Goal: Transaction & Acquisition: Book appointment/travel/reservation

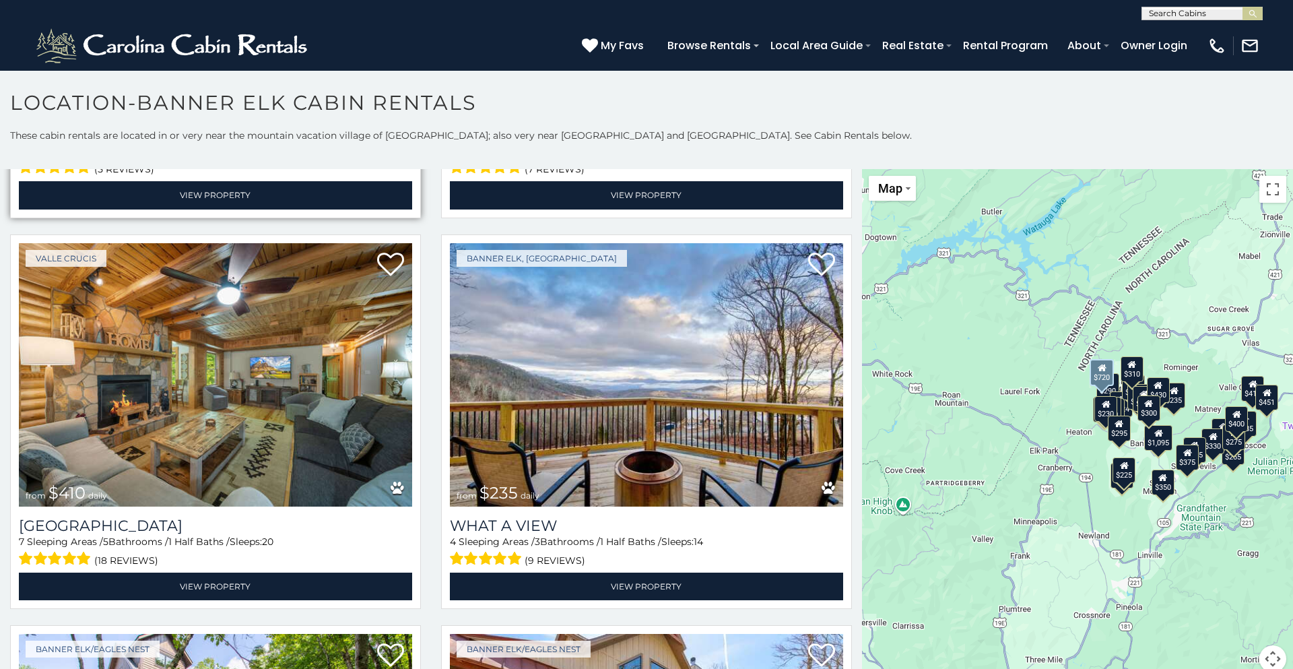
scroll to position [1566, 0]
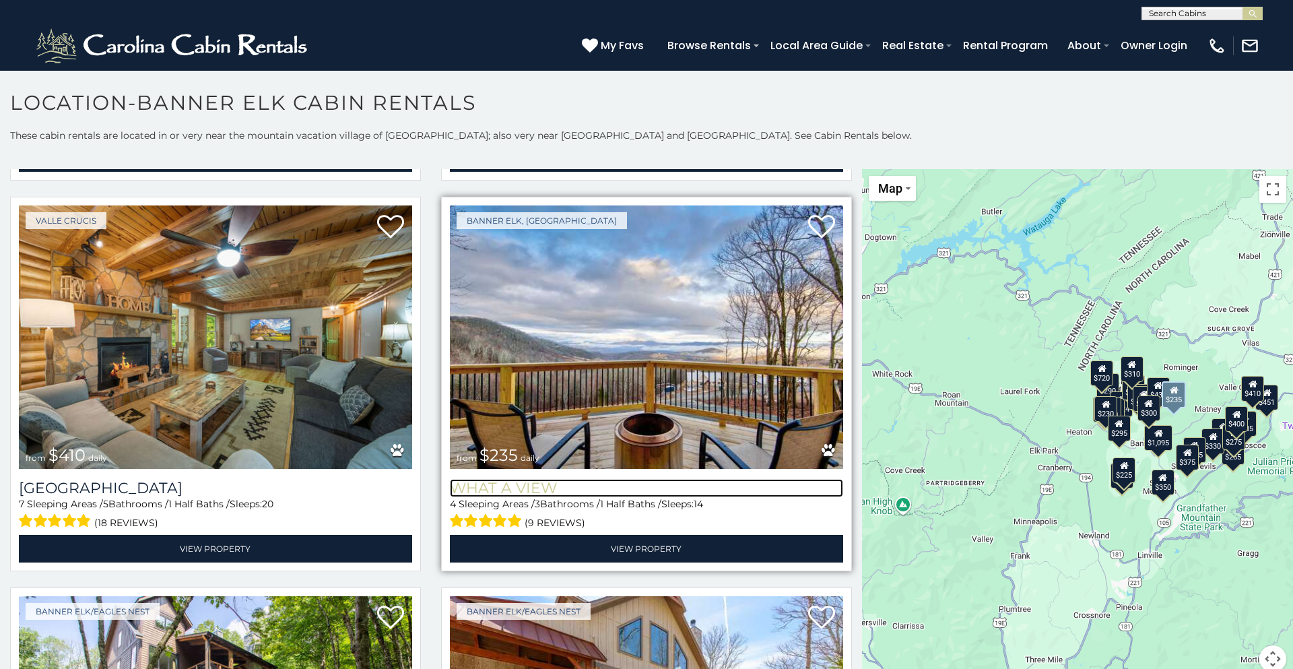
click at [541, 488] on h3 "What A View" at bounding box center [646, 488] width 393 height 18
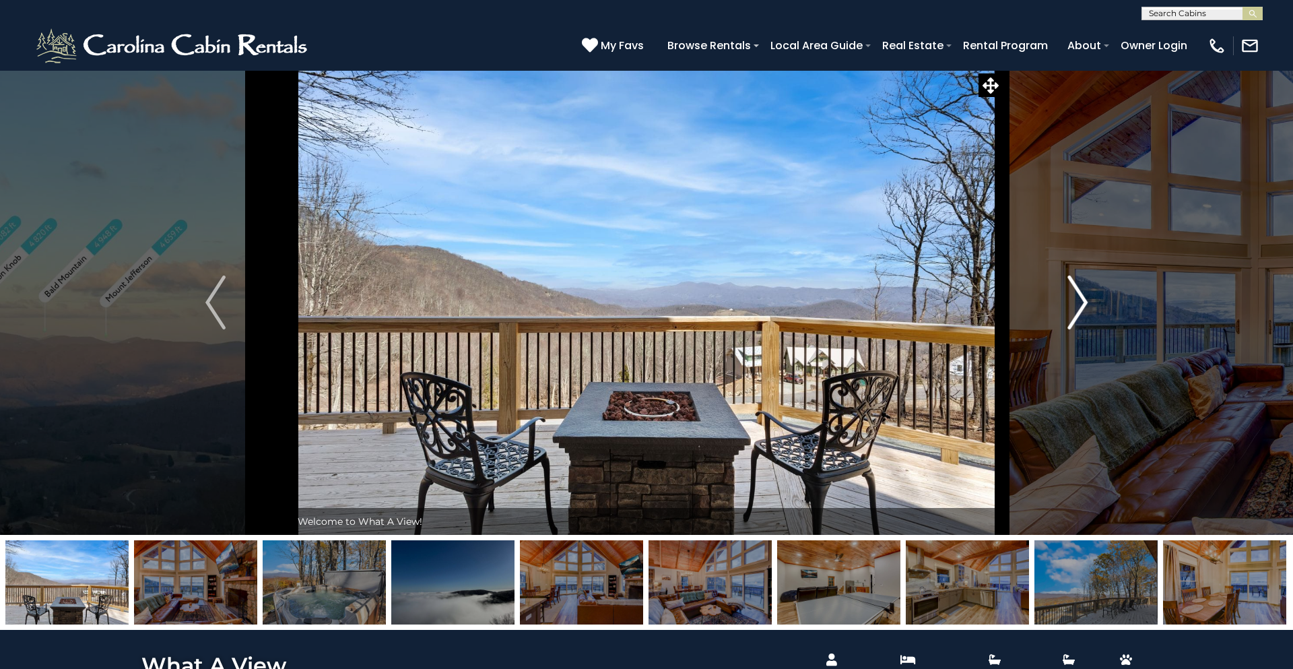
click at [1083, 302] on img "Next" at bounding box center [1077, 302] width 20 height 54
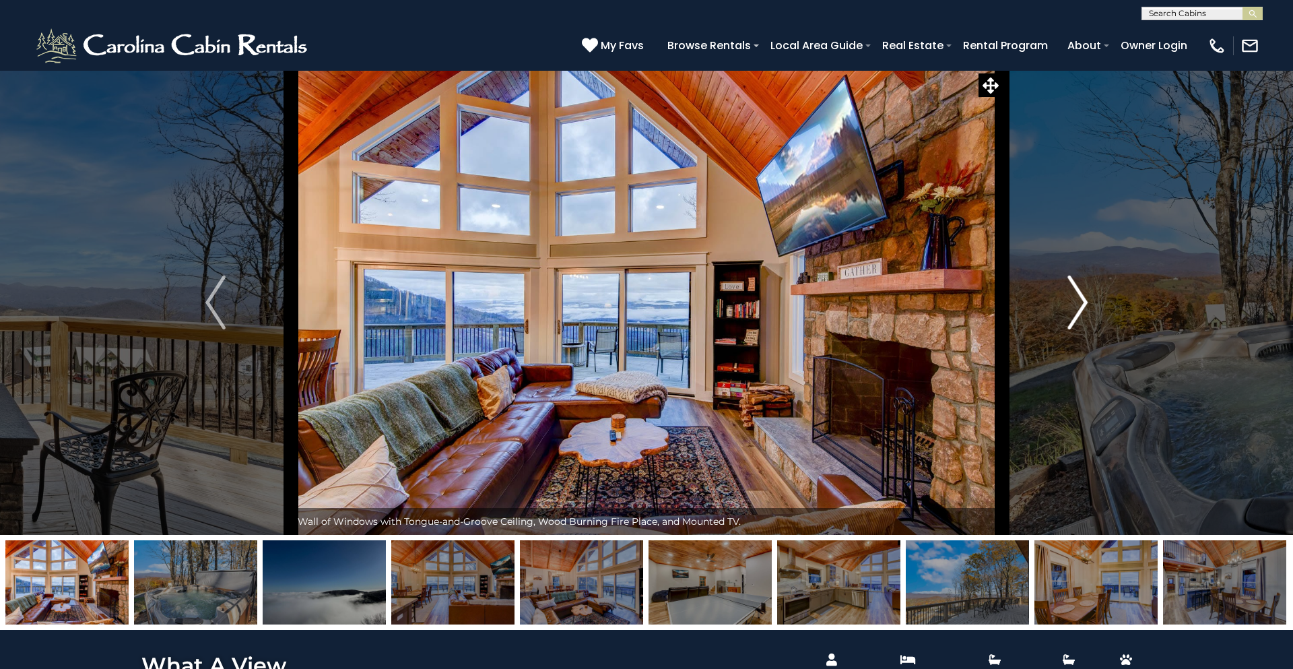
click at [1075, 303] on img "Next" at bounding box center [1077, 302] width 20 height 54
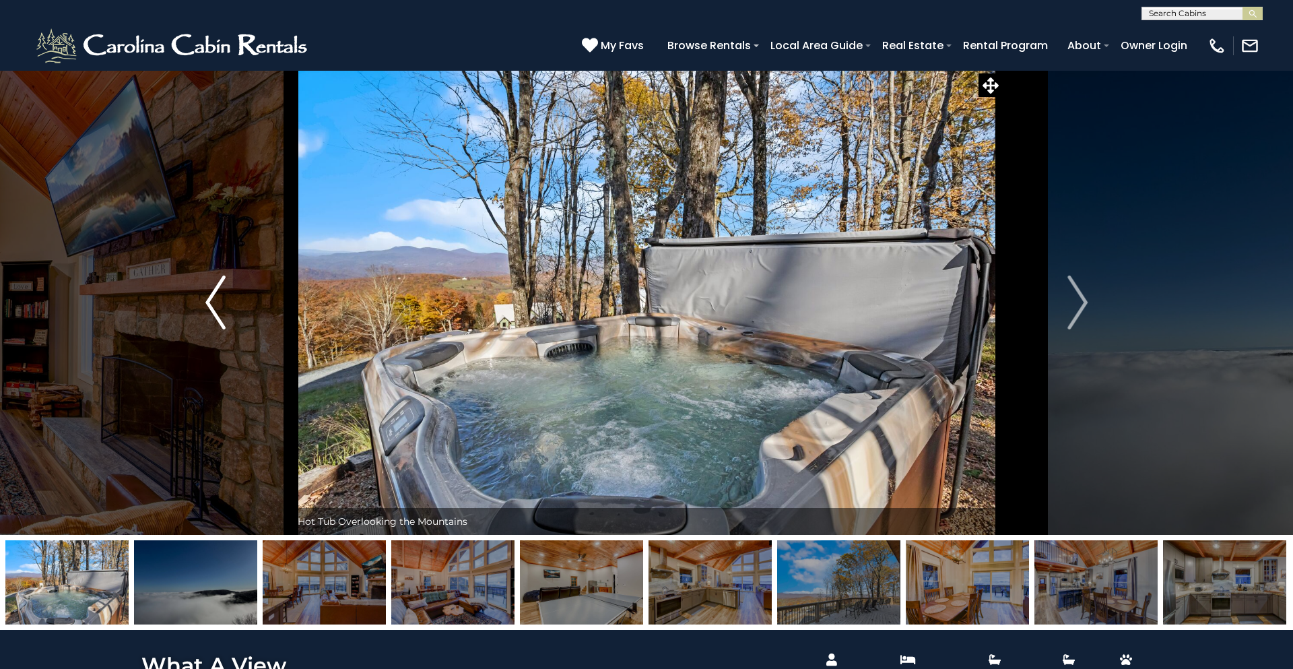
click at [220, 288] on img "Previous" at bounding box center [215, 302] width 20 height 54
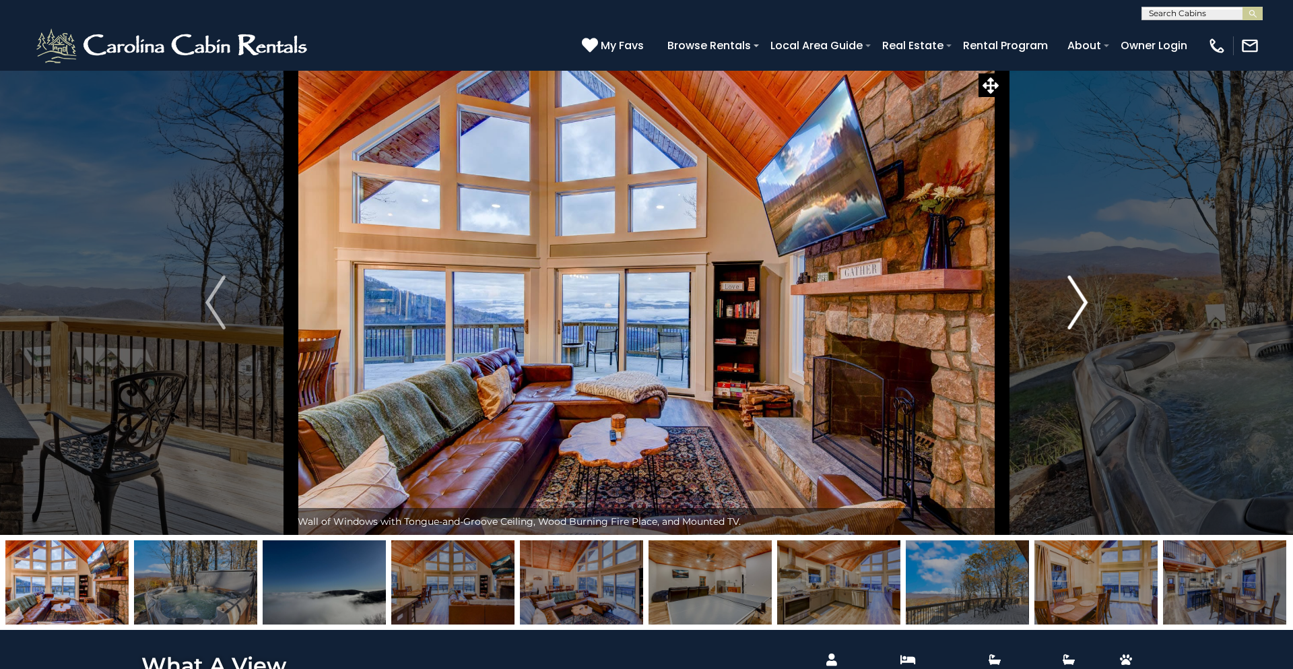
click at [1075, 304] on img "Next" at bounding box center [1077, 302] width 20 height 54
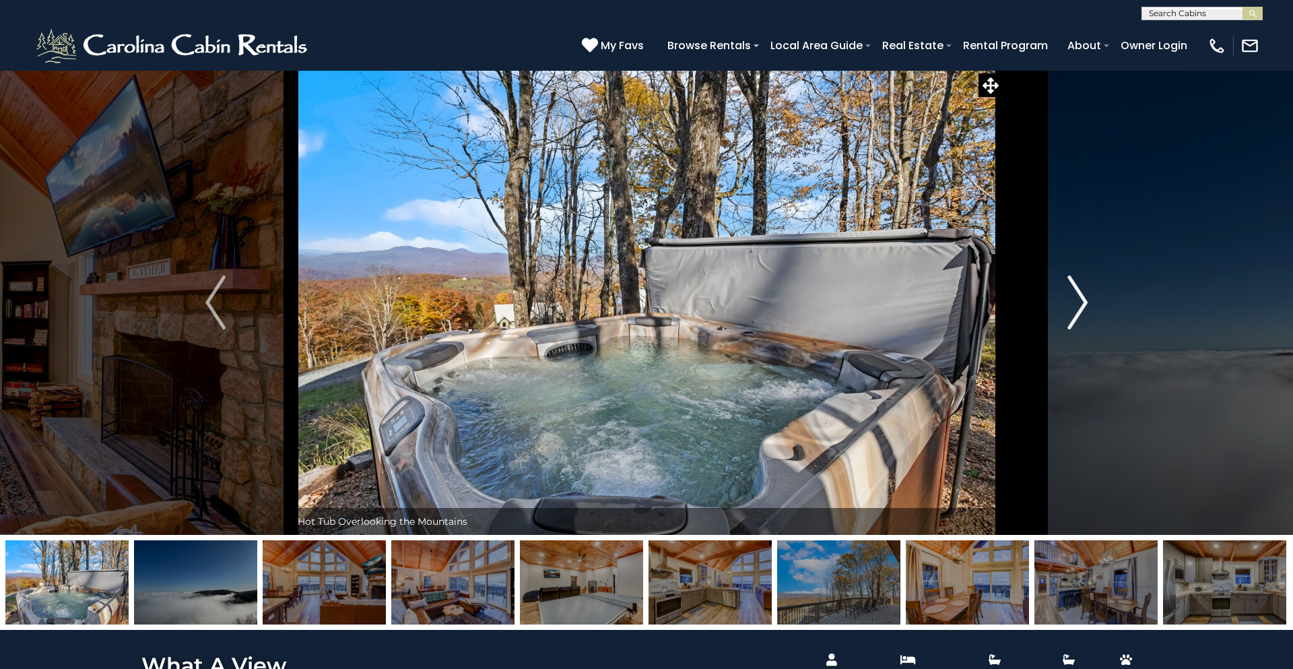
click at [1079, 306] on img "Next" at bounding box center [1077, 302] width 20 height 54
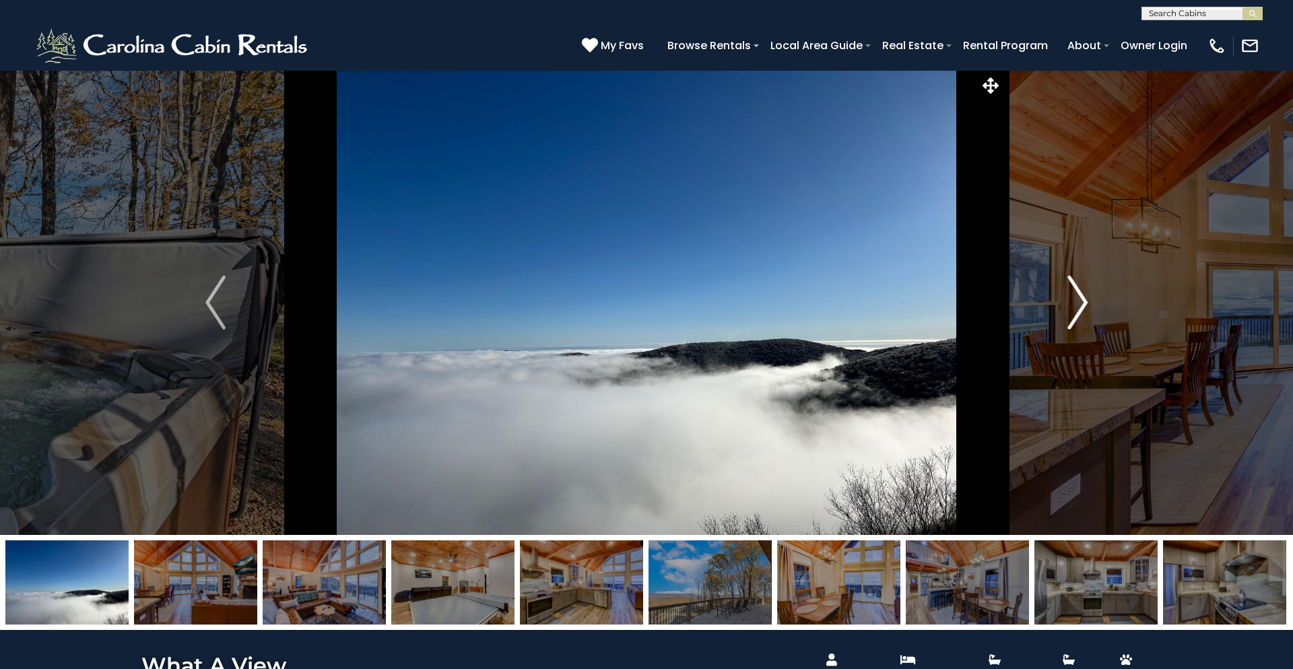
click at [1080, 306] on img "Next" at bounding box center [1077, 302] width 20 height 54
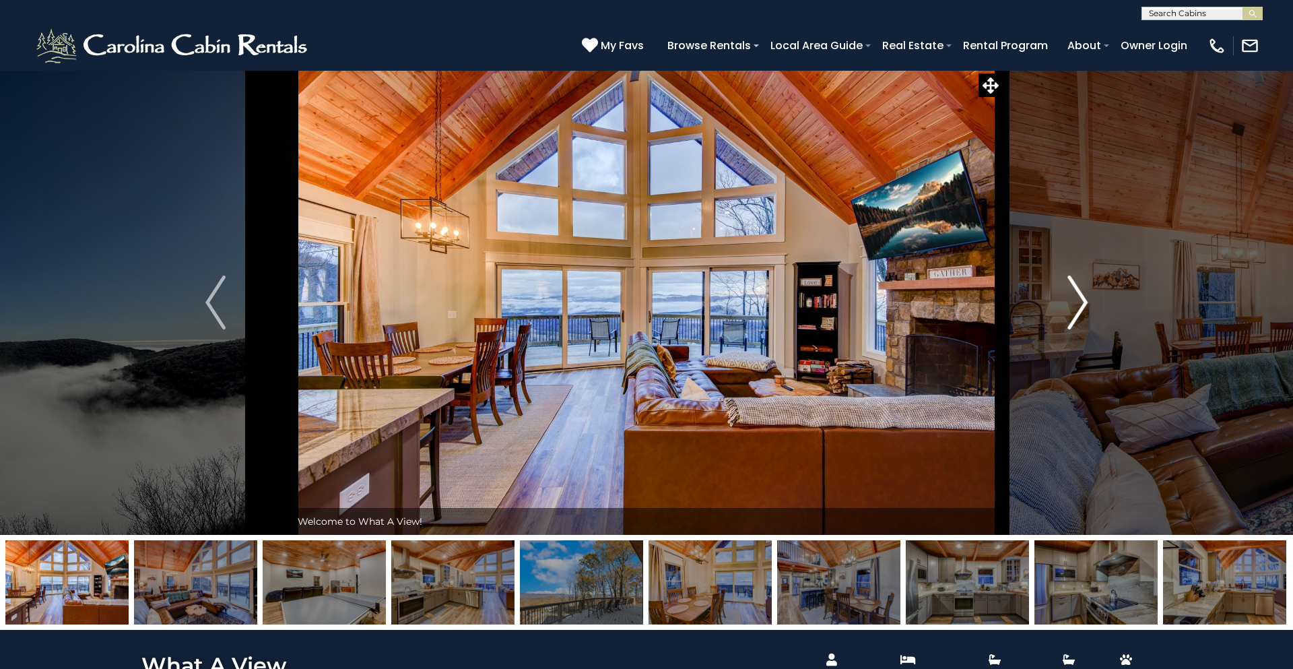
click at [1081, 306] on img "Next" at bounding box center [1077, 302] width 20 height 54
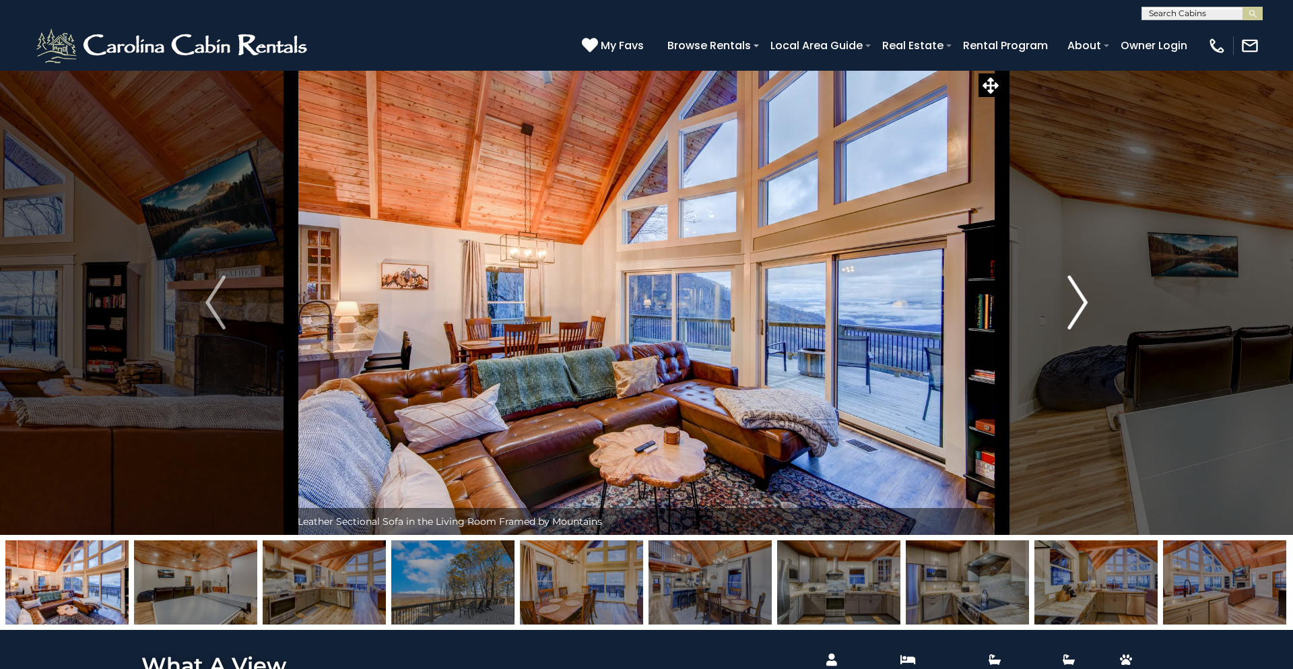
click at [1081, 306] on img "Next" at bounding box center [1077, 302] width 20 height 54
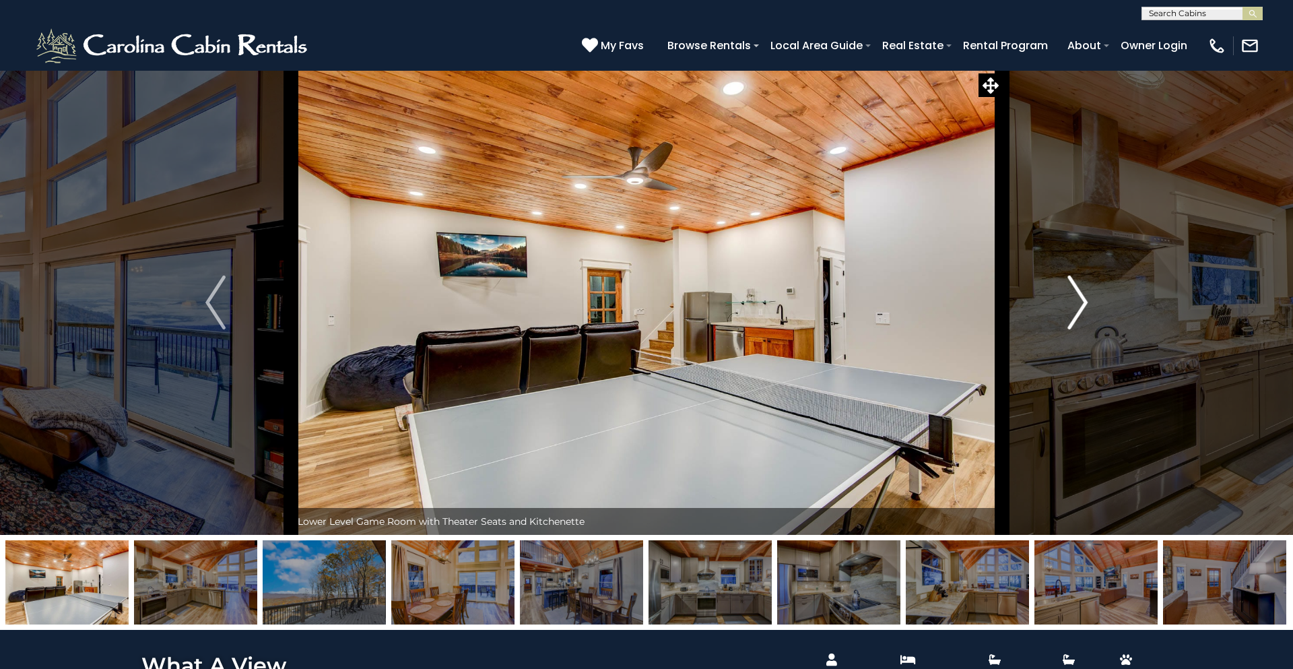
click at [1081, 306] on img "Next" at bounding box center [1077, 302] width 20 height 54
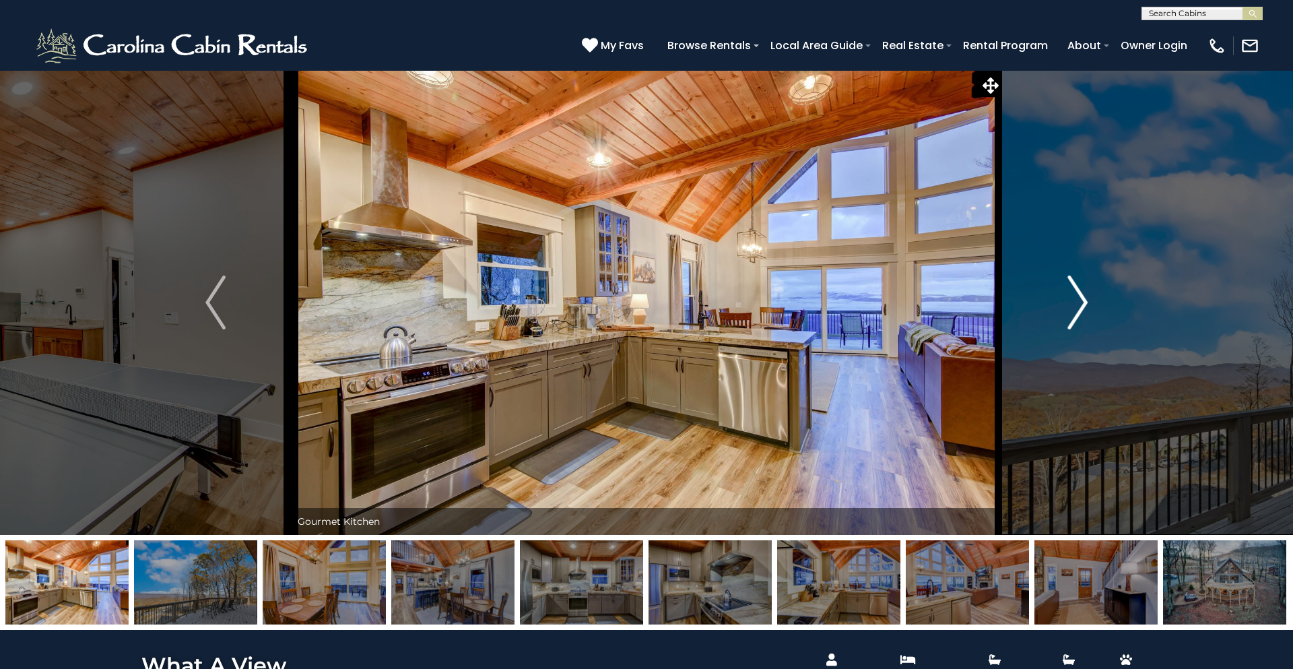
click at [1081, 306] on img "Next" at bounding box center [1077, 302] width 20 height 54
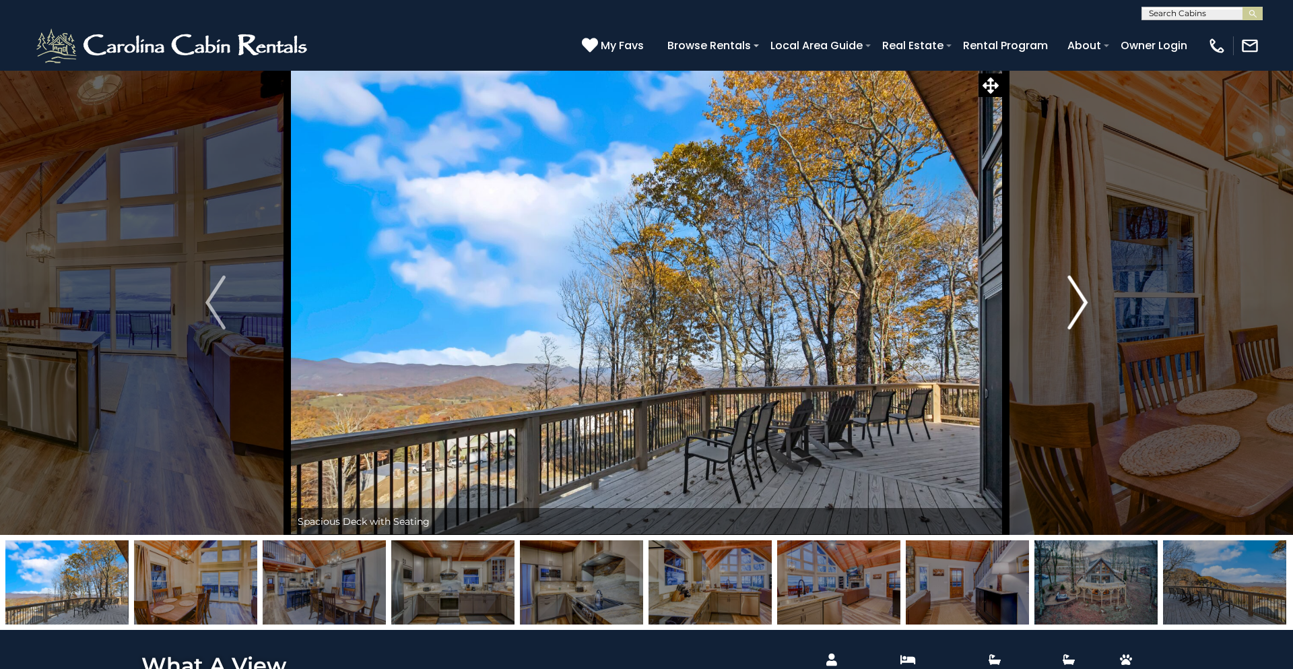
click at [1081, 306] on img "Next" at bounding box center [1077, 302] width 20 height 54
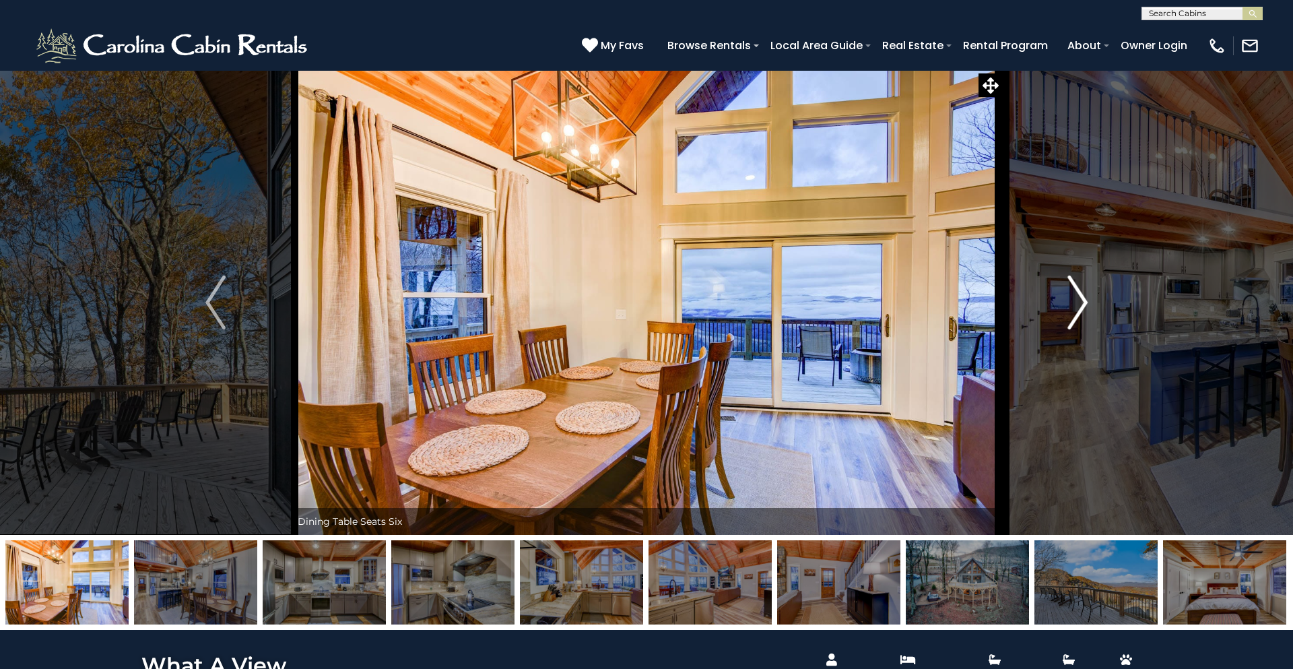
click at [1081, 306] on img "Next" at bounding box center [1077, 302] width 20 height 54
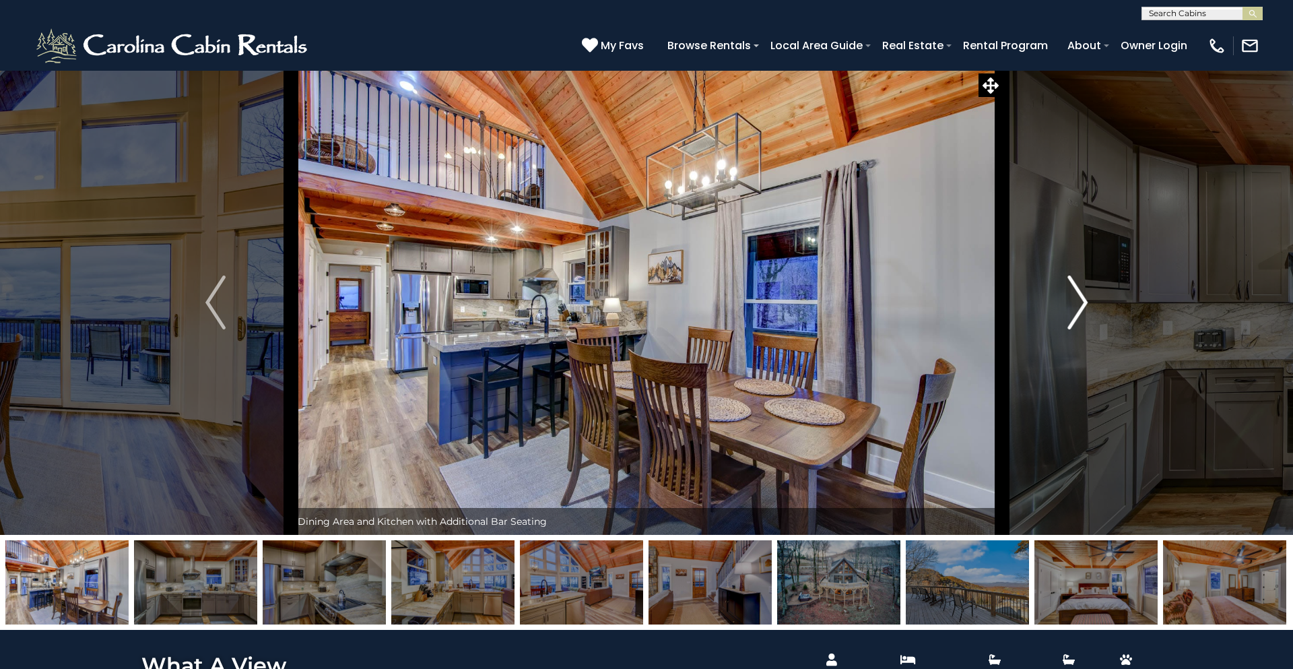
click at [1077, 308] on img "Next" at bounding box center [1077, 302] width 20 height 54
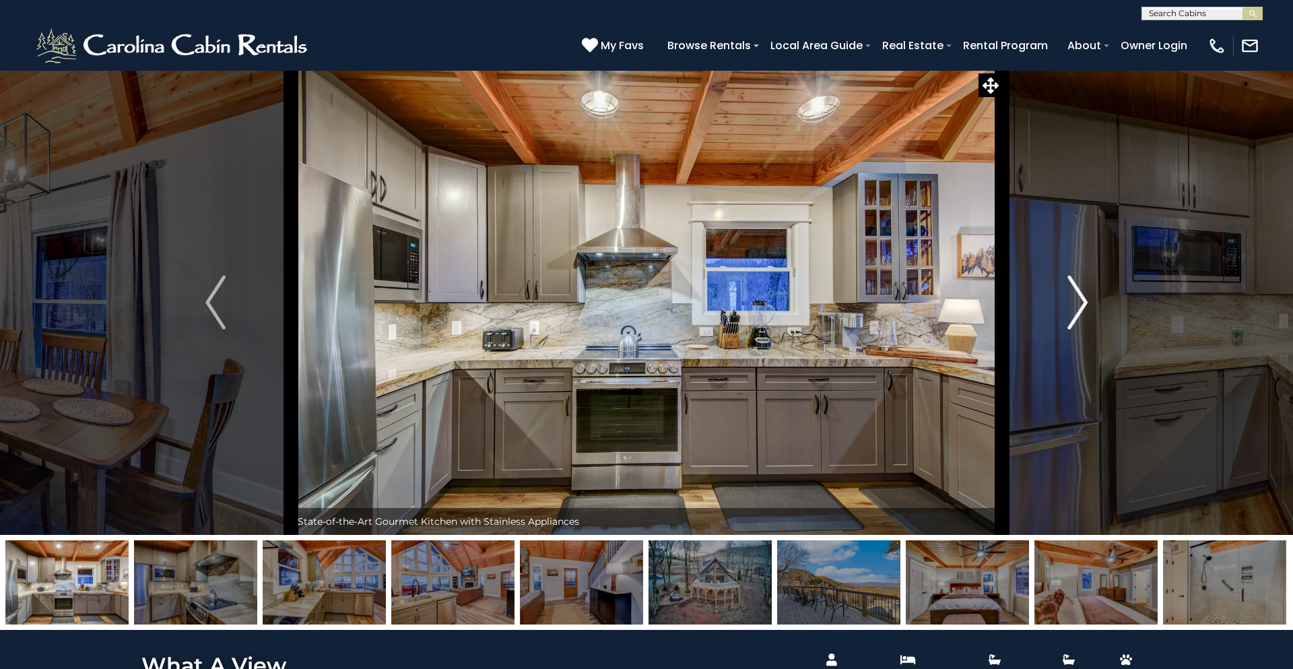
click at [1077, 308] on img "Next" at bounding box center [1077, 302] width 20 height 54
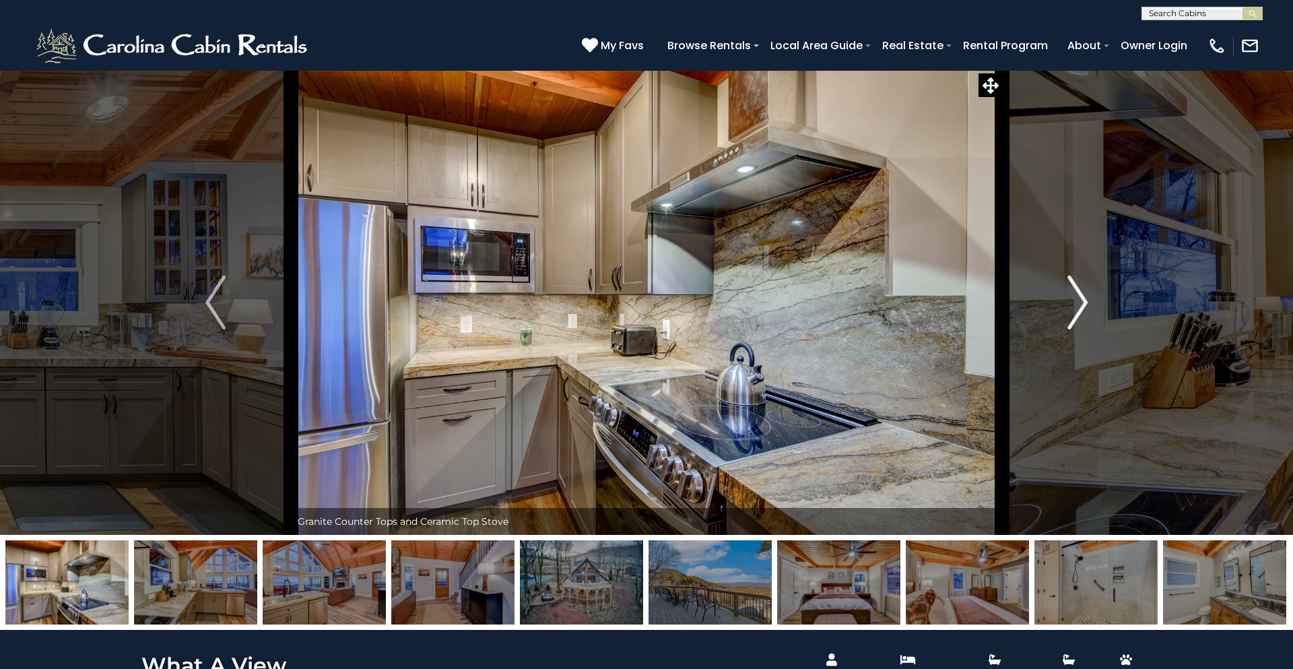
click at [1077, 308] on img "Next" at bounding box center [1077, 302] width 20 height 54
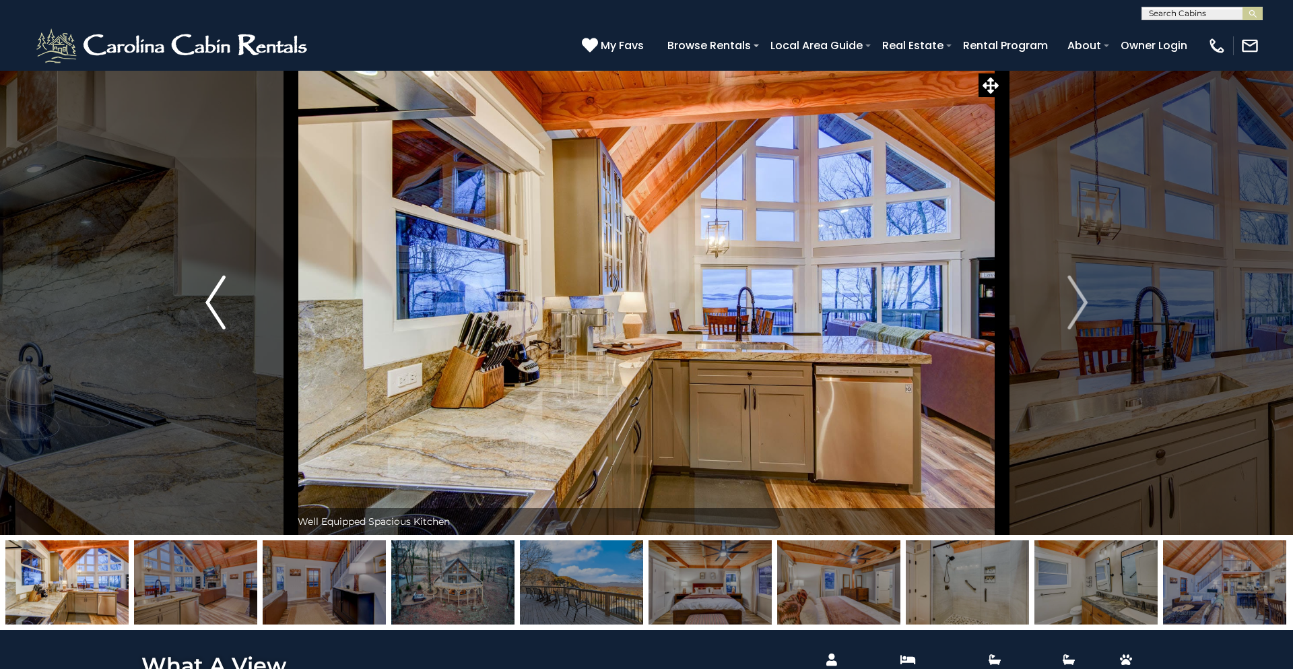
click at [217, 288] on img "Previous" at bounding box center [215, 302] width 20 height 54
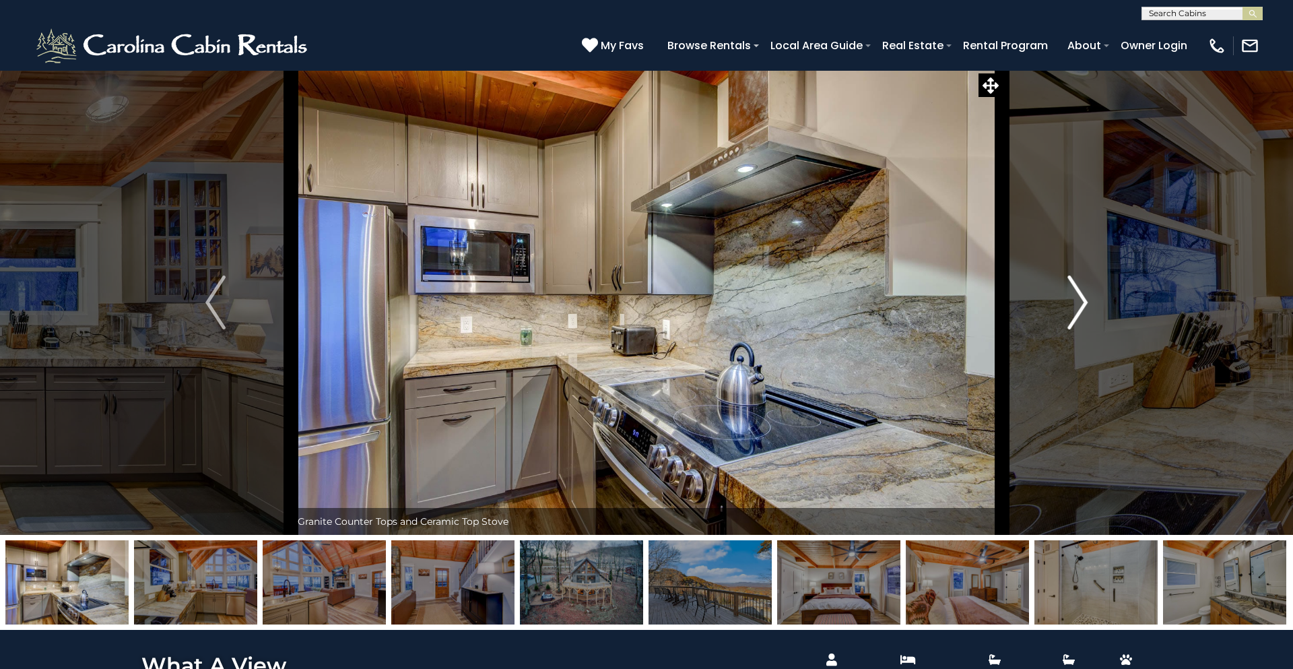
click at [1081, 310] on img "Next" at bounding box center [1077, 302] width 20 height 54
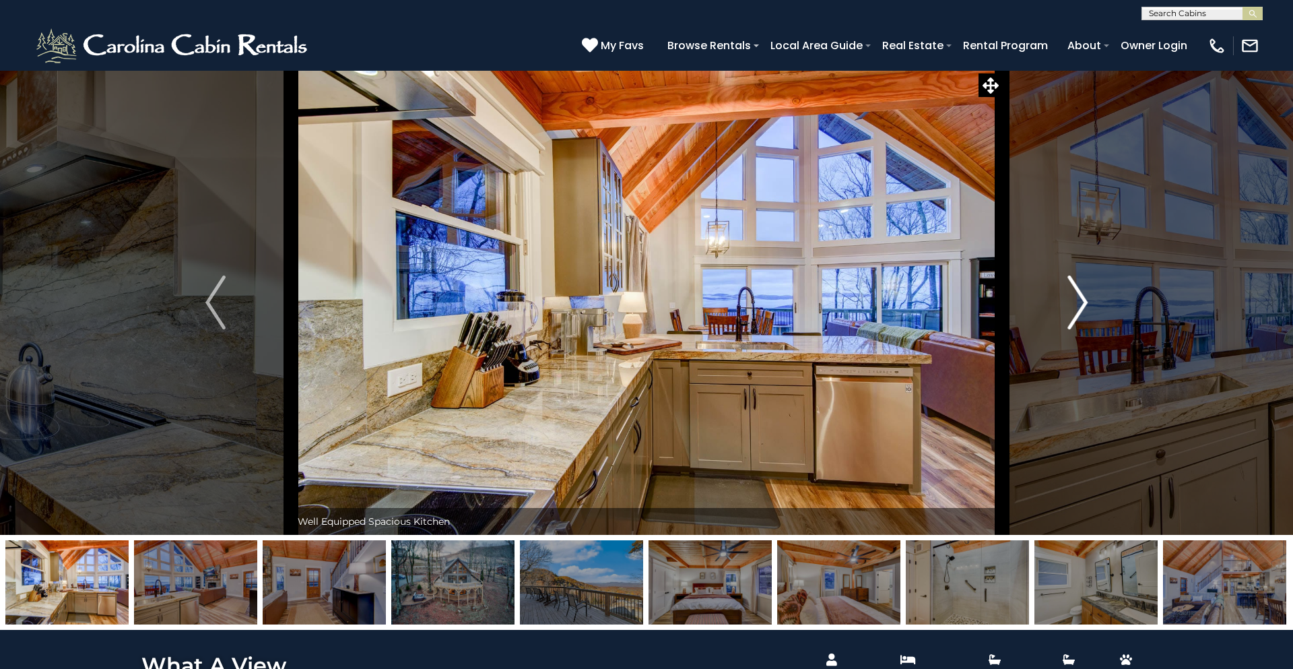
click at [1079, 311] on img "Next" at bounding box center [1077, 302] width 20 height 54
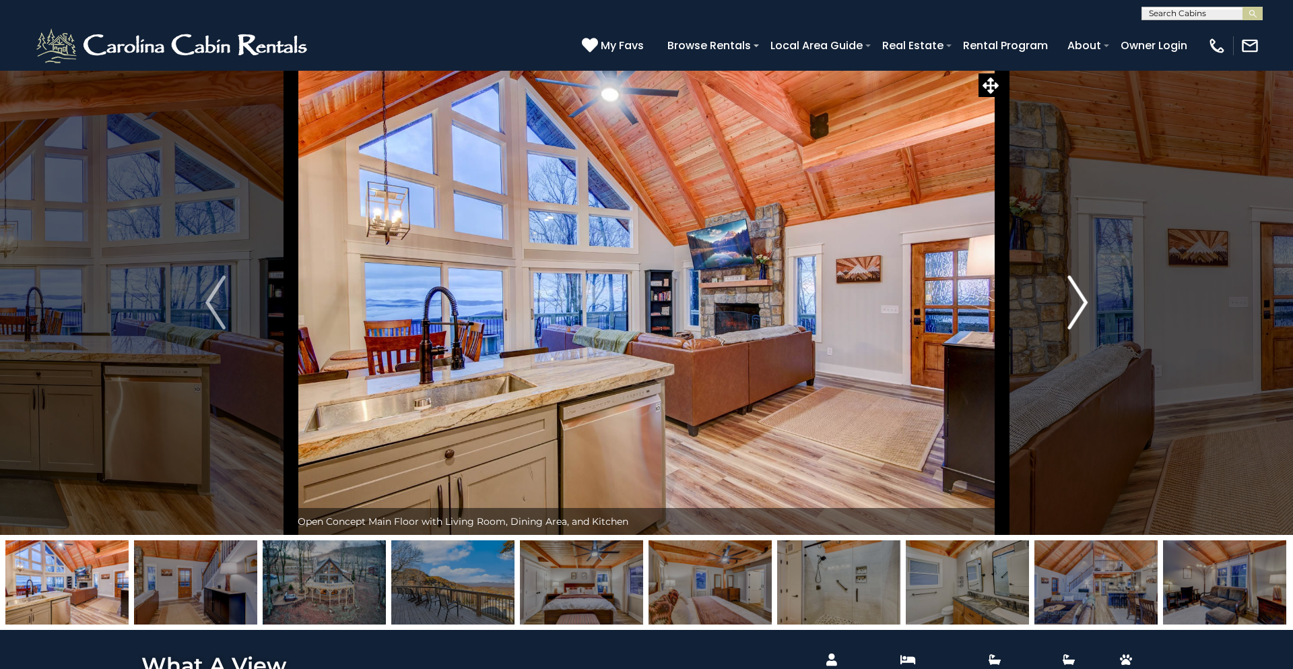
click at [1079, 311] on img "Next" at bounding box center [1077, 302] width 20 height 54
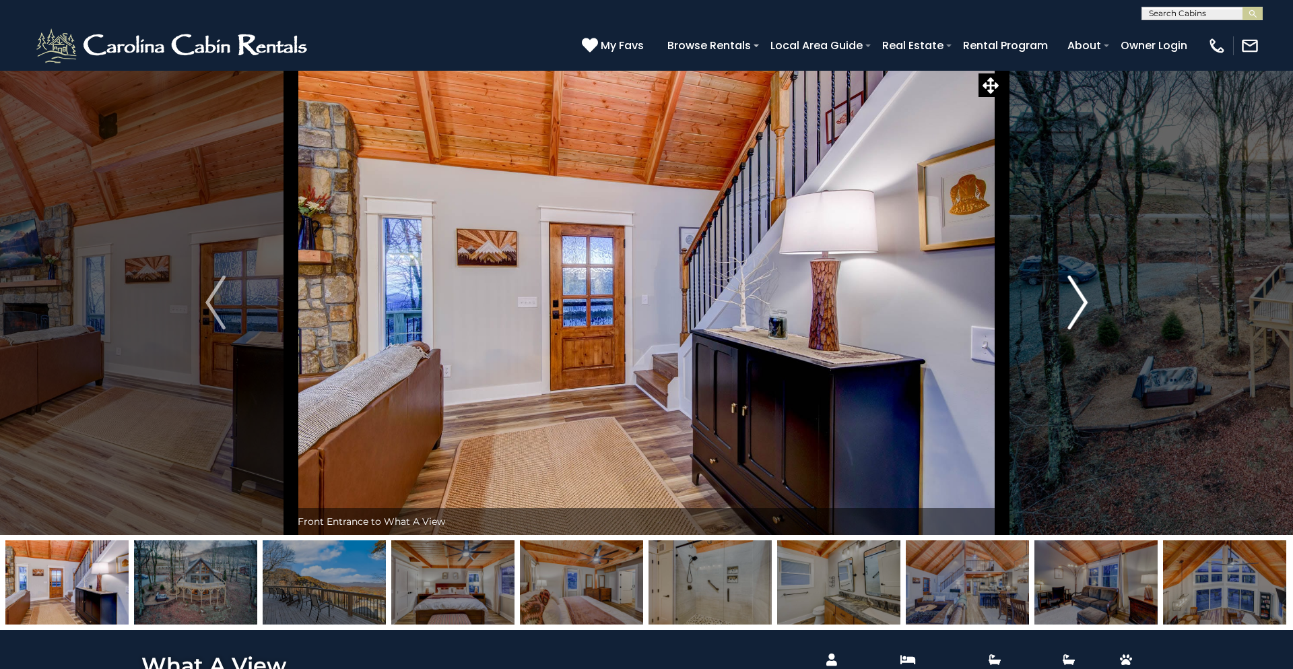
click at [1079, 311] on img "Next" at bounding box center [1077, 302] width 20 height 54
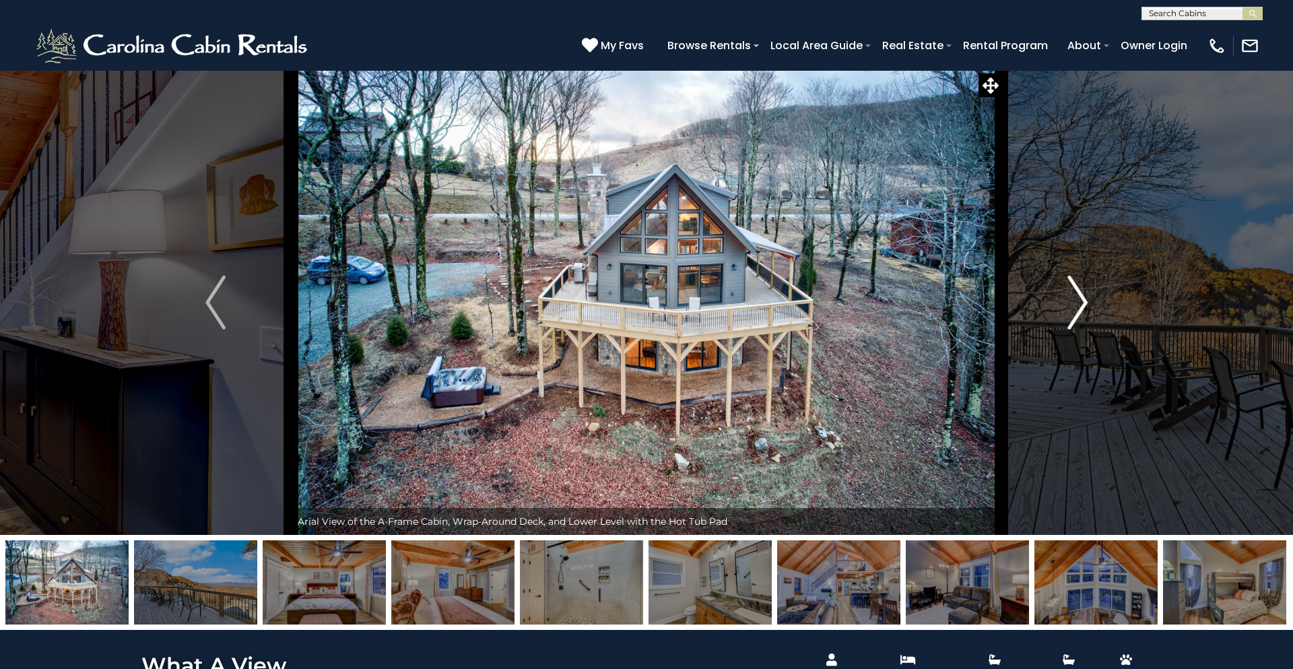
click at [1079, 312] on img "Next" at bounding box center [1077, 302] width 20 height 54
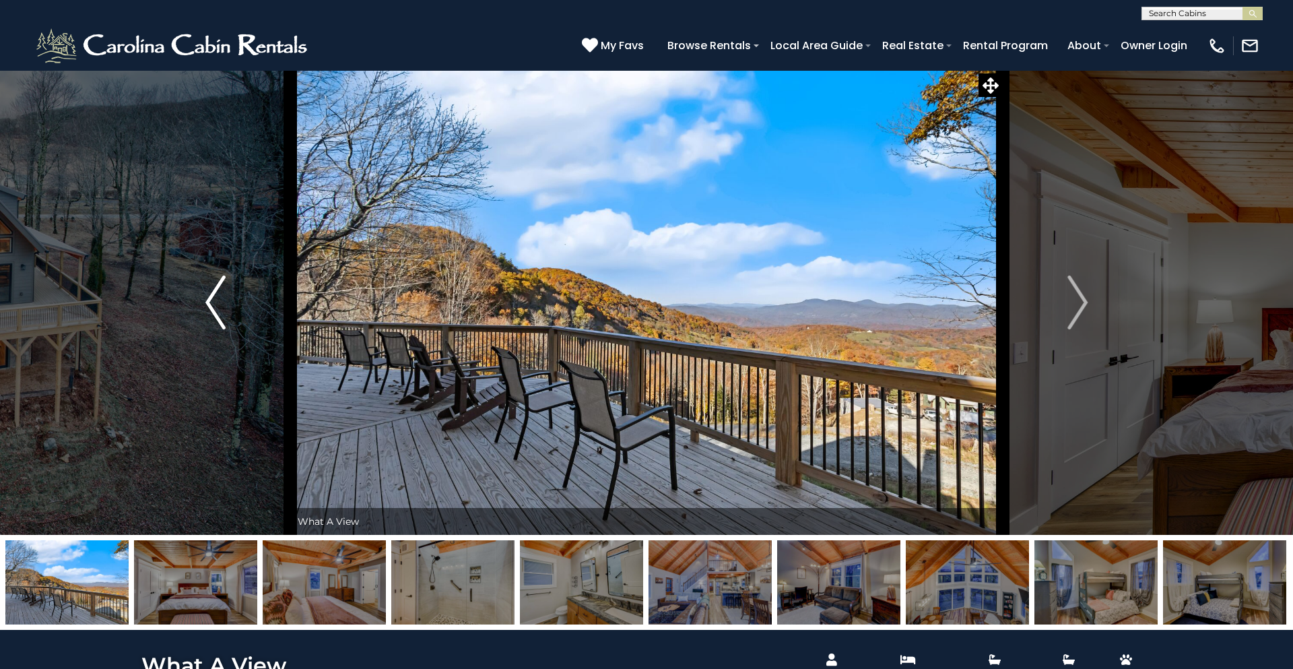
click at [200, 296] on button "Previous" at bounding box center [215, 302] width 151 height 465
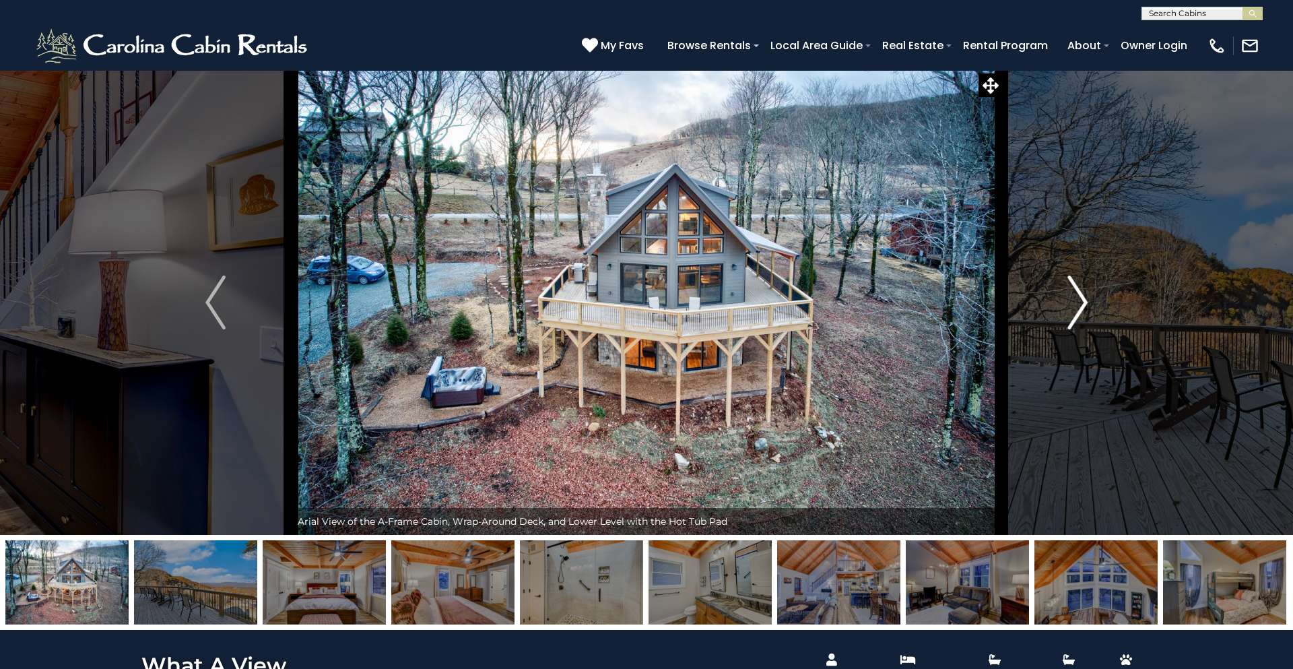
click at [1080, 309] on img "Next" at bounding box center [1077, 302] width 20 height 54
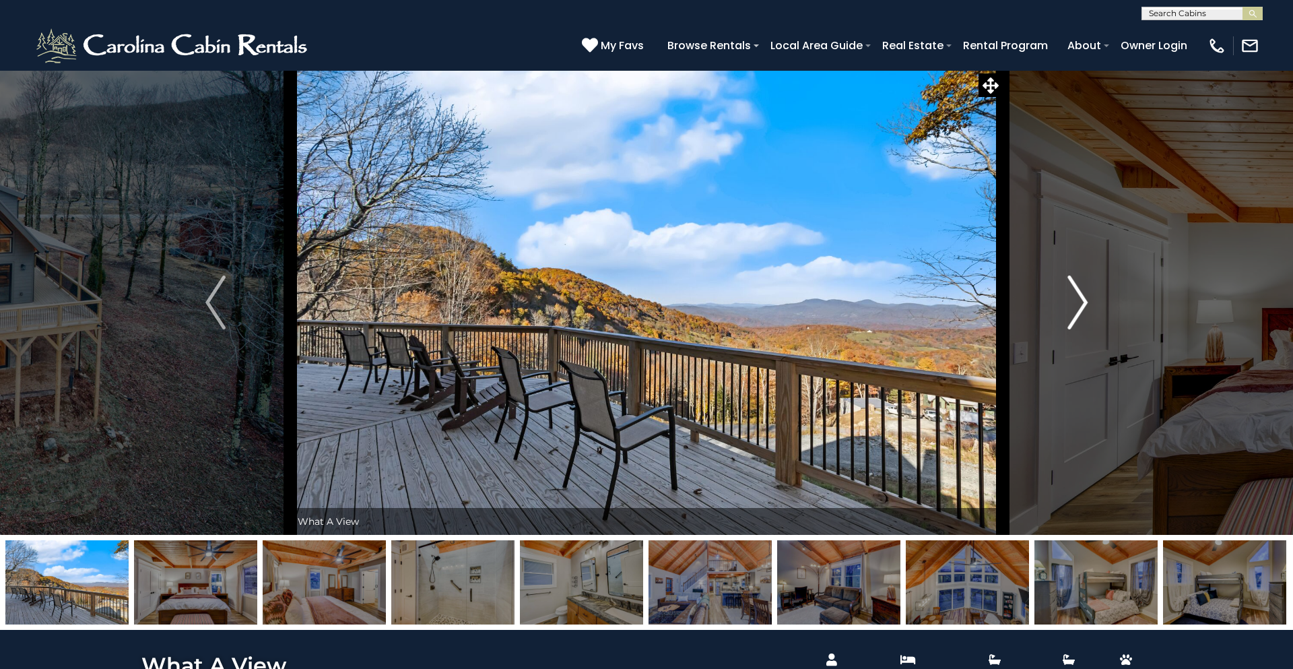
click at [1077, 311] on img "Next" at bounding box center [1077, 302] width 20 height 54
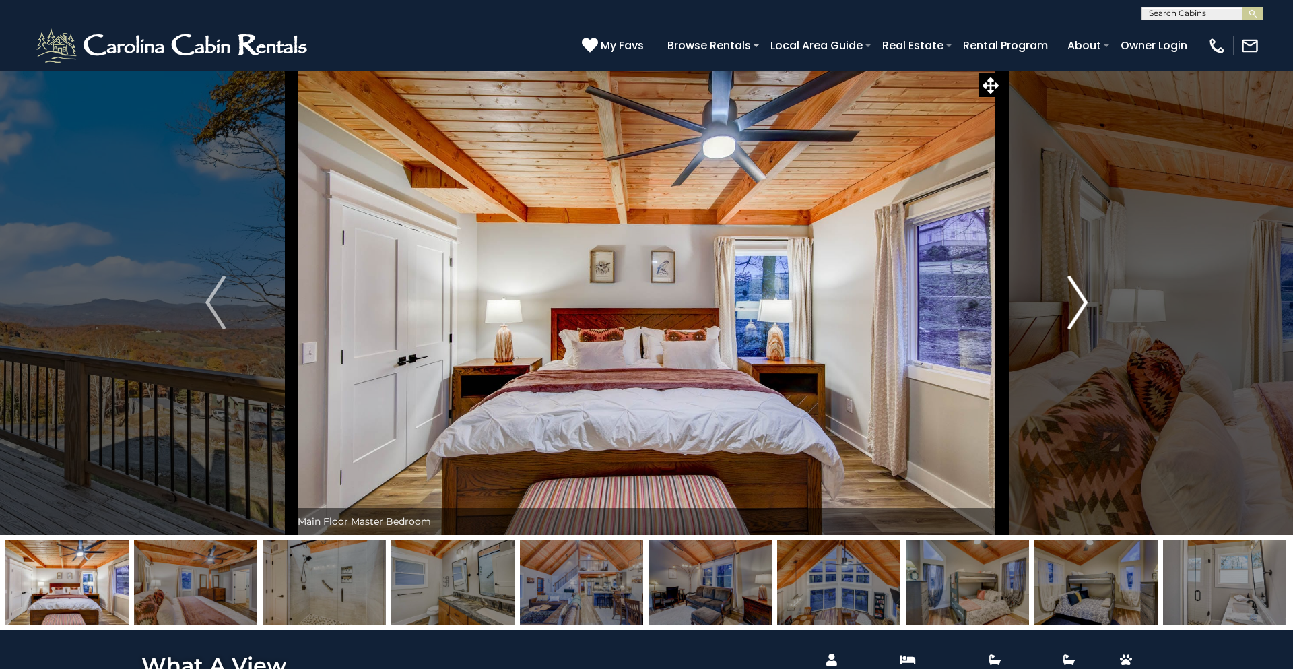
click at [1077, 311] on img "Next" at bounding box center [1077, 302] width 20 height 54
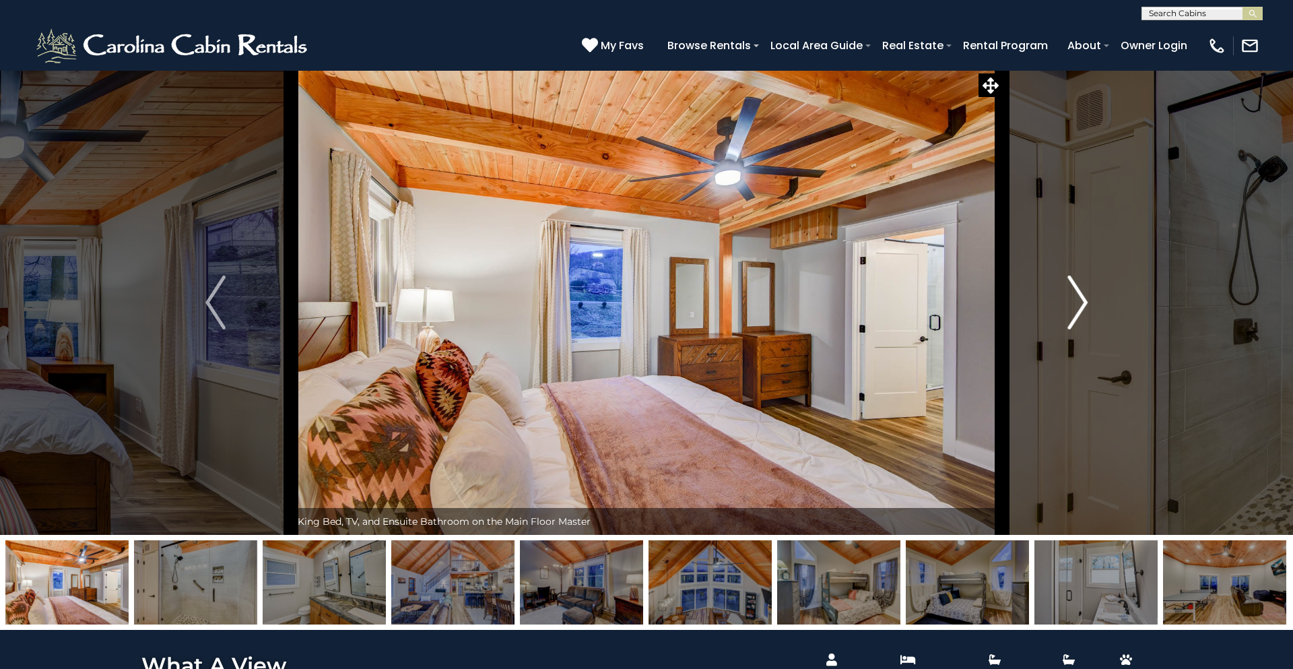
click at [1077, 311] on img "Next" at bounding box center [1077, 302] width 20 height 54
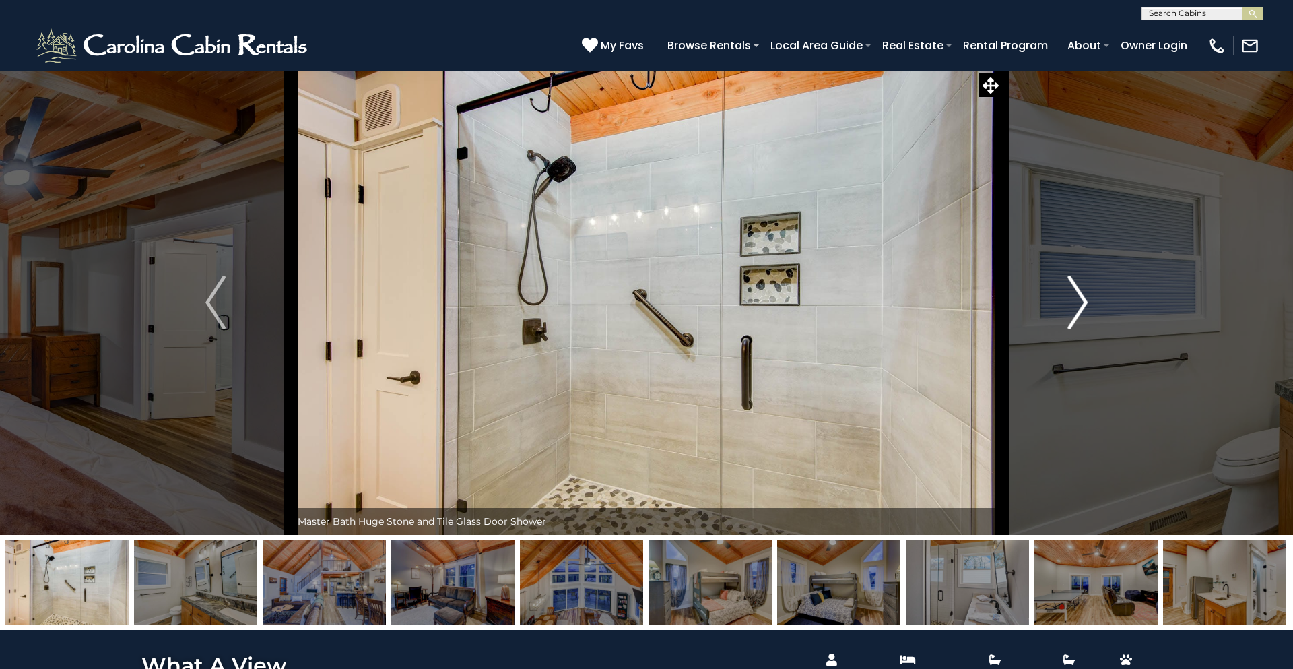
click at [1077, 311] on img "Next" at bounding box center [1077, 302] width 20 height 54
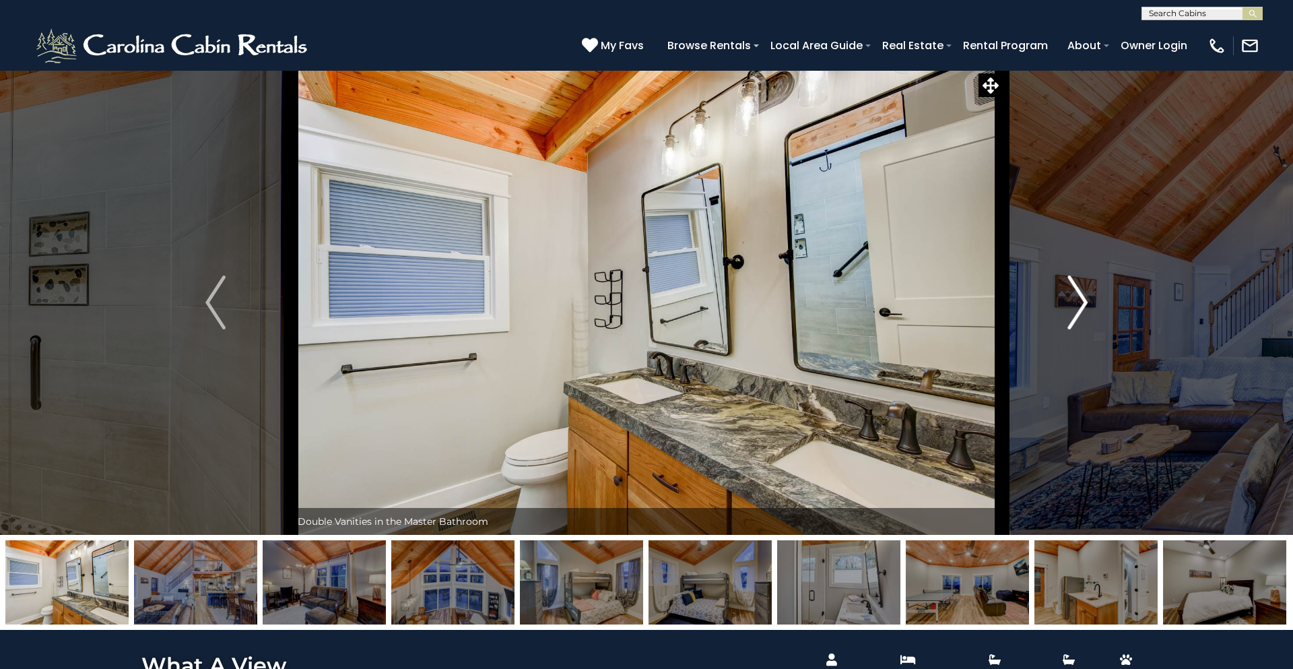
click at [1077, 311] on img "Next" at bounding box center [1077, 302] width 20 height 54
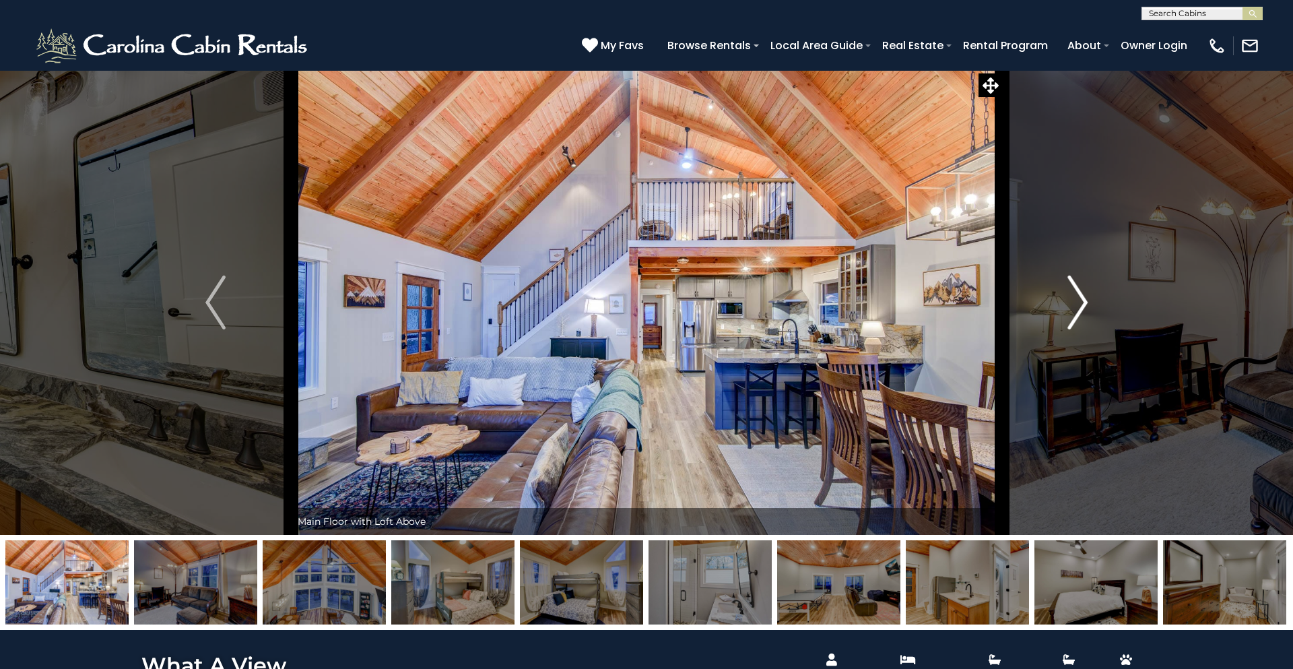
click at [1078, 311] on img "Next" at bounding box center [1077, 302] width 20 height 54
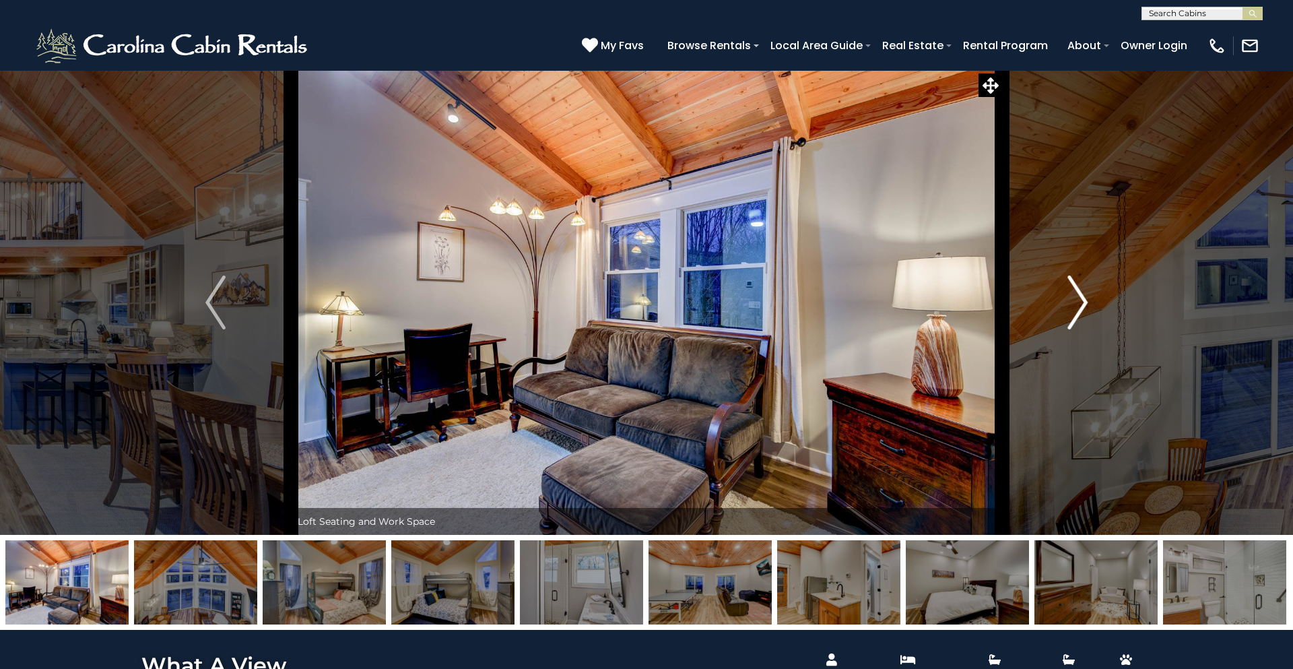
click at [1079, 312] on img "Next" at bounding box center [1077, 302] width 20 height 54
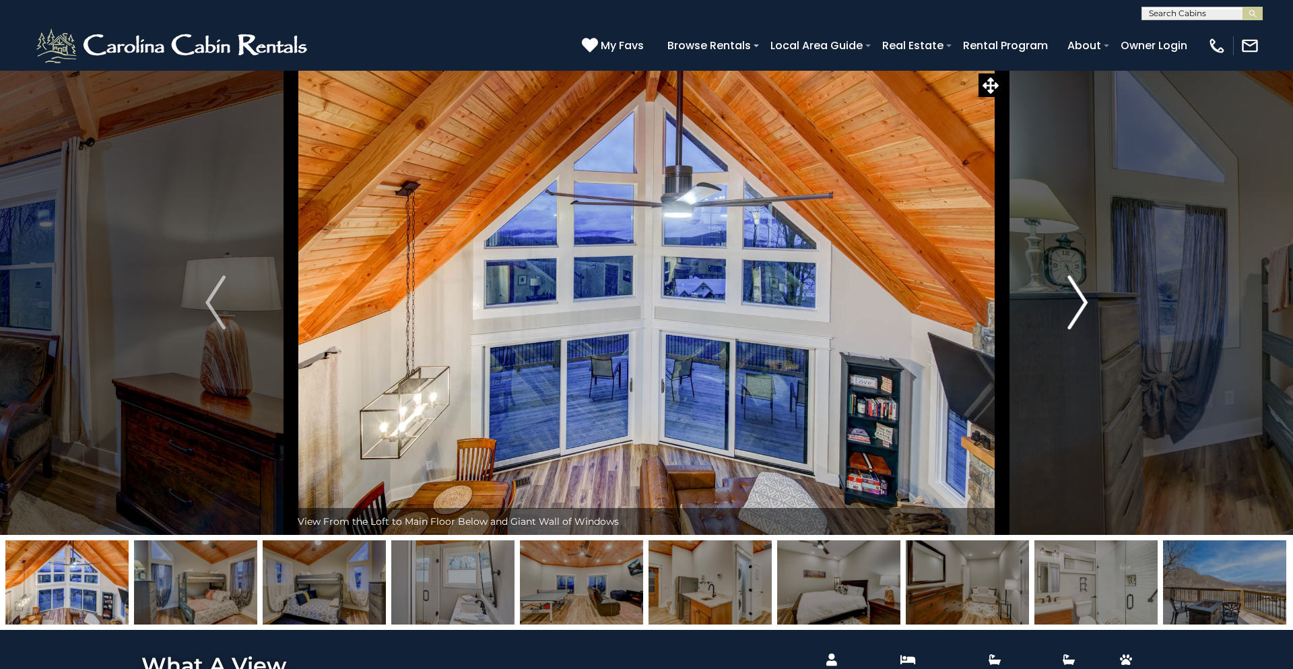
click at [1079, 310] on img "Next" at bounding box center [1077, 302] width 20 height 54
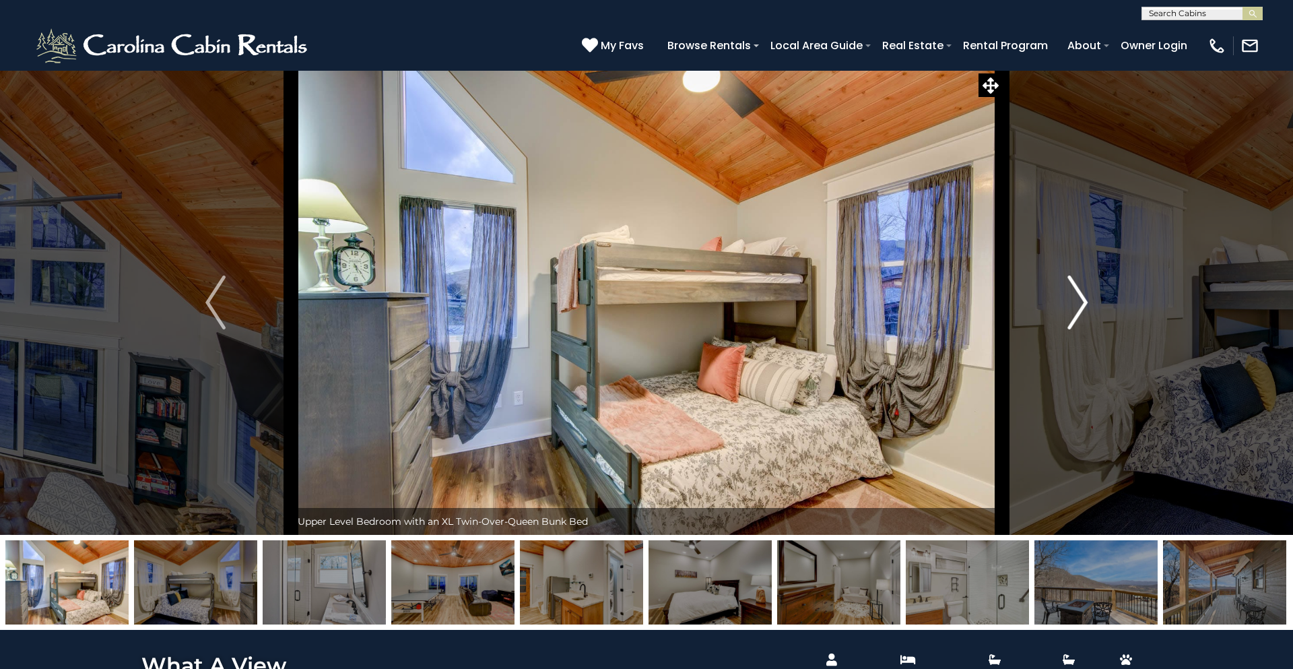
click at [1079, 310] on img "Next" at bounding box center [1077, 302] width 20 height 54
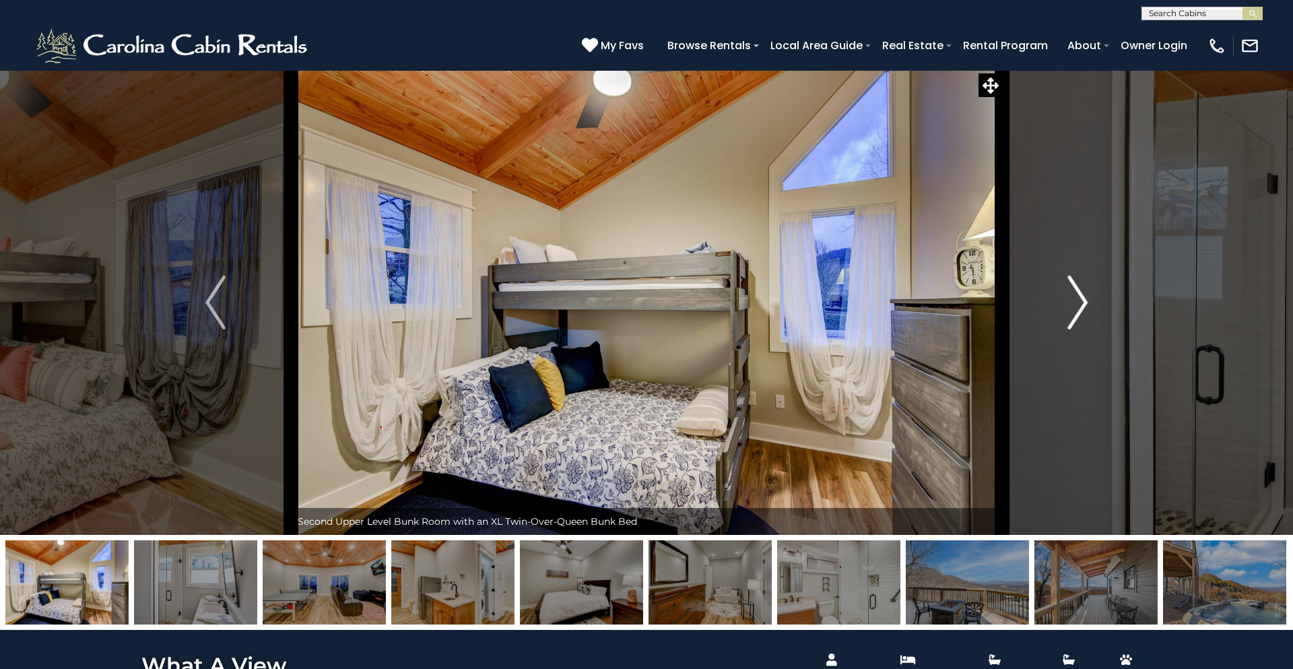
click at [1079, 310] on img "Next" at bounding box center [1077, 302] width 20 height 54
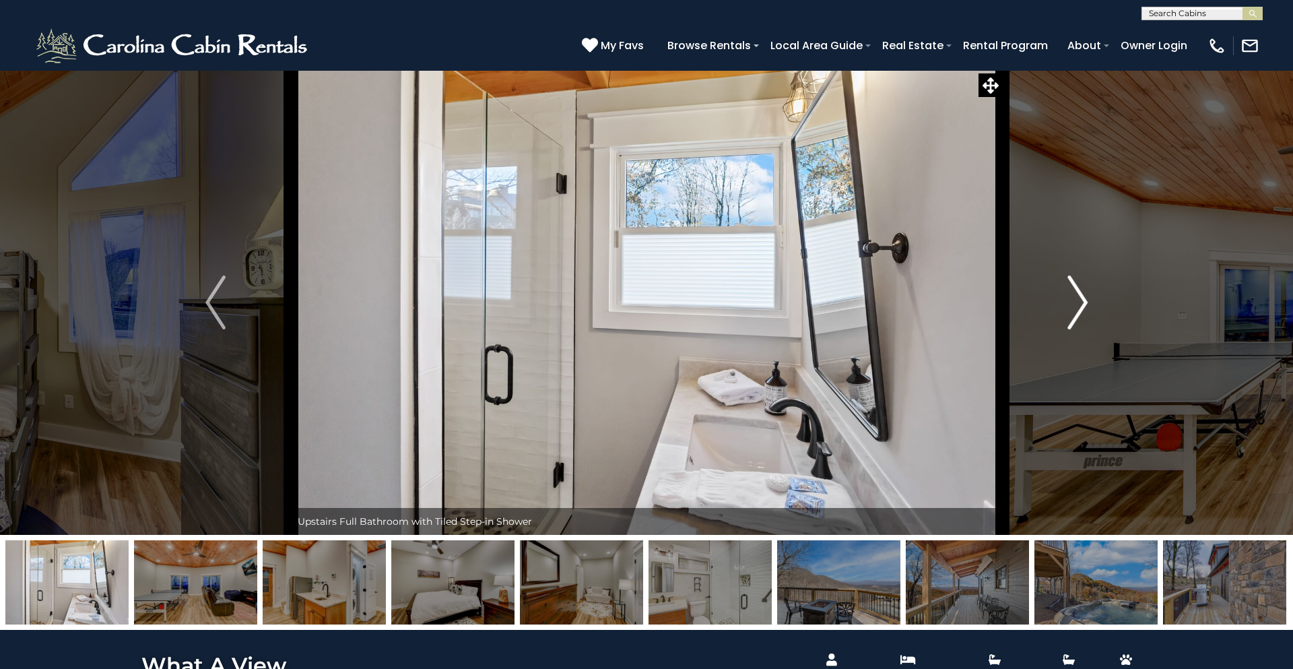
click at [1079, 310] on img "Next" at bounding box center [1077, 302] width 20 height 54
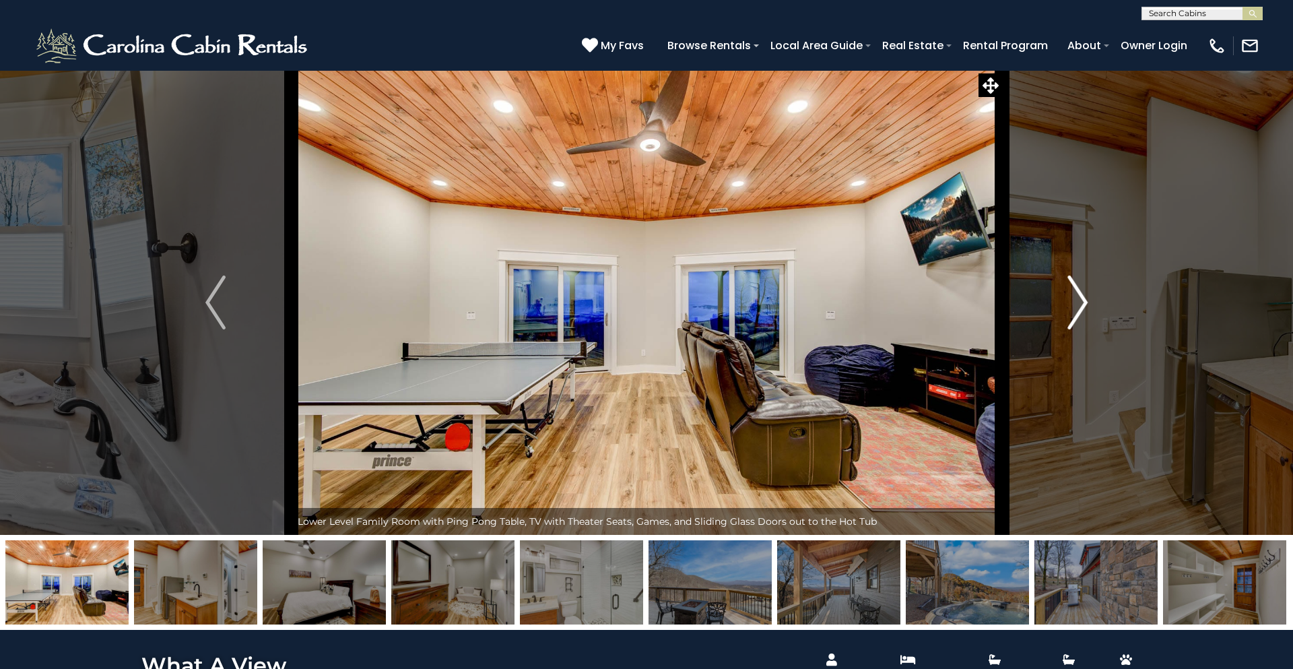
click at [1079, 310] on img "Next" at bounding box center [1077, 302] width 20 height 54
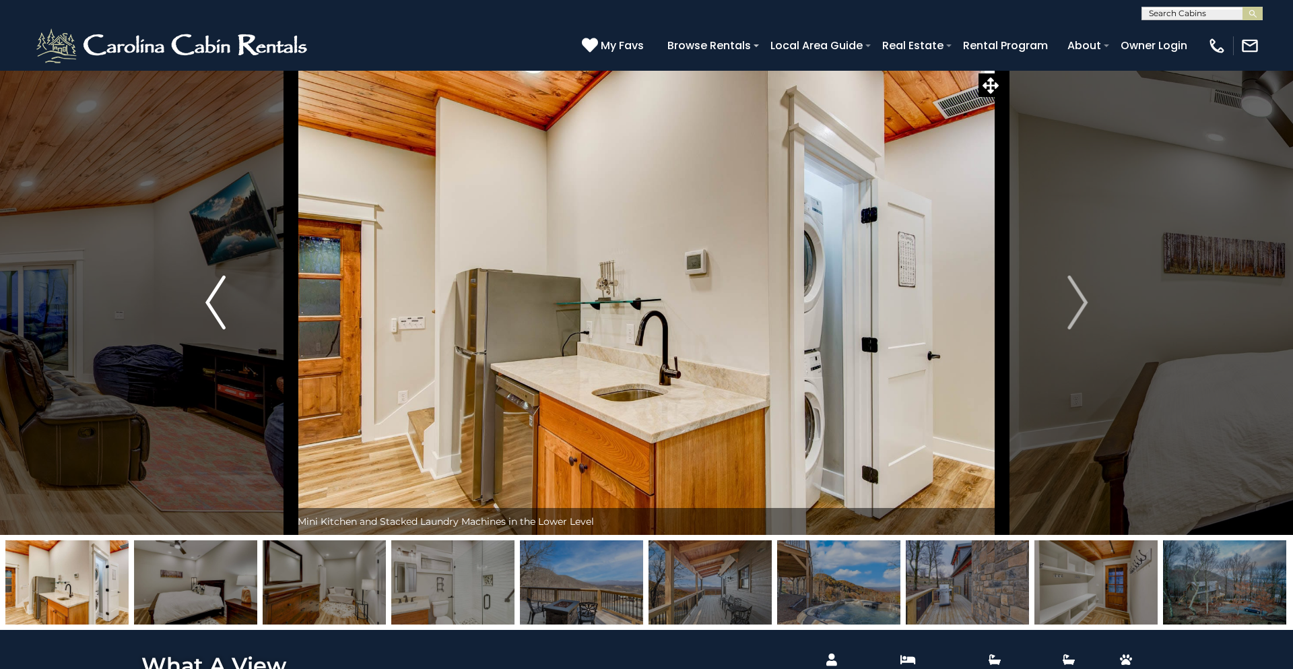
click at [202, 292] on button "Previous" at bounding box center [215, 302] width 151 height 465
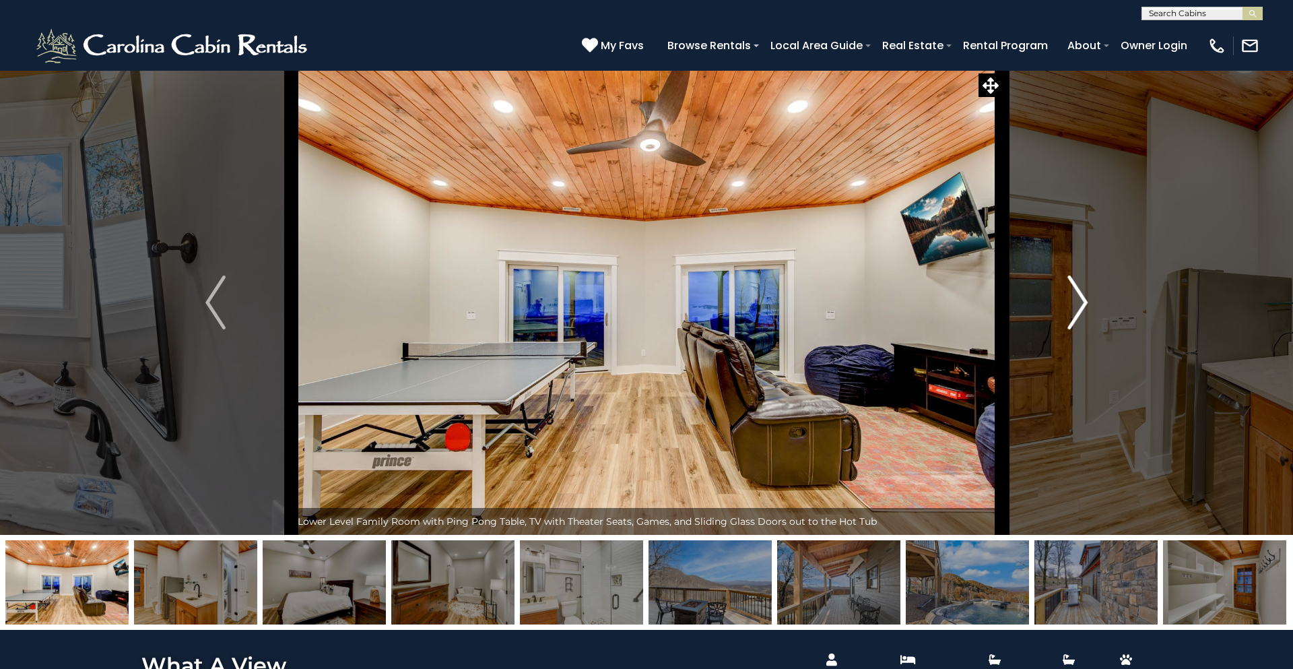
click at [1086, 308] on img "Next" at bounding box center [1077, 302] width 20 height 54
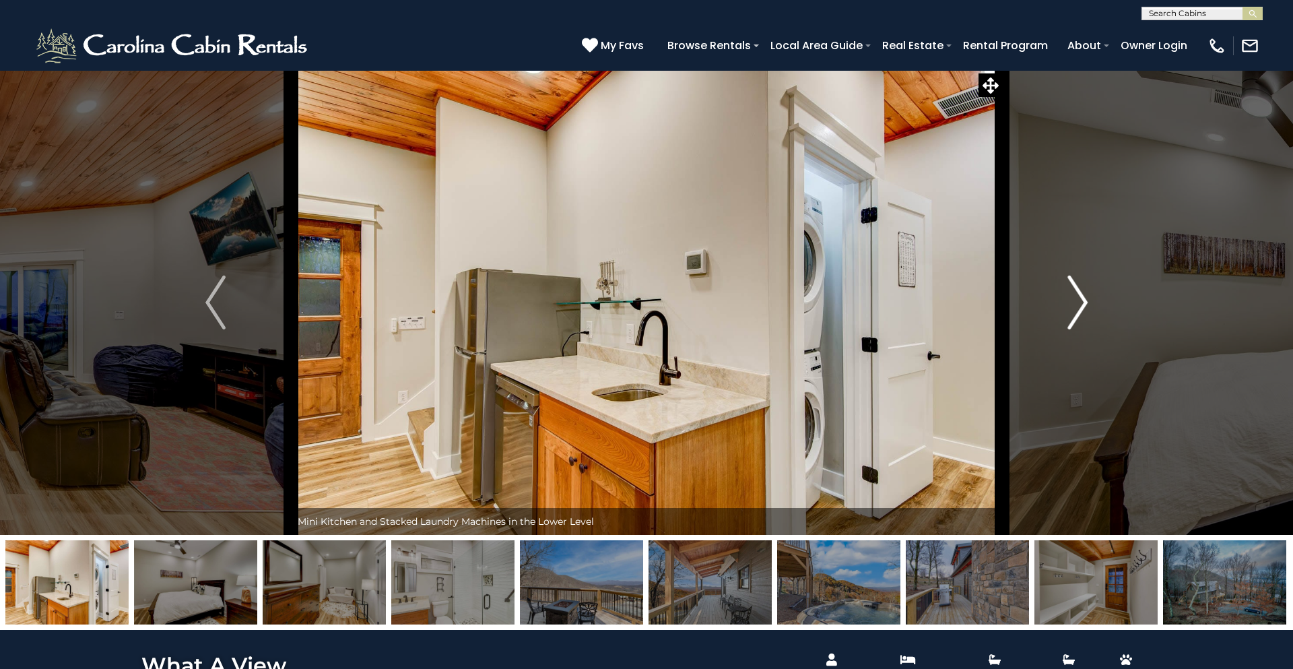
click at [1086, 308] on img "Next" at bounding box center [1077, 302] width 20 height 54
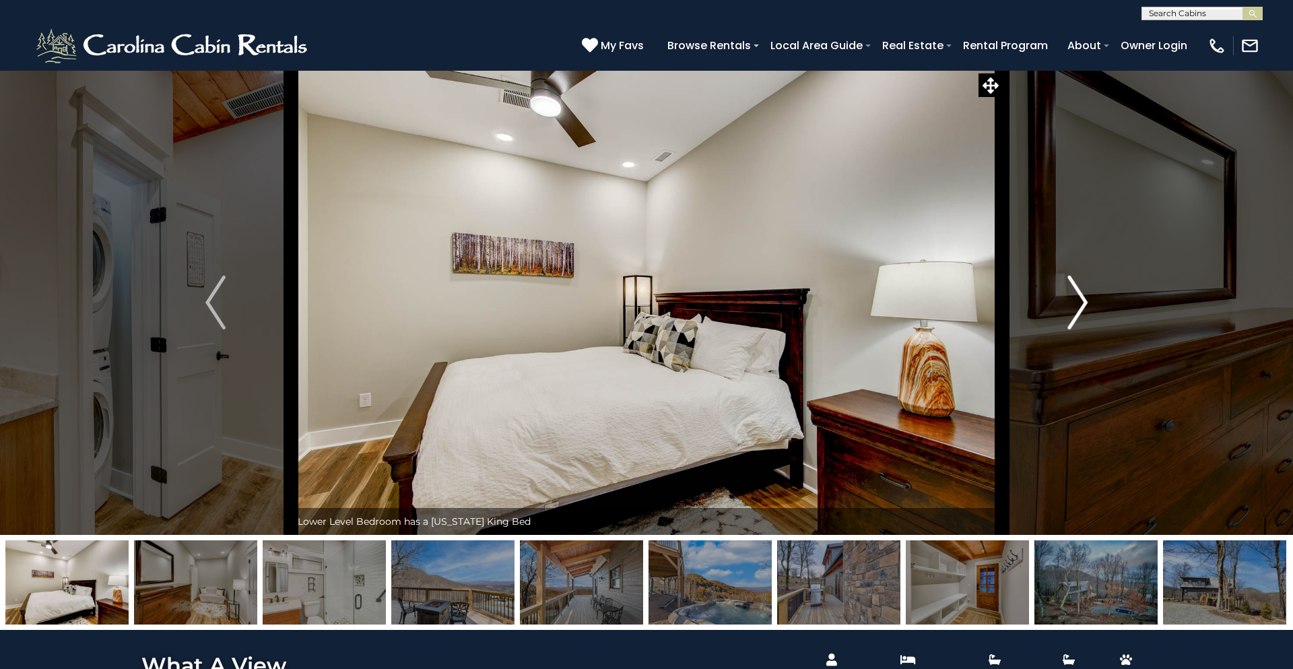
click at [1085, 306] on img "Next" at bounding box center [1077, 302] width 20 height 54
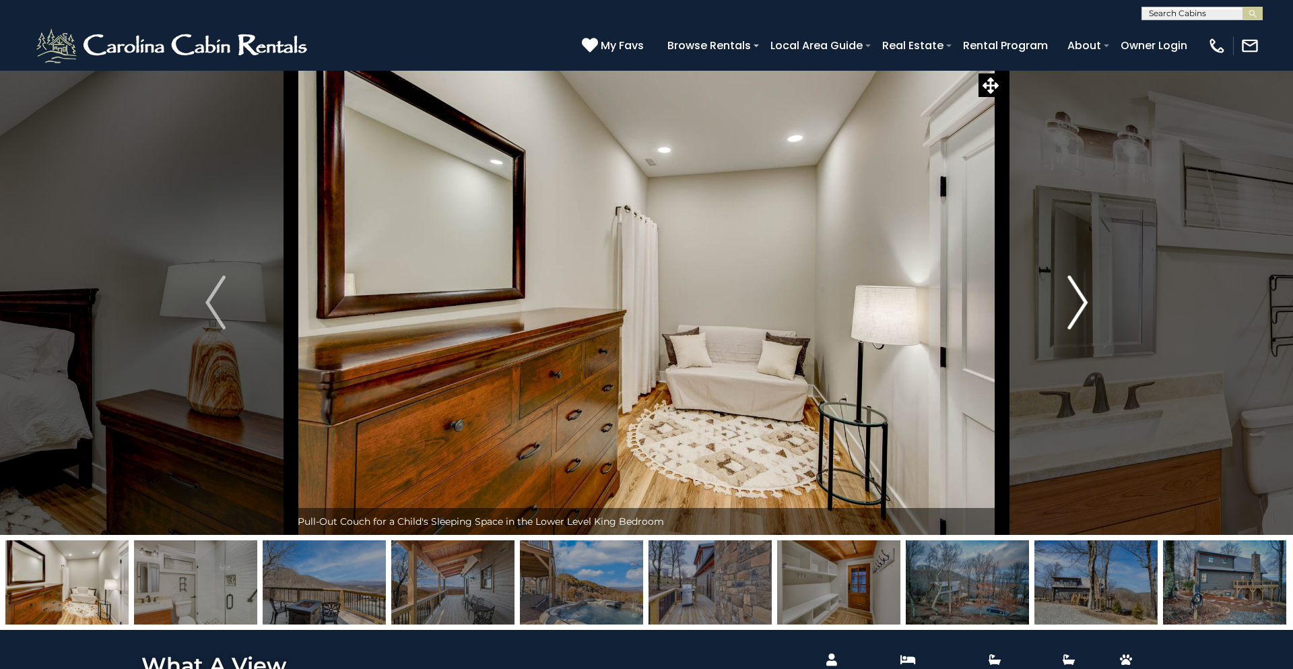
click at [1085, 306] on img "Next" at bounding box center [1077, 302] width 20 height 54
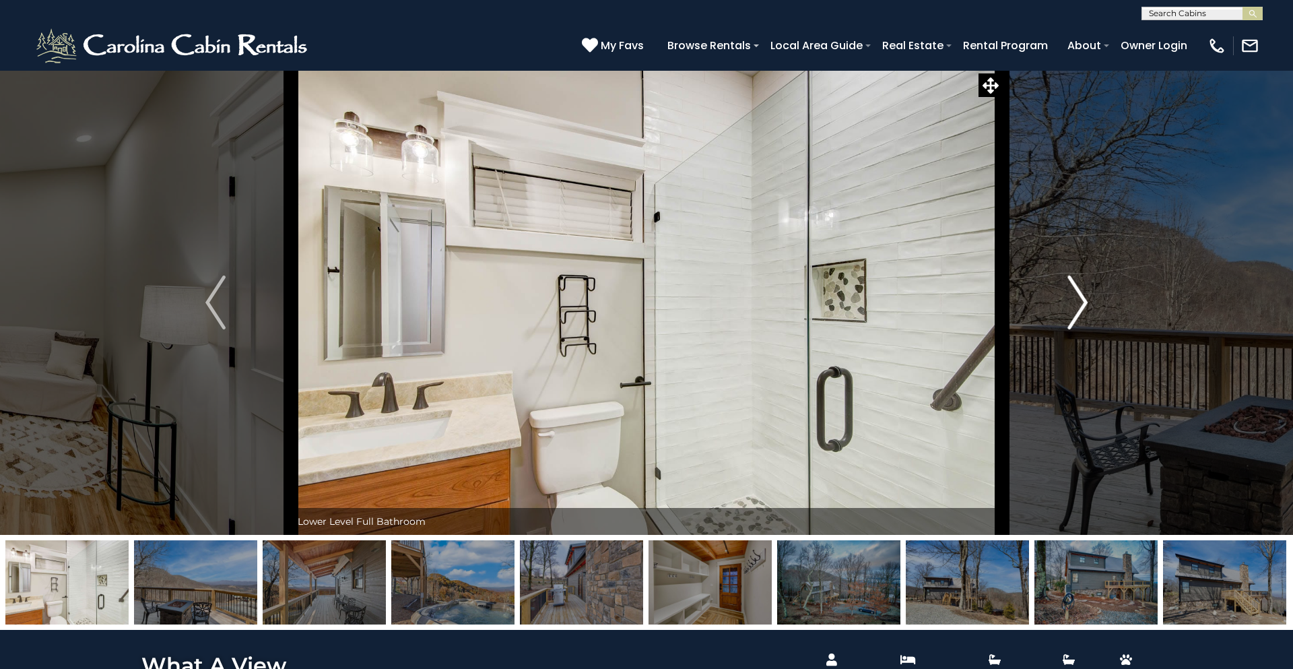
click at [1085, 306] on img "Next" at bounding box center [1077, 302] width 20 height 54
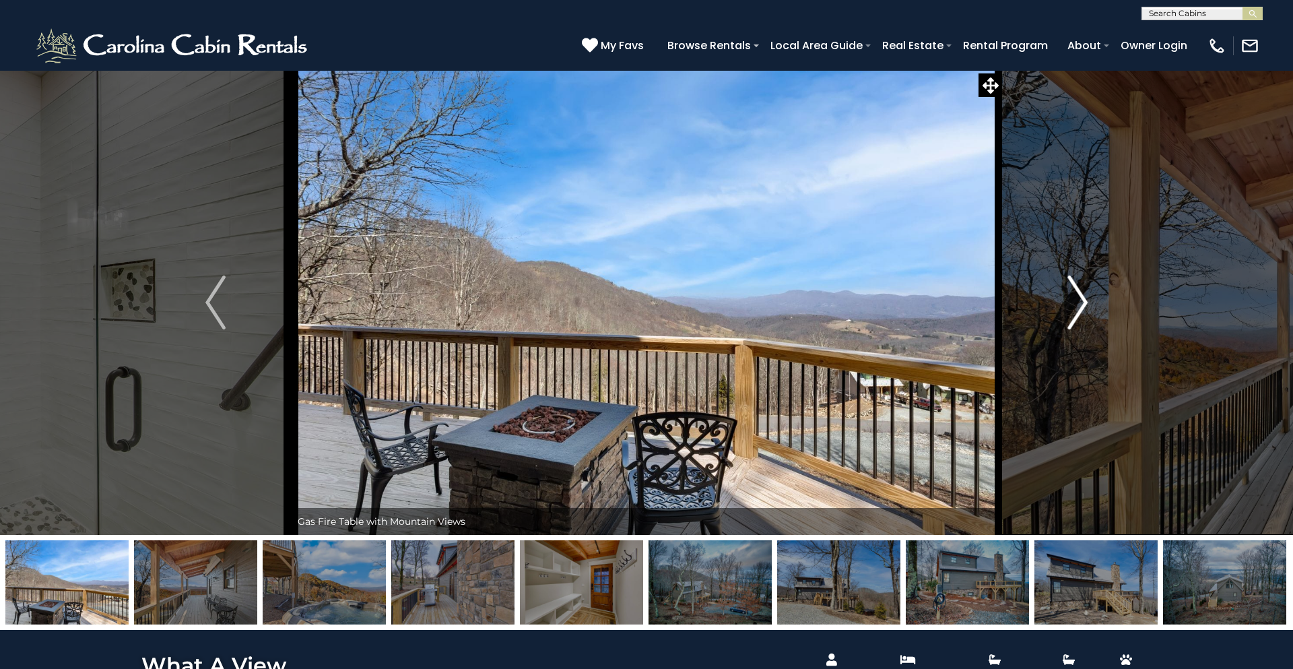
click at [1085, 306] on img "Next" at bounding box center [1077, 302] width 20 height 54
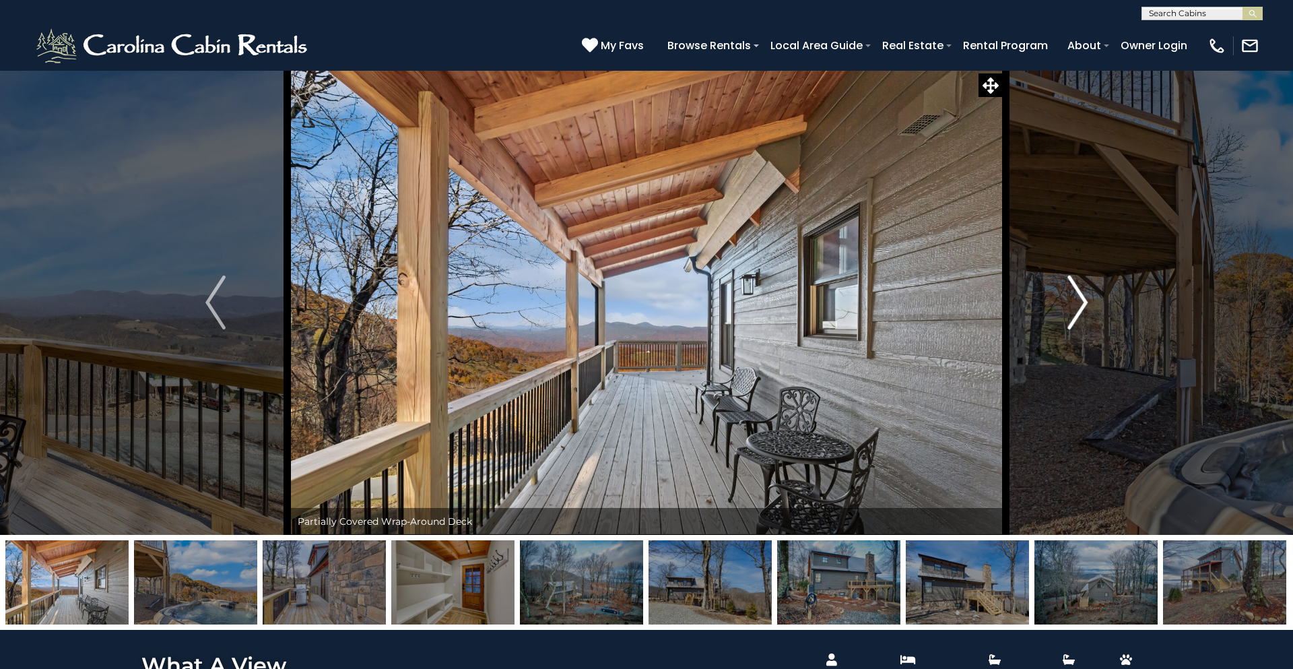
click at [1085, 306] on img "Next" at bounding box center [1077, 302] width 20 height 54
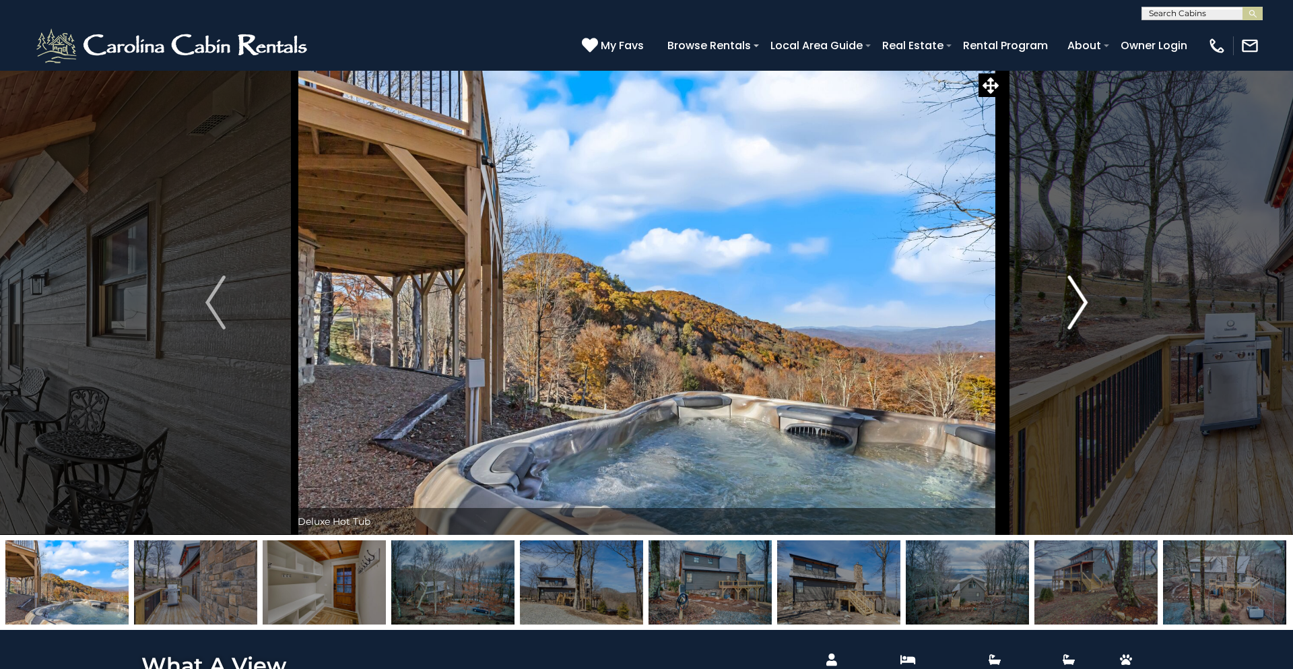
click at [1085, 306] on img "Next" at bounding box center [1077, 302] width 20 height 54
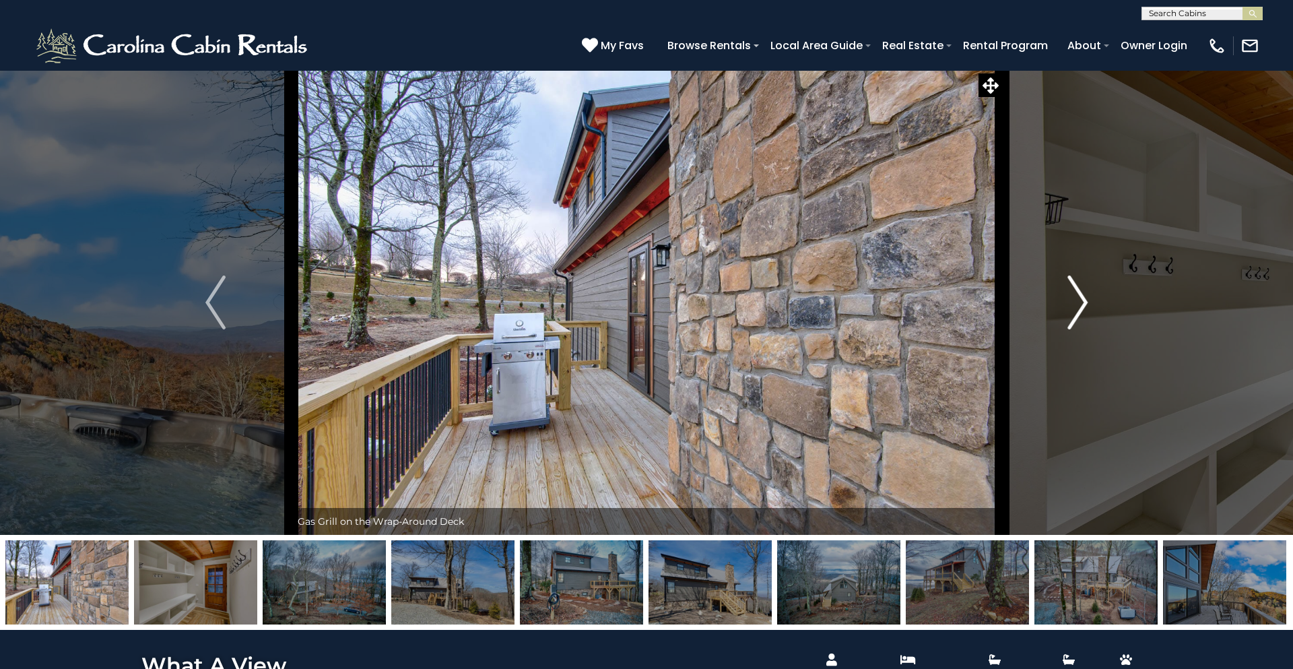
click at [1085, 306] on img "Next" at bounding box center [1077, 302] width 20 height 54
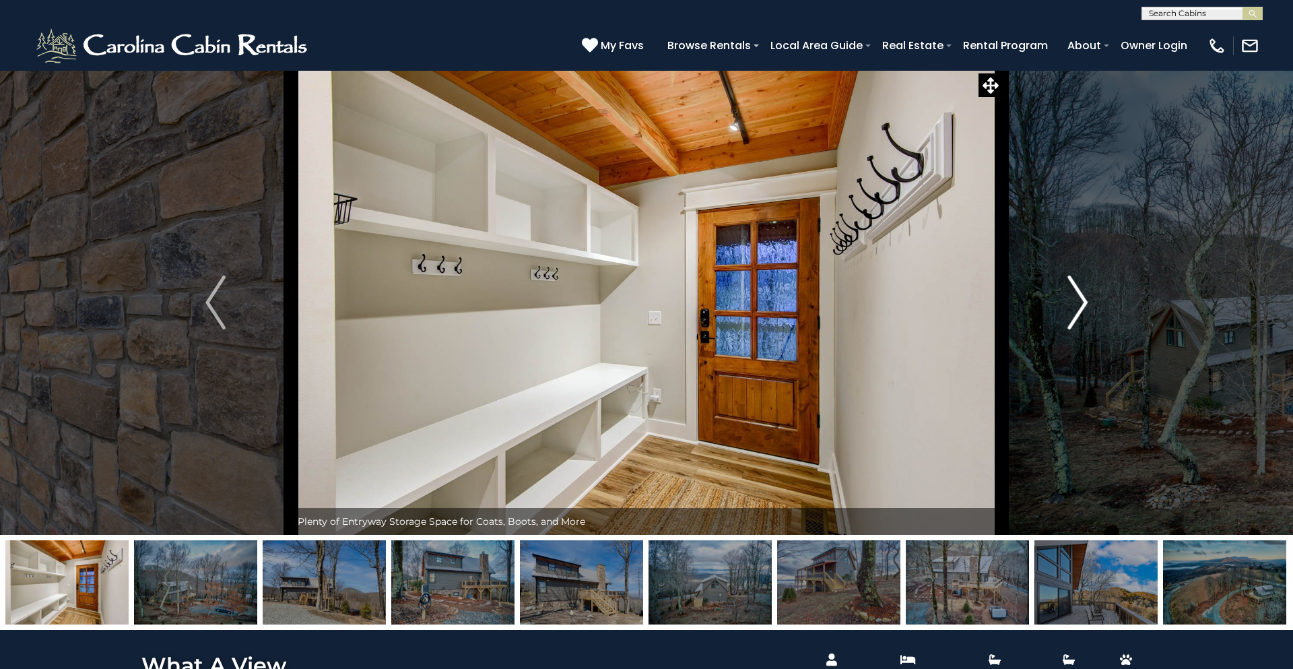
click at [1085, 306] on img "Next" at bounding box center [1077, 302] width 20 height 54
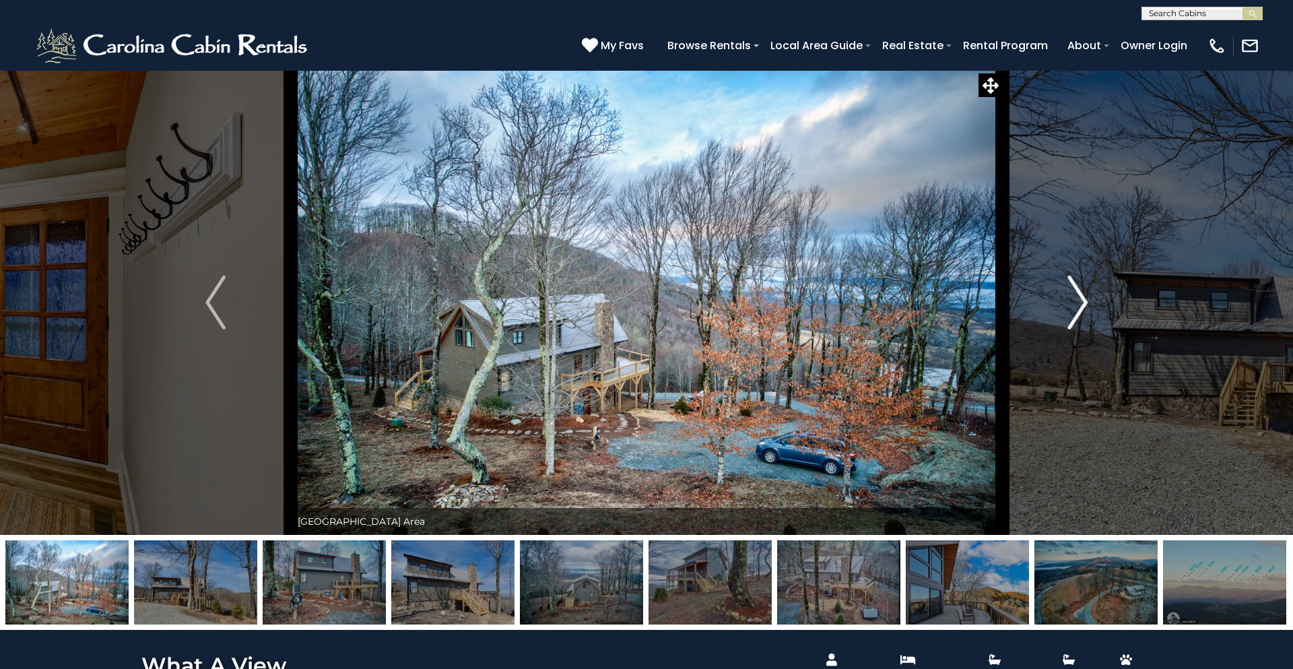
click at [1085, 306] on img "Next" at bounding box center [1077, 302] width 20 height 54
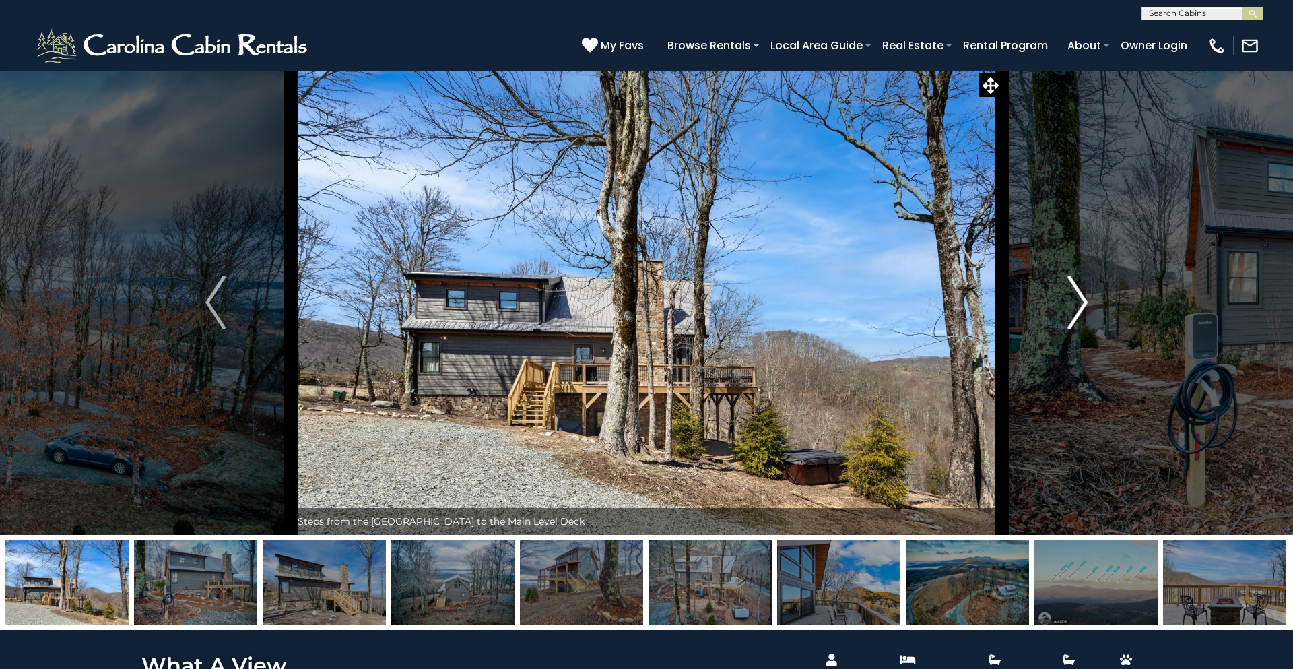
click at [1084, 306] on img "Next" at bounding box center [1077, 302] width 20 height 54
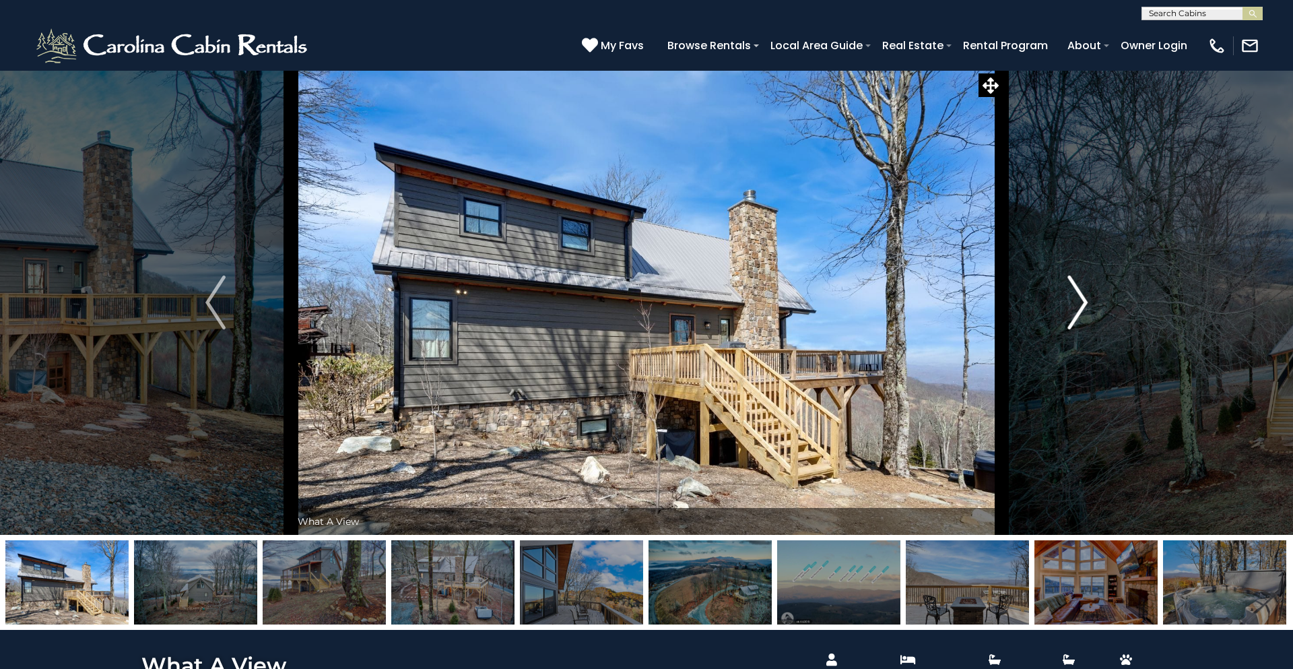
click at [1084, 308] on img "Next" at bounding box center [1077, 302] width 20 height 54
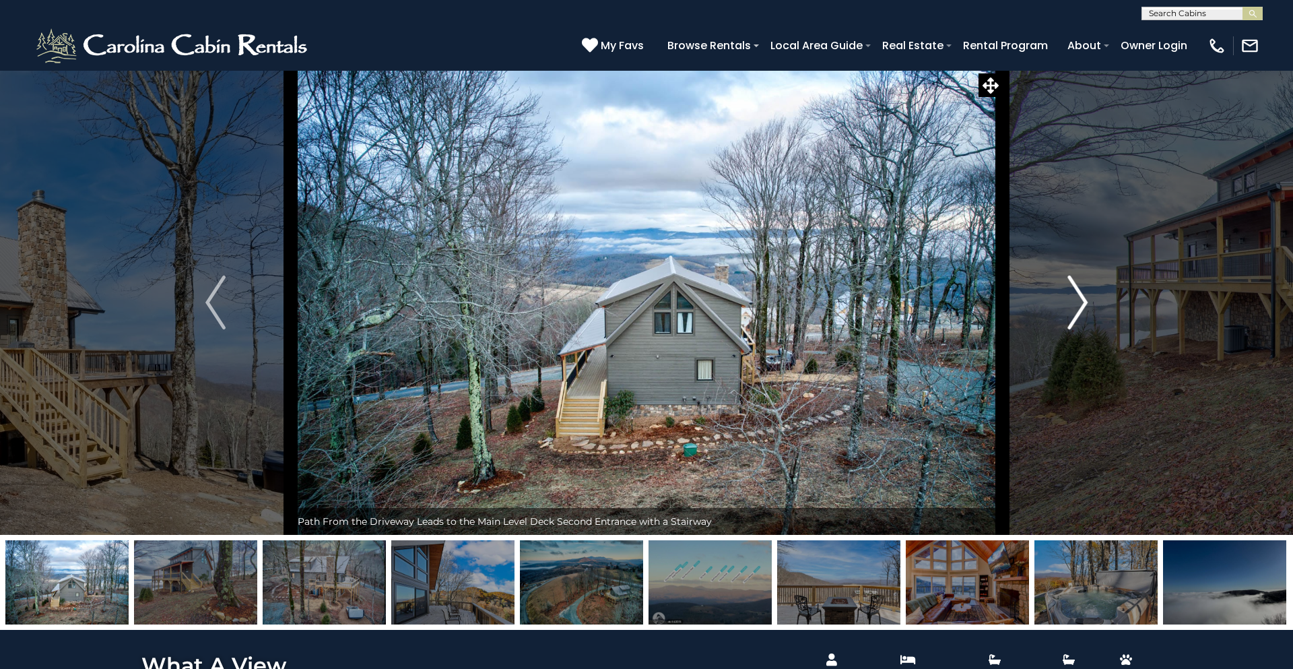
click at [1084, 308] on img "Next" at bounding box center [1077, 302] width 20 height 54
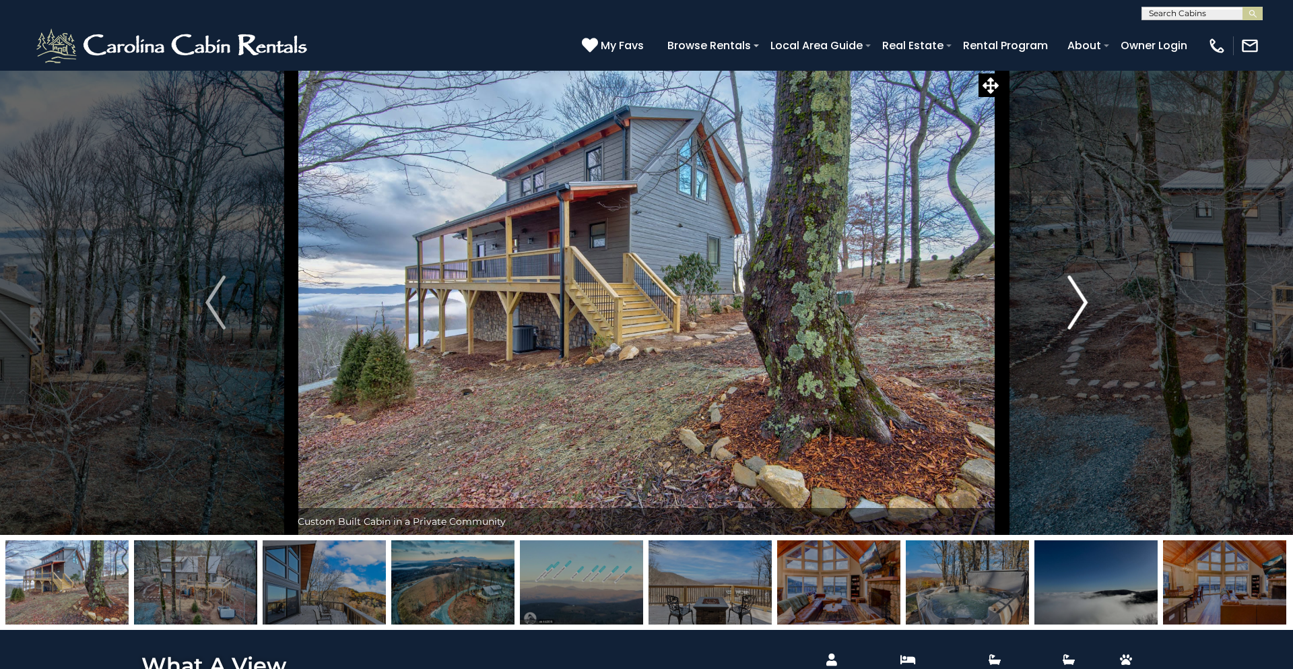
click at [1084, 308] on img "Next" at bounding box center [1077, 302] width 20 height 54
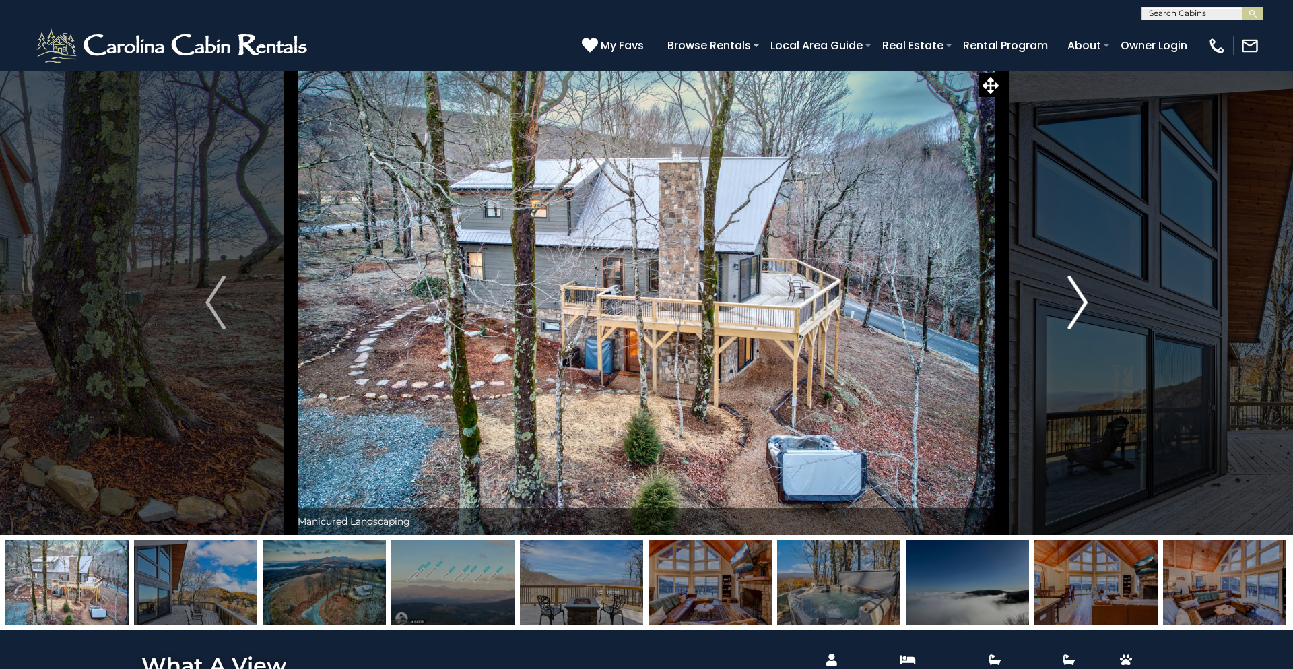
click at [1084, 308] on img "Next" at bounding box center [1077, 302] width 20 height 54
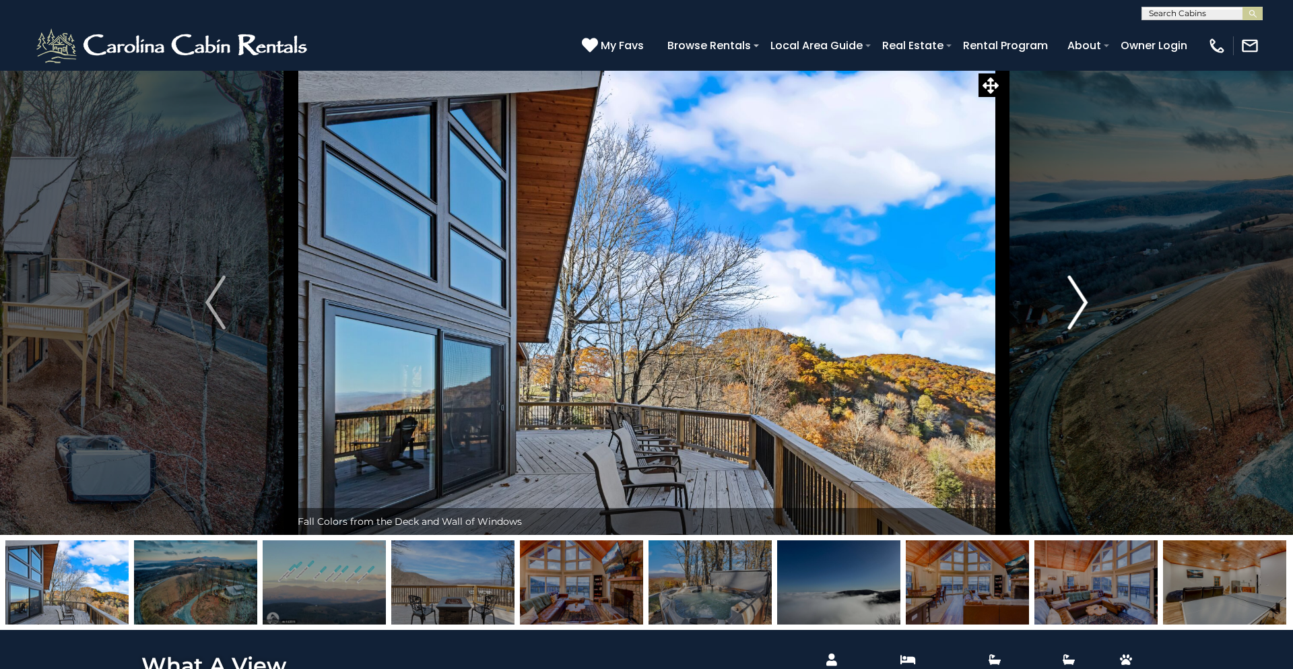
click at [1073, 298] on img "Next" at bounding box center [1077, 302] width 20 height 54
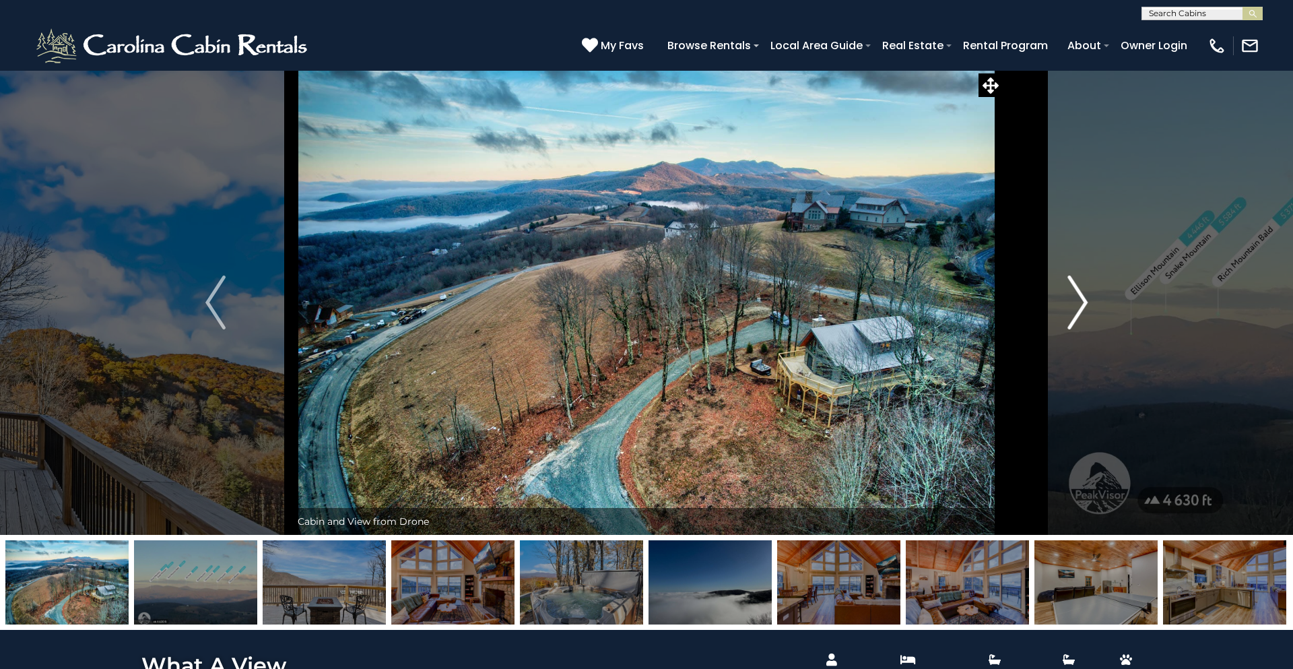
click at [1073, 301] on img "Next" at bounding box center [1077, 302] width 20 height 54
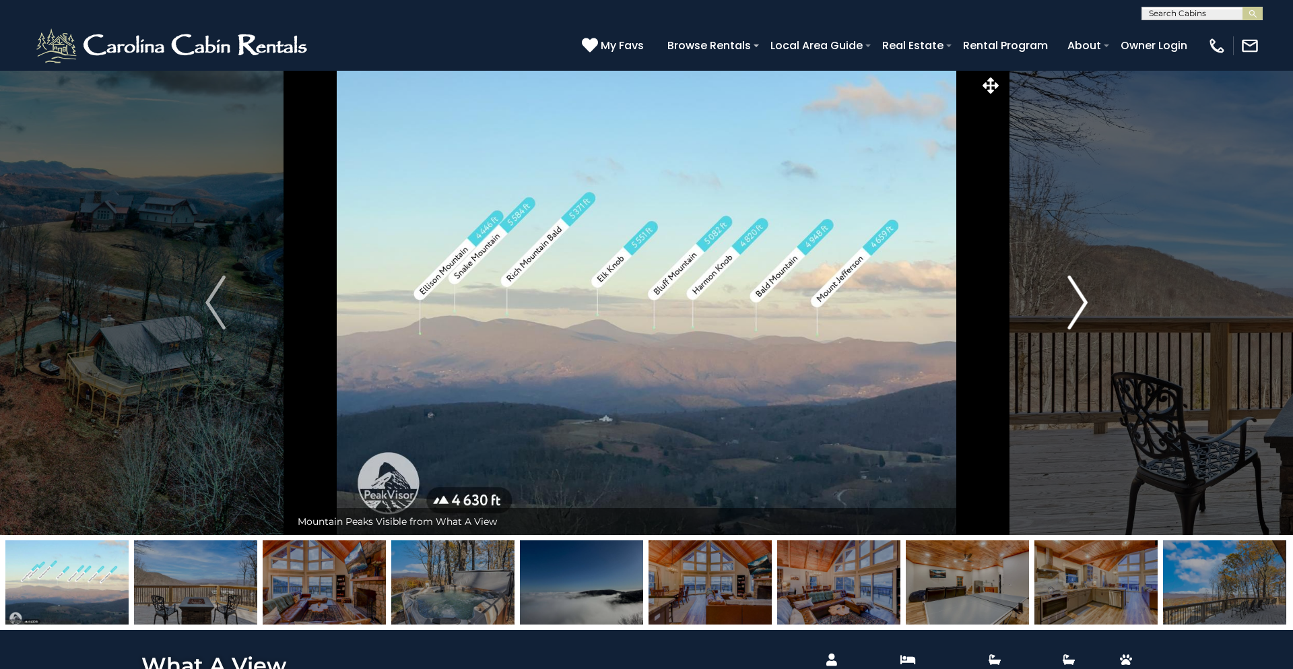
click at [1075, 298] on img "Next" at bounding box center [1077, 302] width 20 height 54
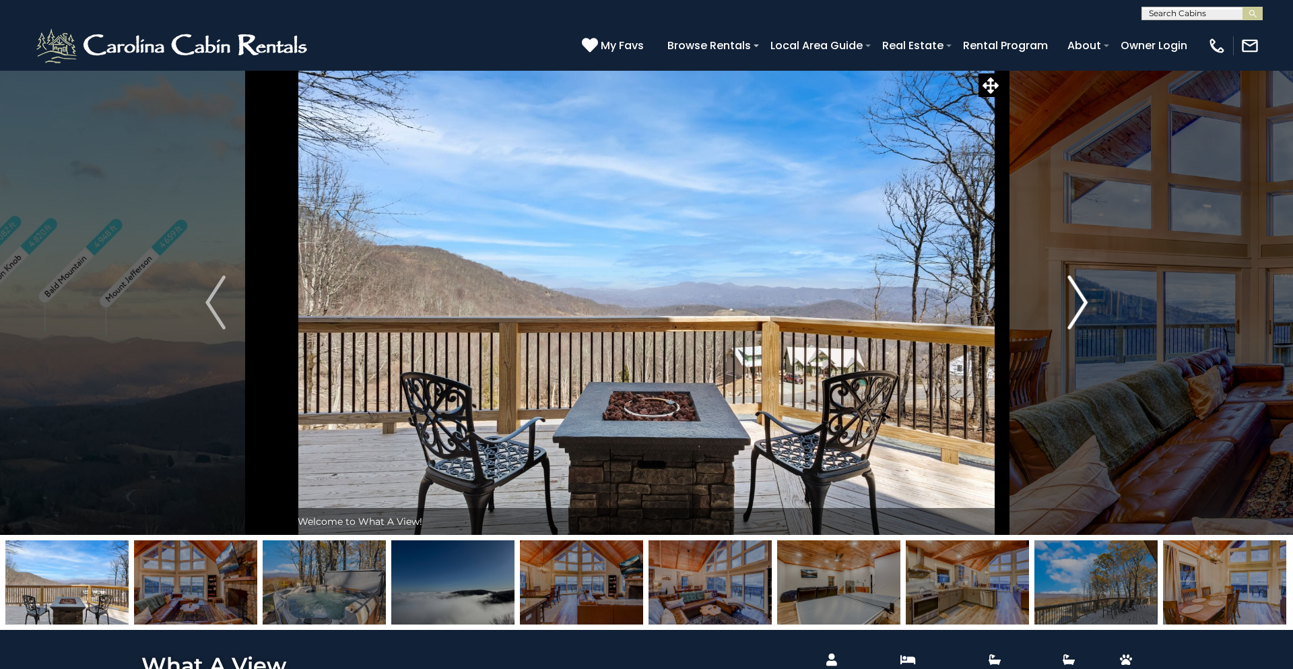
click at [1073, 302] on img "Next" at bounding box center [1077, 302] width 20 height 54
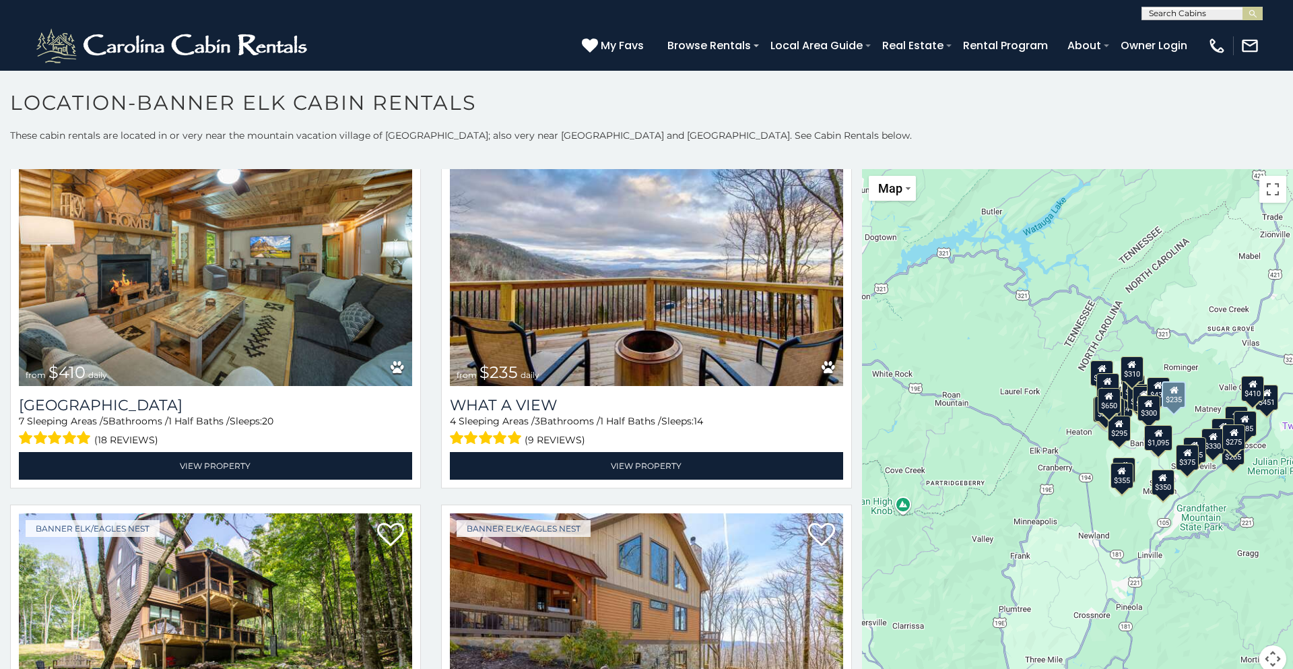
scroll to position [1642, 0]
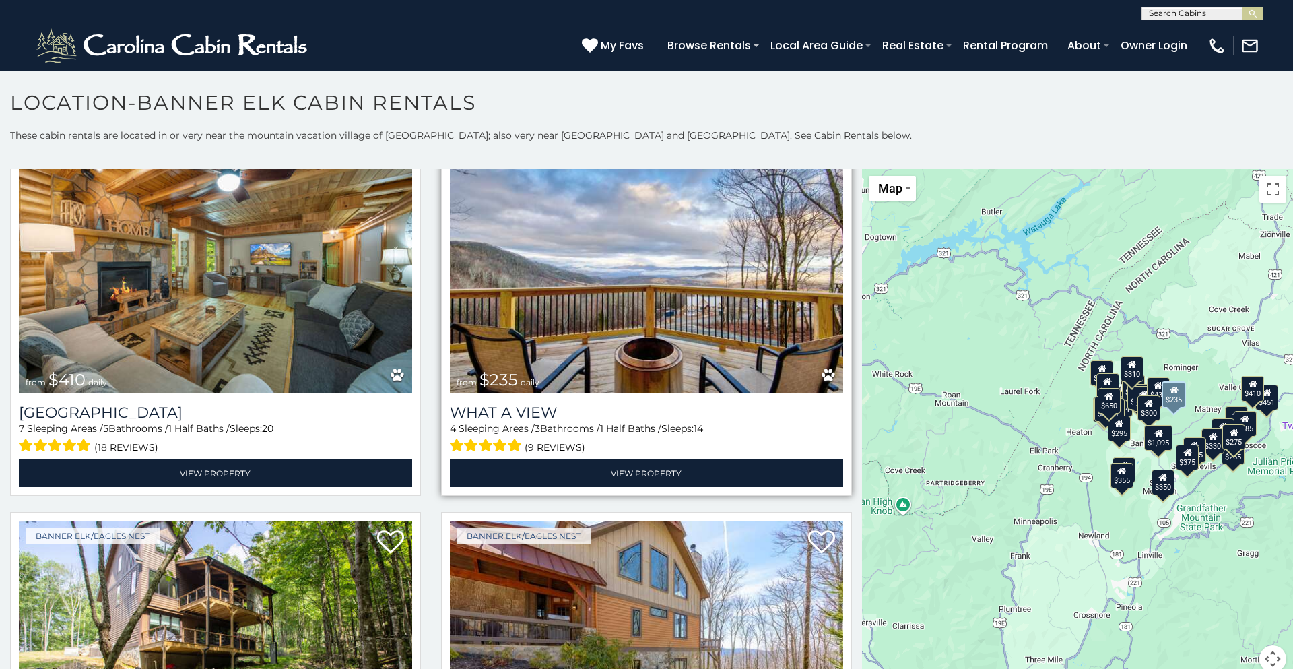
click at [503, 446] on span at bounding box center [486, 445] width 73 height 21
click at [504, 442] on span at bounding box center [486, 445] width 73 height 21
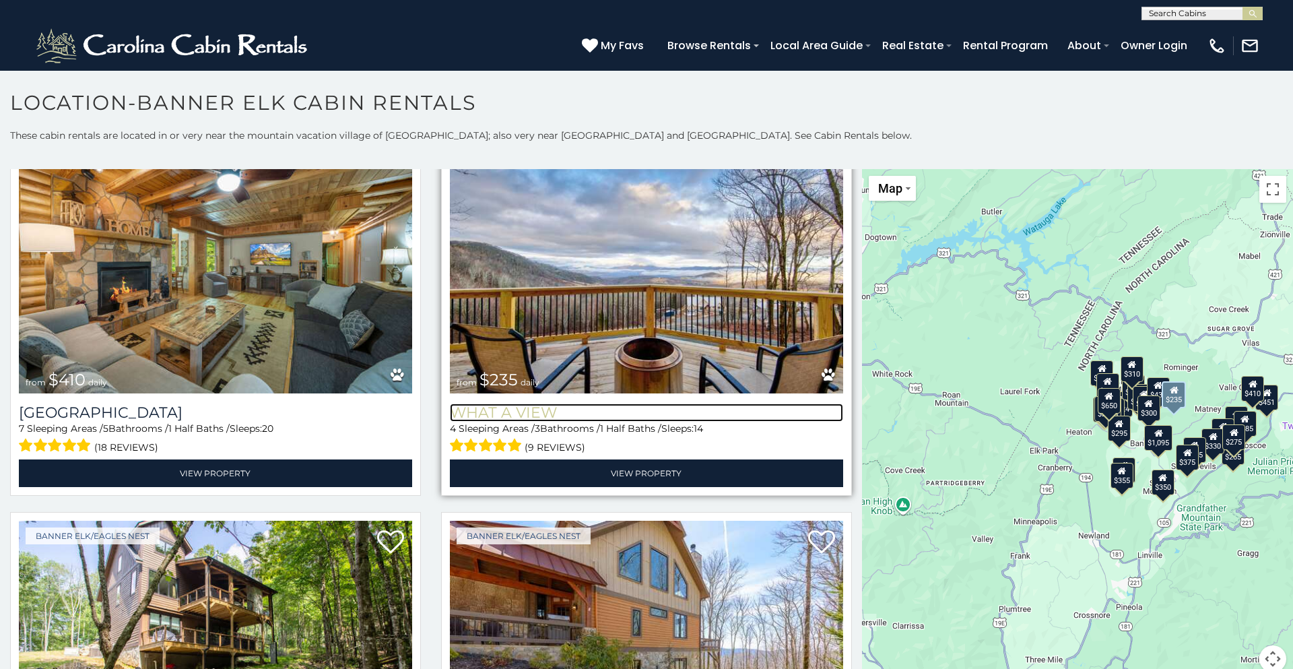
click at [504, 411] on h3 "What A View" at bounding box center [646, 412] width 393 height 18
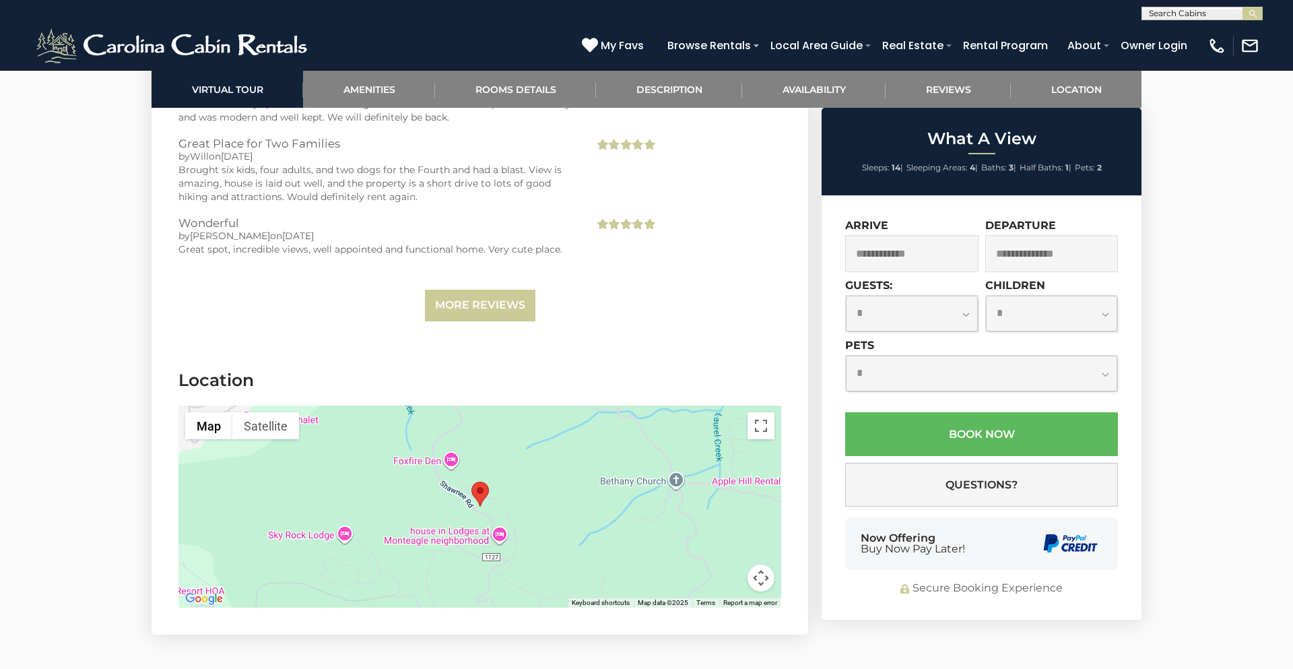
scroll to position [3154, 0]
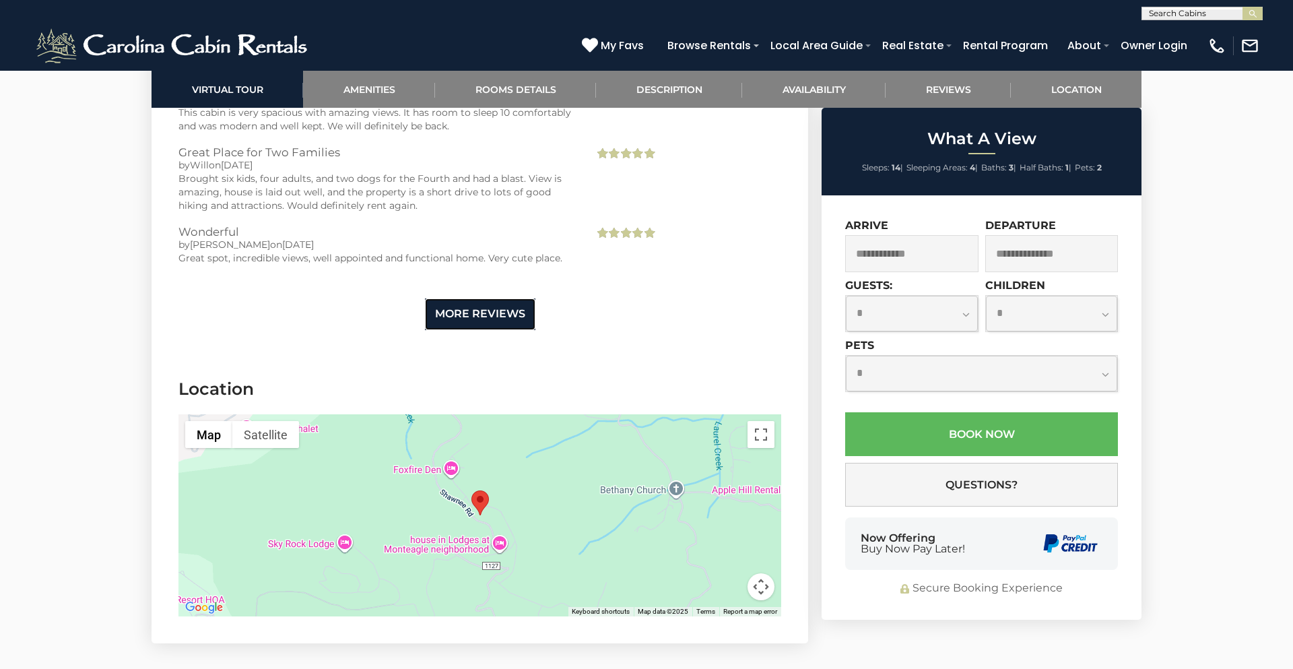
click at [479, 318] on link "More Reviews" at bounding box center [480, 314] width 110 height 32
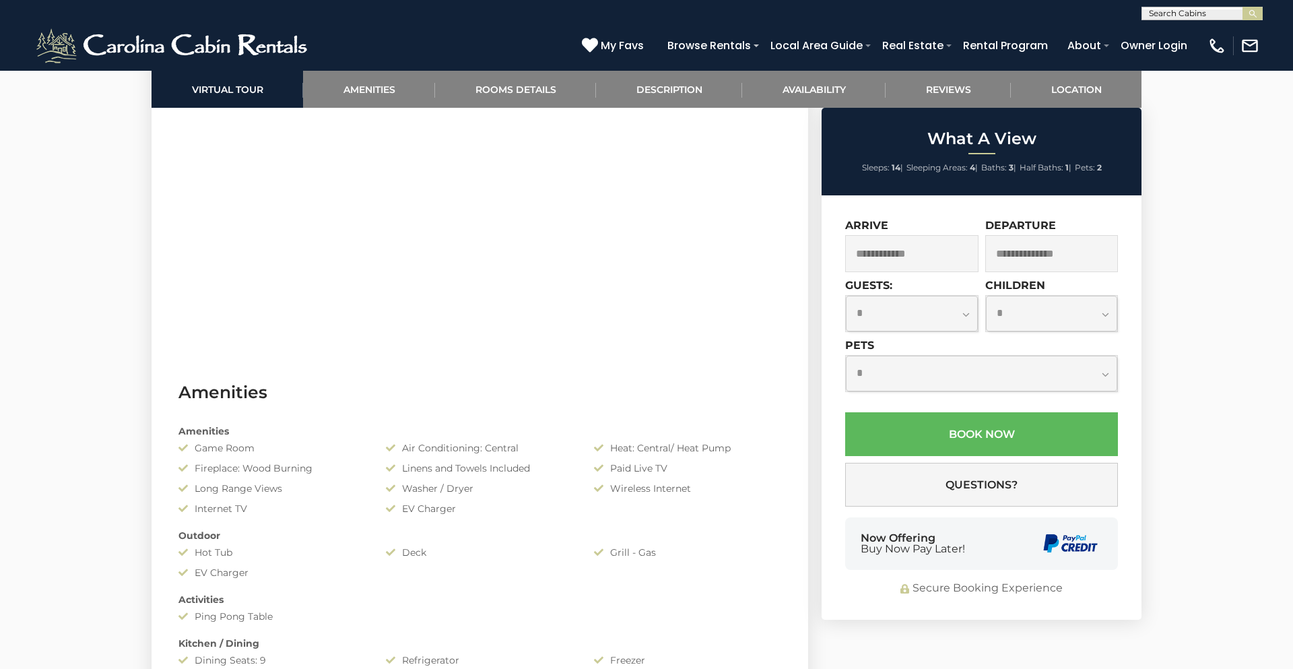
scroll to position [819, 0]
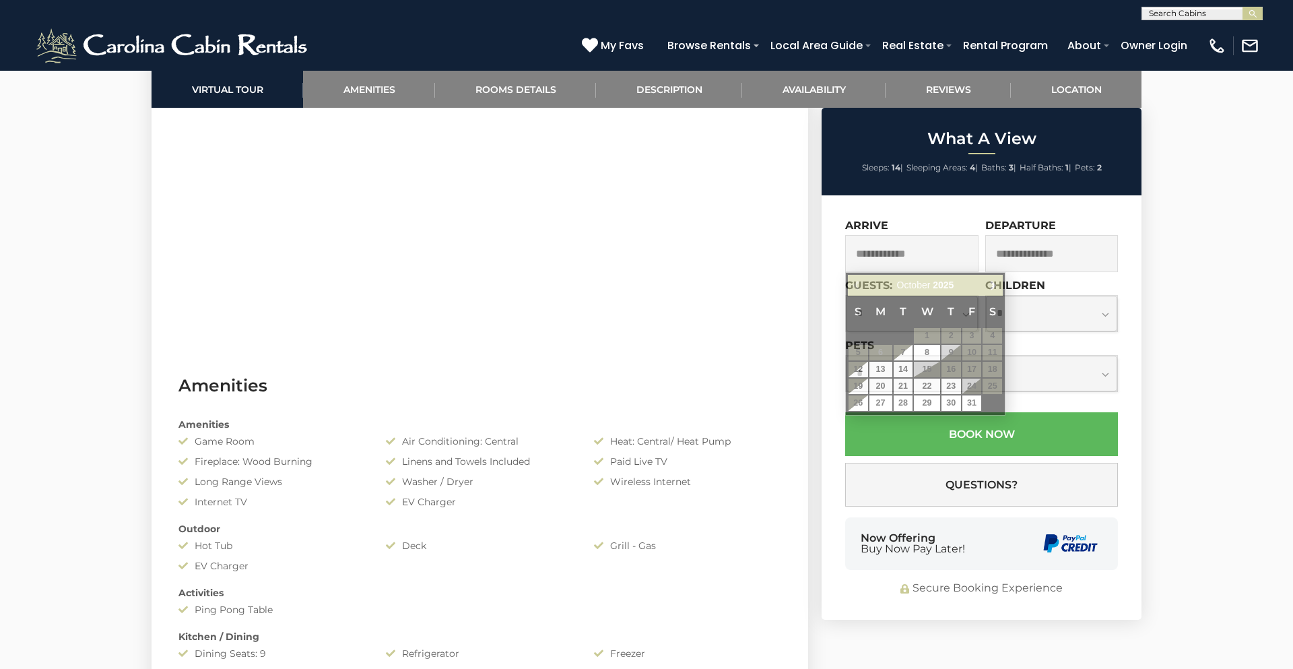
click at [922, 257] on input "text" at bounding box center [911, 253] width 133 height 37
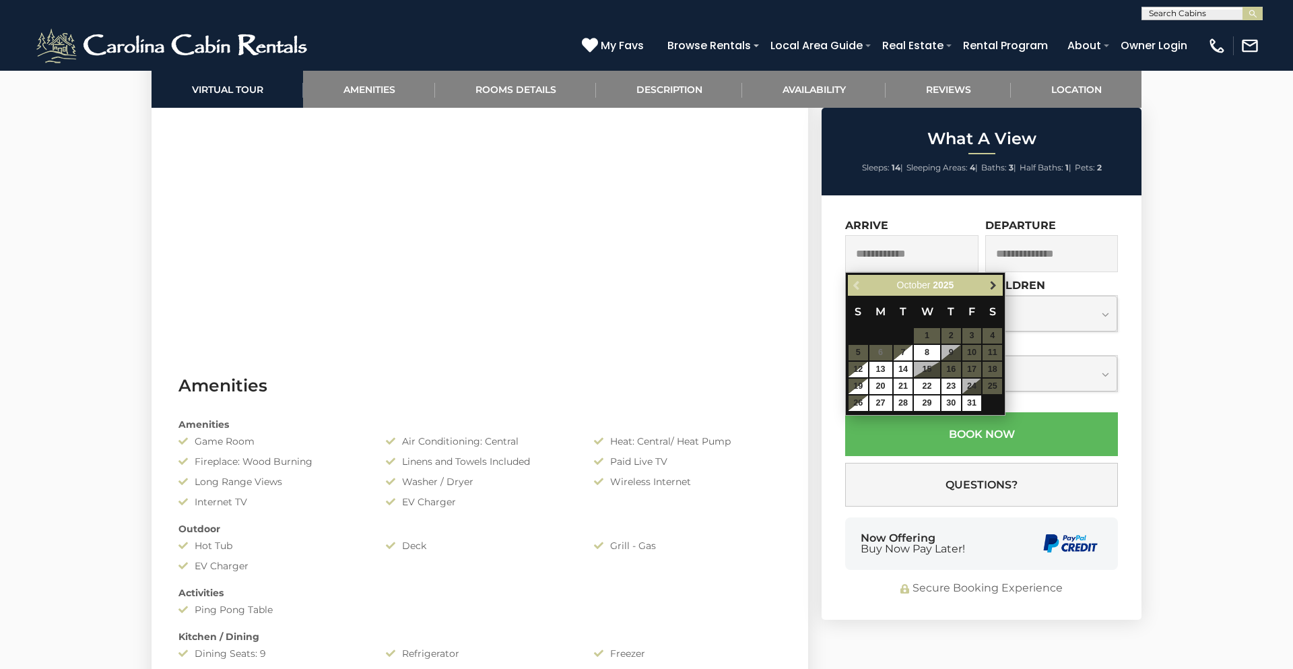
click at [989, 281] on span "Next" at bounding box center [993, 285] width 11 height 11
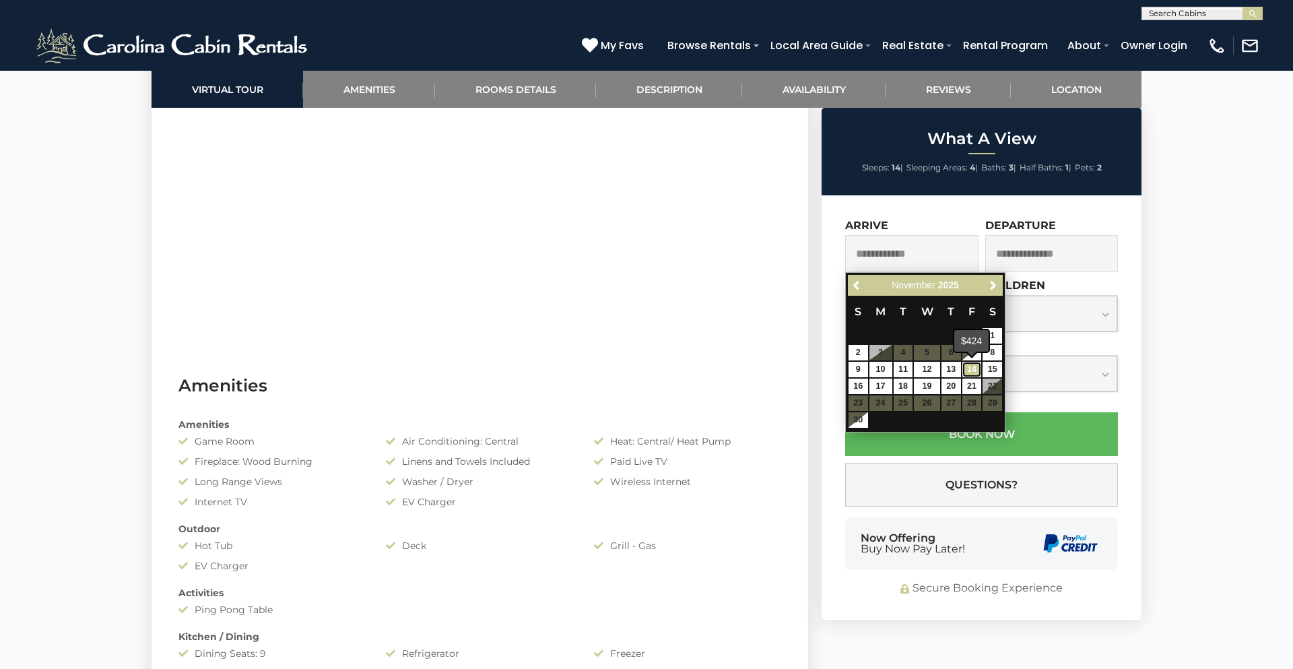
click at [972, 368] on link "14" at bounding box center [972, 369] width 20 height 15
type input "**********"
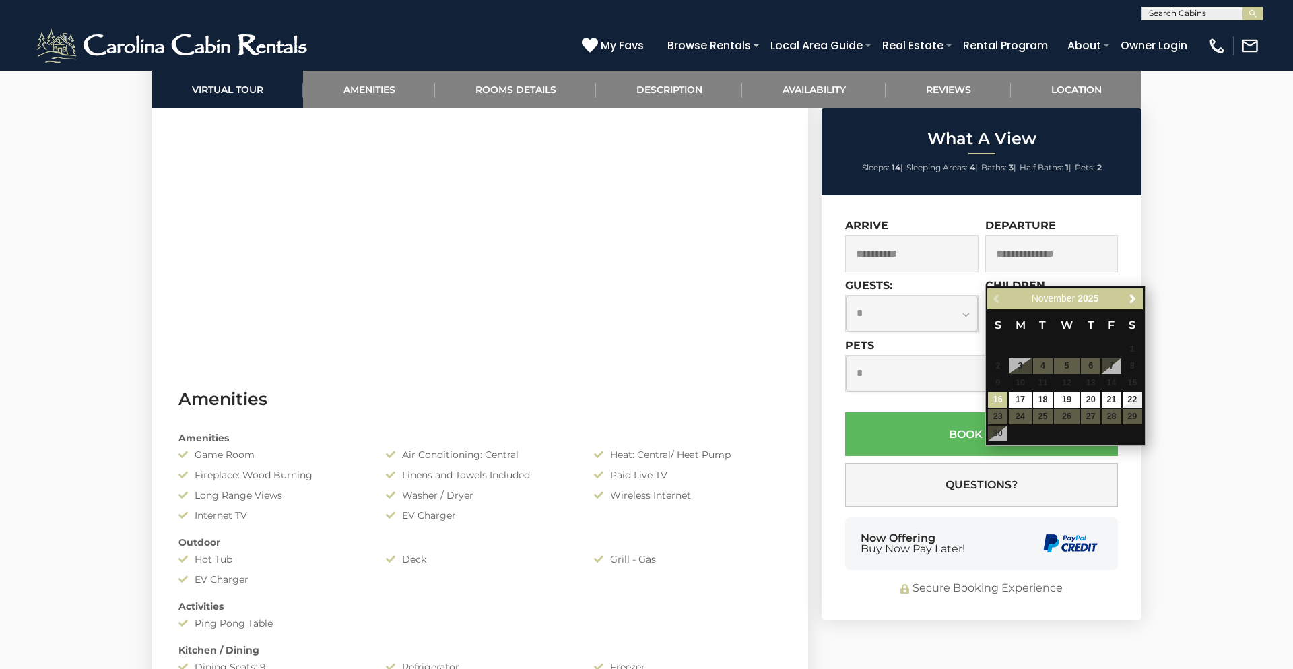
scroll to position [798, 0]
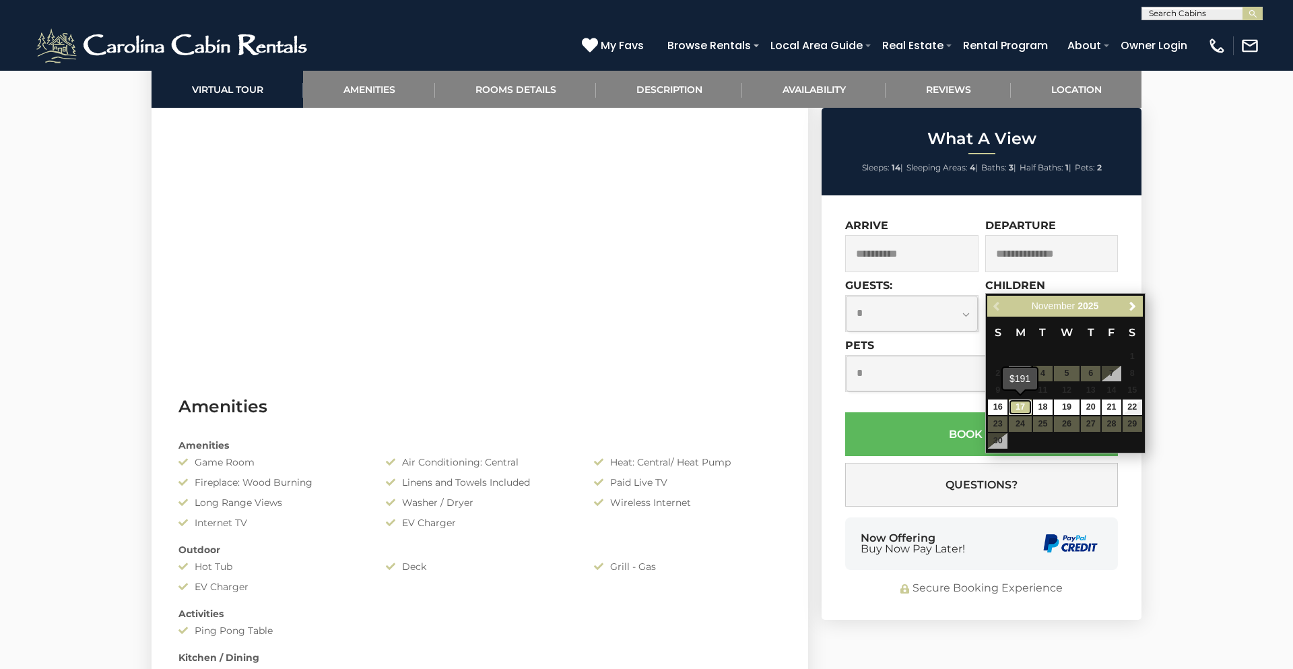
click at [1023, 406] on link "17" at bounding box center [1020, 406] width 23 height 15
type input "**********"
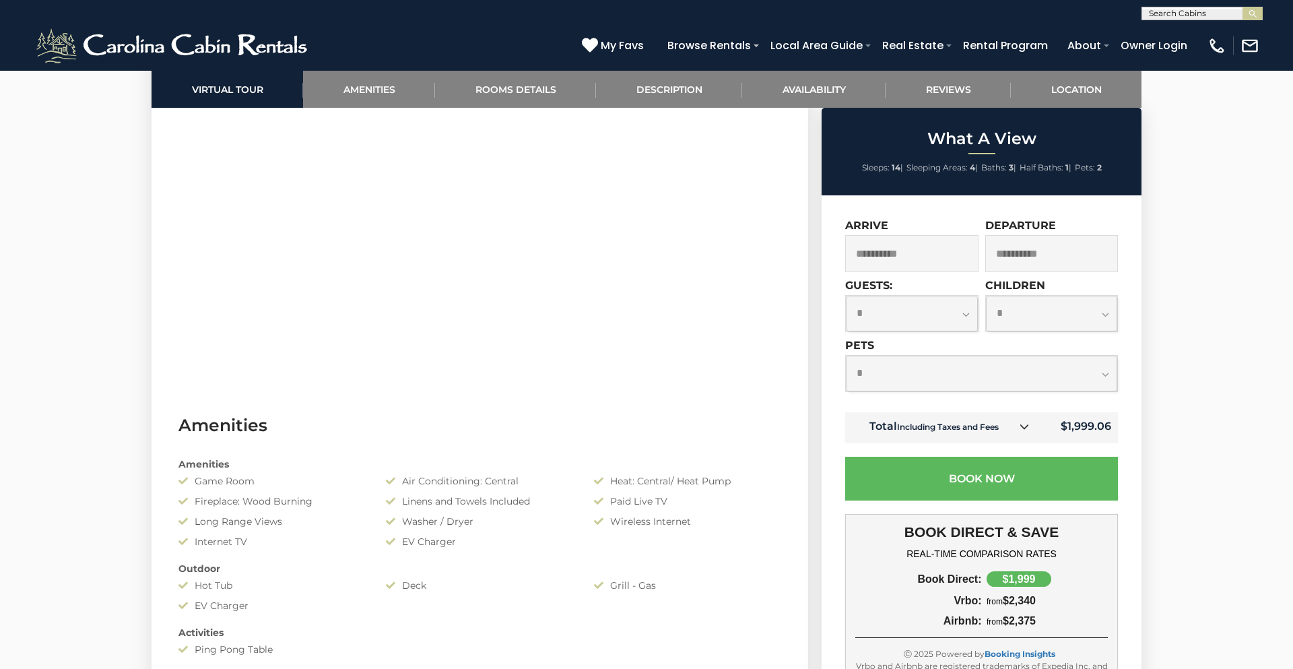
scroll to position [777, 0]
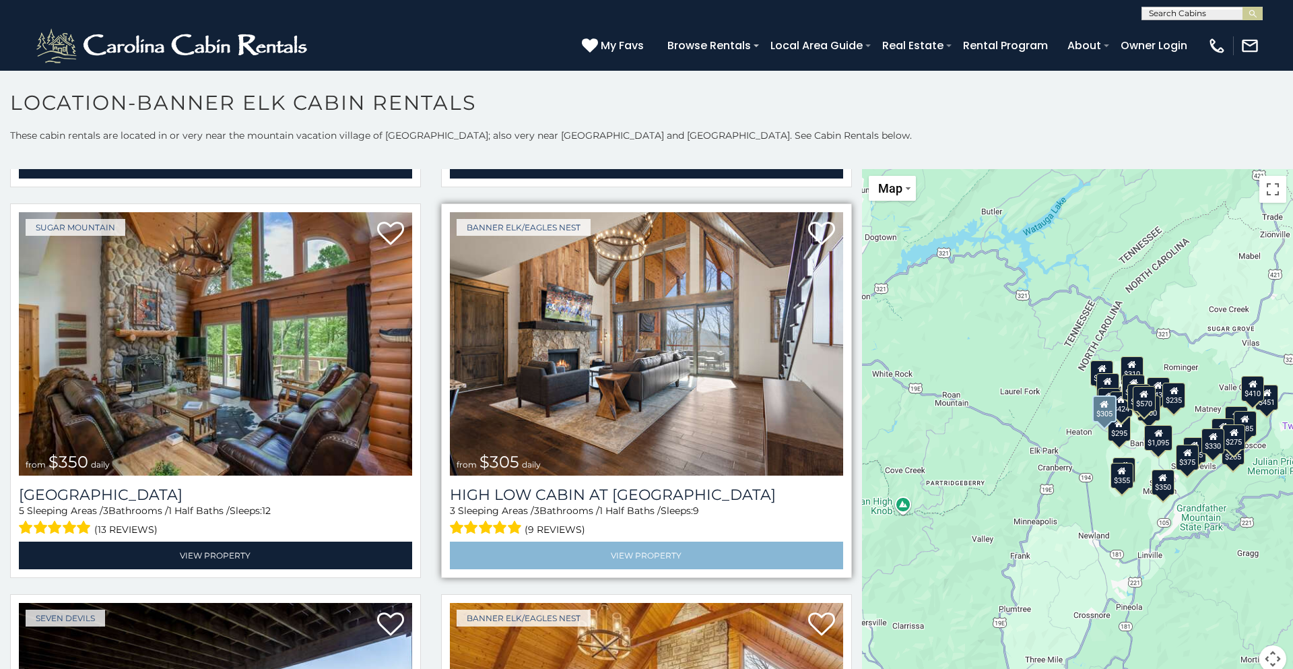
scroll to position [3920, 0]
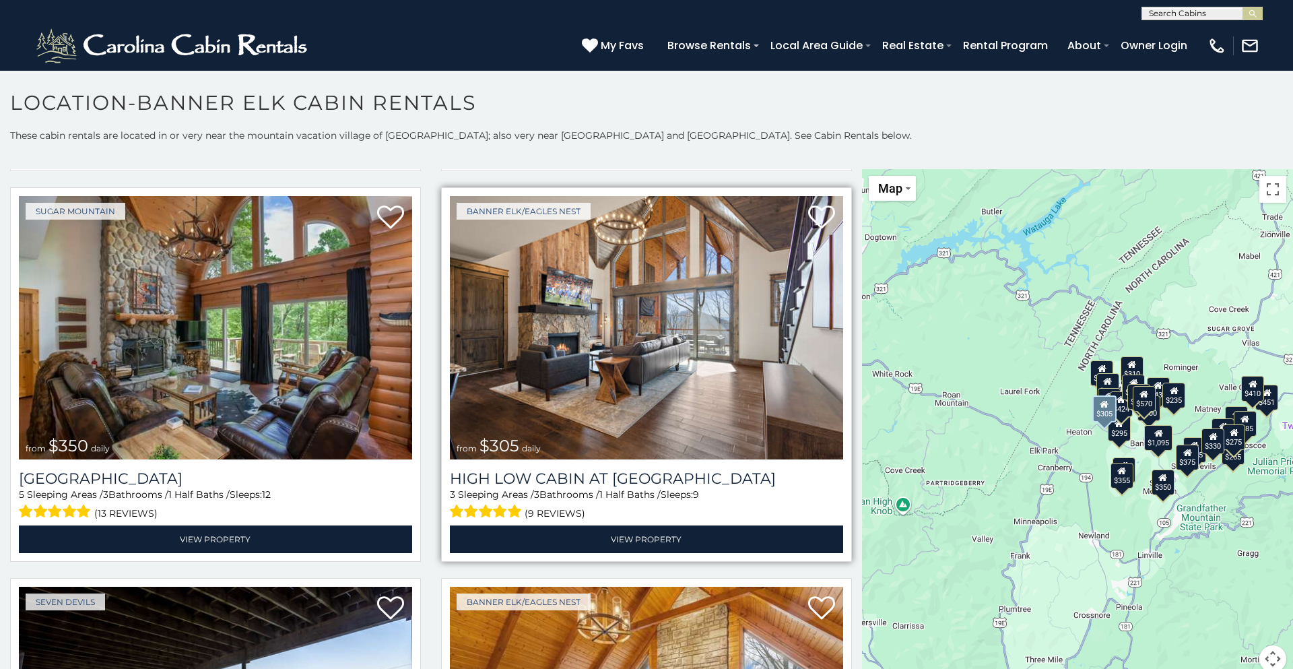
click at [570, 362] on img at bounding box center [646, 327] width 393 height 263
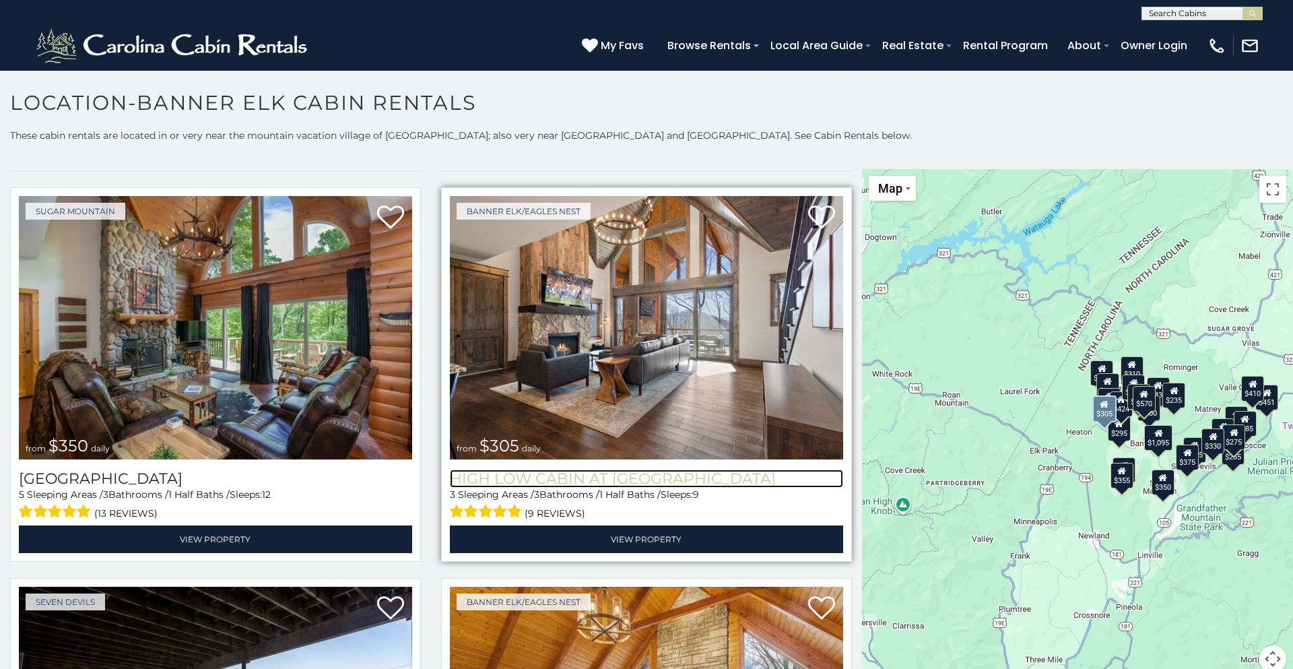
click at [562, 480] on h3 "High Low Cabin at [GEOGRAPHIC_DATA]" at bounding box center [646, 478] width 393 height 18
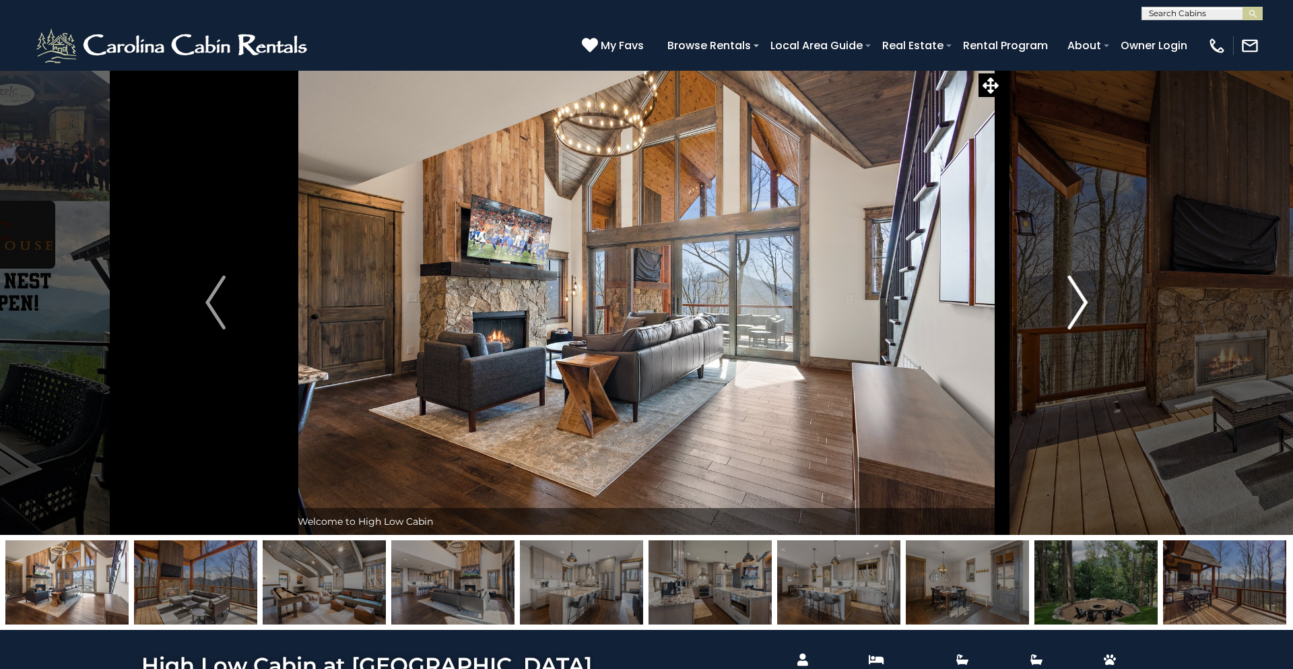
click at [1074, 303] on img "Next" at bounding box center [1077, 302] width 20 height 54
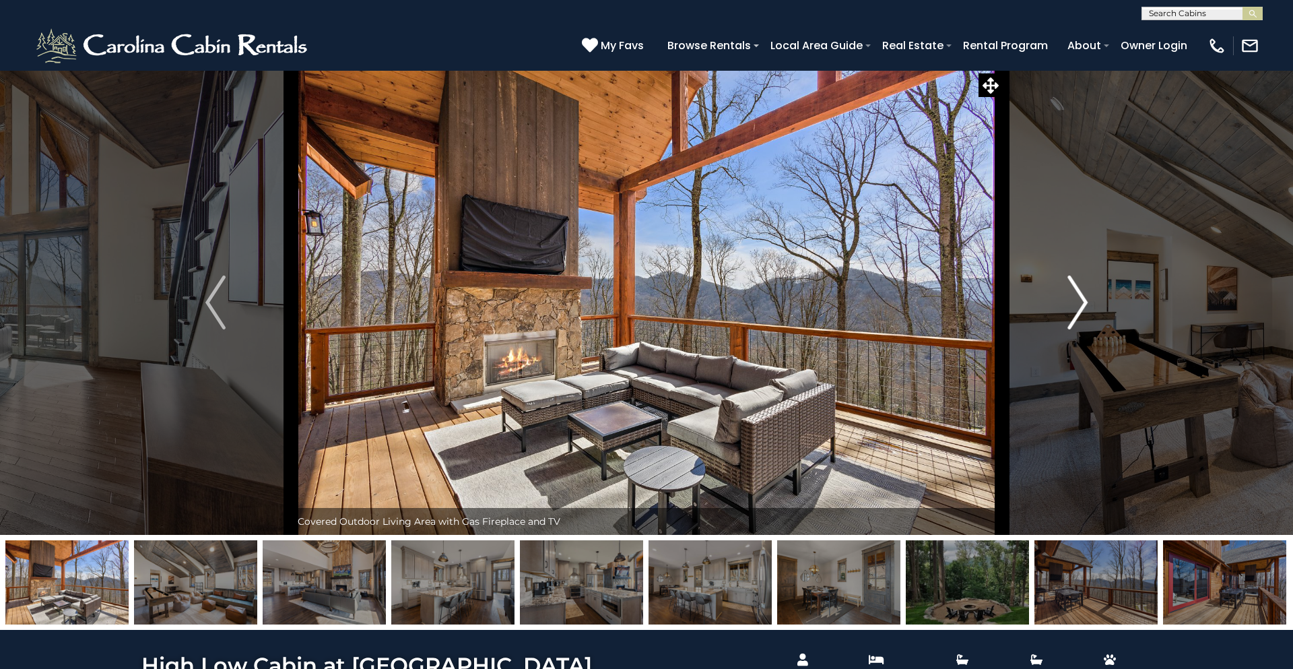
click at [1087, 300] on img "Next" at bounding box center [1077, 302] width 20 height 54
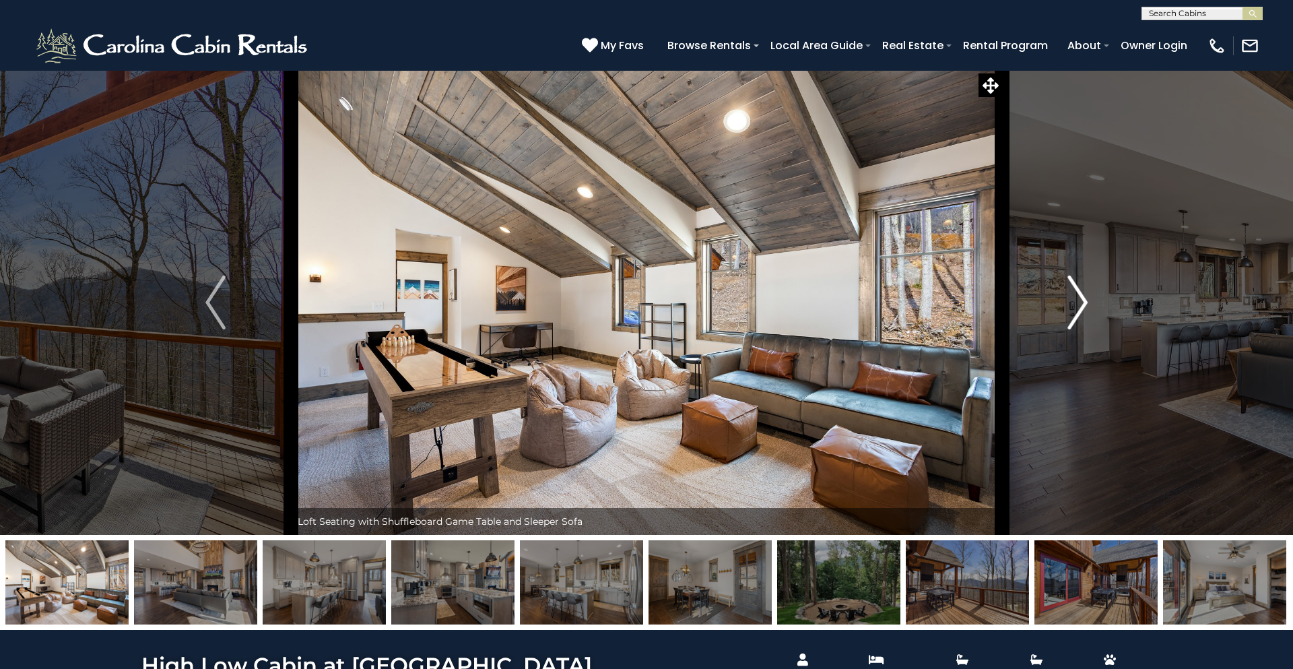
click at [1087, 300] on img "Next" at bounding box center [1077, 302] width 20 height 54
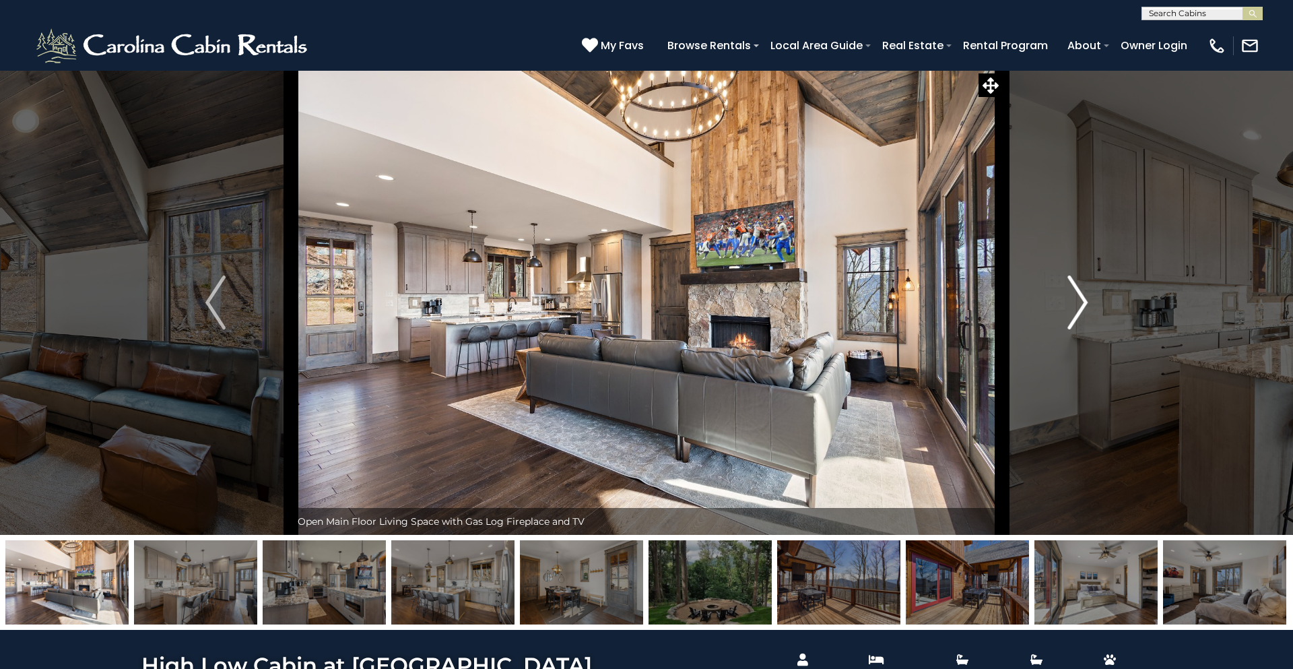
click at [1087, 300] on img "Next" at bounding box center [1077, 302] width 20 height 54
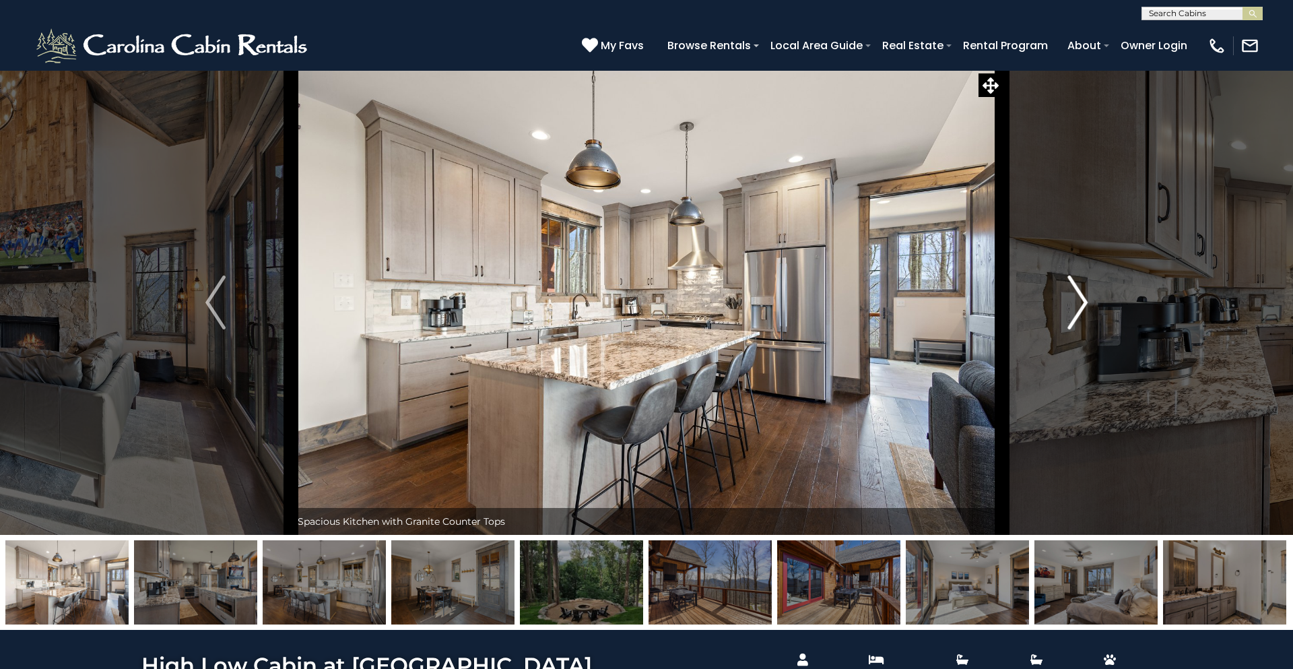
click at [1084, 305] on img "Next" at bounding box center [1077, 302] width 20 height 54
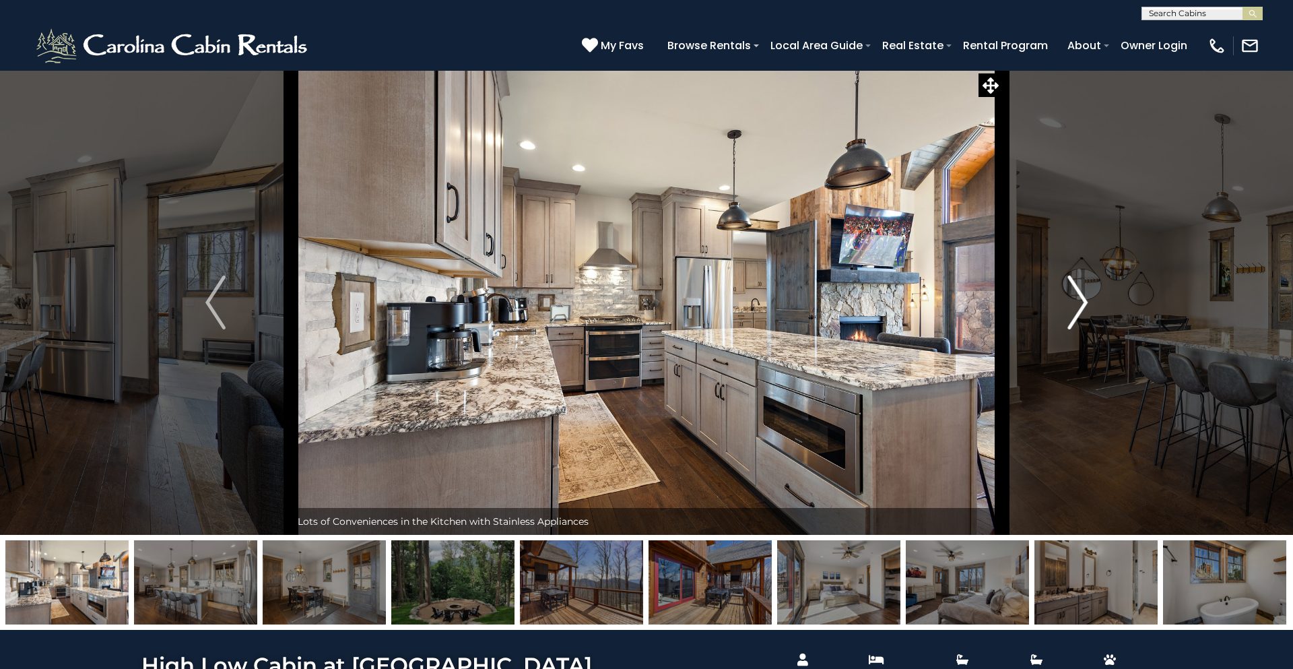
click at [1084, 305] on img "Next" at bounding box center [1077, 302] width 20 height 54
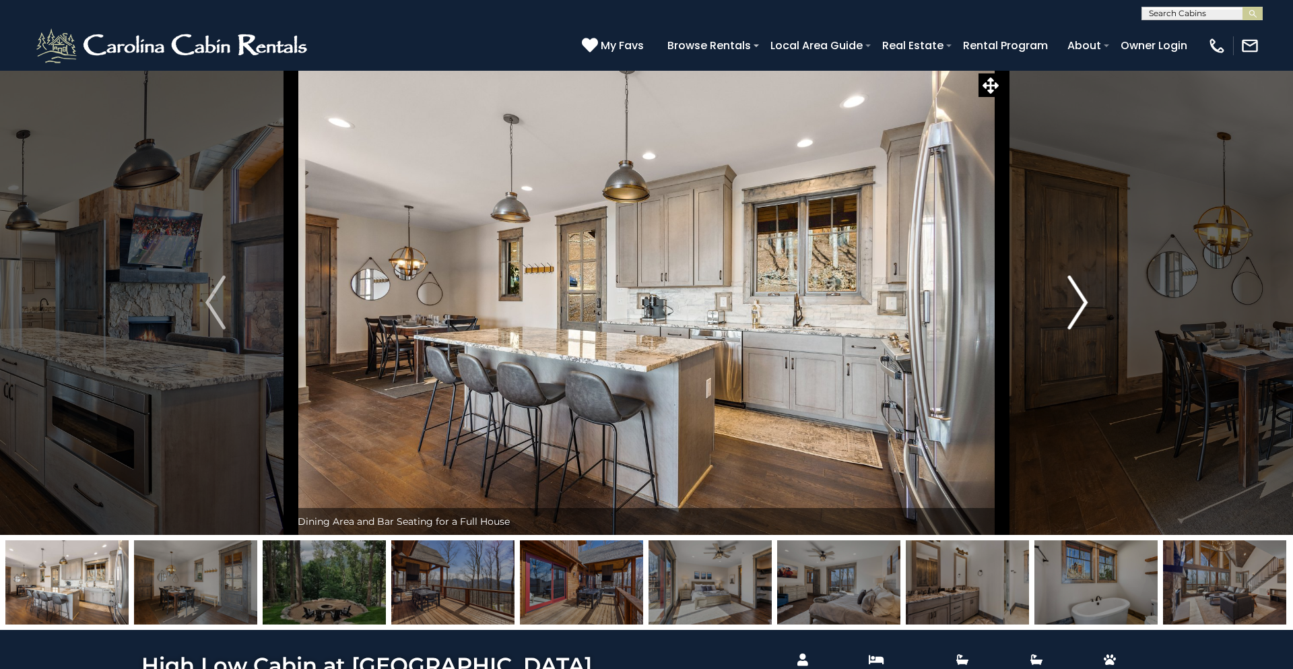
click at [1084, 305] on img "Next" at bounding box center [1077, 302] width 20 height 54
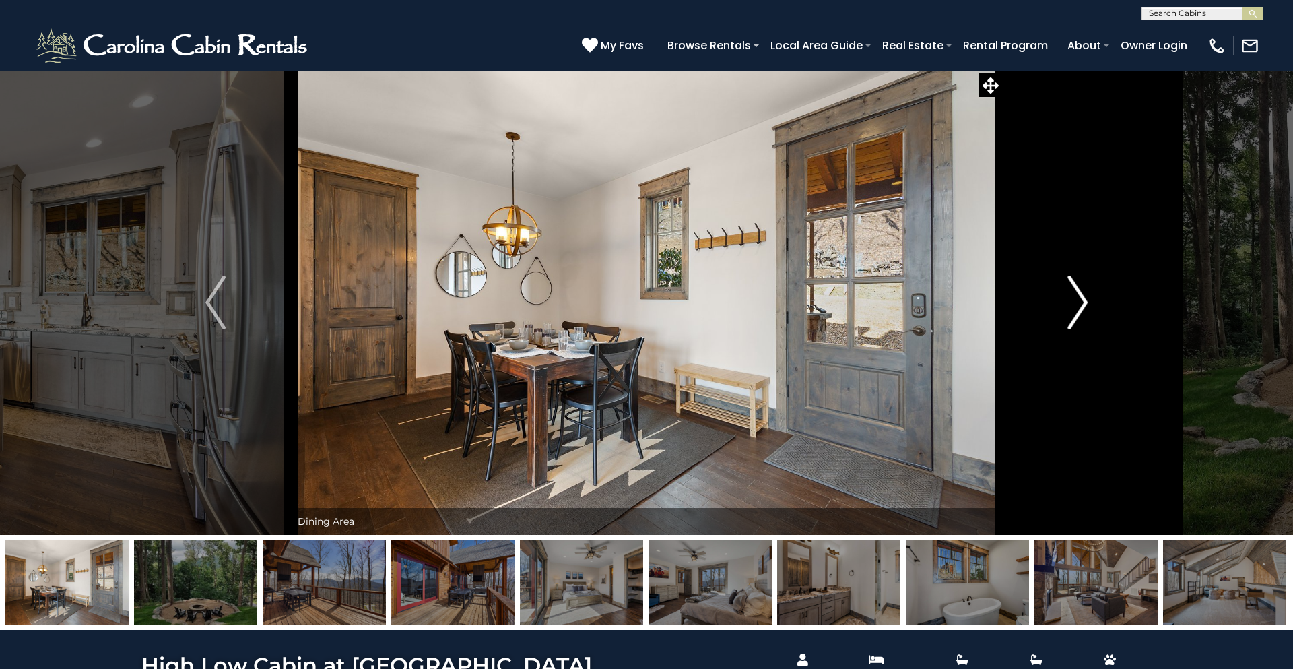
click at [1084, 305] on img "Next" at bounding box center [1077, 302] width 20 height 54
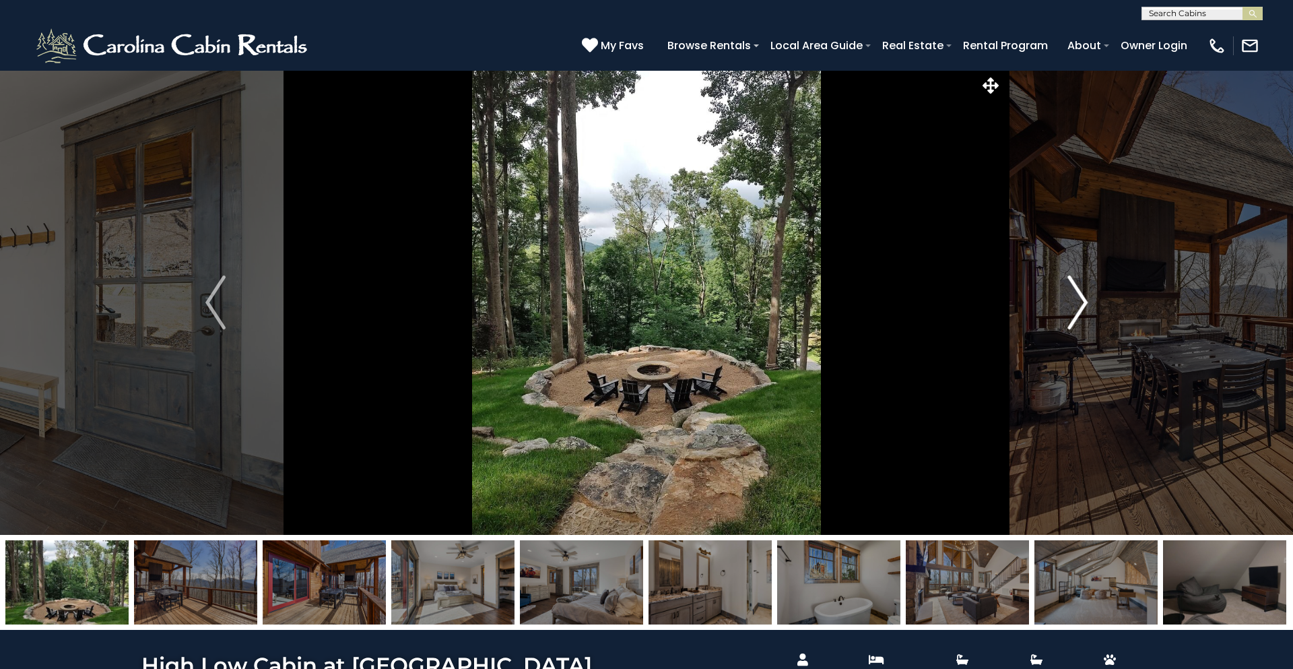
click at [1084, 305] on img "Next" at bounding box center [1077, 302] width 20 height 54
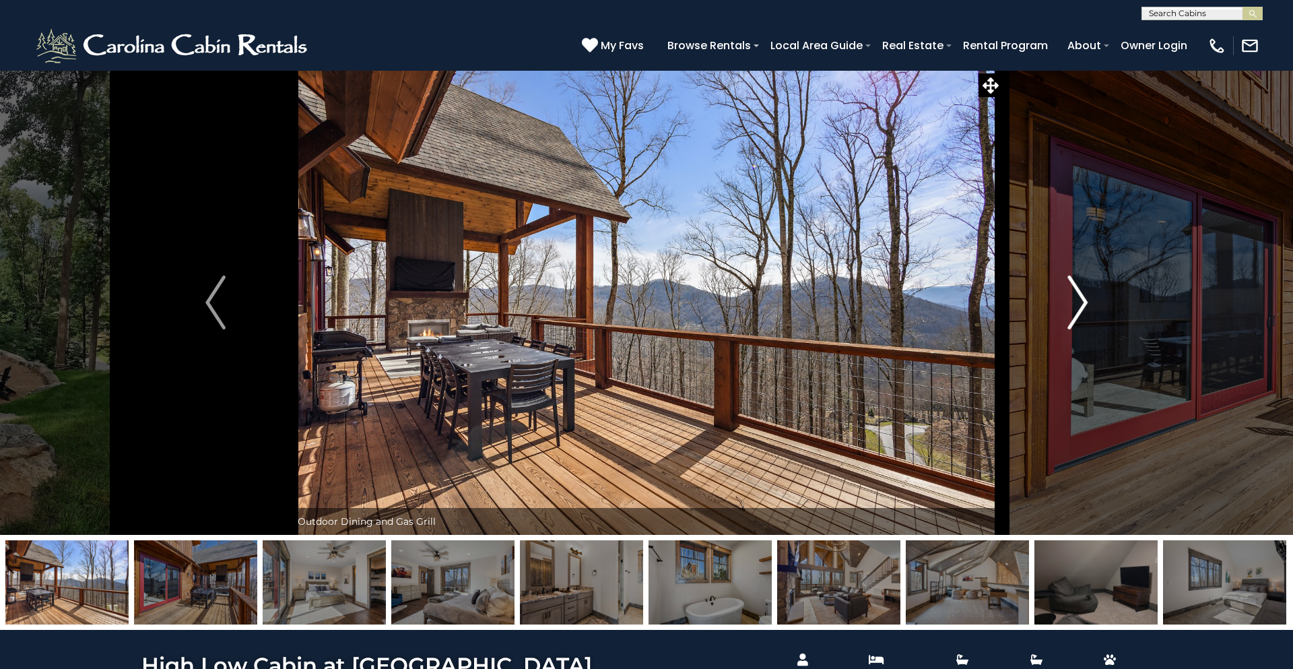
click at [1084, 305] on img "Next" at bounding box center [1077, 302] width 20 height 54
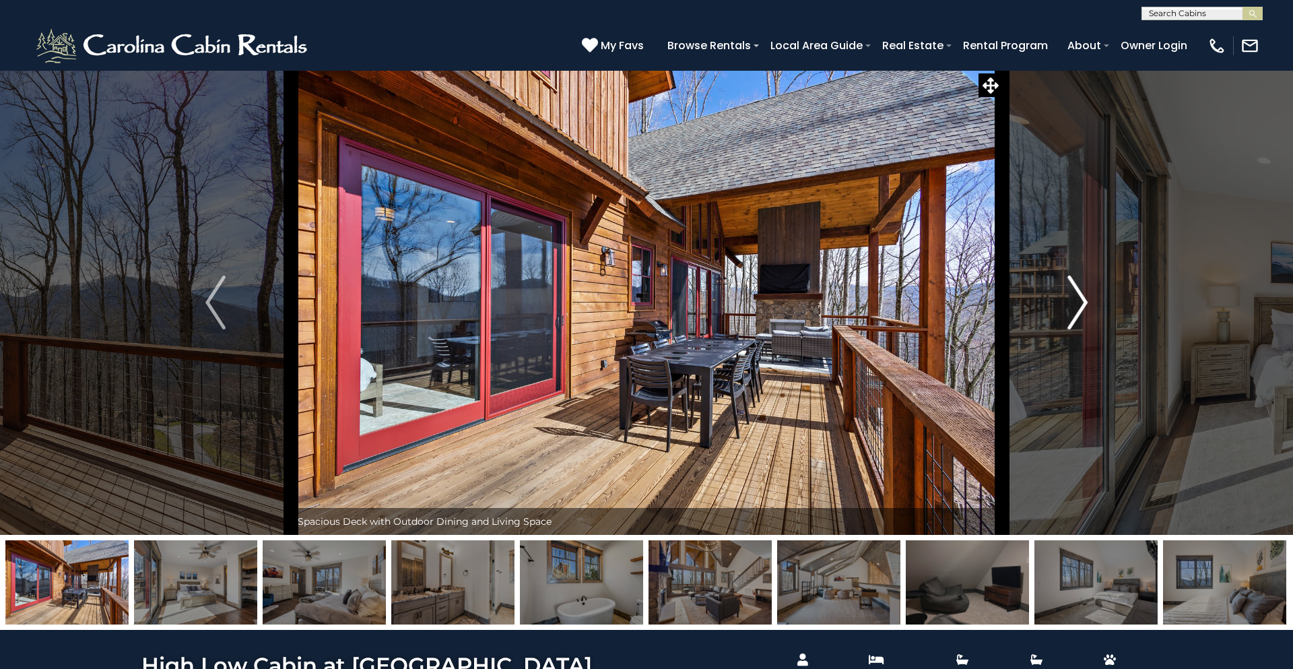
click at [1084, 305] on img "Next" at bounding box center [1077, 302] width 20 height 54
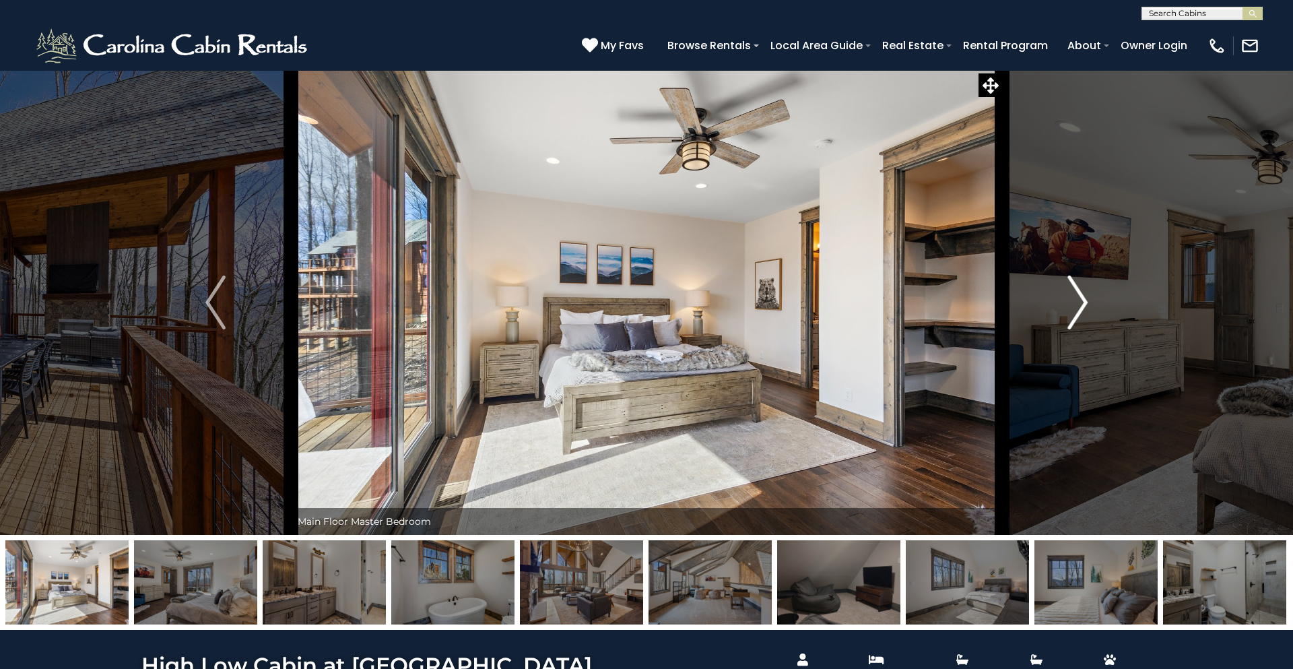
click at [1084, 305] on img "Next" at bounding box center [1077, 302] width 20 height 54
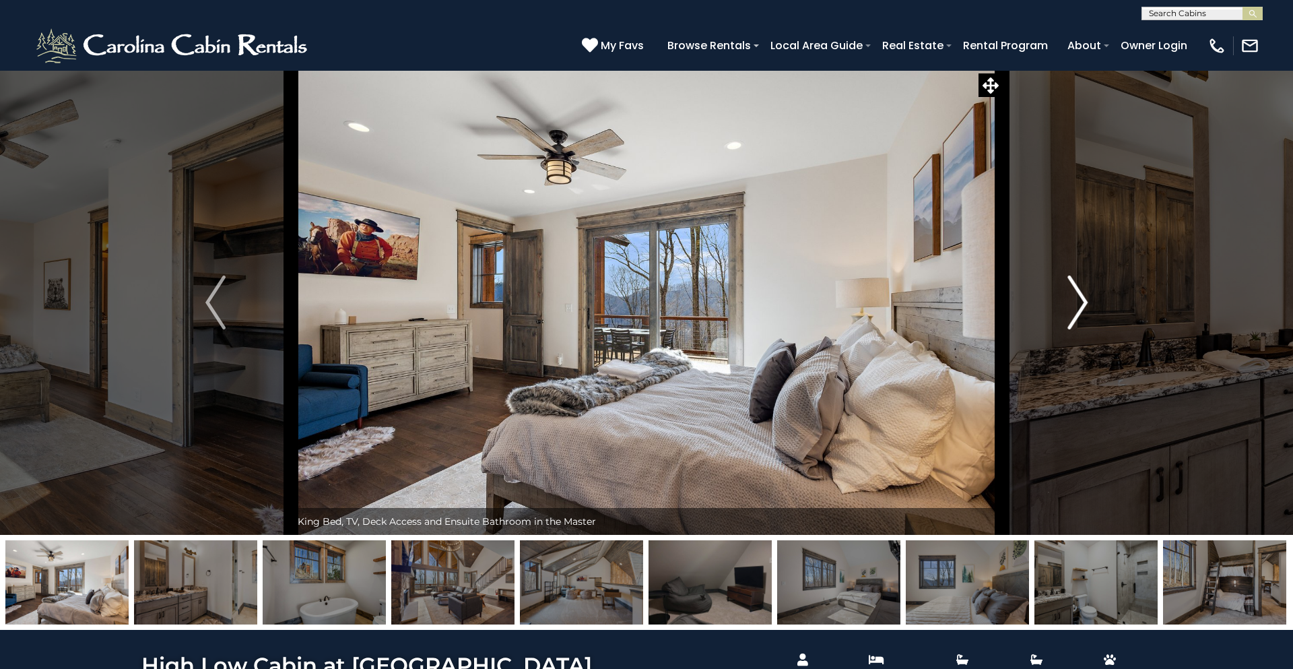
click at [1084, 305] on img "Next" at bounding box center [1077, 302] width 20 height 54
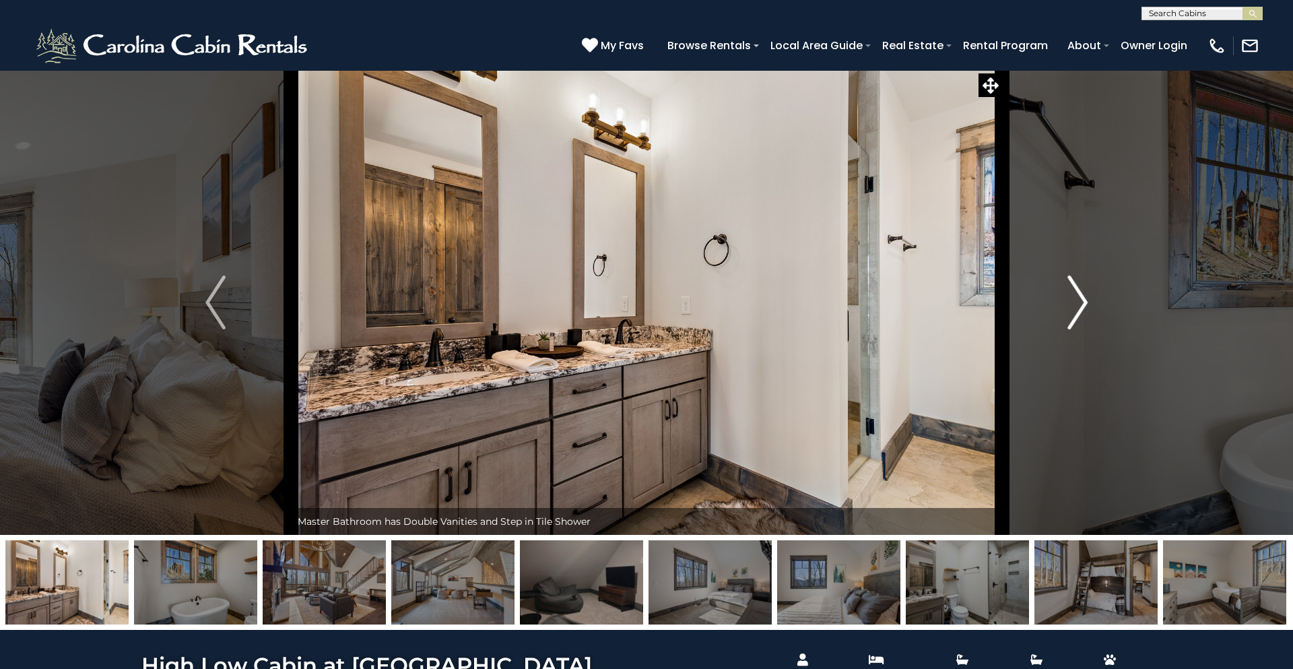
click at [1084, 305] on img "Next" at bounding box center [1077, 302] width 20 height 54
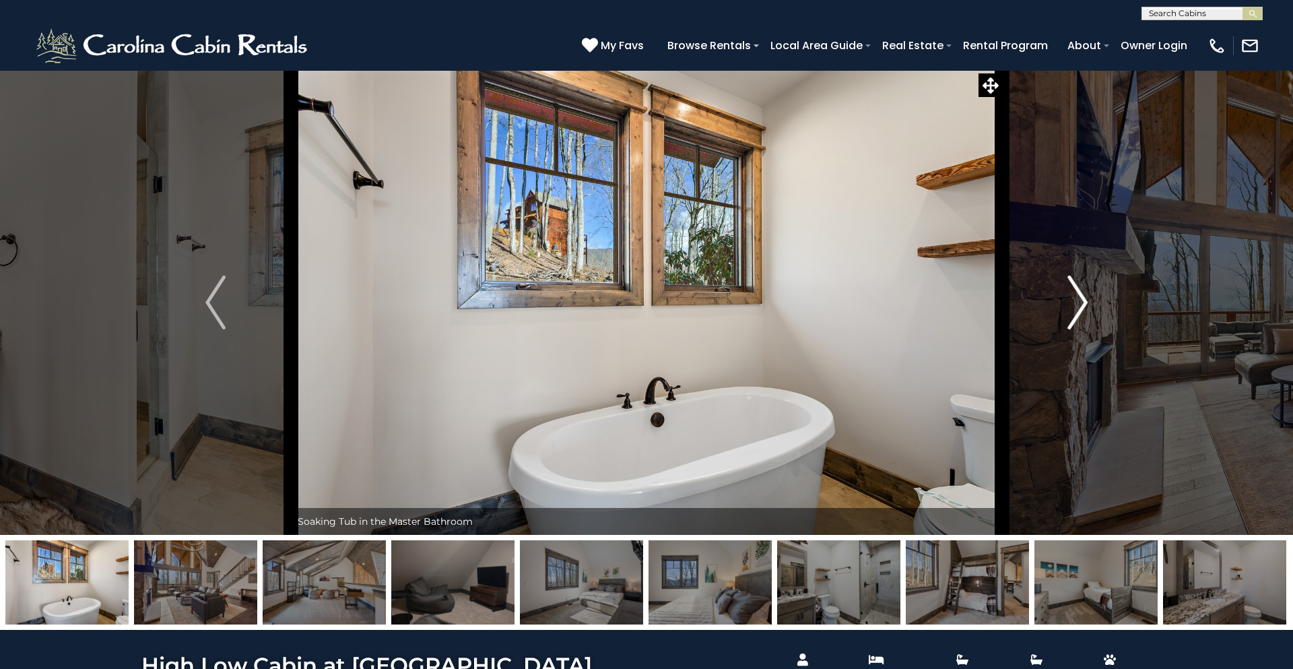
click at [1084, 305] on img "Next" at bounding box center [1077, 302] width 20 height 54
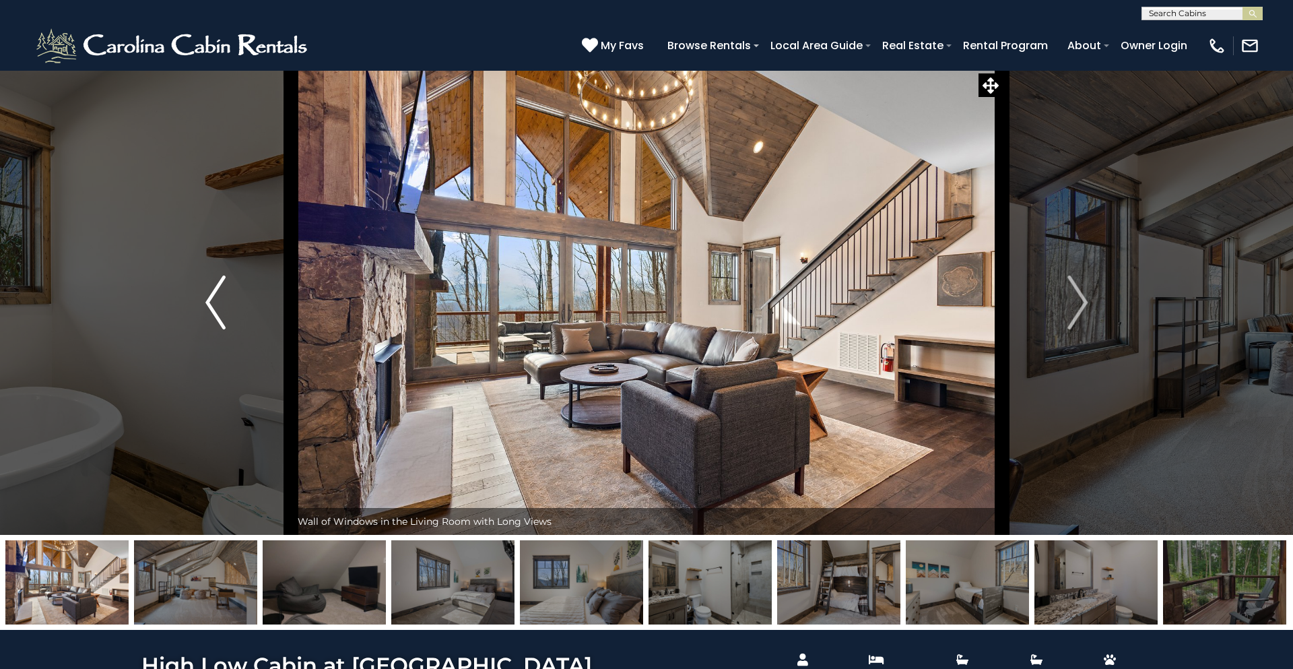
click at [211, 301] on img "Previous" at bounding box center [215, 302] width 20 height 54
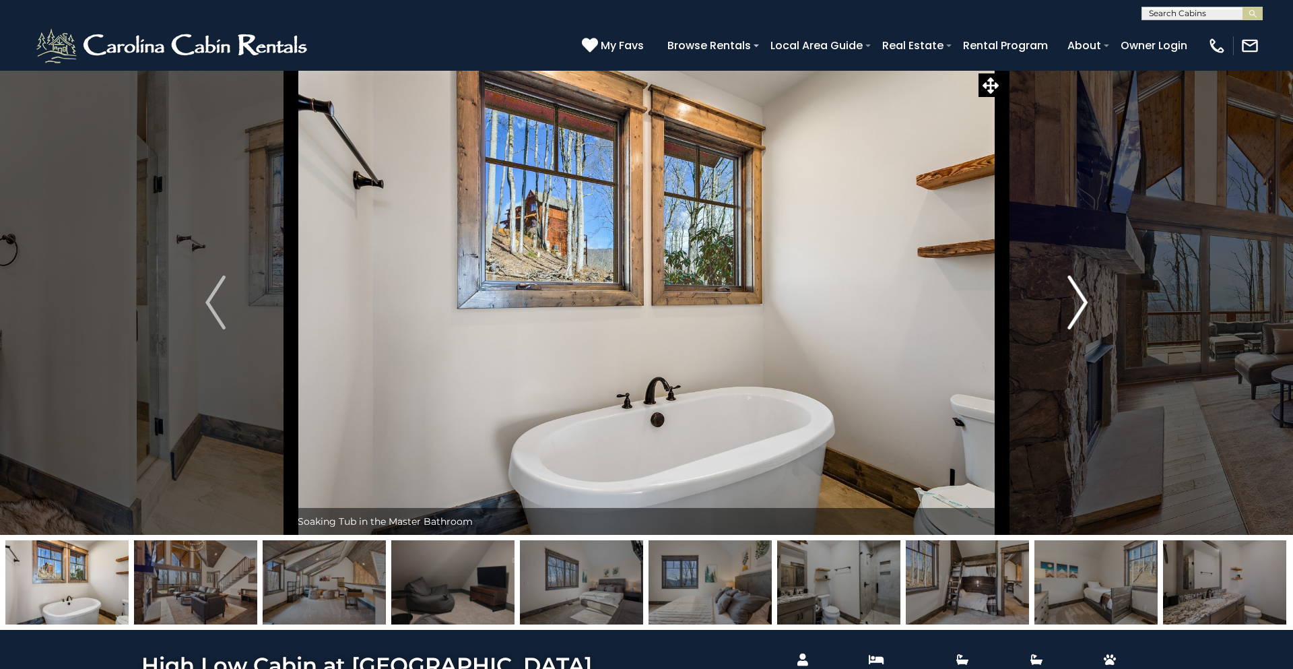
click at [1071, 297] on img "Next" at bounding box center [1077, 302] width 20 height 54
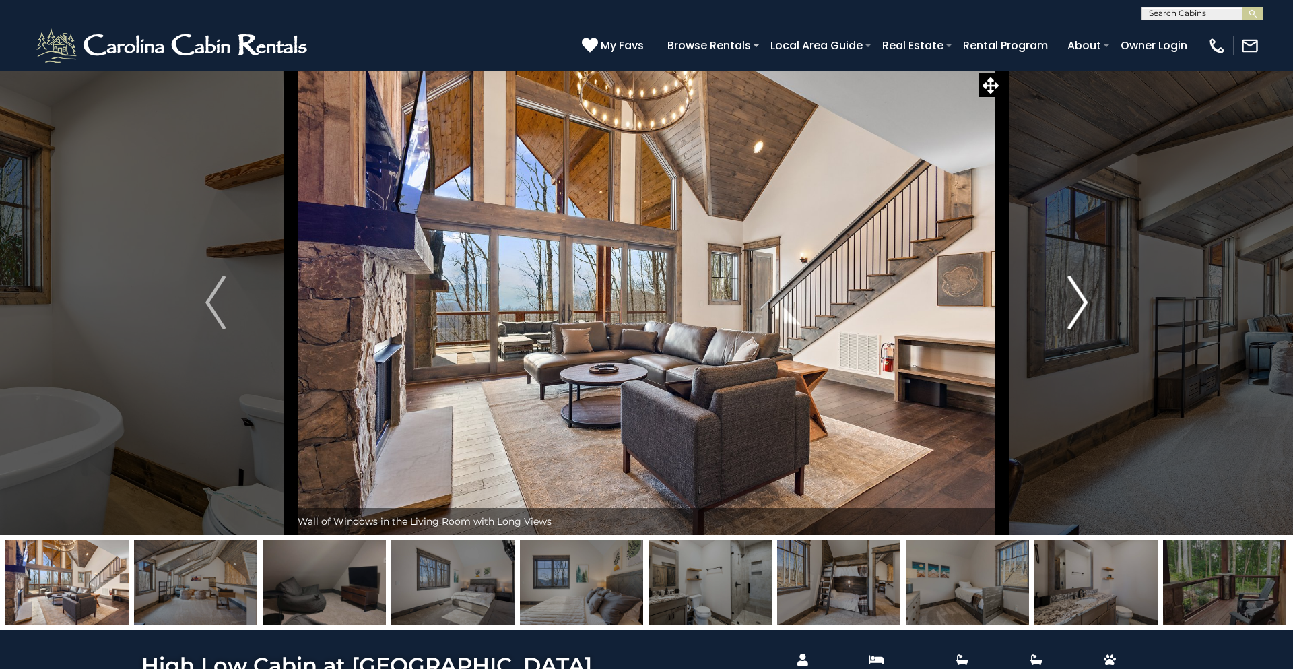
click at [1071, 297] on img "Next" at bounding box center [1077, 302] width 20 height 54
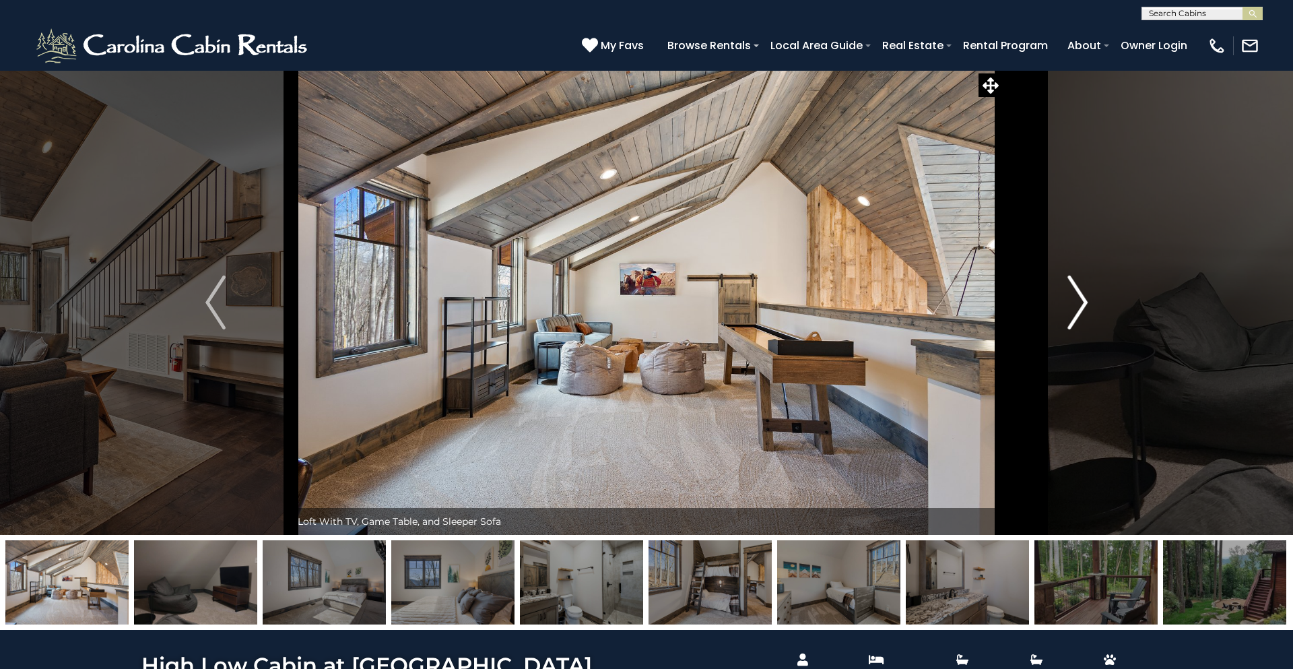
click at [1072, 299] on img "Next" at bounding box center [1077, 302] width 20 height 54
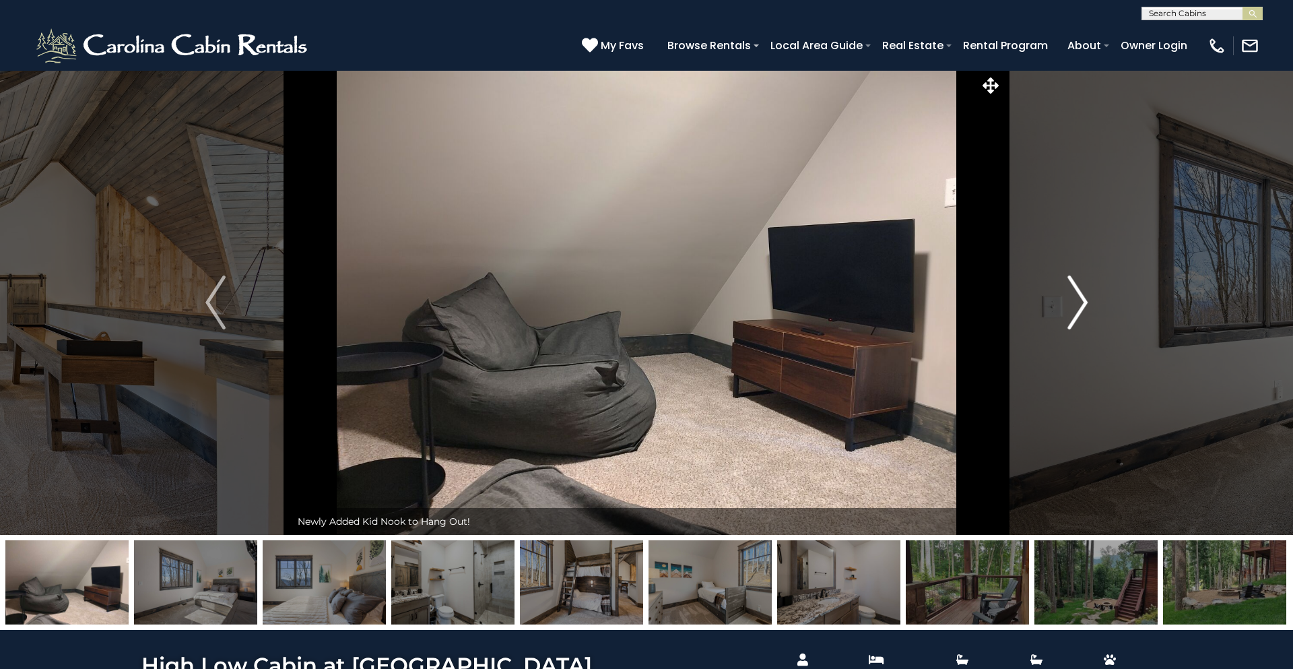
click at [1072, 299] on img "Next" at bounding box center [1077, 302] width 20 height 54
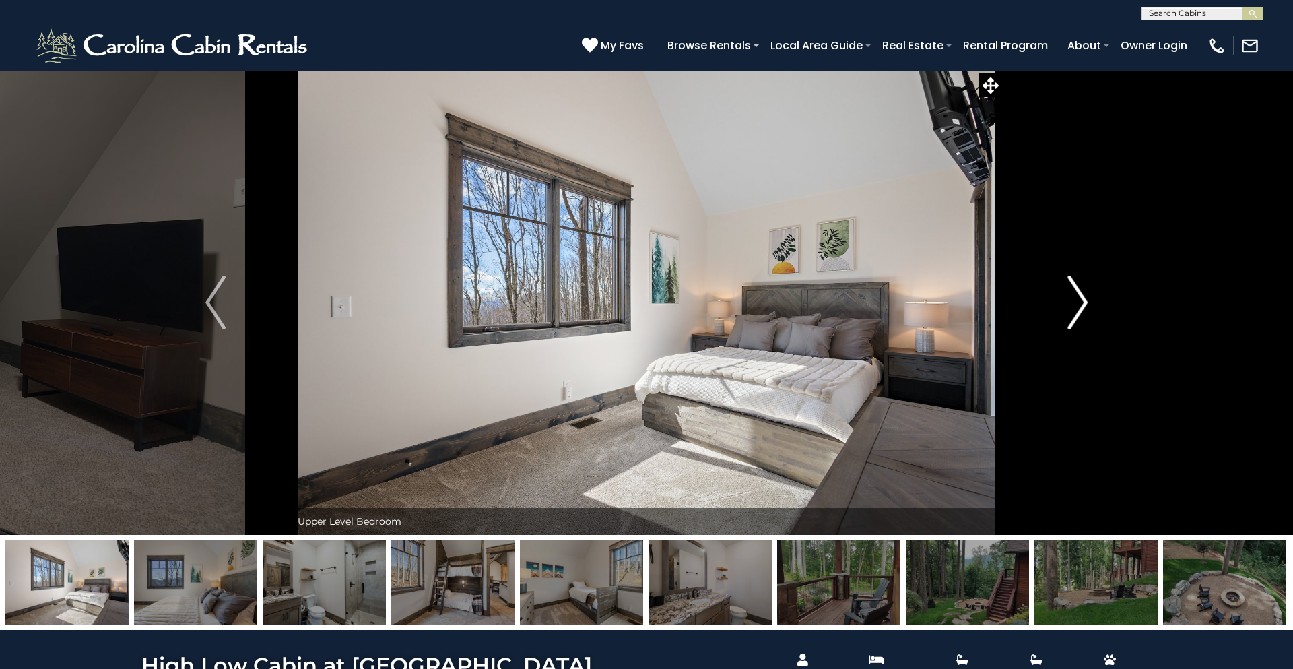
click at [1072, 299] on img "Next" at bounding box center [1077, 302] width 20 height 54
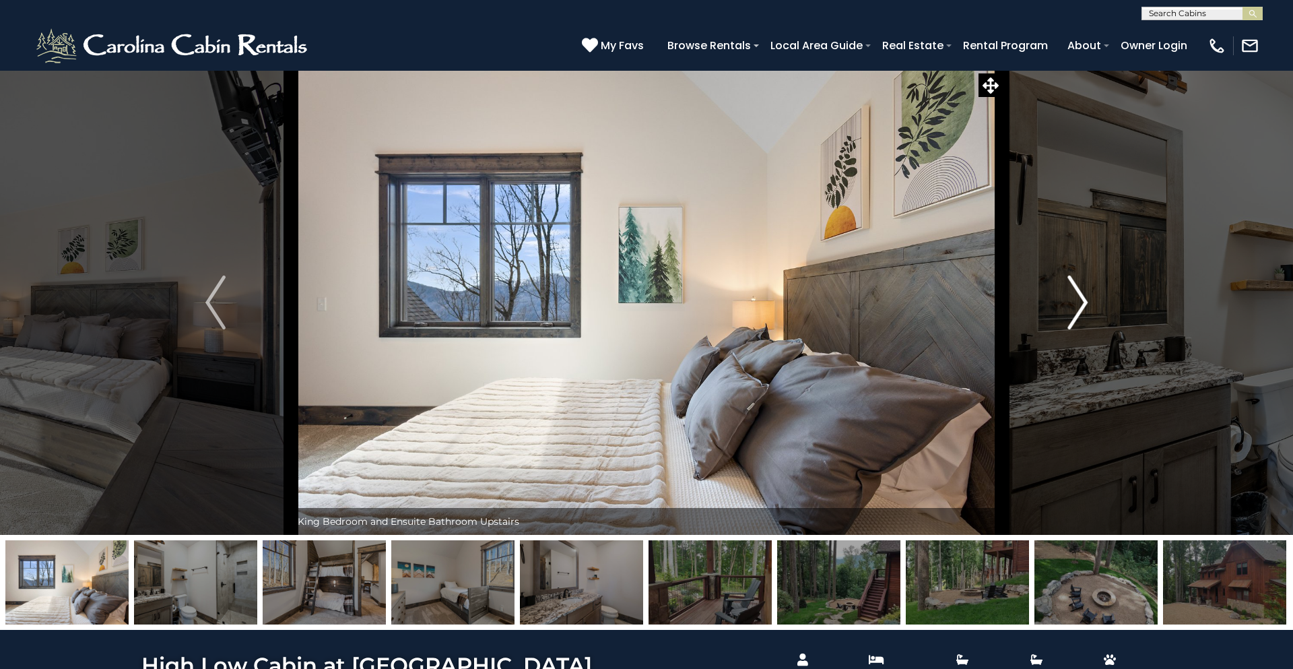
click at [1072, 299] on img "Next" at bounding box center [1077, 302] width 20 height 54
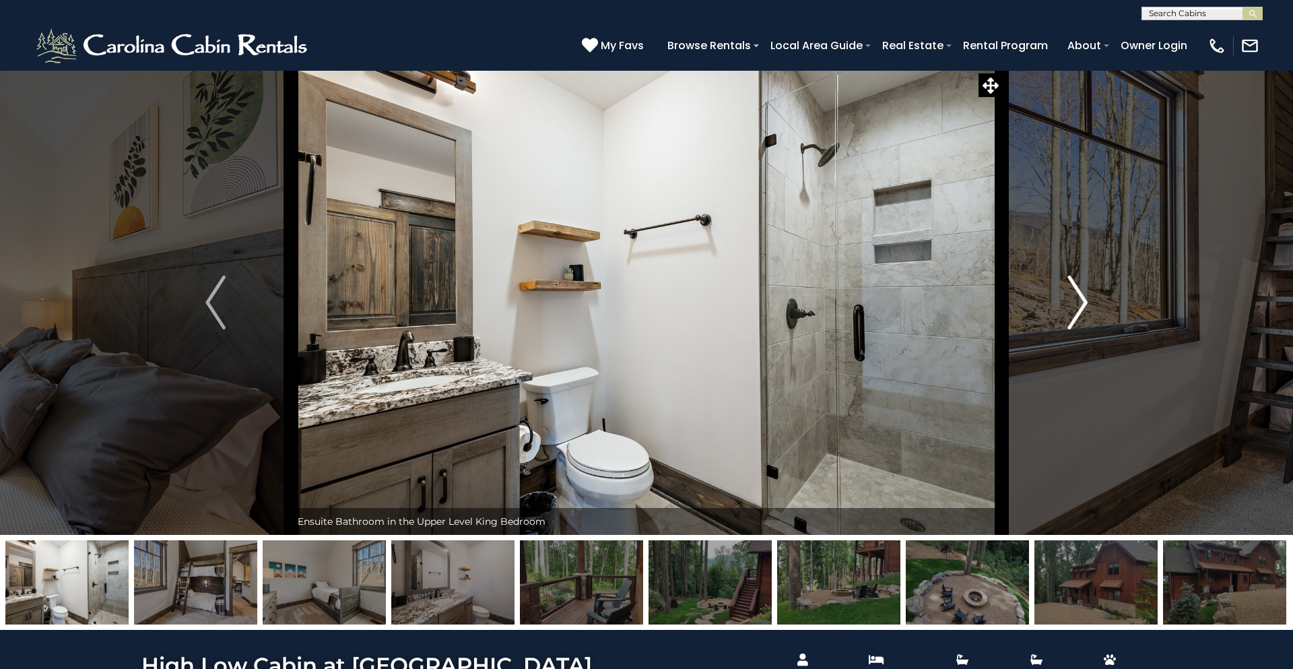
click at [1072, 299] on img "Next" at bounding box center [1077, 302] width 20 height 54
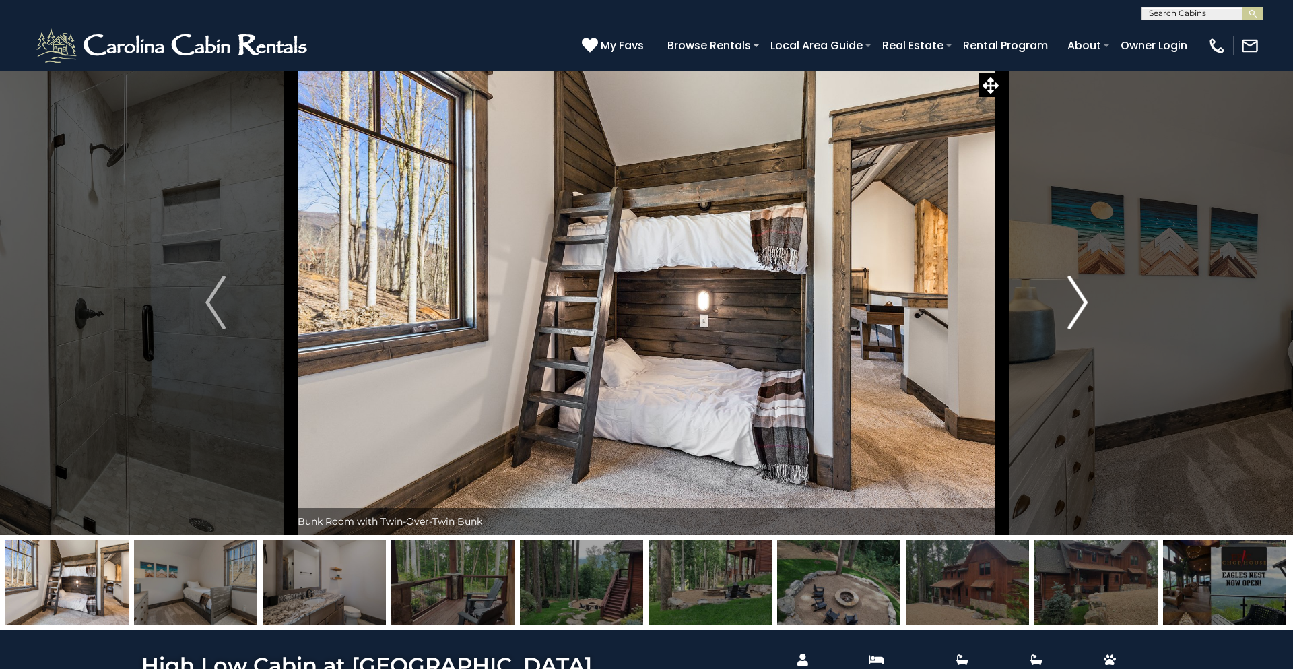
click at [1072, 299] on img "Next" at bounding box center [1077, 302] width 20 height 54
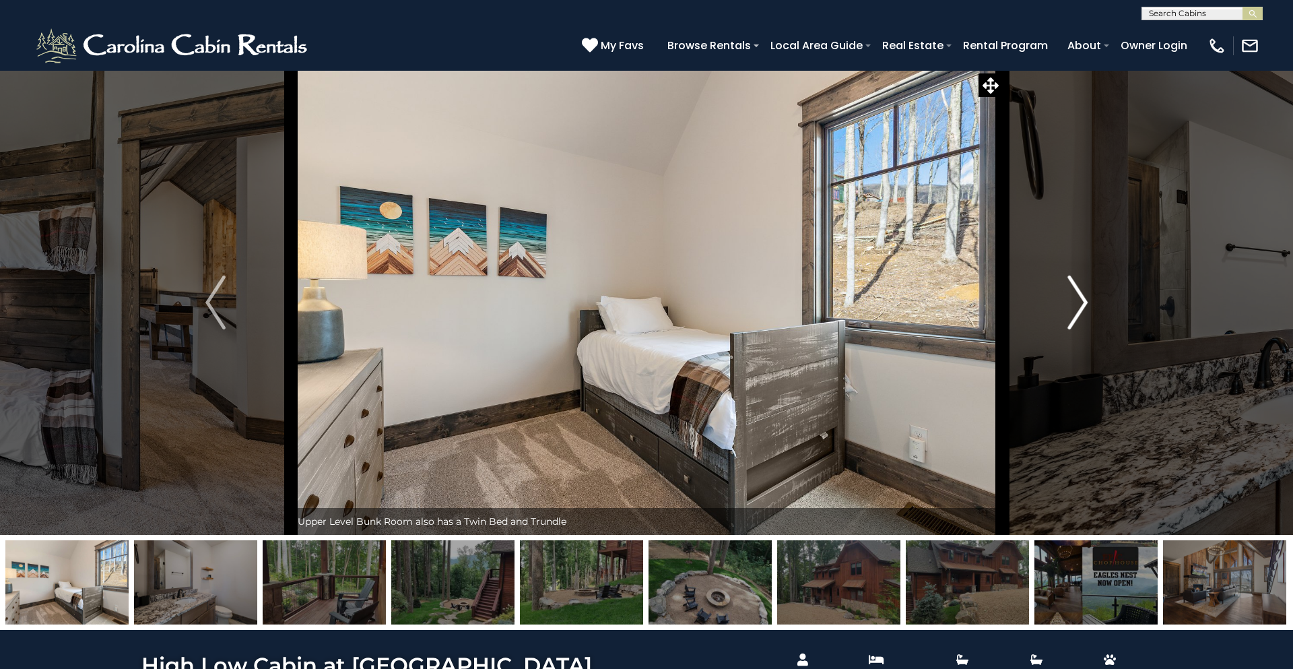
click at [1072, 299] on img "Next" at bounding box center [1077, 302] width 20 height 54
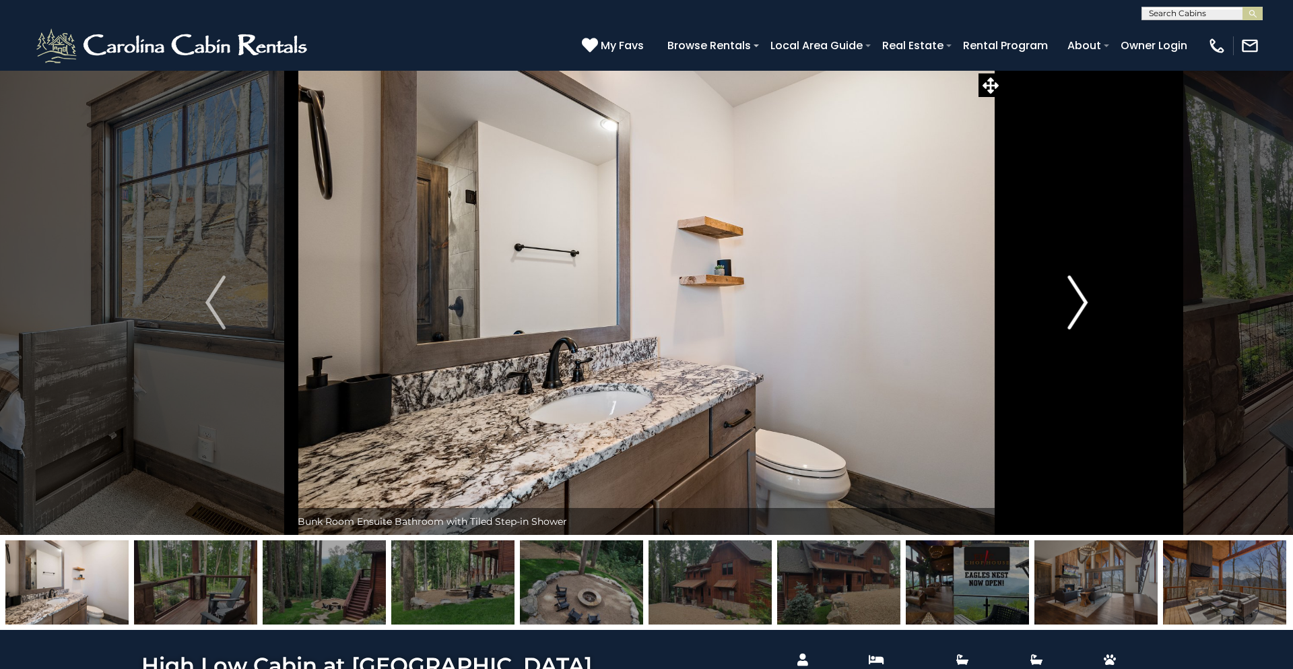
click at [1072, 299] on img "Next" at bounding box center [1077, 302] width 20 height 54
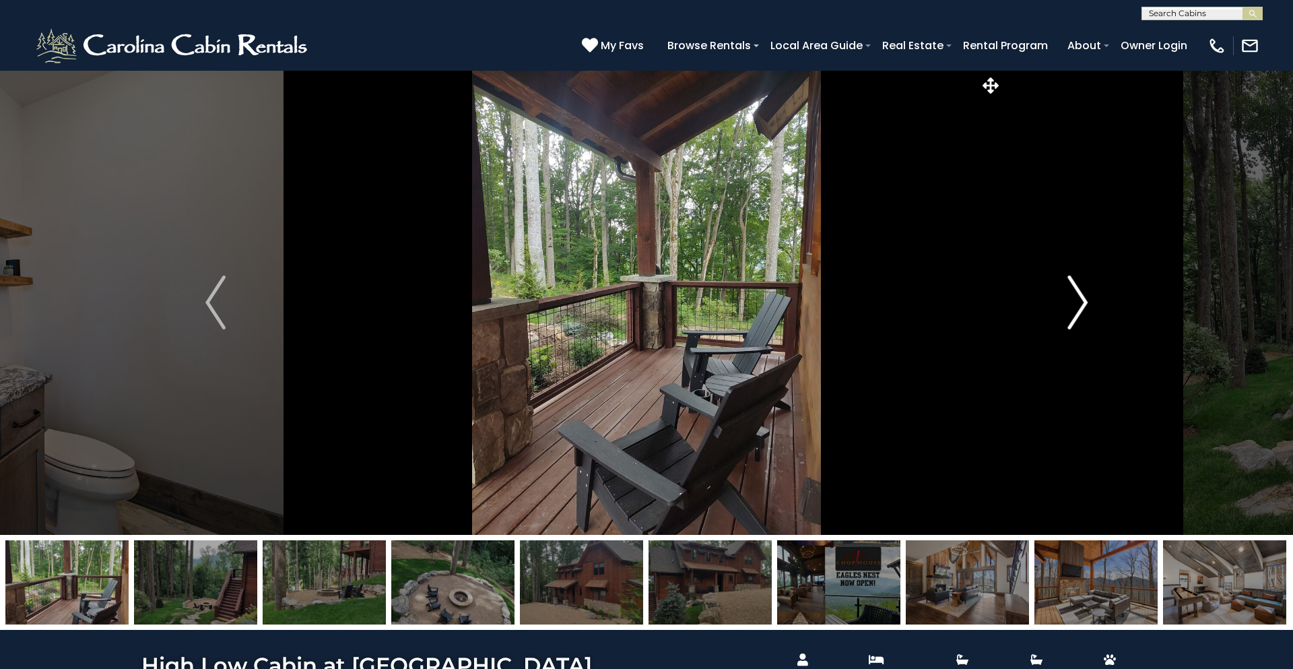
click at [1072, 299] on img "Next" at bounding box center [1077, 302] width 20 height 54
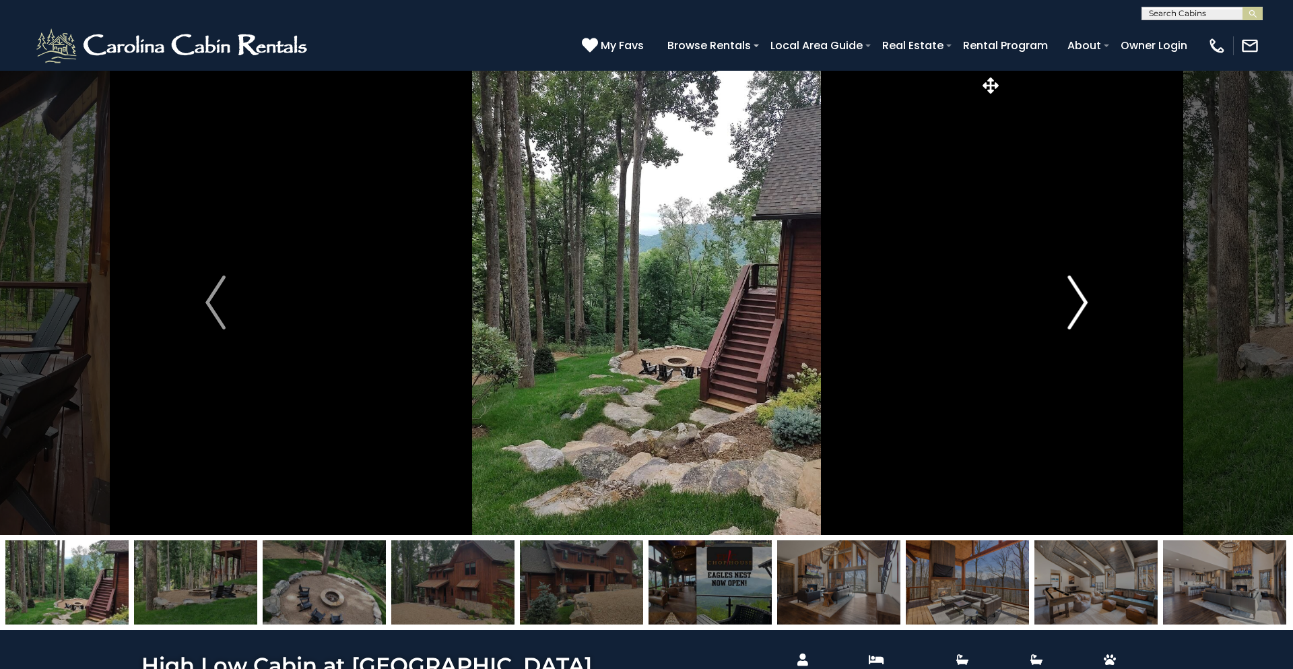
click at [1075, 300] on img "Next" at bounding box center [1077, 302] width 20 height 54
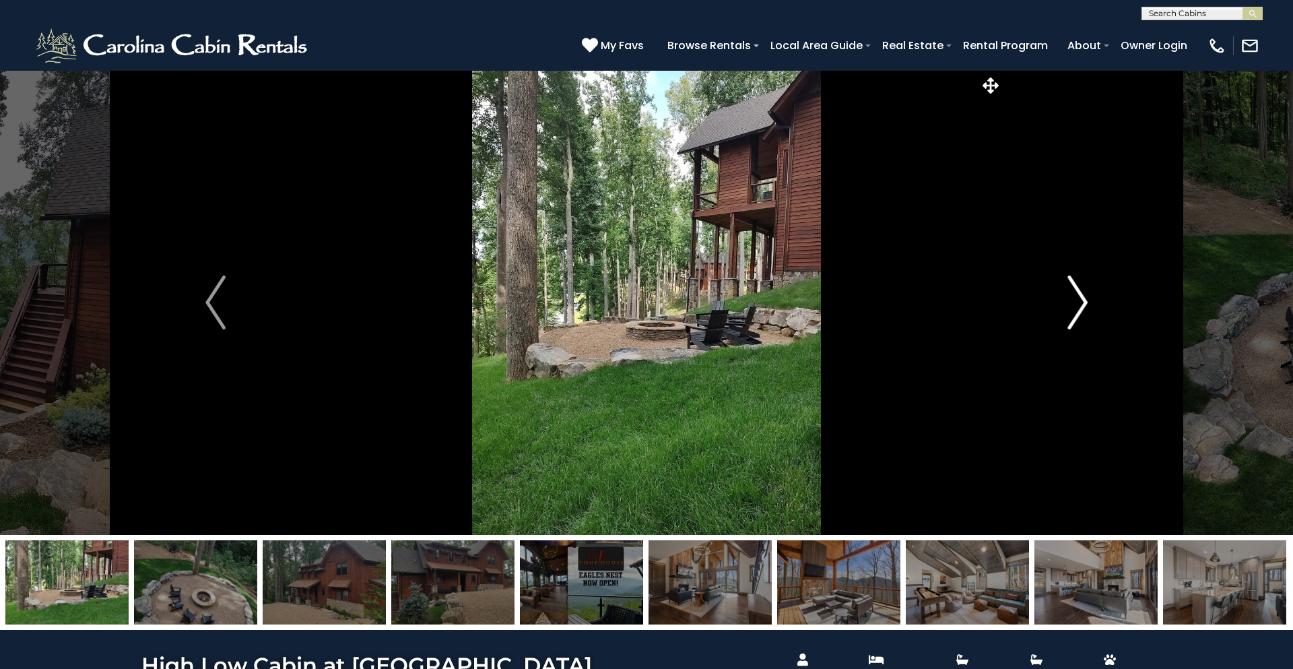
click at [1076, 294] on img "Next" at bounding box center [1077, 302] width 20 height 54
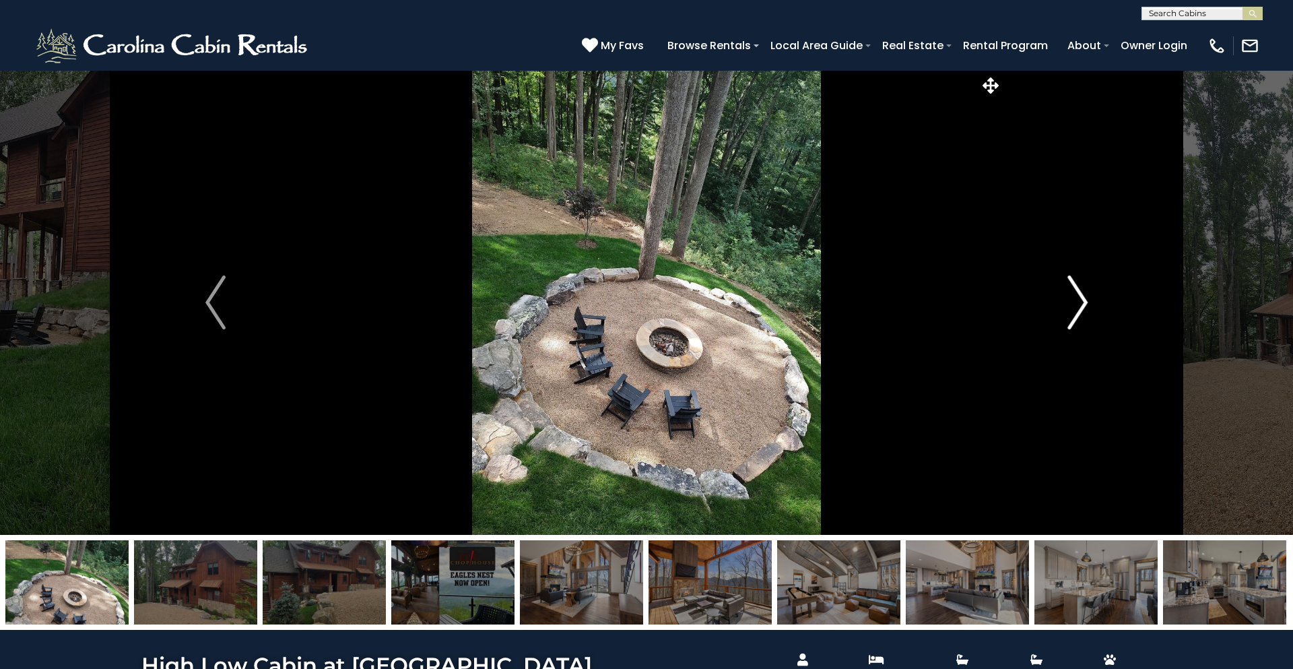
click at [1079, 295] on img "Next" at bounding box center [1077, 302] width 20 height 54
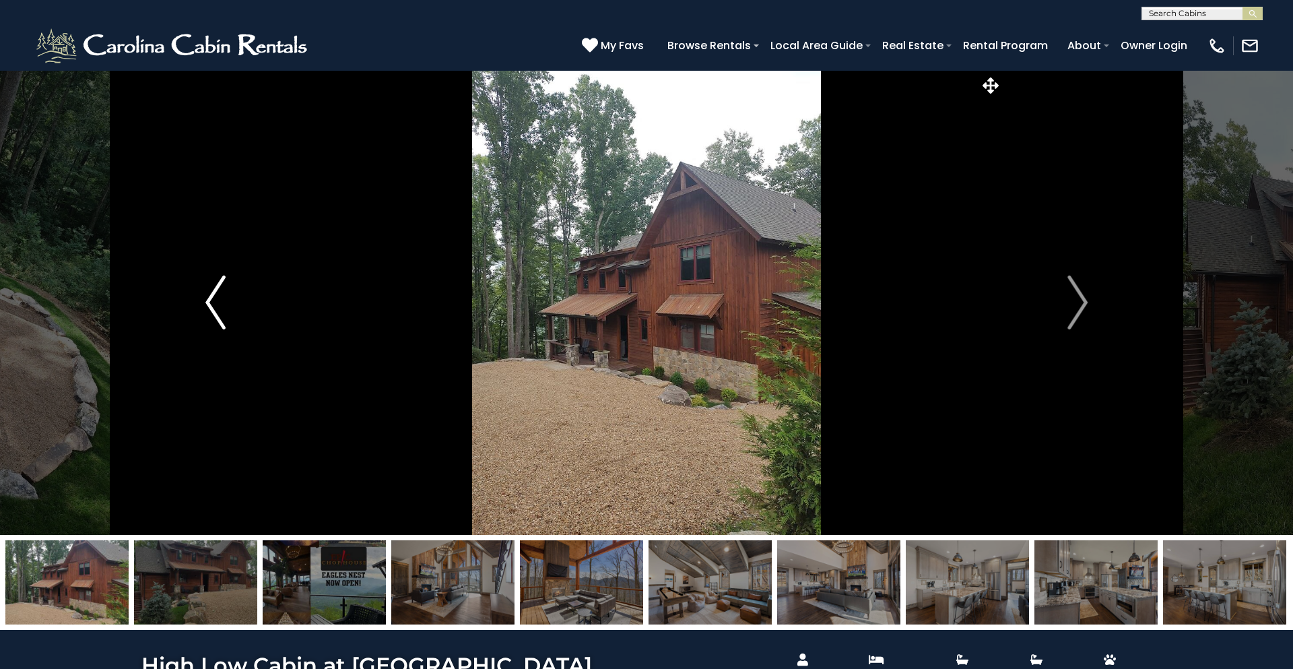
click at [215, 291] on img "Previous" at bounding box center [215, 302] width 20 height 54
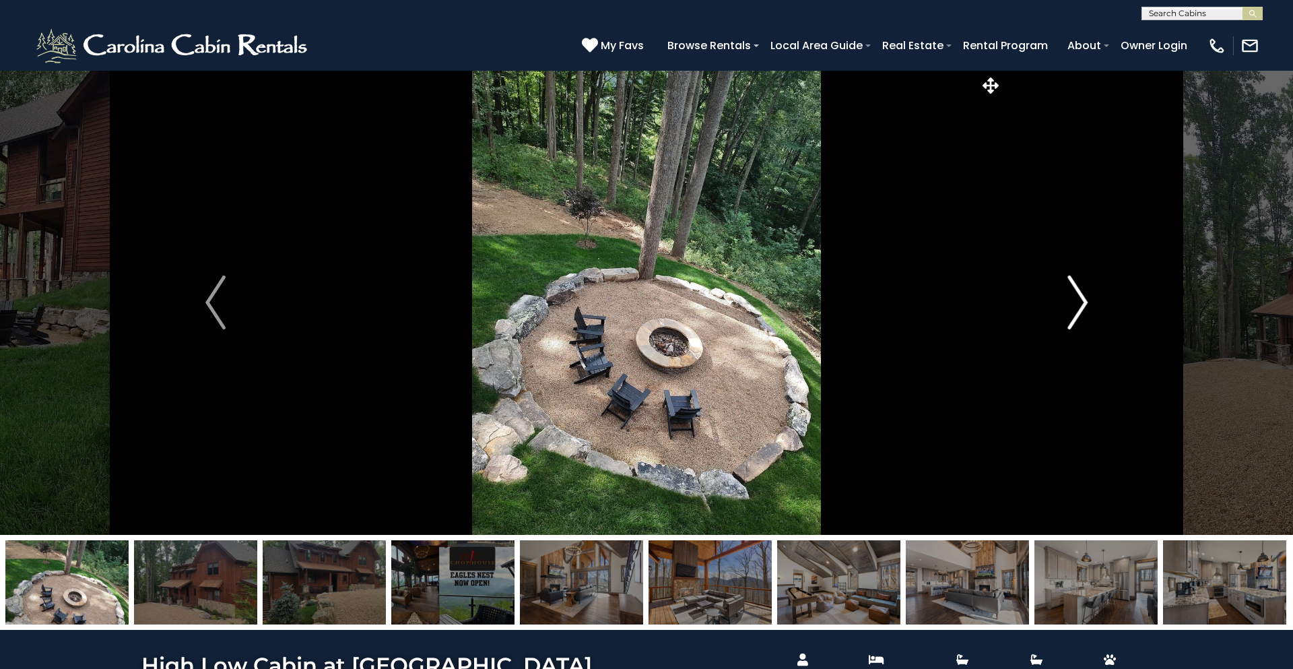
click at [1075, 318] on img "Next" at bounding box center [1077, 302] width 20 height 54
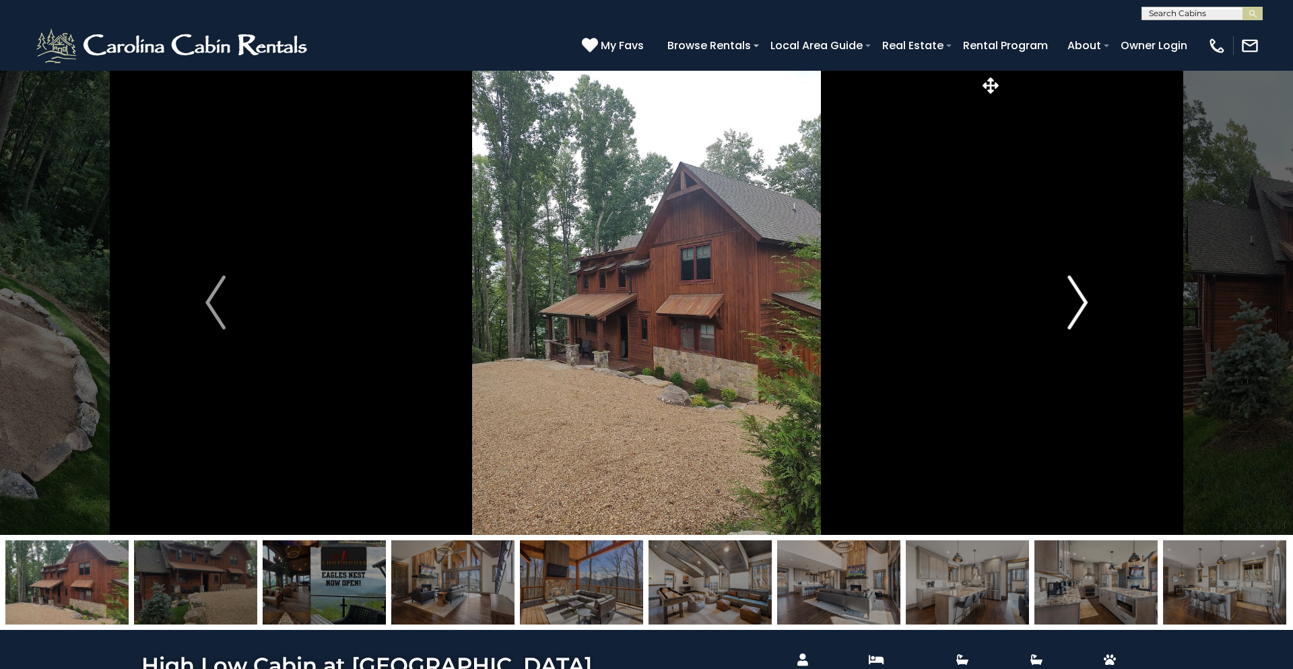
click at [1075, 318] on img "Next" at bounding box center [1077, 302] width 20 height 54
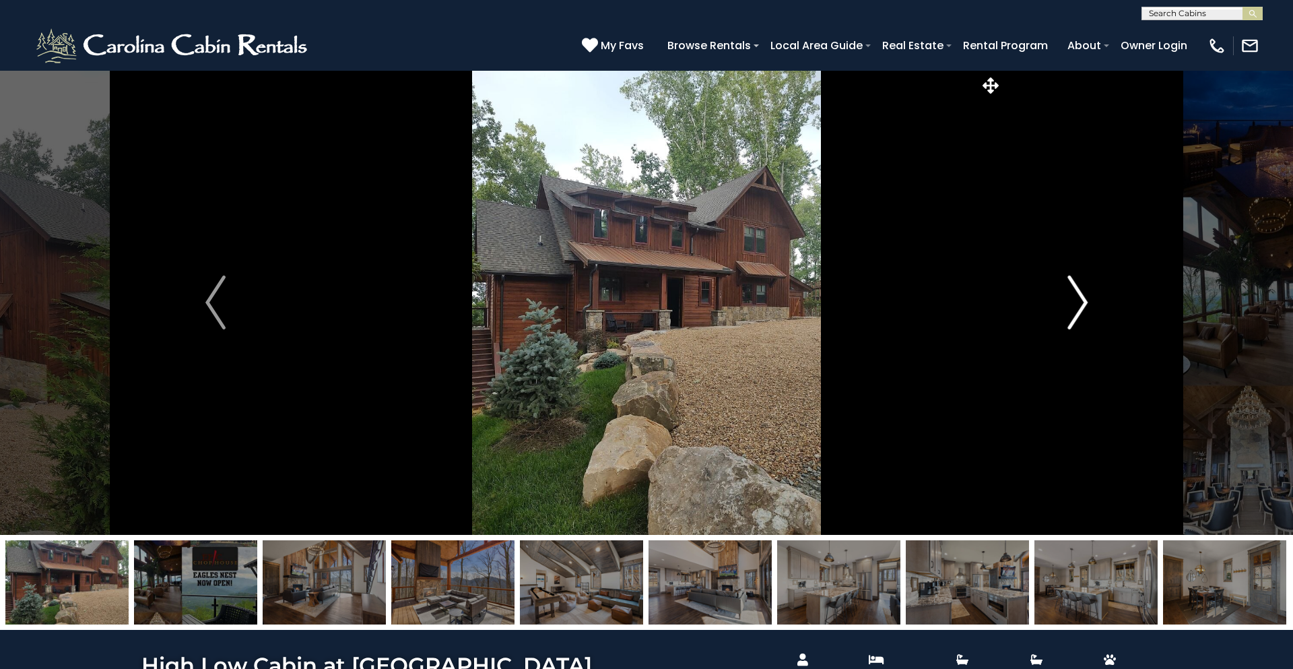
click at [1075, 318] on img "Next" at bounding box center [1077, 302] width 20 height 54
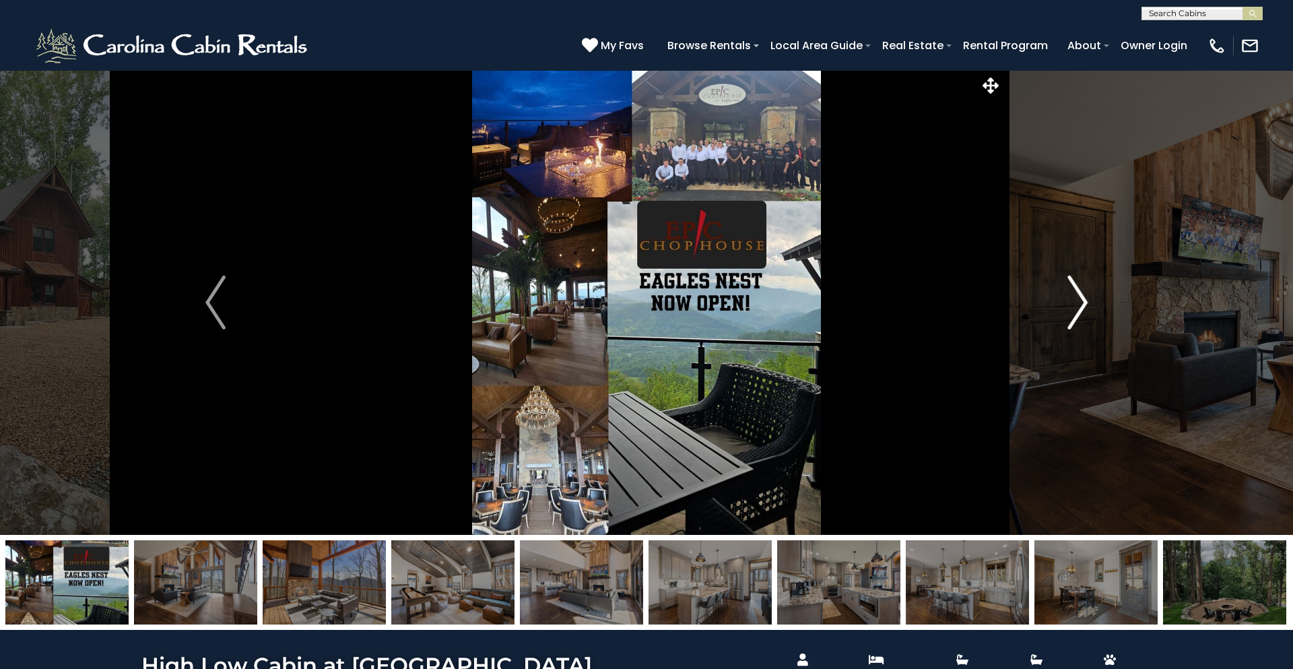
click at [1083, 315] on img "Next" at bounding box center [1077, 302] width 20 height 54
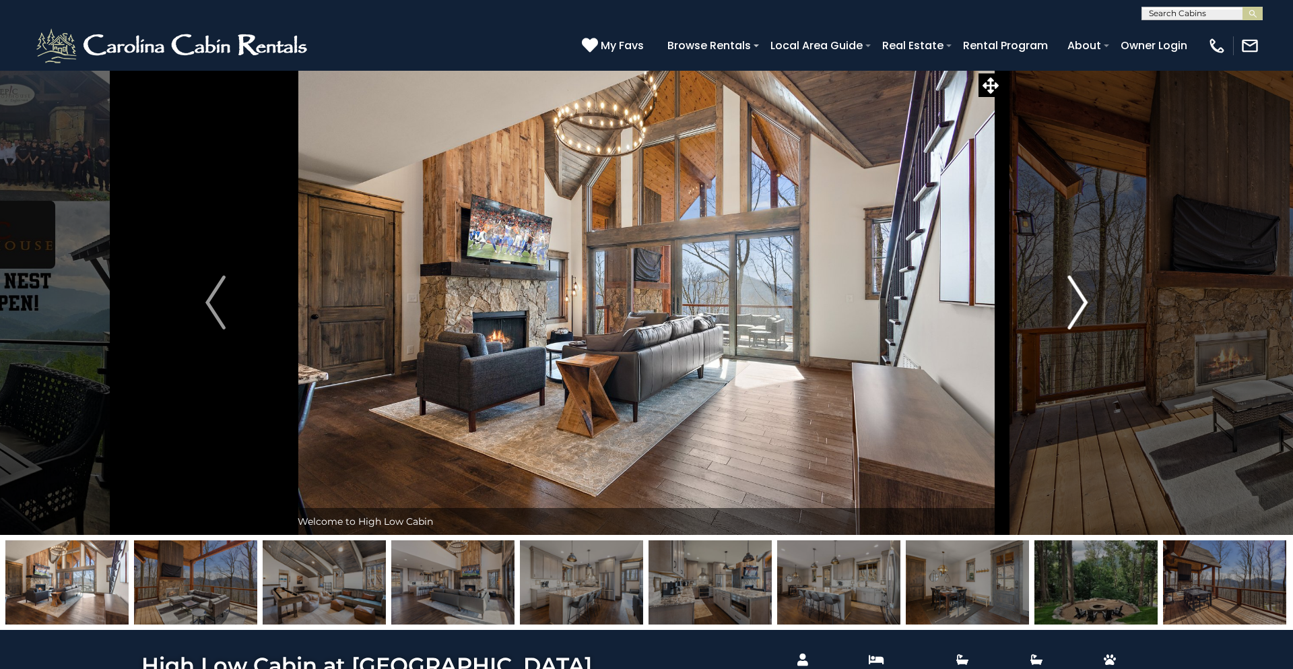
click at [1083, 315] on img "Next" at bounding box center [1077, 302] width 20 height 54
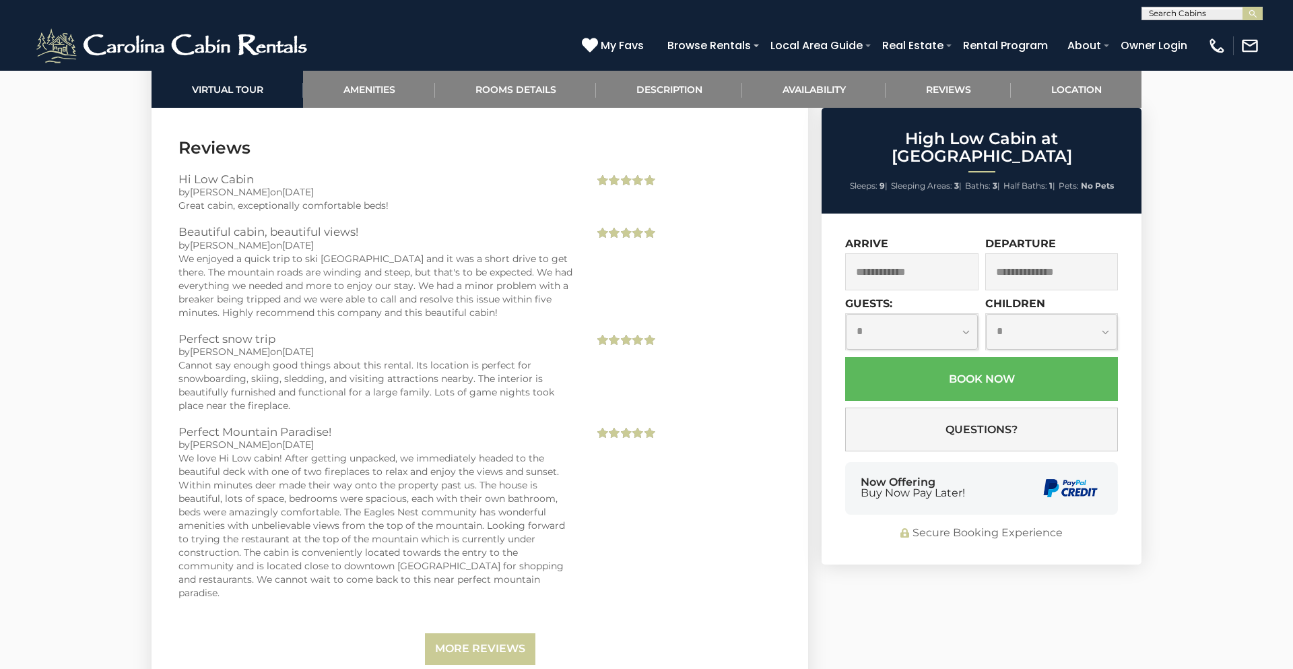
scroll to position [2986, 0]
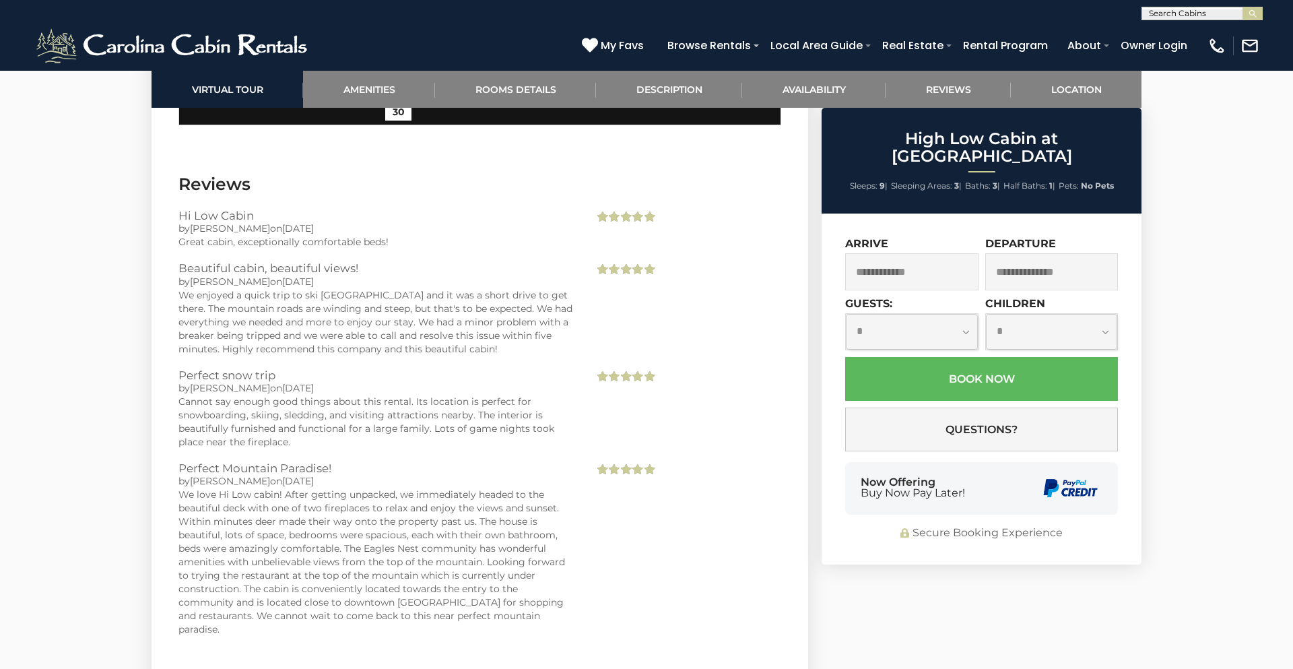
click at [960, 253] on input "text" at bounding box center [911, 271] width 133 height 37
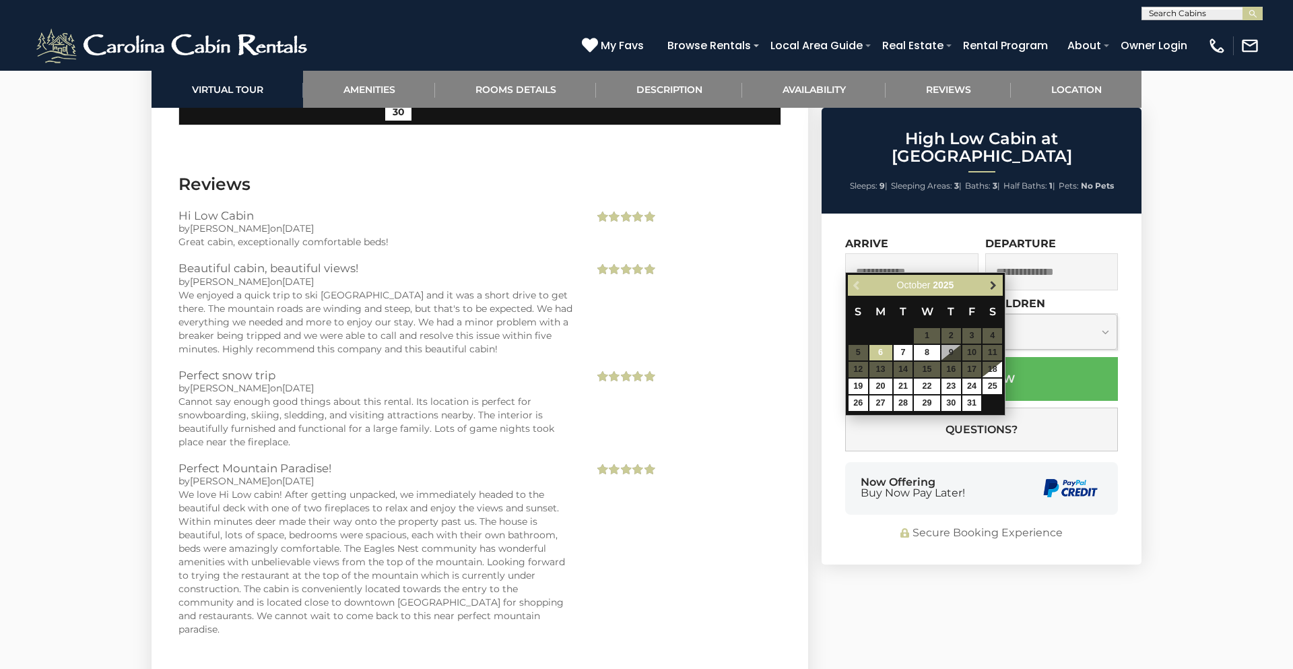
click at [994, 292] on link "Next" at bounding box center [992, 285] width 17 height 17
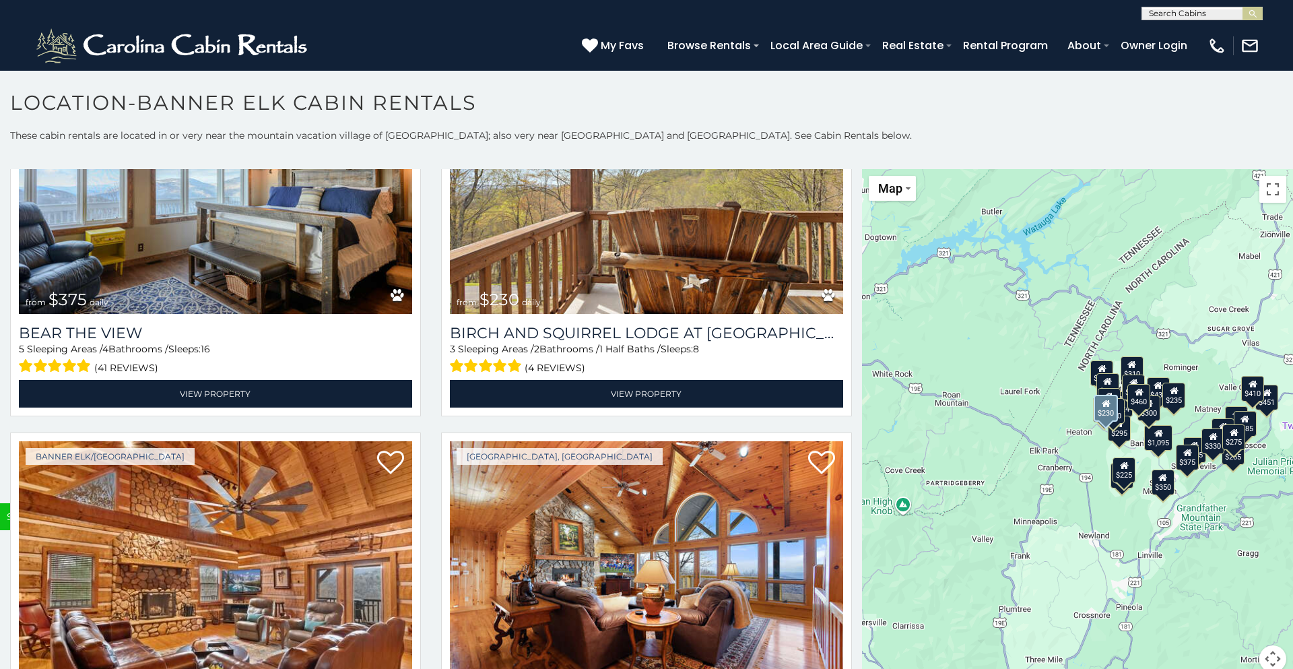
scroll to position [5244, 0]
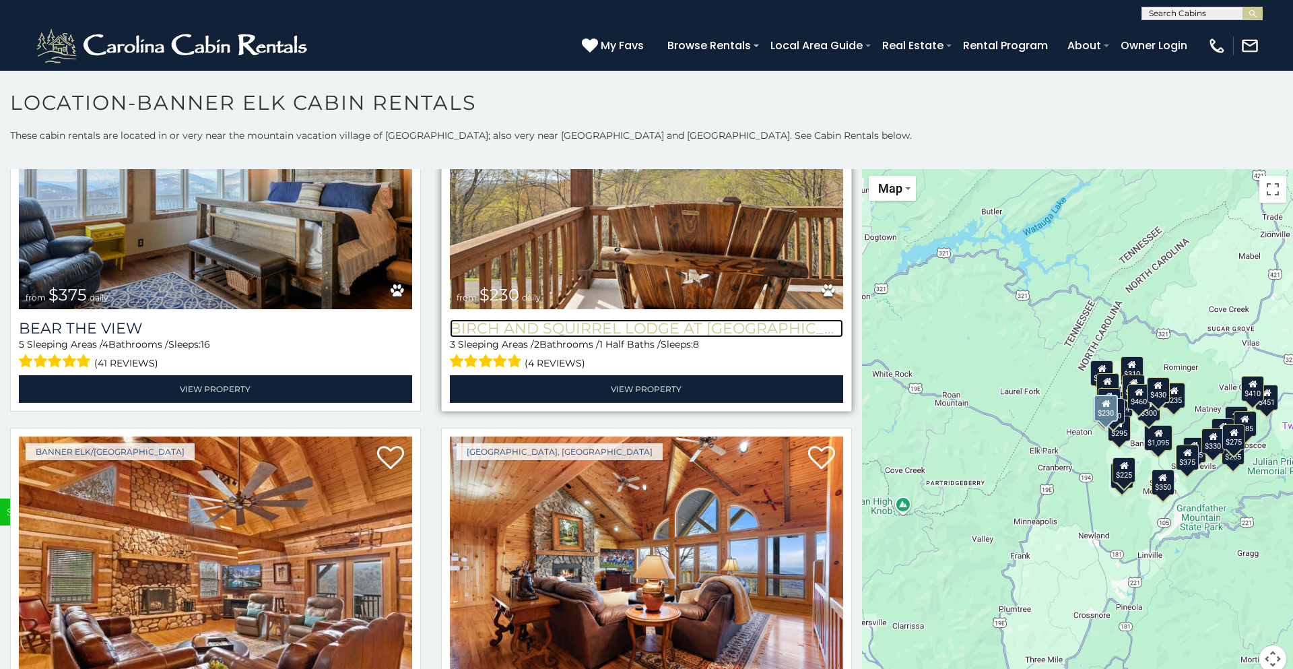
click at [600, 328] on h3 "Birch and Squirrel Lodge at [GEOGRAPHIC_DATA]" at bounding box center [646, 328] width 393 height 18
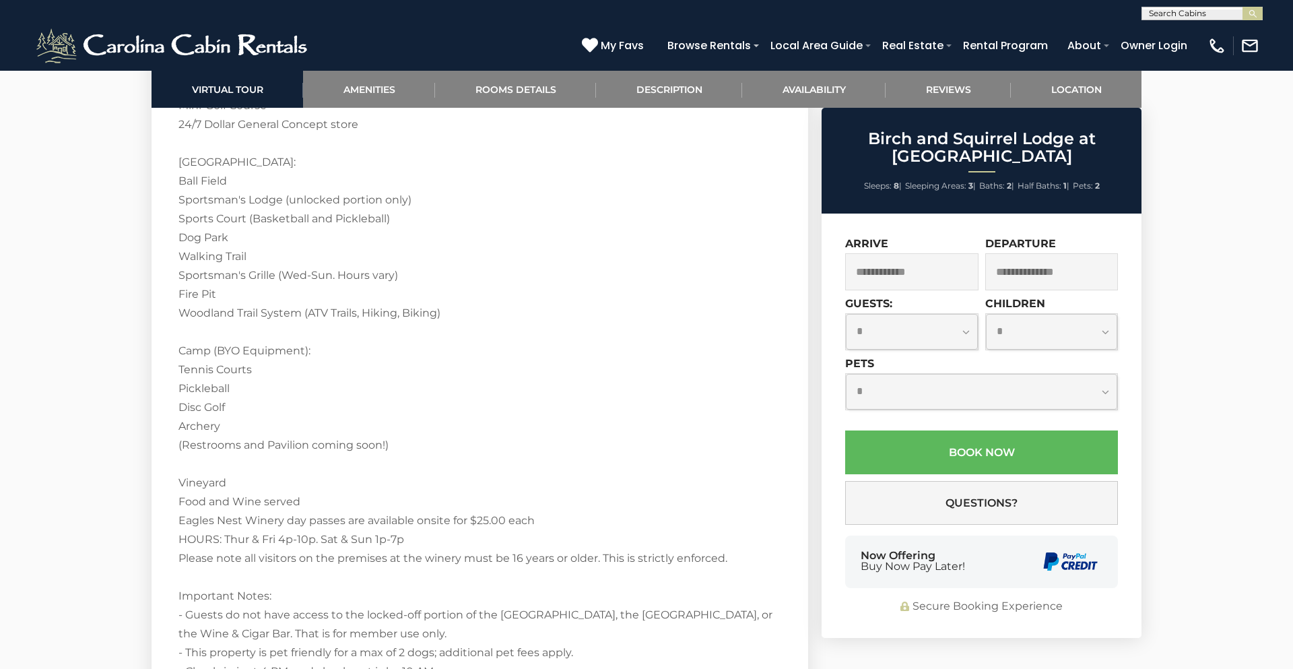
scroll to position [2609, 0]
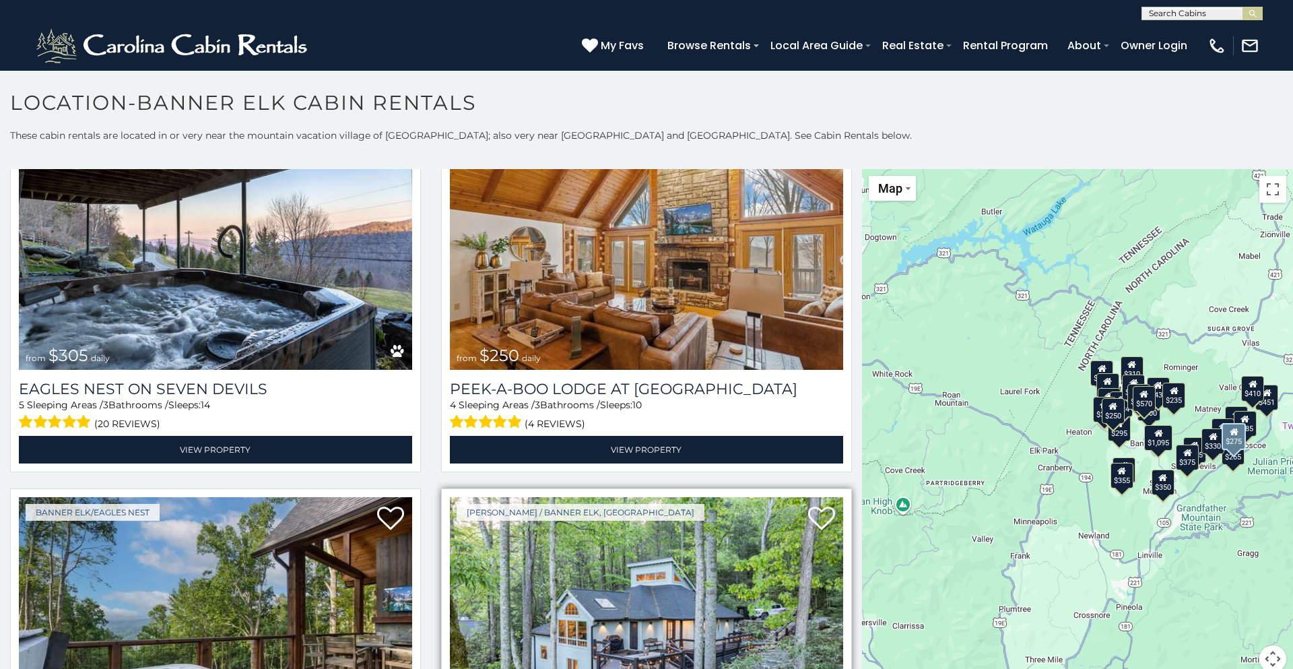
scroll to position [4331, 0]
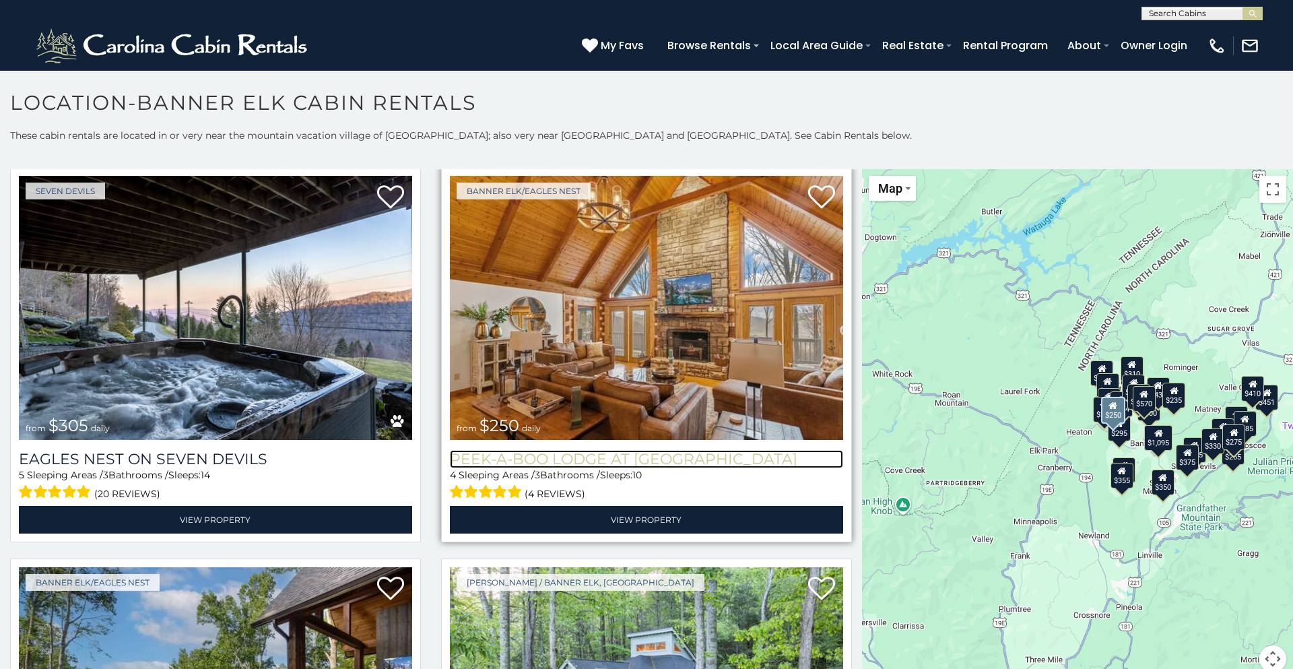
click at [597, 454] on h3 "Peek-a-Boo Lodge at [GEOGRAPHIC_DATA]" at bounding box center [646, 459] width 393 height 18
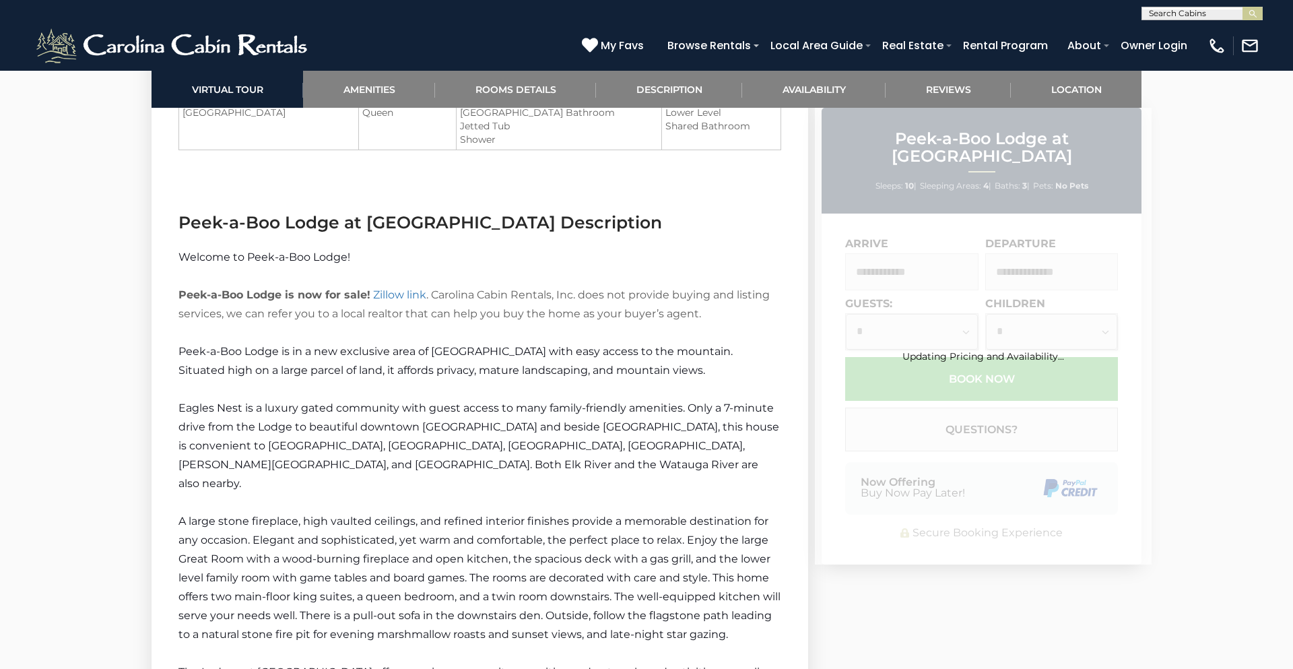
scroll to position [1943, 0]
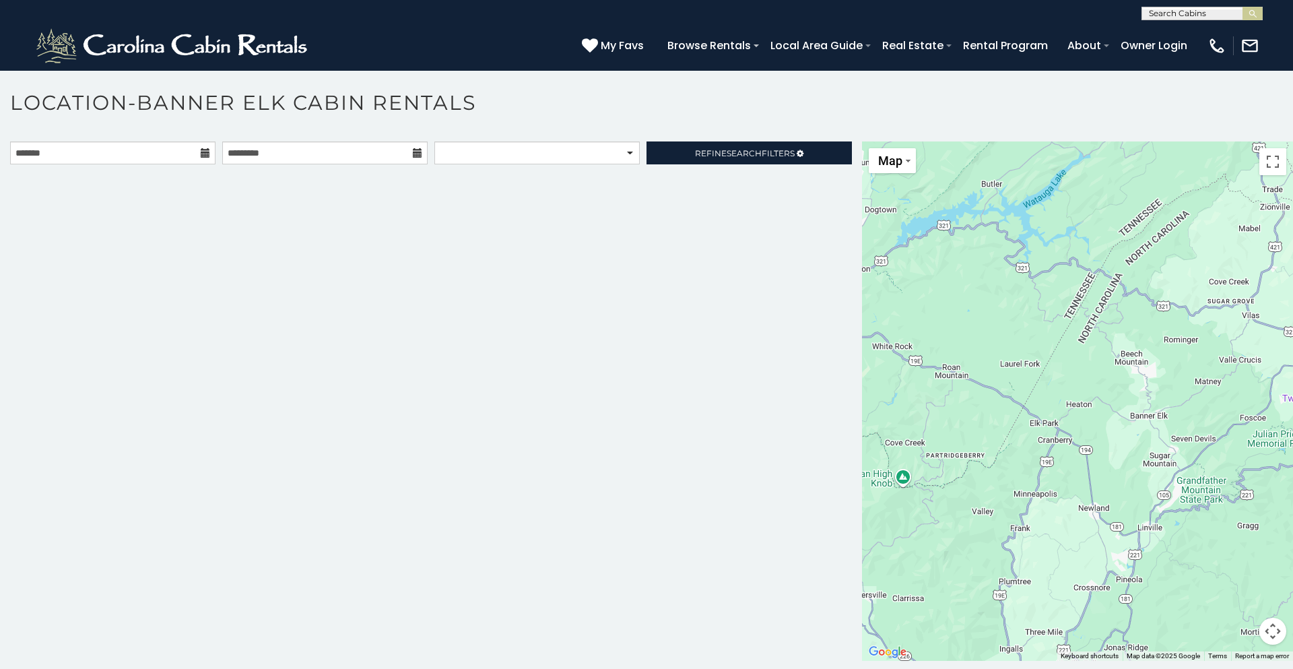
scroll to position [32, 0]
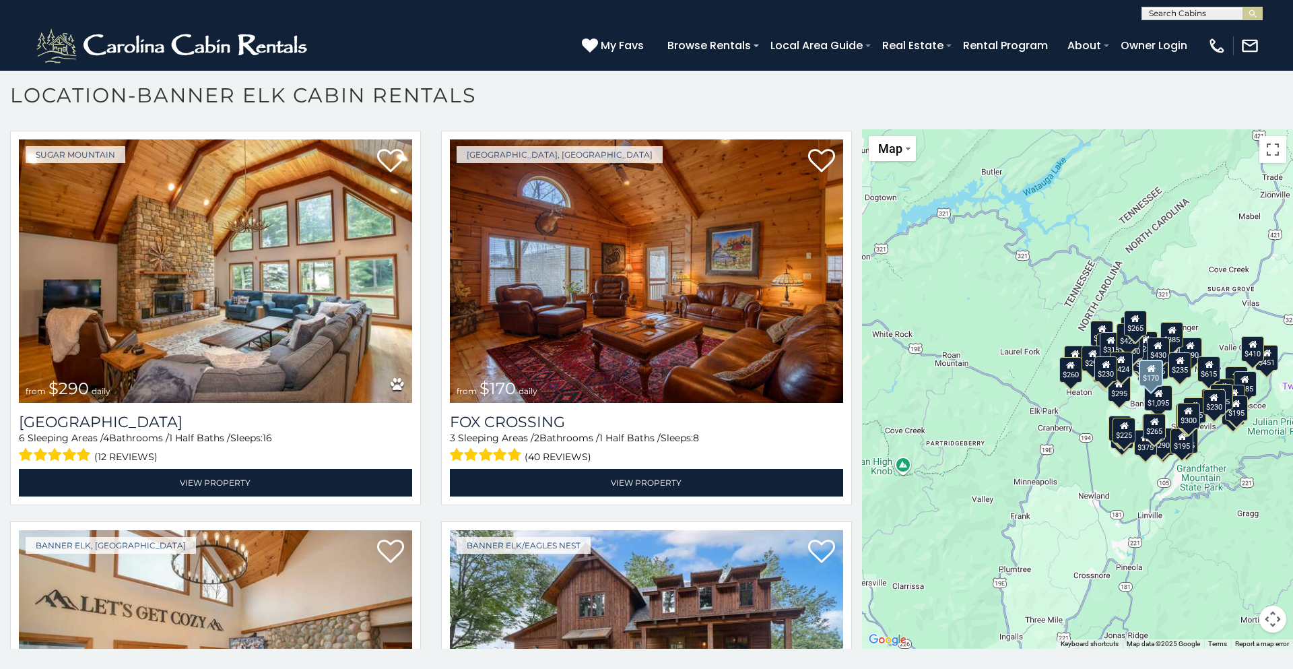
scroll to position [6289, 0]
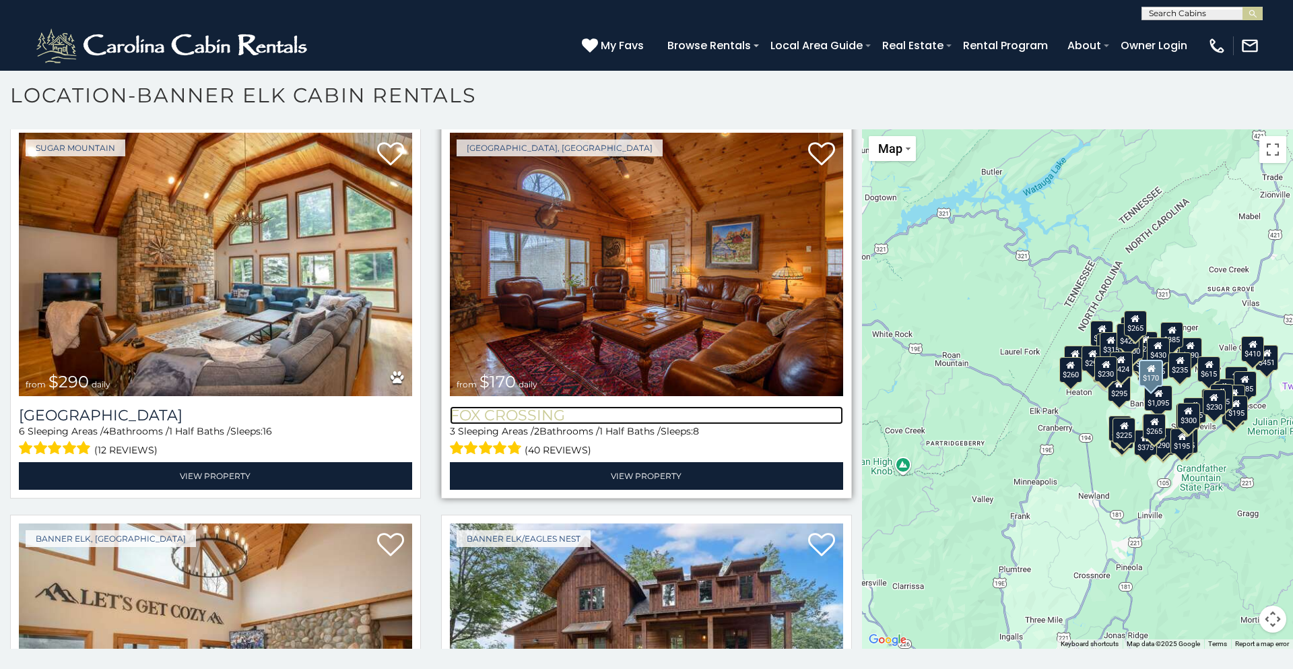
click at [547, 411] on h3 "Fox Crossing" at bounding box center [646, 415] width 393 height 18
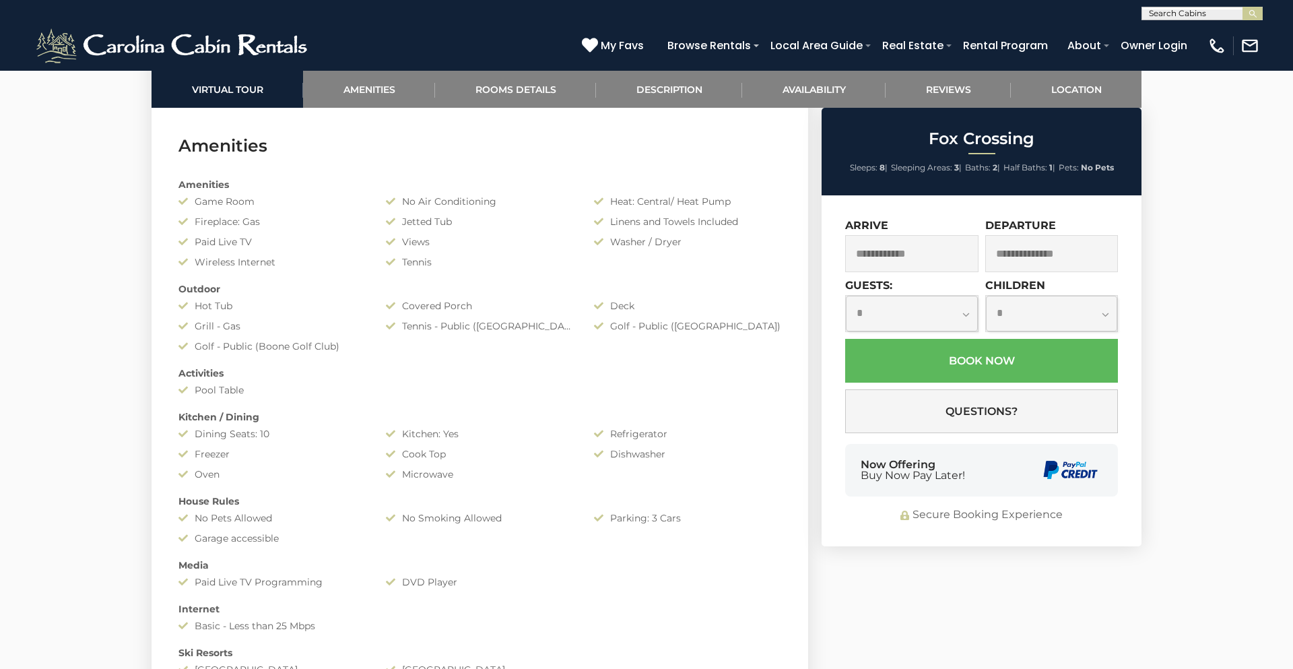
scroll to position [1017, 0]
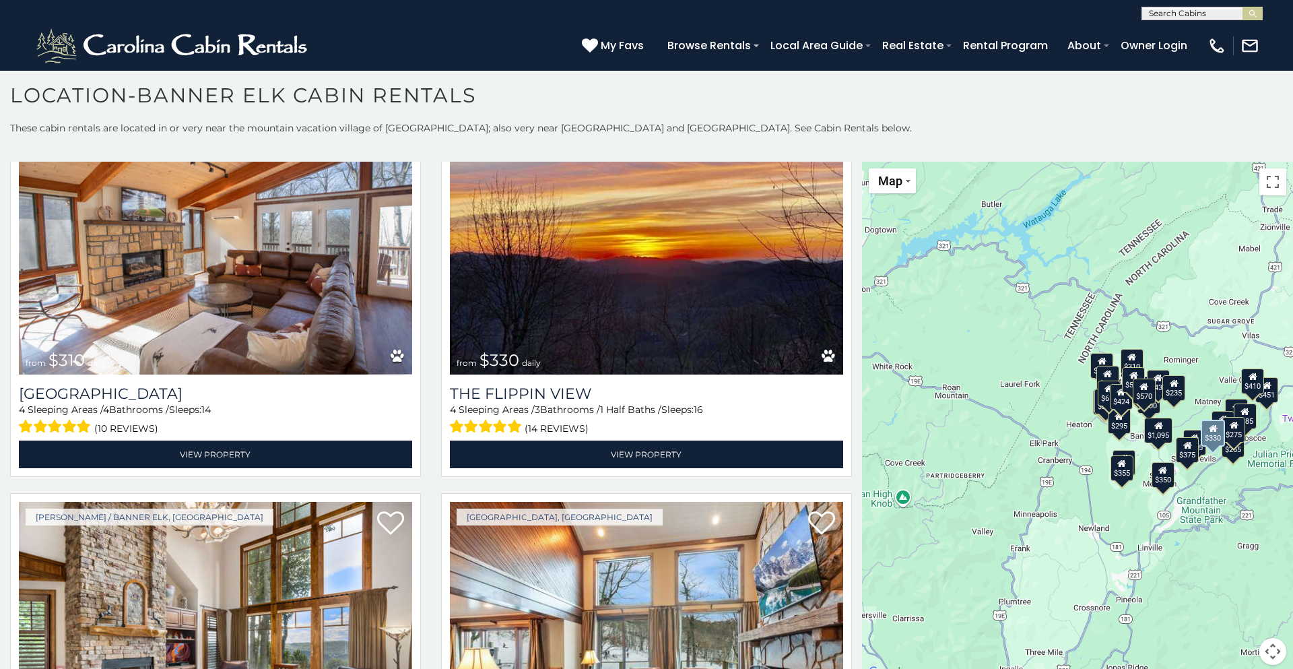
scroll to position [3210, 0]
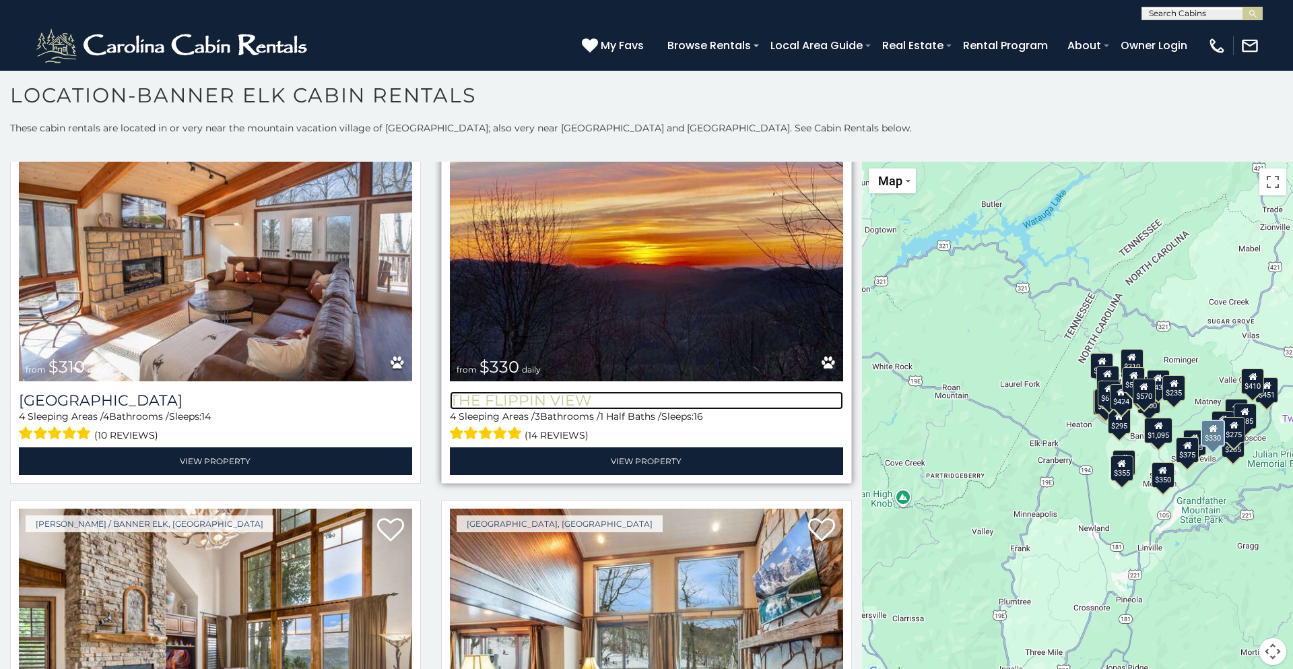
click at [535, 402] on h3 "The Flippin View" at bounding box center [646, 400] width 393 height 18
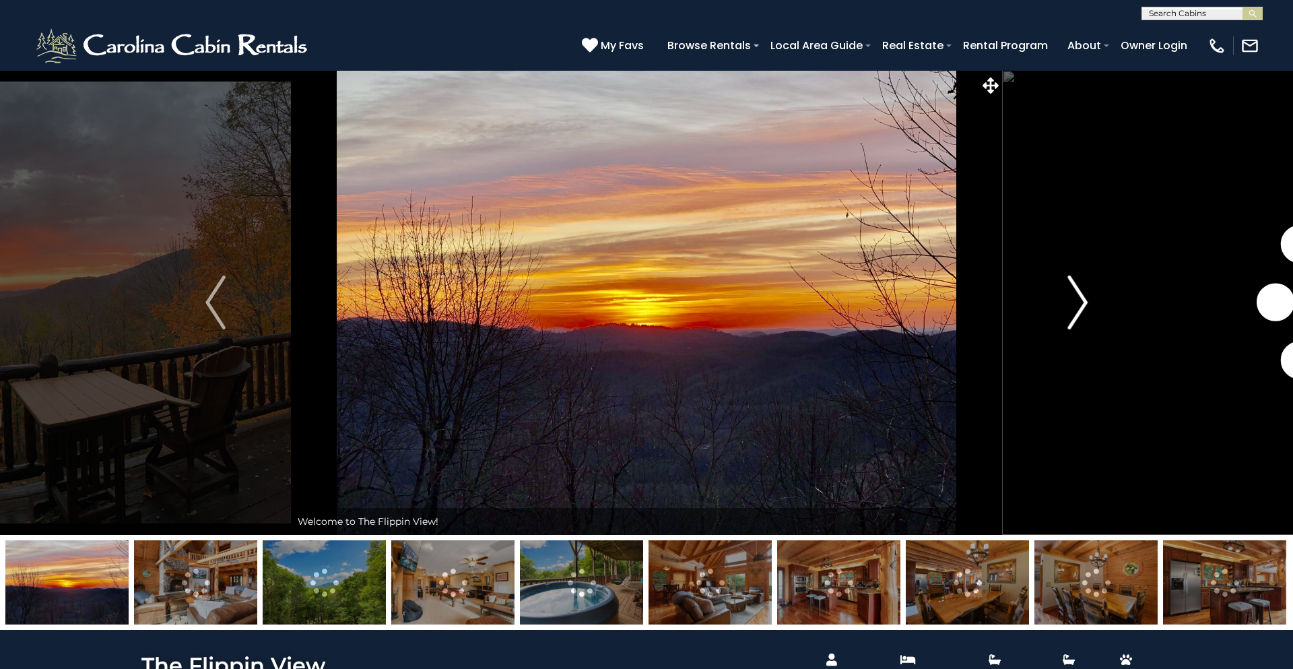
click at [1060, 301] on button "Next" at bounding box center [1077, 302] width 151 height 465
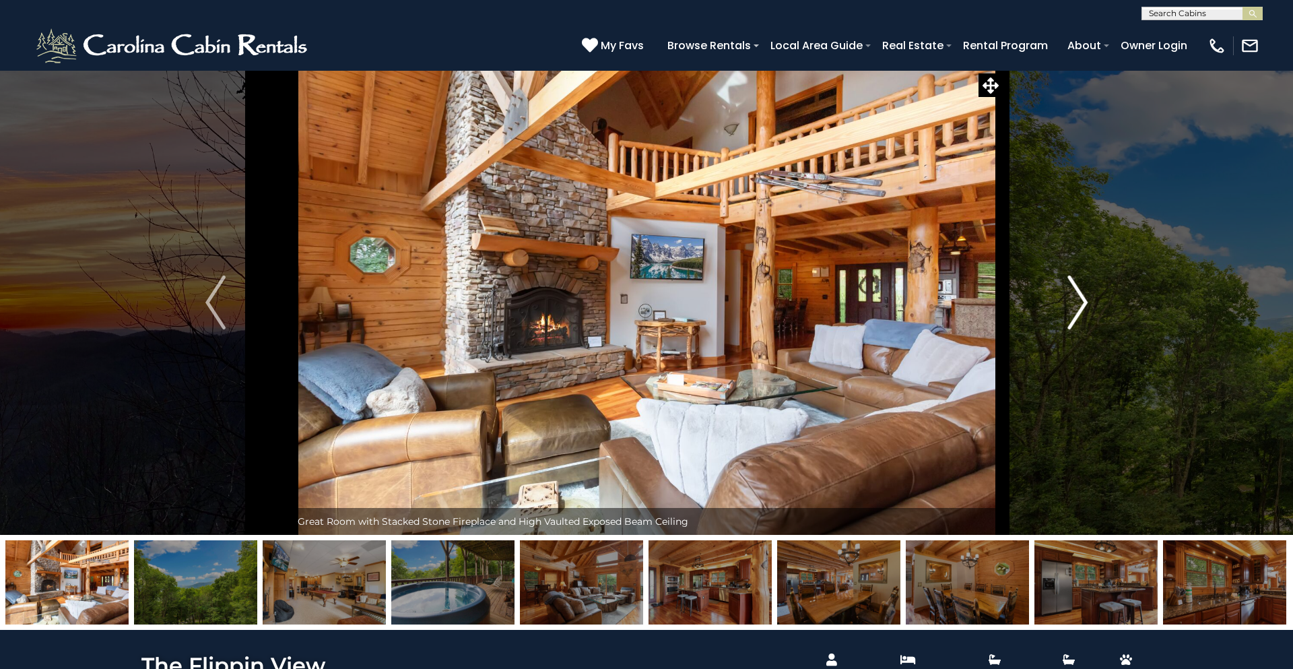
click at [1067, 301] on img "Next" at bounding box center [1077, 302] width 20 height 54
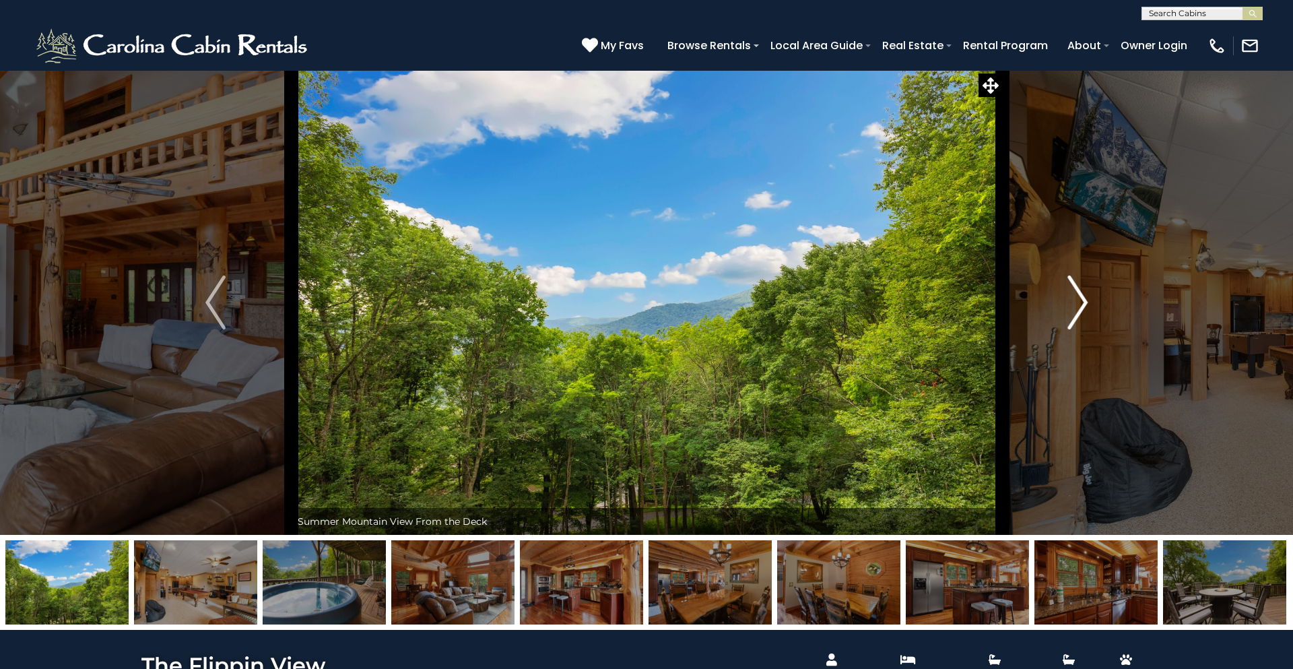
click at [1067, 301] on img "Next" at bounding box center [1077, 302] width 20 height 54
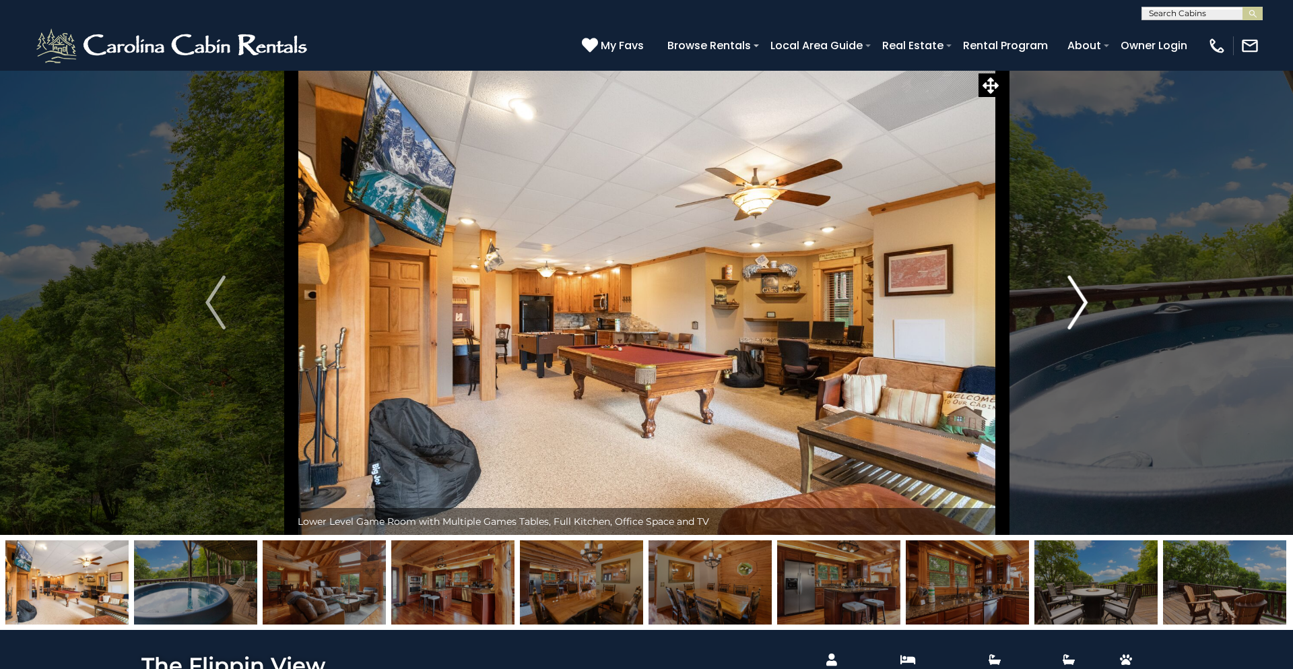
click at [1067, 301] on img "Next" at bounding box center [1077, 302] width 20 height 54
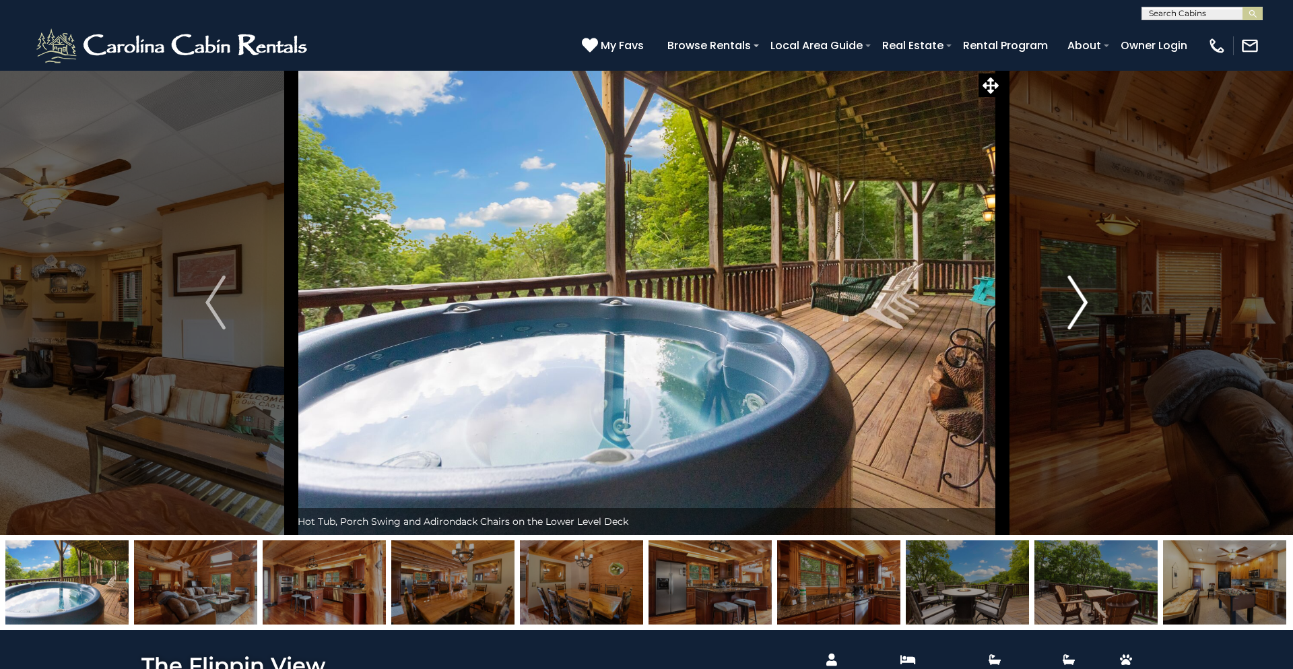
click at [1066, 301] on button "Next" at bounding box center [1077, 302] width 151 height 465
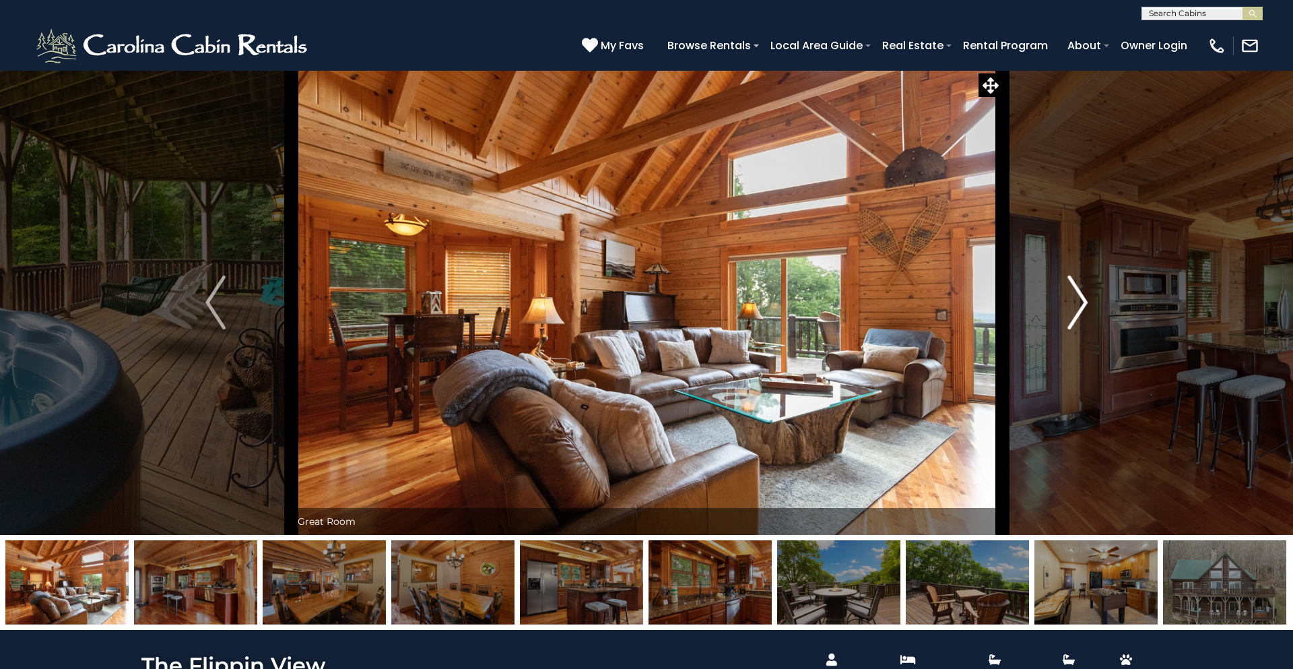
click at [1066, 301] on button "Next" at bounding box center [1077, 302] width 151 height 465
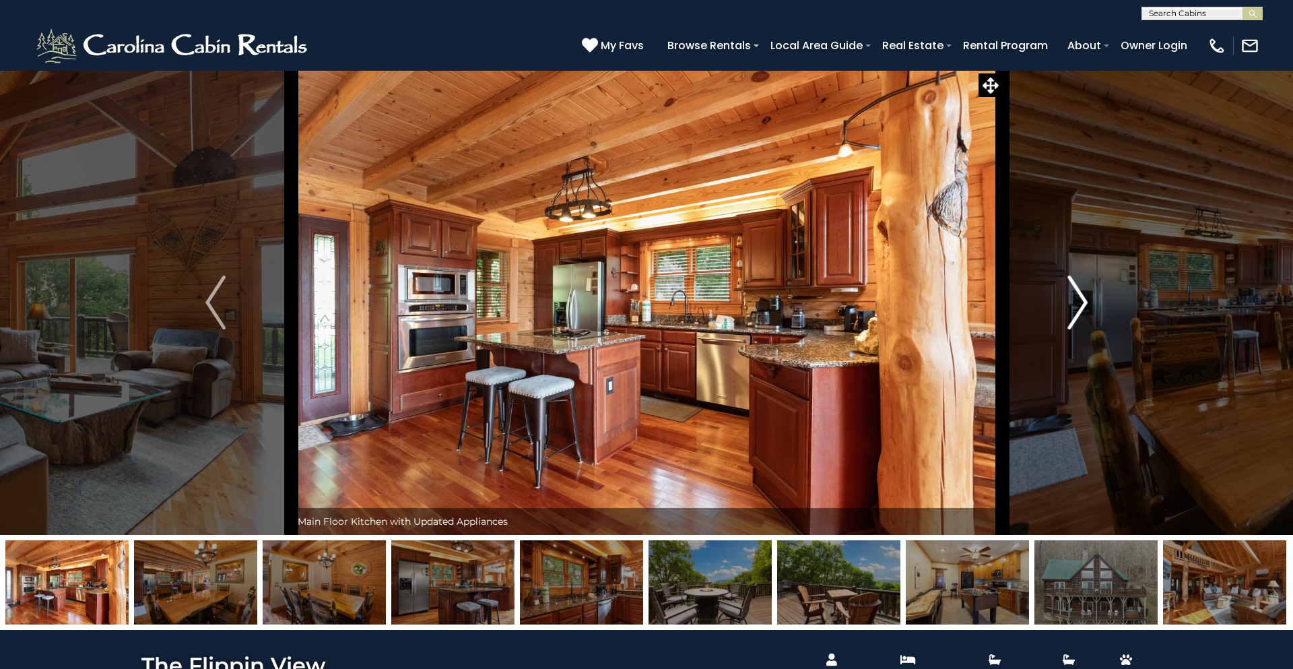
click at [1066, 301] on button "Next" at bounding box center [1077, 302] width 151 height 465
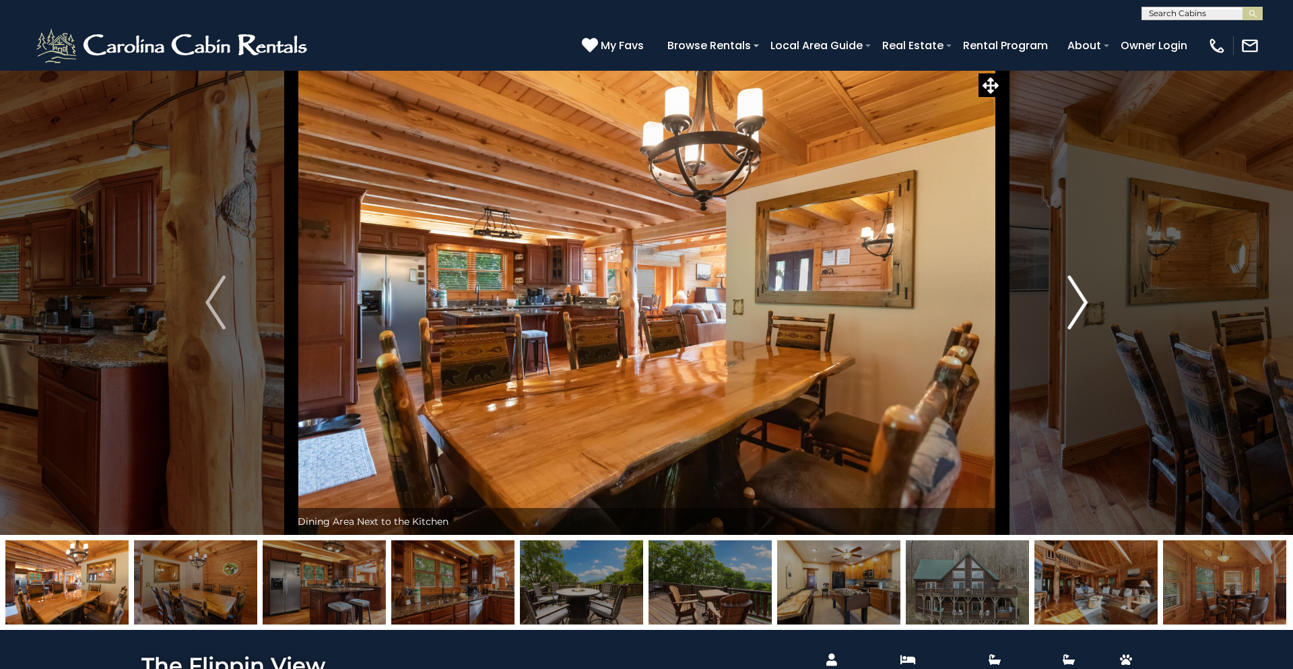
click at [1066, 301] on button "Next" at bounding box center [1077, 302] width 151 height 465
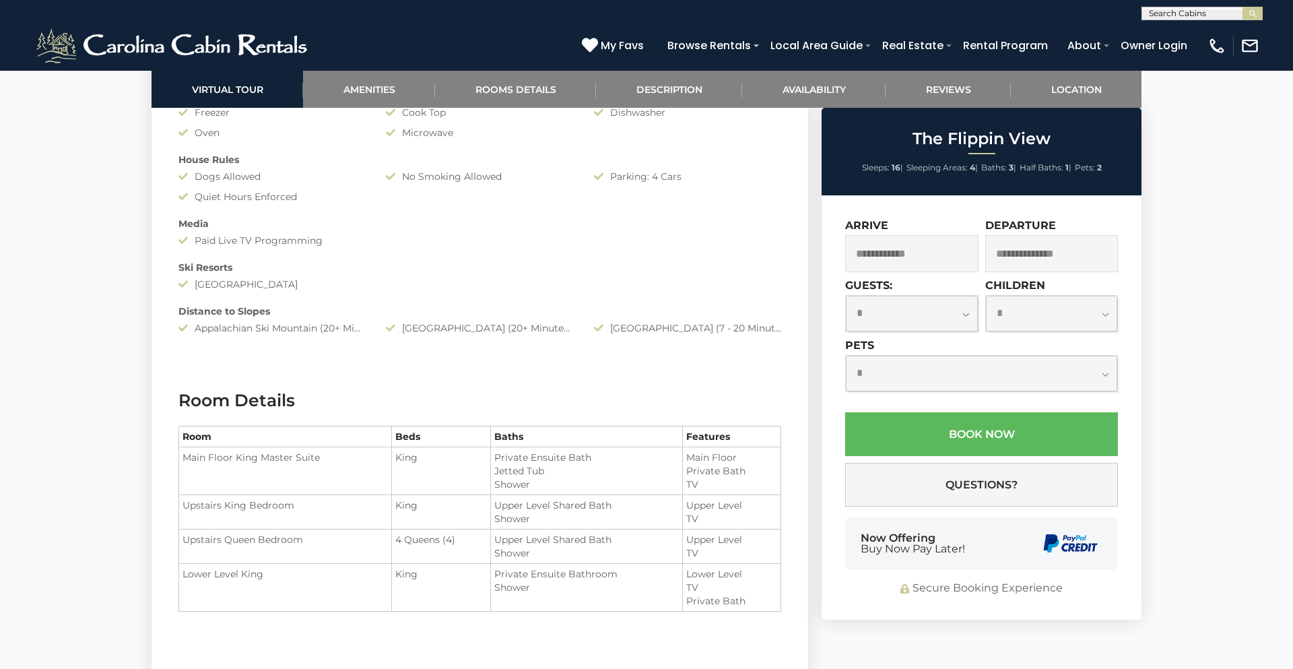
scroll to position [1381, 0]
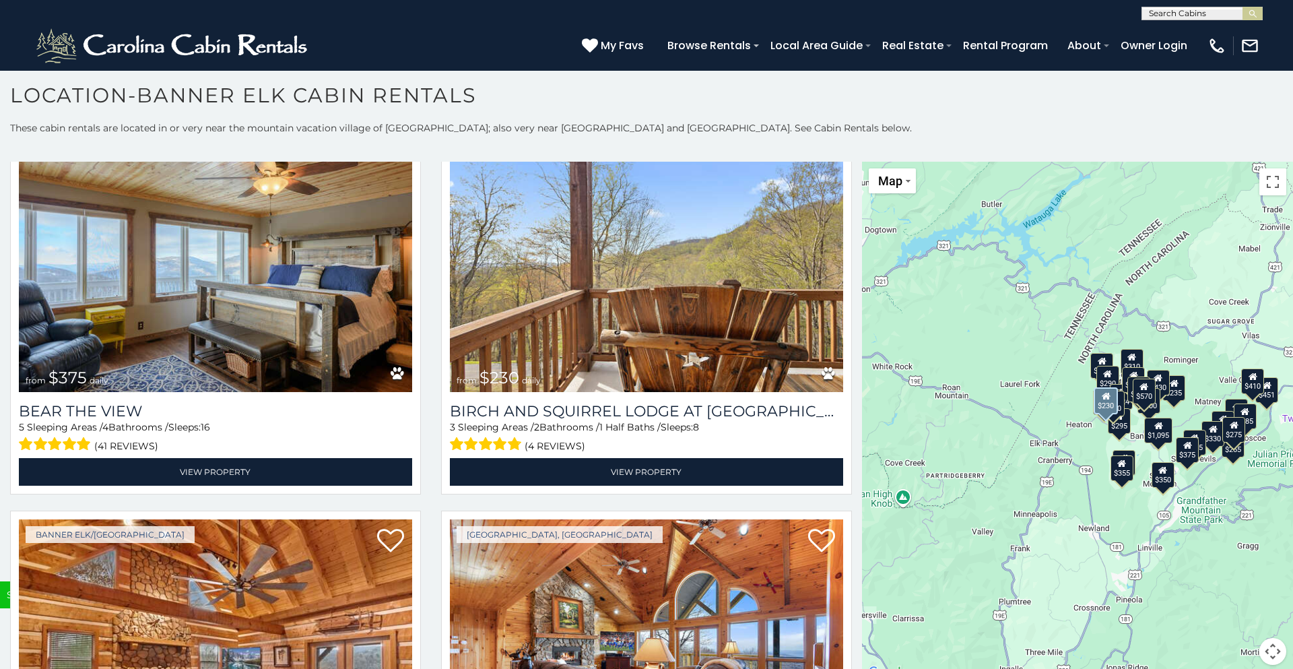
scroll to position [5156, 0]
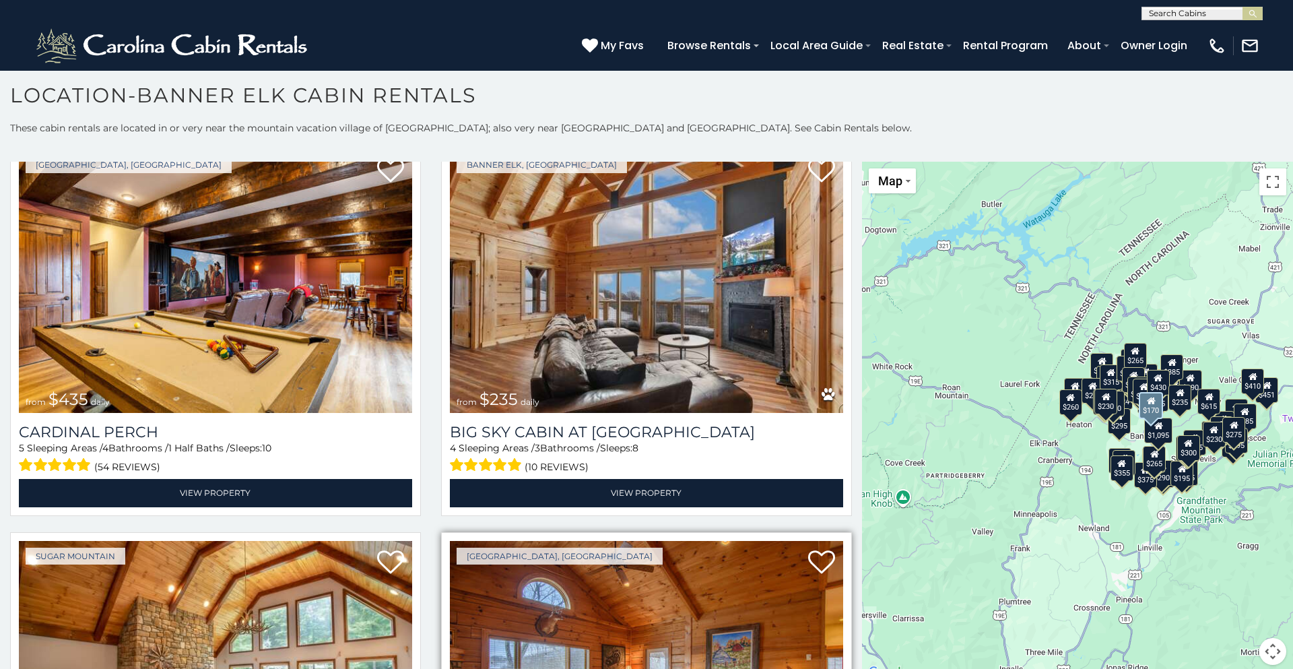
scroll to position [5912, 0]
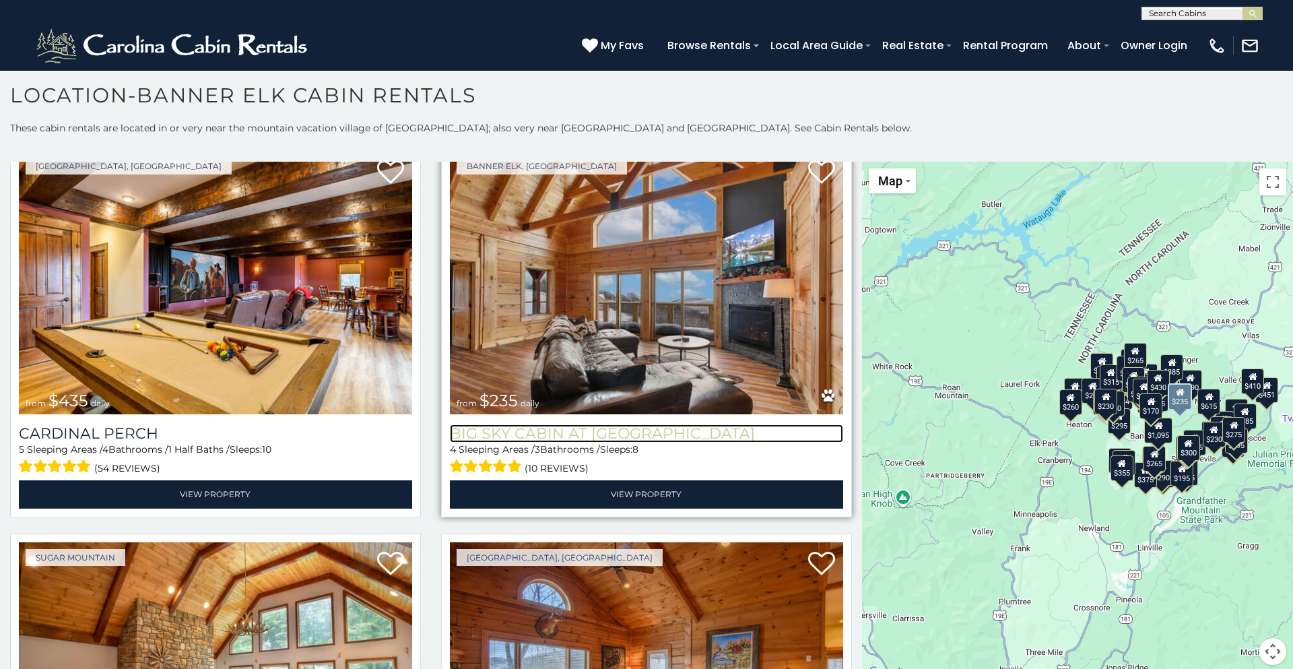
click at [580, 436] on h3 "Big Sky Cabin at Monteagle" at bounding box center [646, 433] width 393 height 18
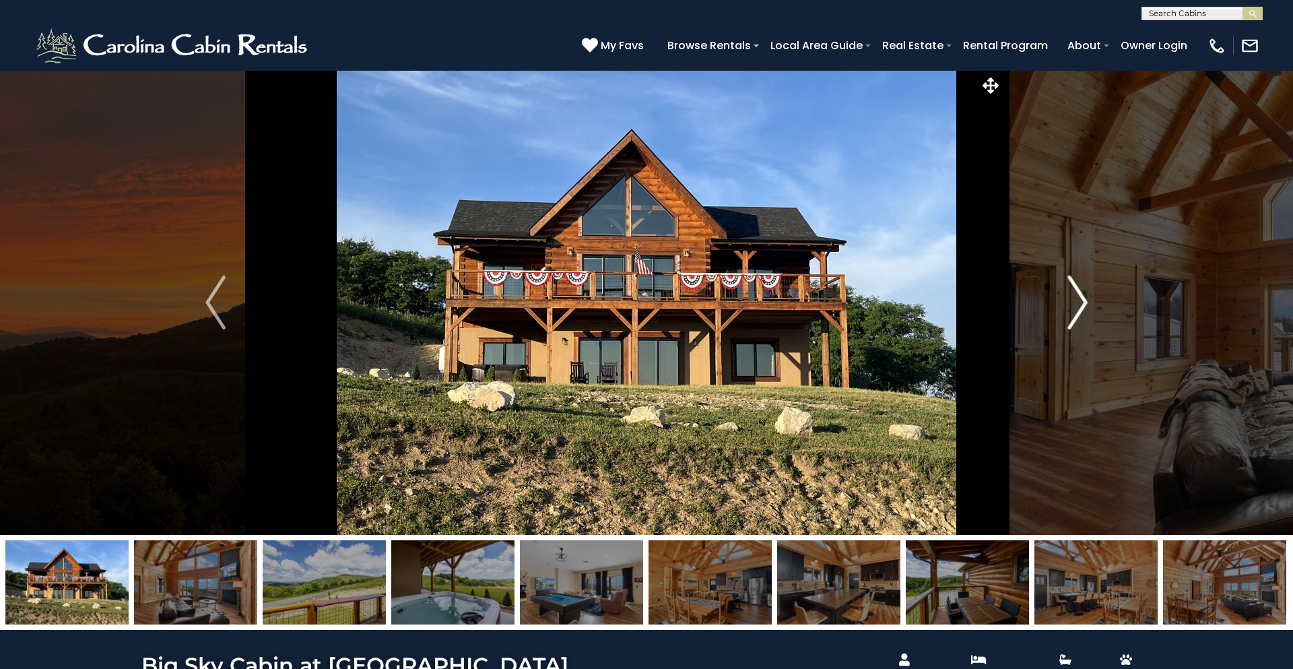
click at [1077, 300] on img "Next" at bounding box center [1077, 302] width 20 height 54
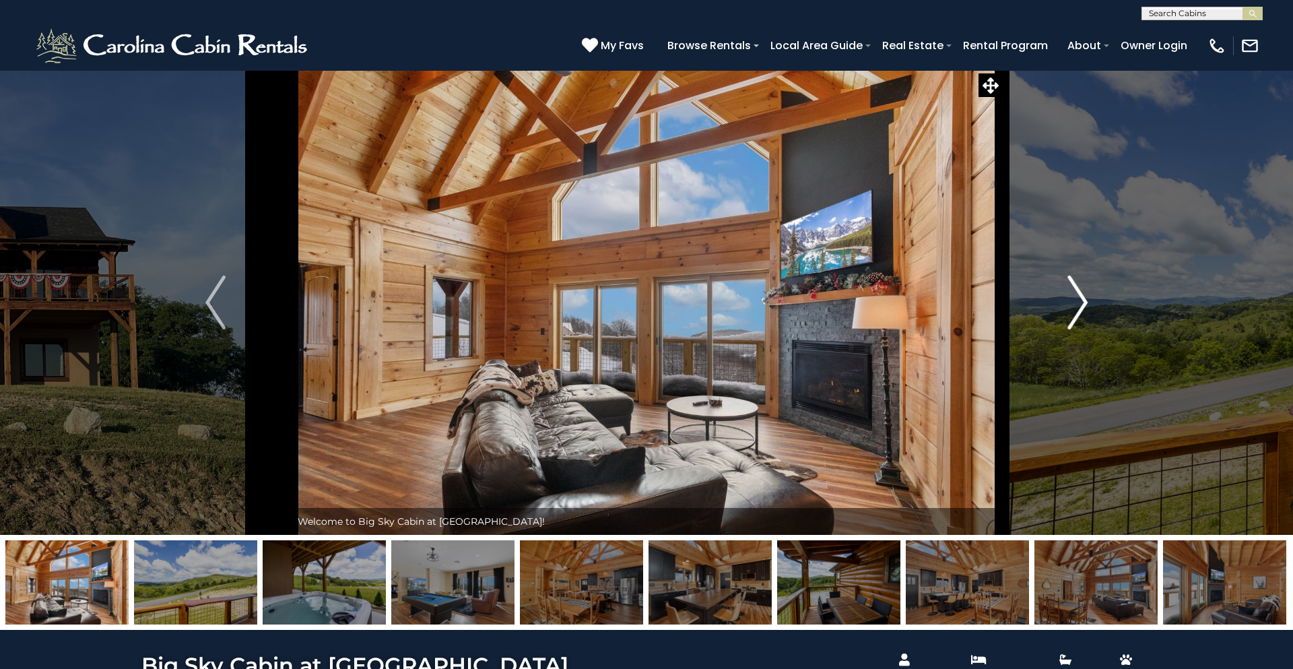
click at [1072, 300] on img "Next" at bounding box center [1077, 302] width 20 height 54
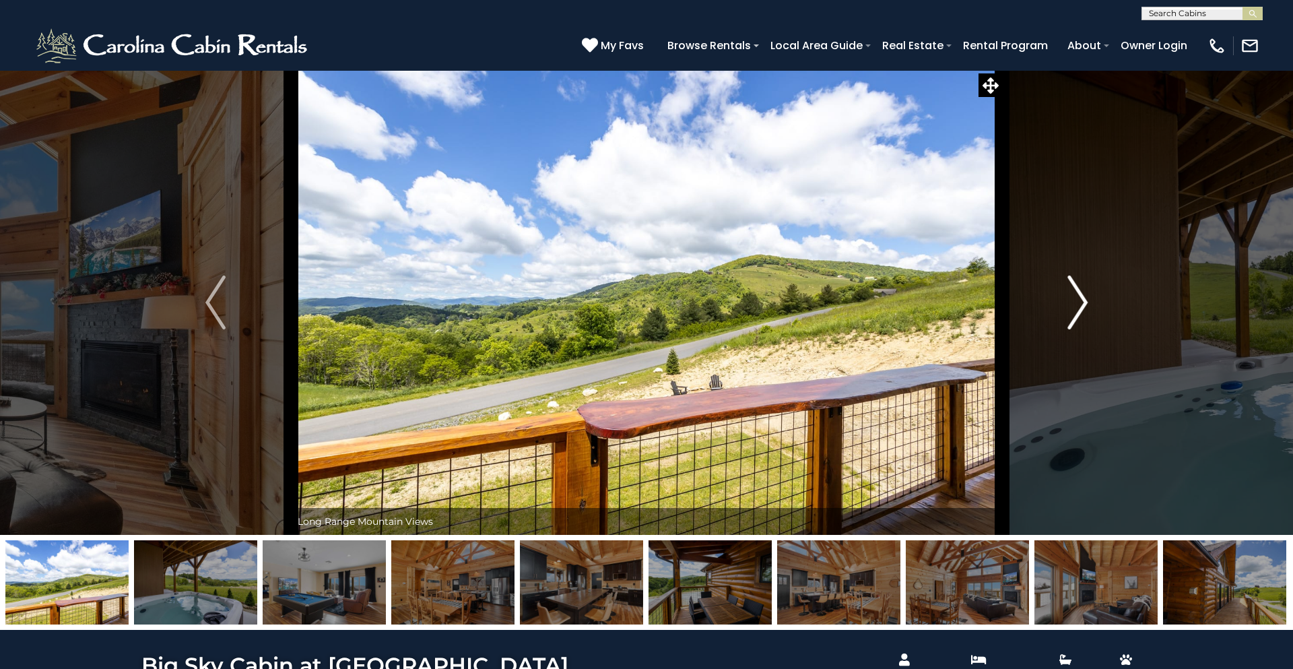
click at [1072, 300] on img "Next" at bounding box center [1077, 302] width 20 height 54
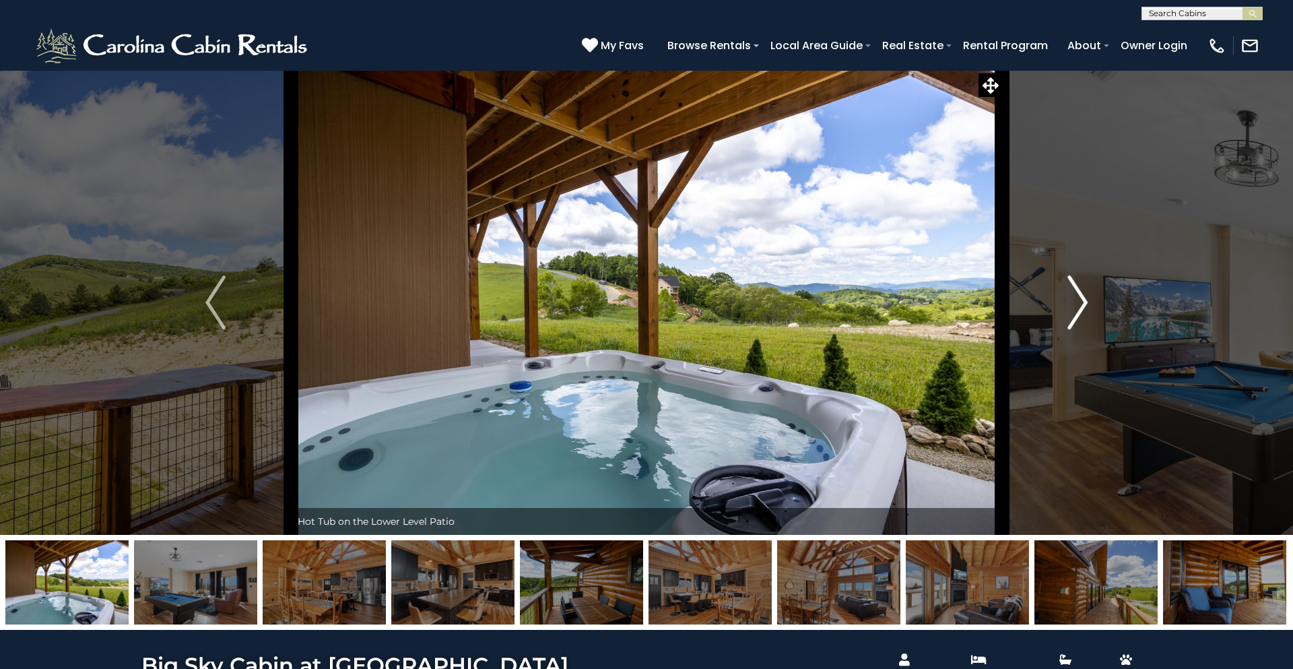
click at [1072, 300] on img "Next" at bounding box center [1077, 302] width 20 height 54
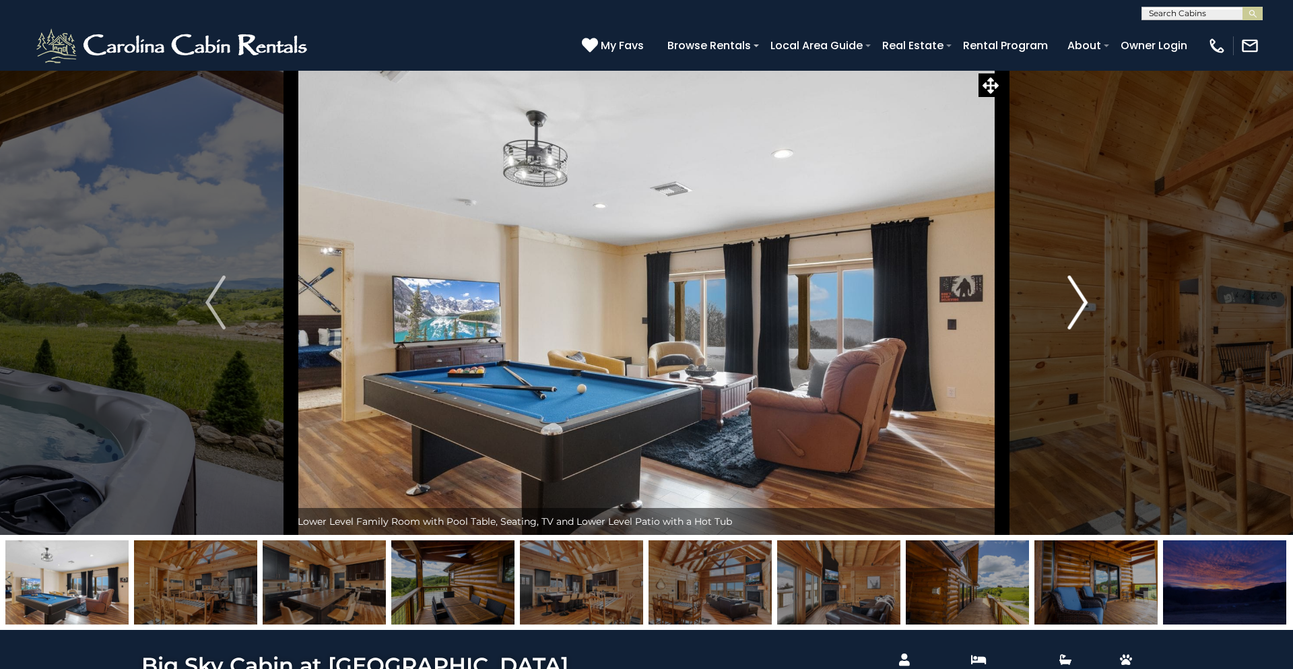
click at [1072, 300] on img "Next" at bounding box center [1077, 302] width 20 height 54
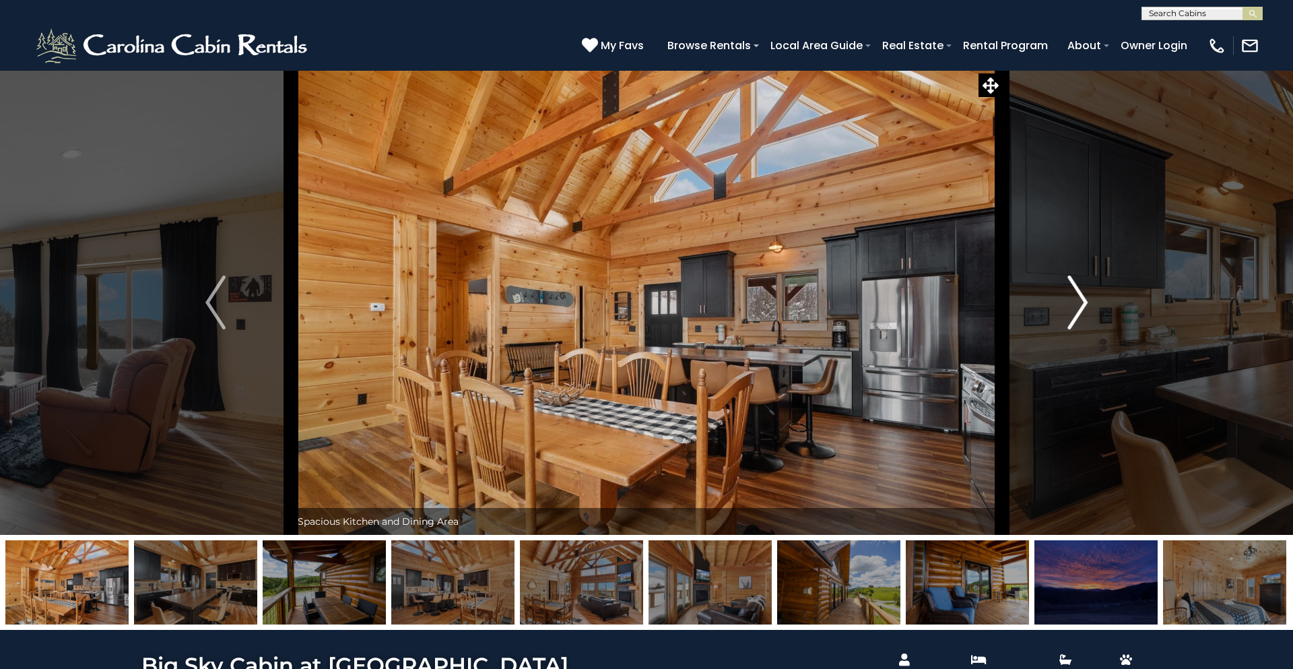
click at [1072, 300] on img "Next" at bounding box center [1077, 302] width 20 height 54
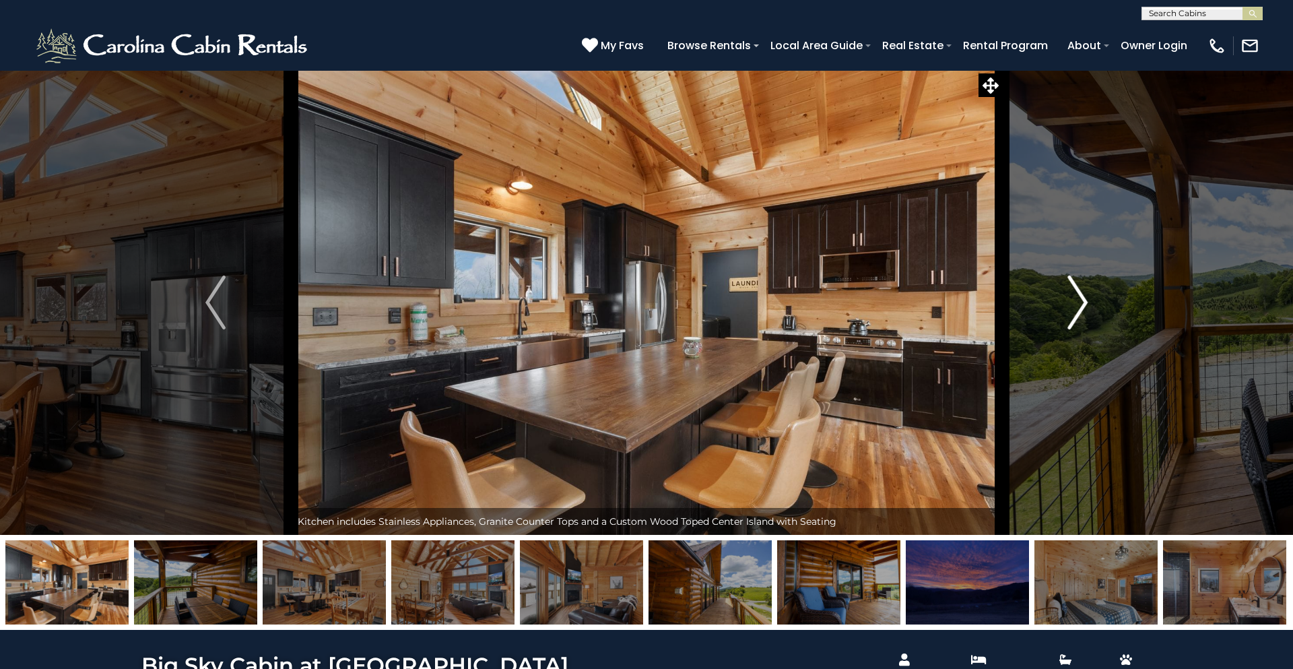
click at [1072, 300] on img "Next" at bounding box center [1077, 302] width 20 height 54
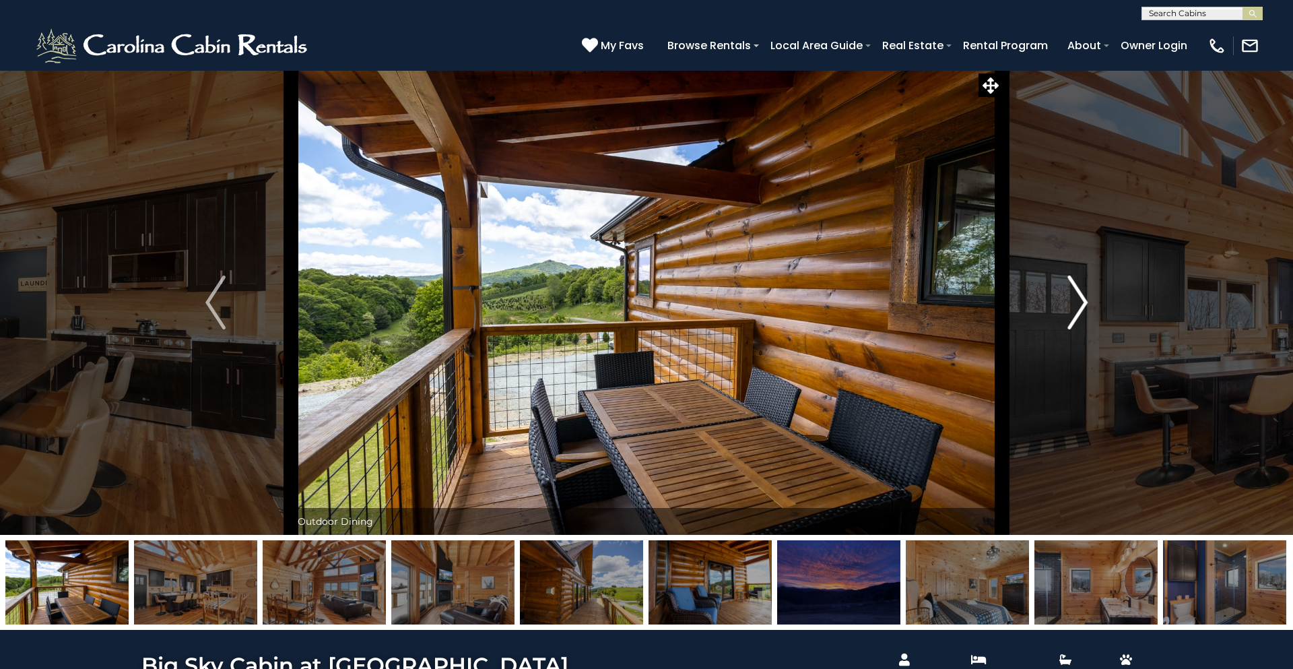
click at [1072, 301] on img "Next" at bounding box center [1077, 302] width 20 height 54
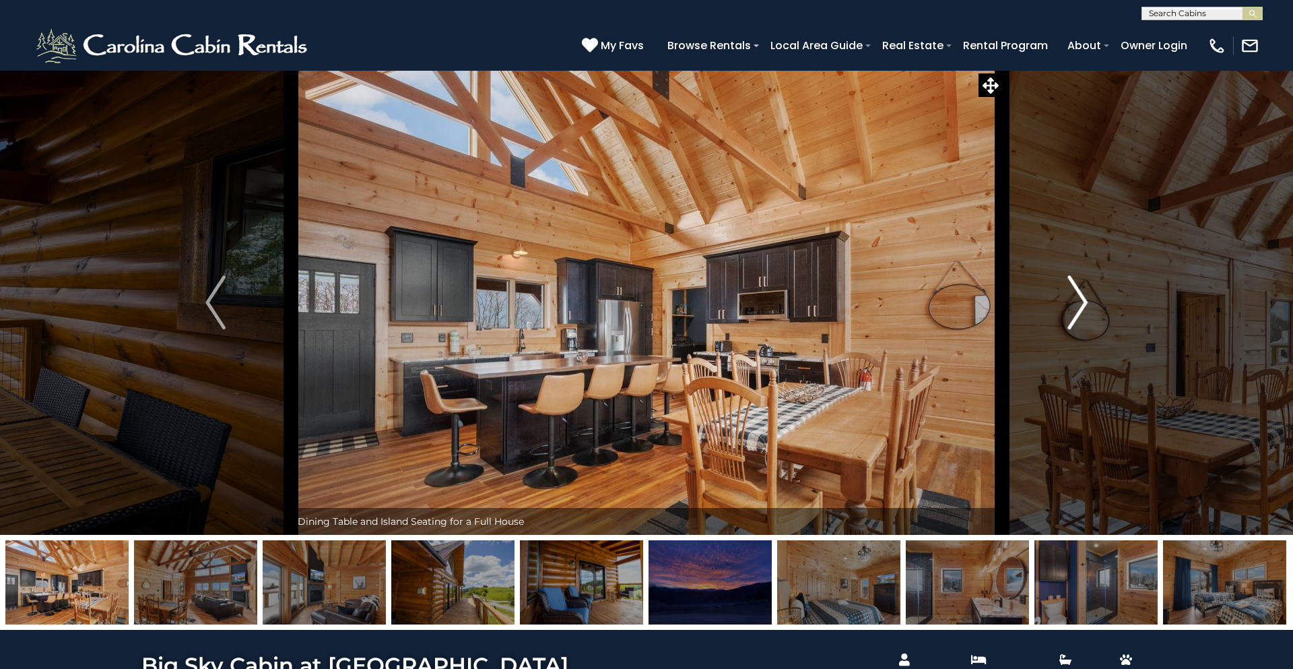
click at [1072, 301] on img "Next" at bounding box center [1077, 302] width 20 height 54
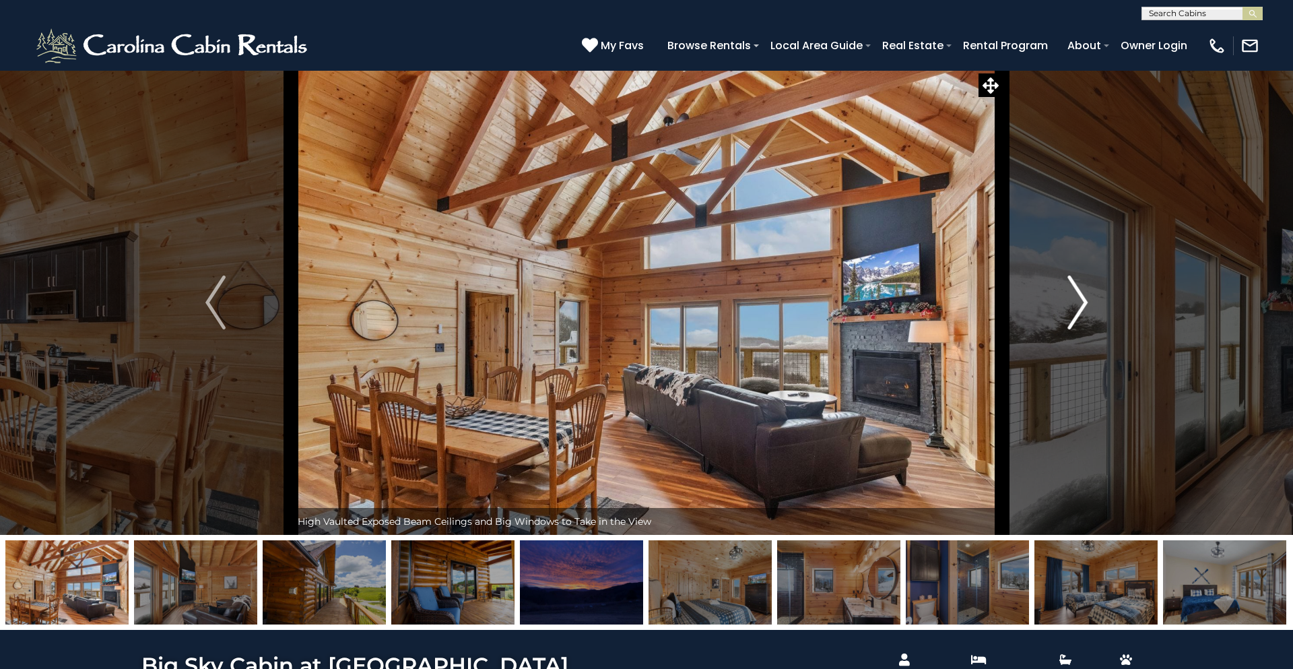
click at [1072, 301] on img "Next" at bounding box center [1077, 302] width 20 height 54
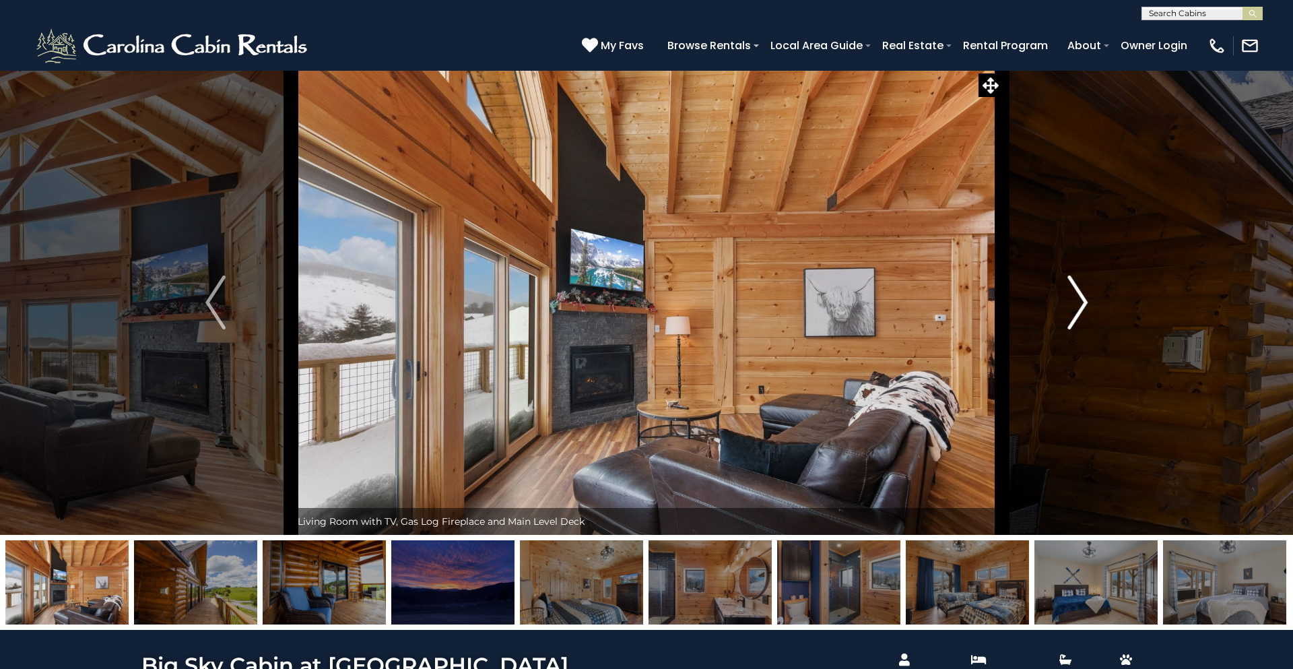
click at [1072, 301] on img "Next" at bounding box center [1077, 302] width 20 height 54
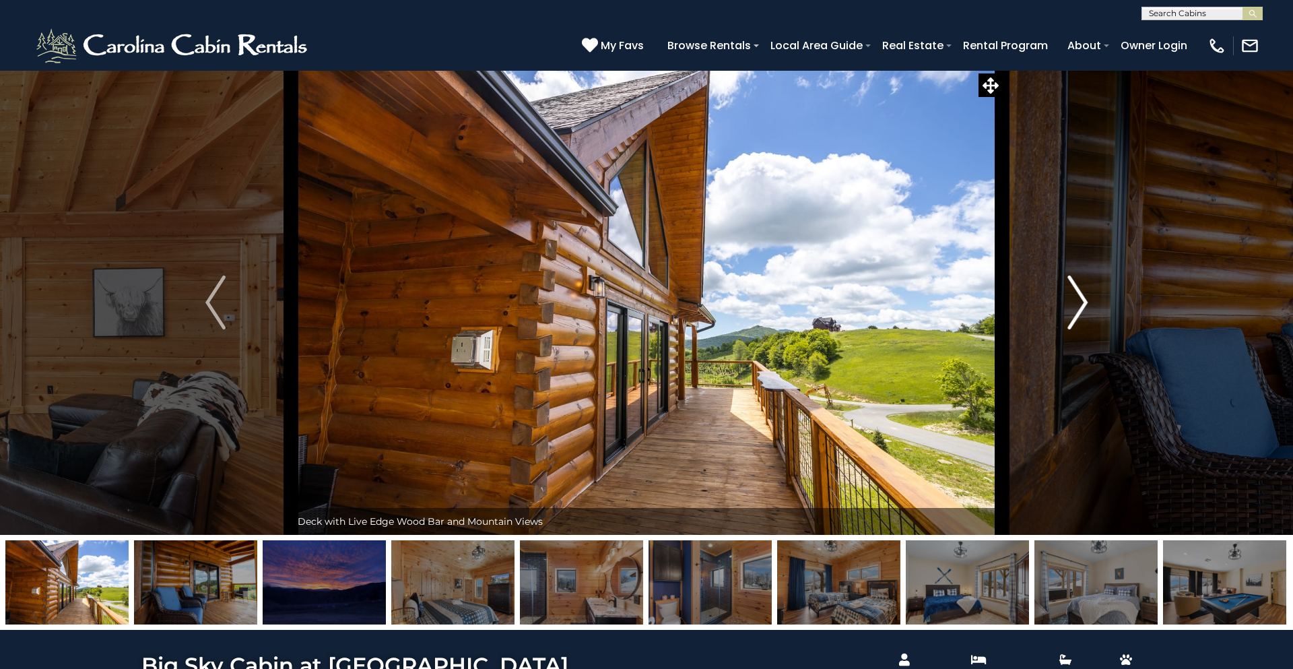
click at [1072, 301] on img "Next" at bounding box center [1077, 302] width 20 height 54
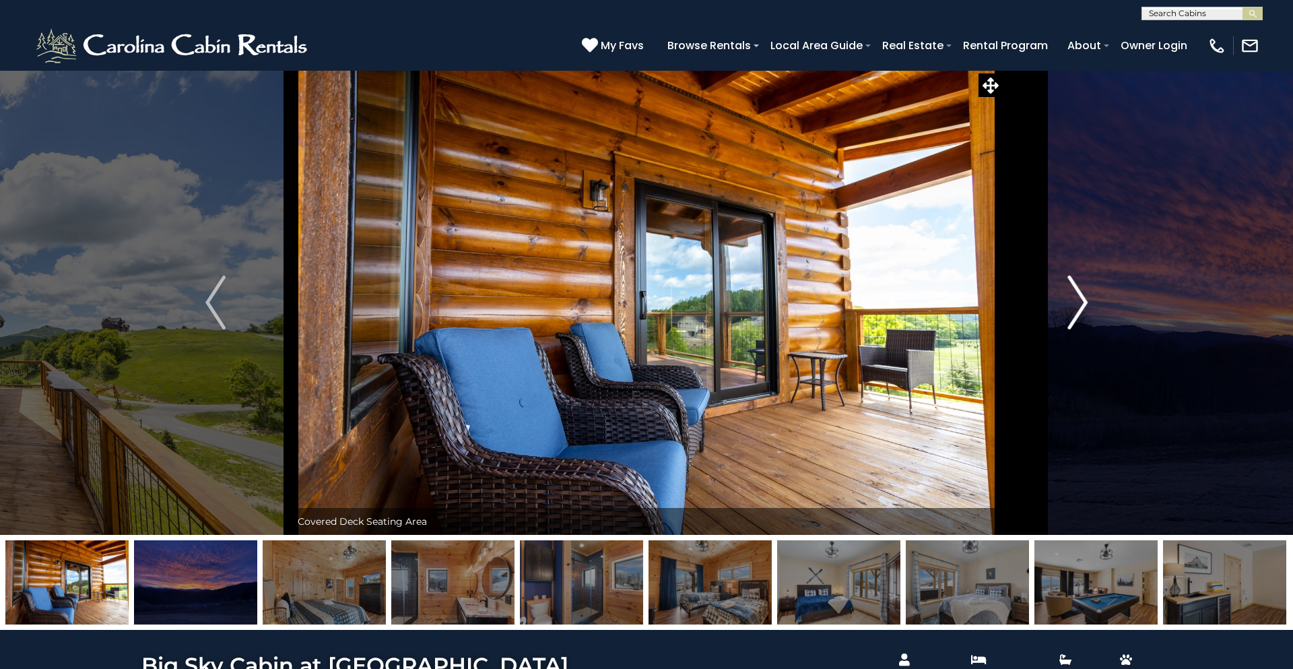
click at [1072, 301] on img "Next" at bounding box center [1077, 302] width 20 height 54
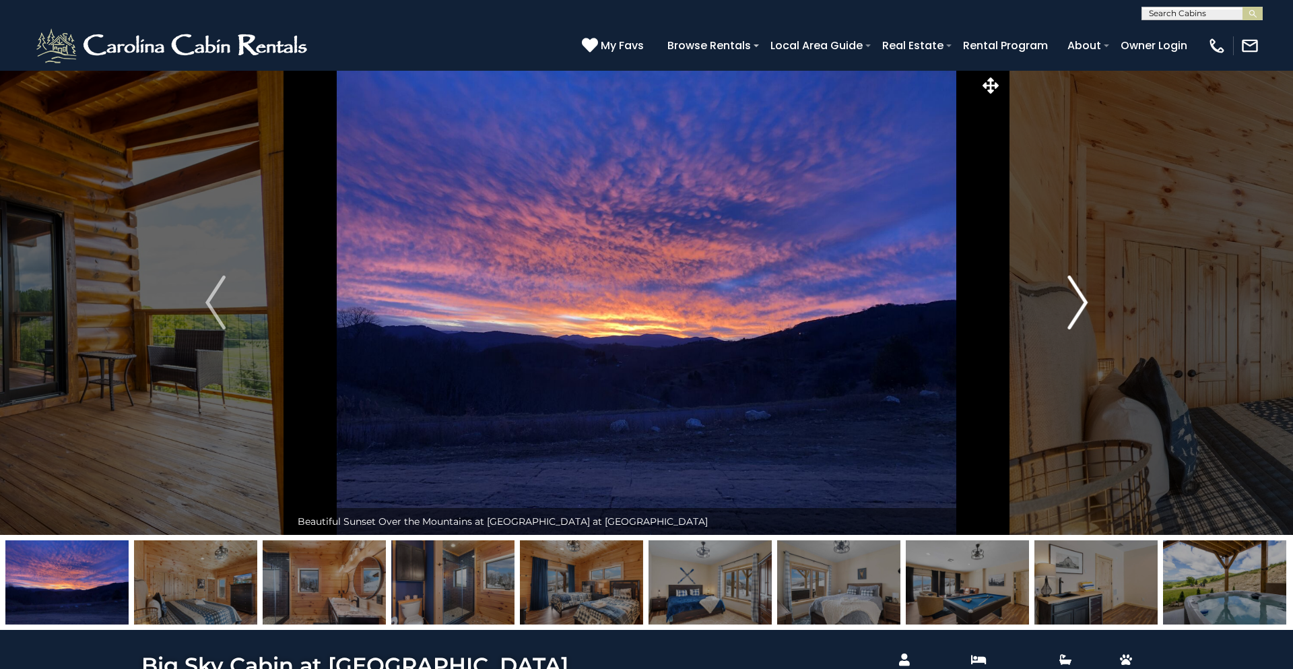
click at [1067, 302] on img "Next" at bounding box center [1077, 302] width 20 height 54
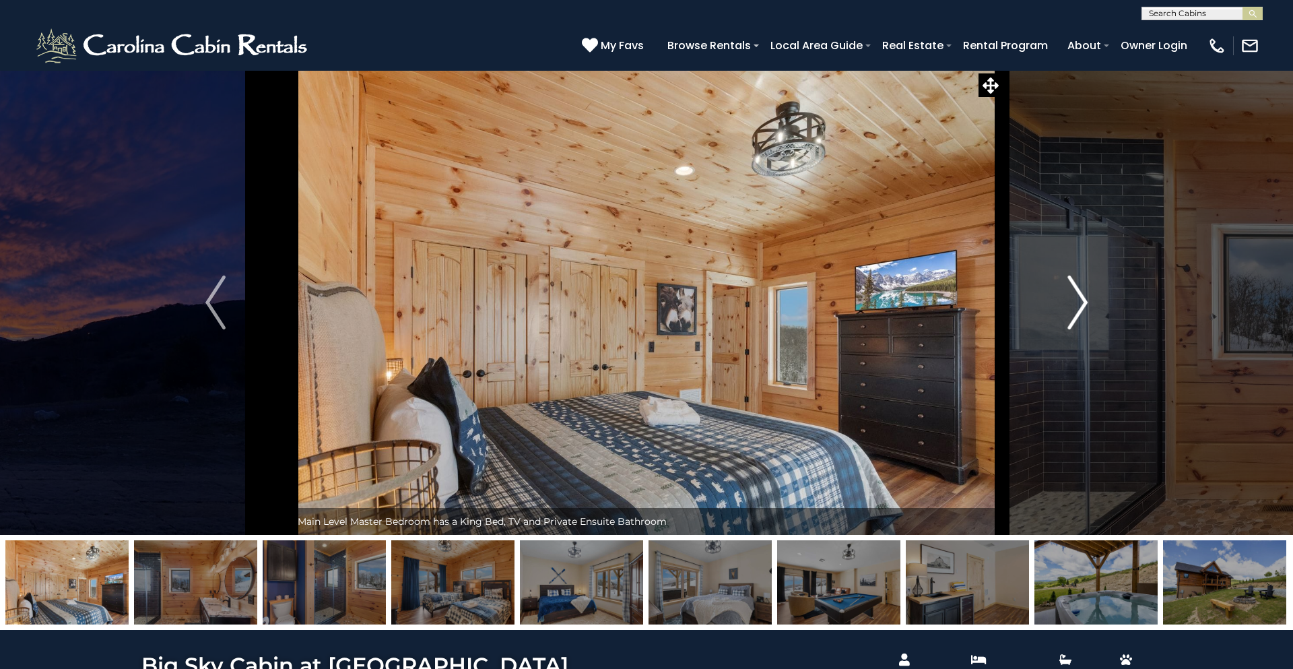
click at [1067, 302] on img "Next" at bounding box center [1077, 302] width 20 height 54
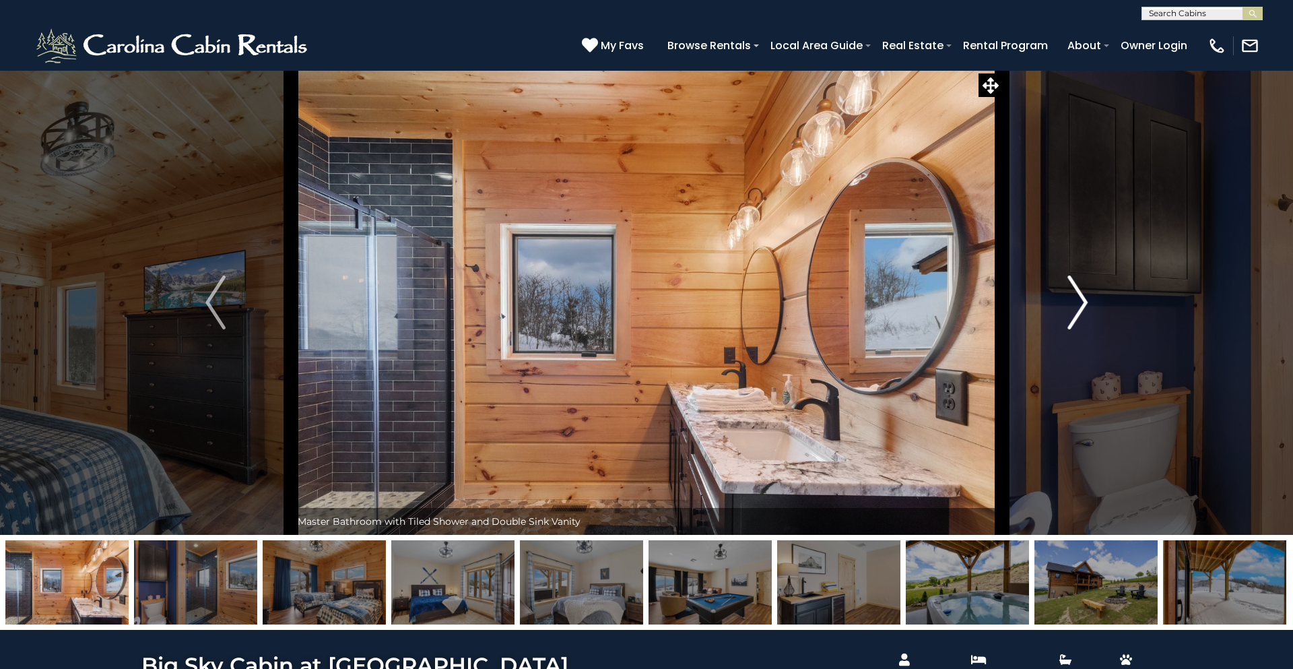
click at [1067, 302] on img "Next" at bounding box center [1077, 302] width 20 height 54
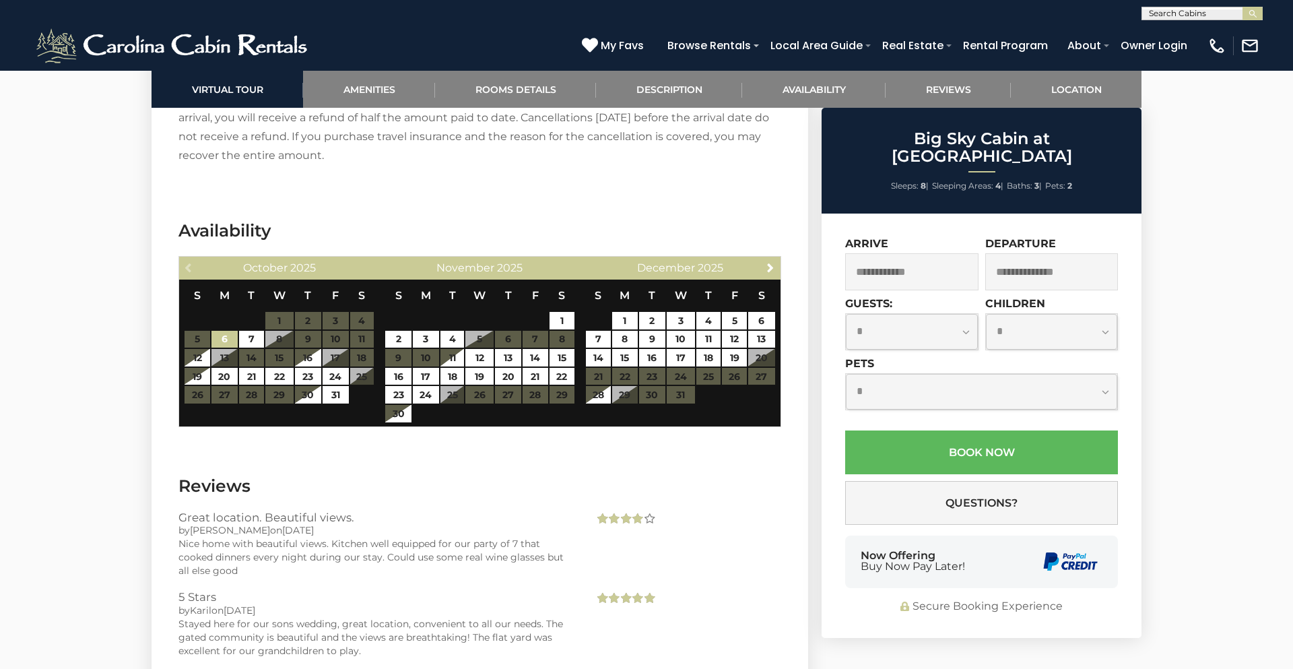
scroll to position [2501, 0]
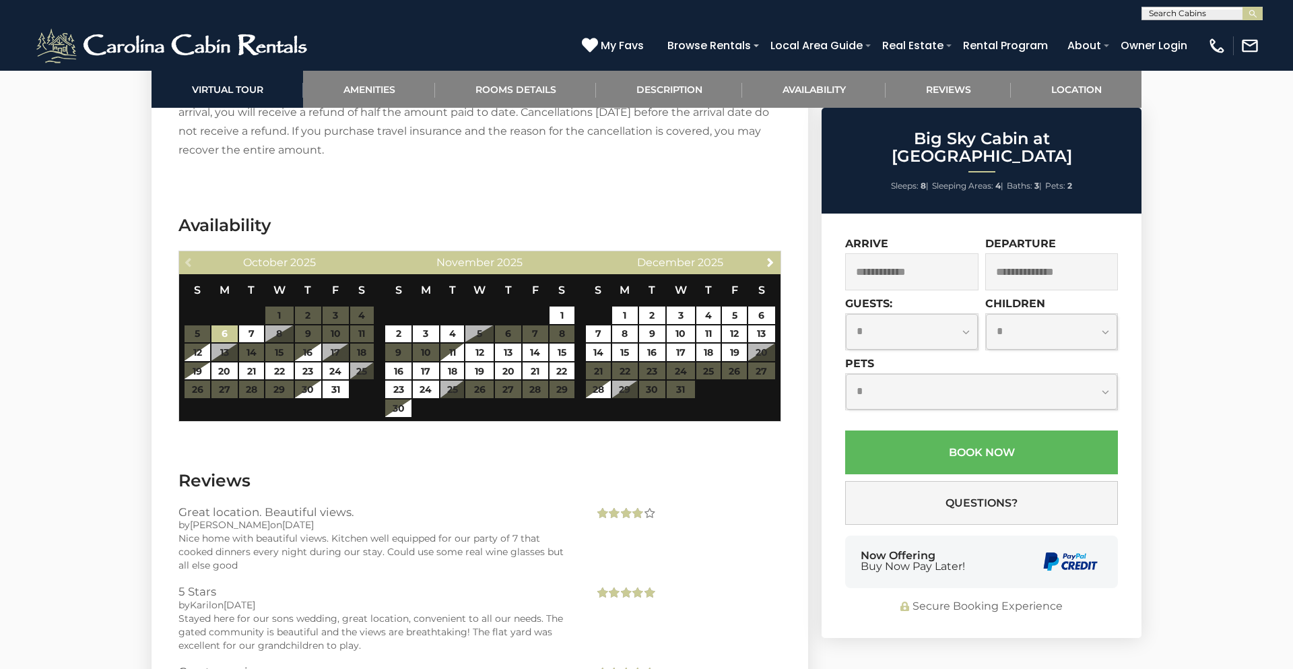
click at [536, 336] on table "S M T W T F S 1 2 3 4 5 6 7 8 9 10 11 12 13 14 15 16 17 18 19 20 21 22 23 24 25…" at bounding box center [480, 345] width 191 height 143
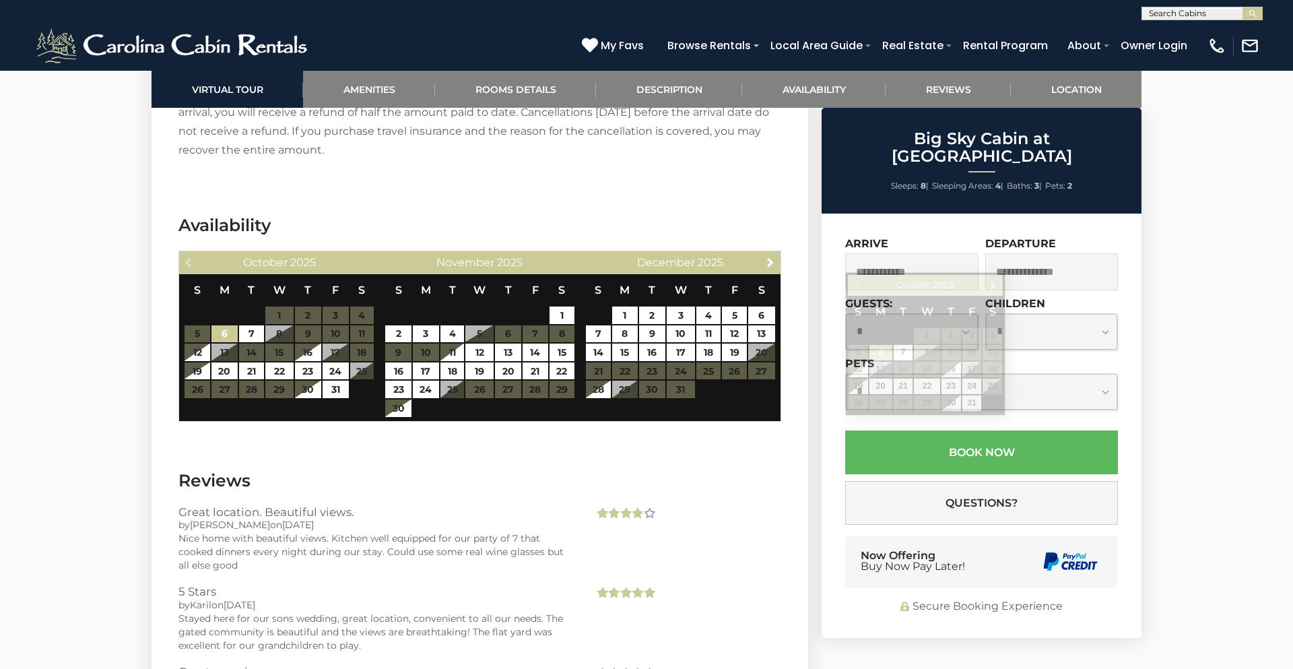
click at [856, 257] on input "text" at bounding box center [911, 271] width 133 height 37
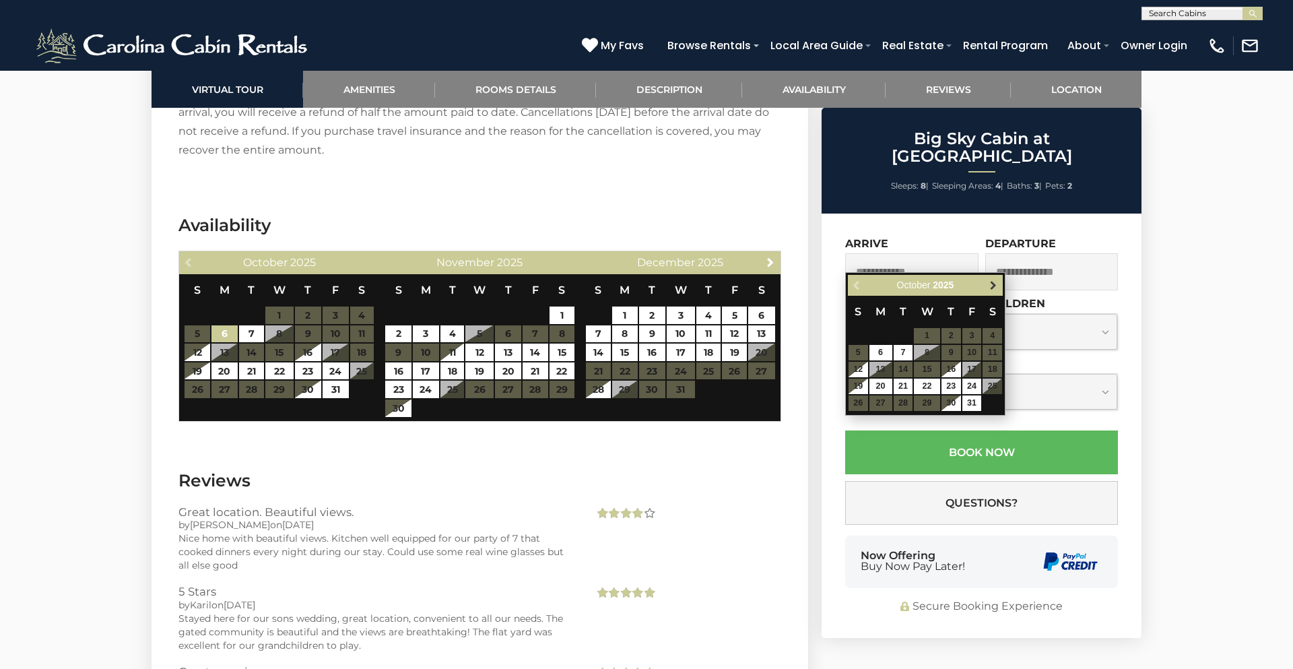
click at [989, 290] on span "Next" at bounding box center [993, 285] width 11 height 11
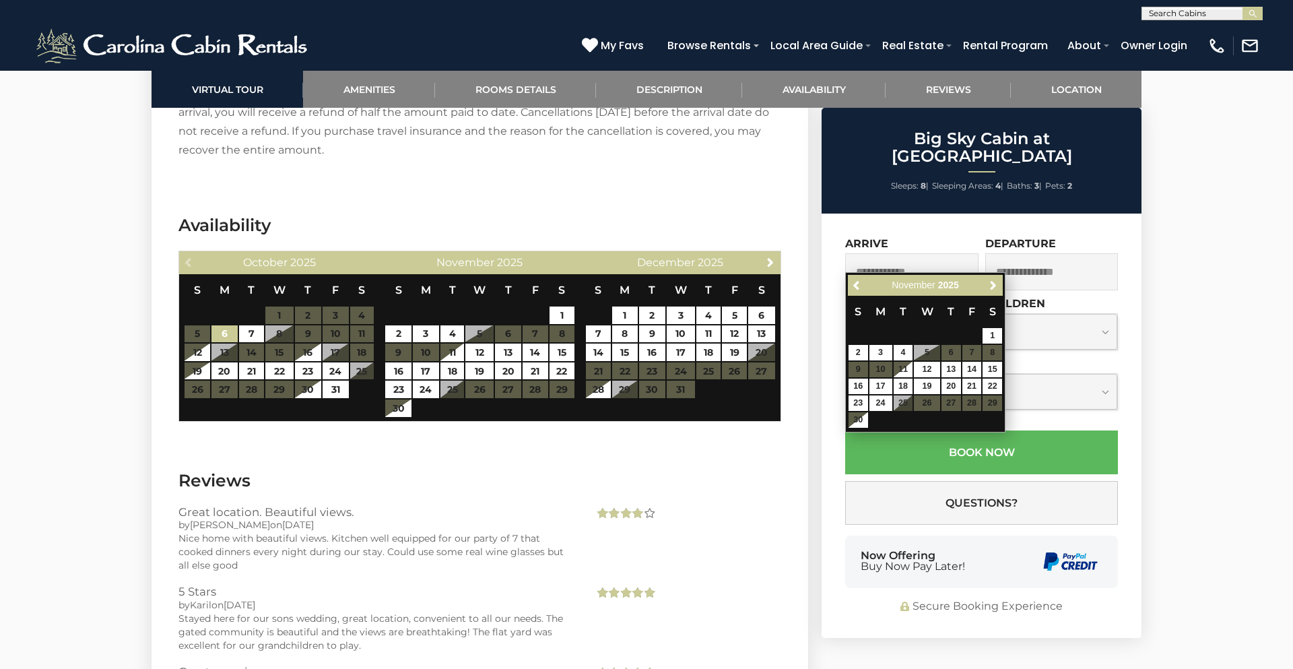
click at [970, 355] on table "S M T W T F S 1 2 3 4 5 6 7 8 9 10 11 12 13 14 15 16 17 18 19 20 21 22 23 24 25…" at bounding box center [925, 362] width 155 height 133
click at [972, 353] on table "S M T W T F S 1 2 3 4 5 6 7 8 9 10 11 12 13 14 15 16 17 18 19 20 21 22 23 24 25…" at bounding box center [925, 362] width 155 height 133
click at [976, 357] on div "$329" at bounding box center [971, 358] width 34 height 22
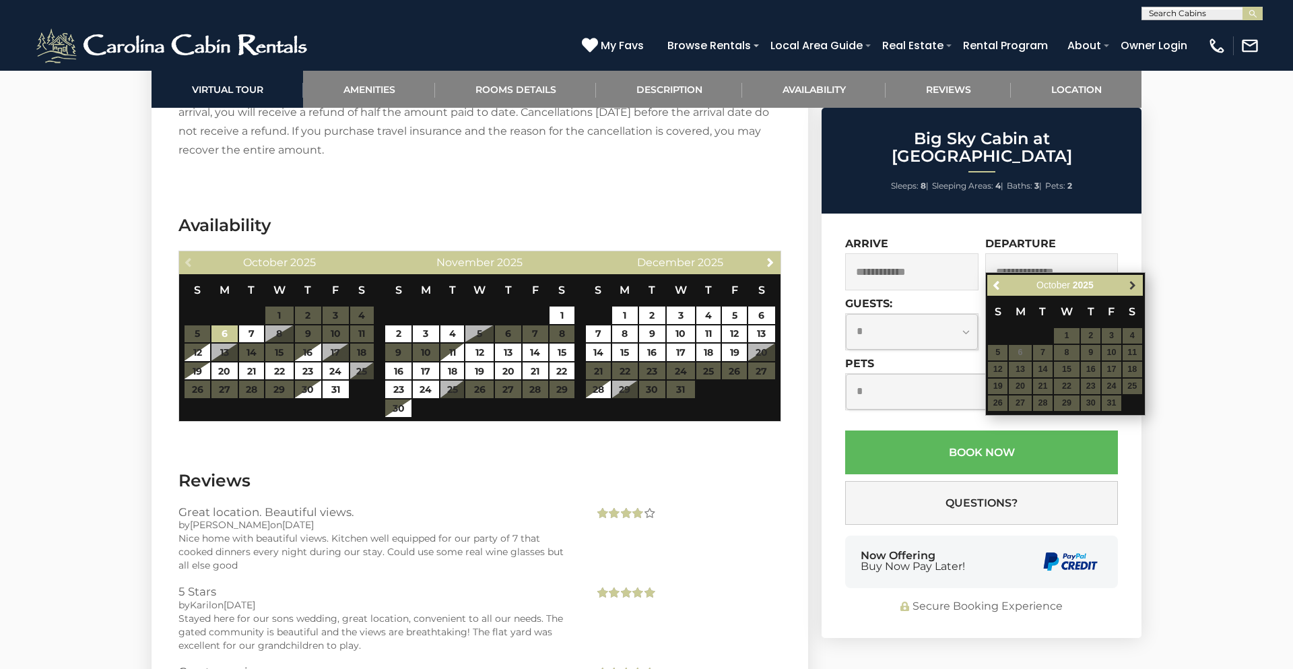
click at [1131, 285] on span "Next" at bounding box center [1132, 285] width 11 height 11
click at [1111, 352] on table "S M T W T F S 1 2 3 4 5 6 7 8 9 10 11 12 13 14 15 16 17 18 19 20 21 22 23 24 25…" at bounding box center [1064, 362] width 155 height 133
click at [1114, 355] on table "S M T W T F S 1 2 3 4 5 6 7 8 9 10 11 12 13 14 15 16 17 18 19 20 21 22 23 24 25…" at bounding box center [1064, 362] width 155 height 133
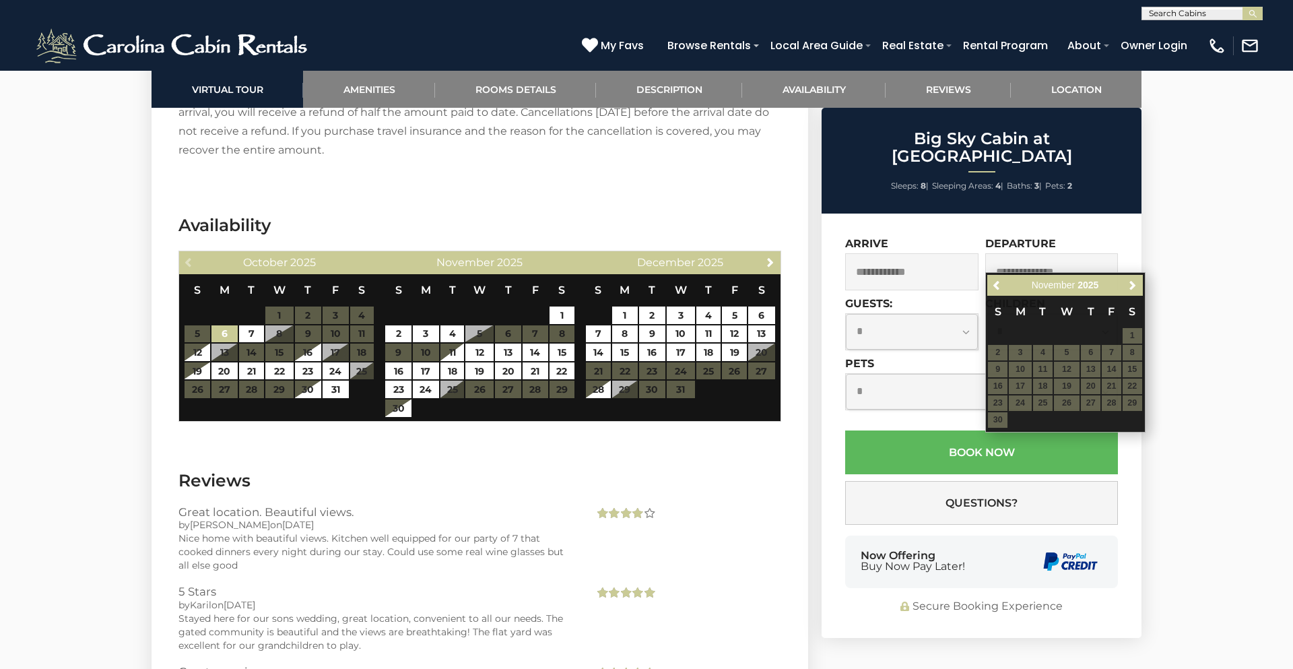
click at [937, 297] on div "**********" at bounding box center [911, 323] width 133 height 53
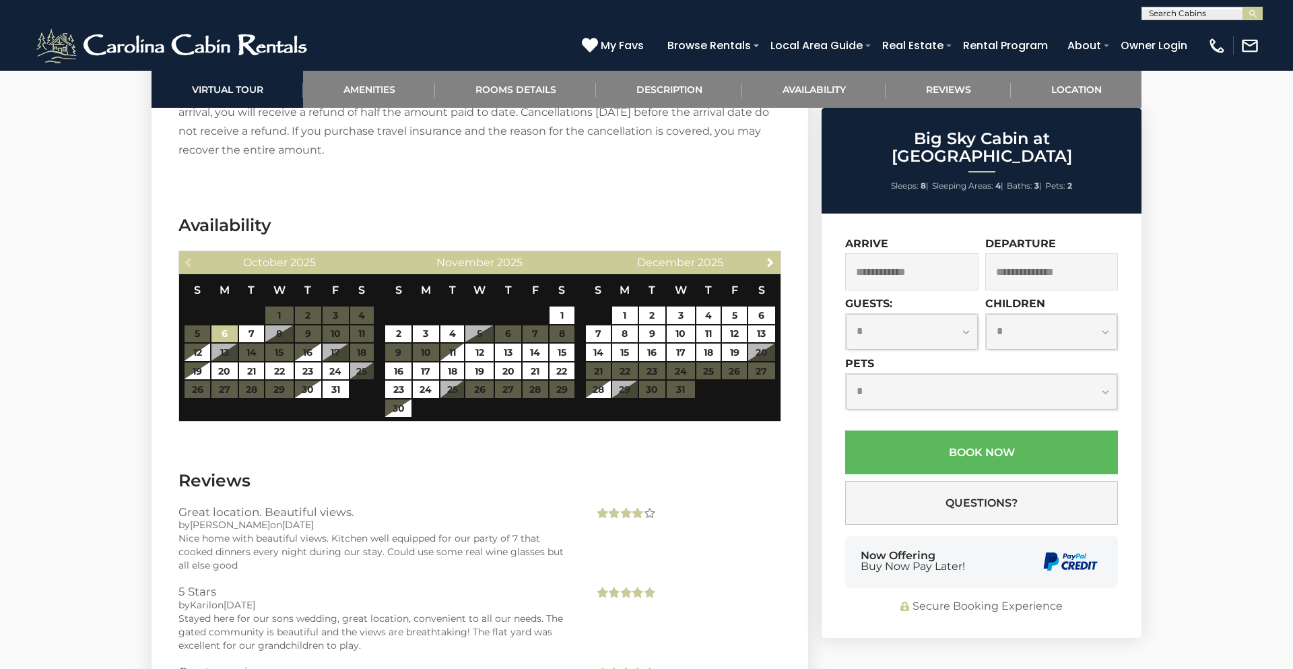
click at [967, 314] on select "**********" at bounding box center [912, 332] width 132 height 36
select select "*"
click at [846, 314] on select "**********" at bounding box center [912, 332] width 132 height 36
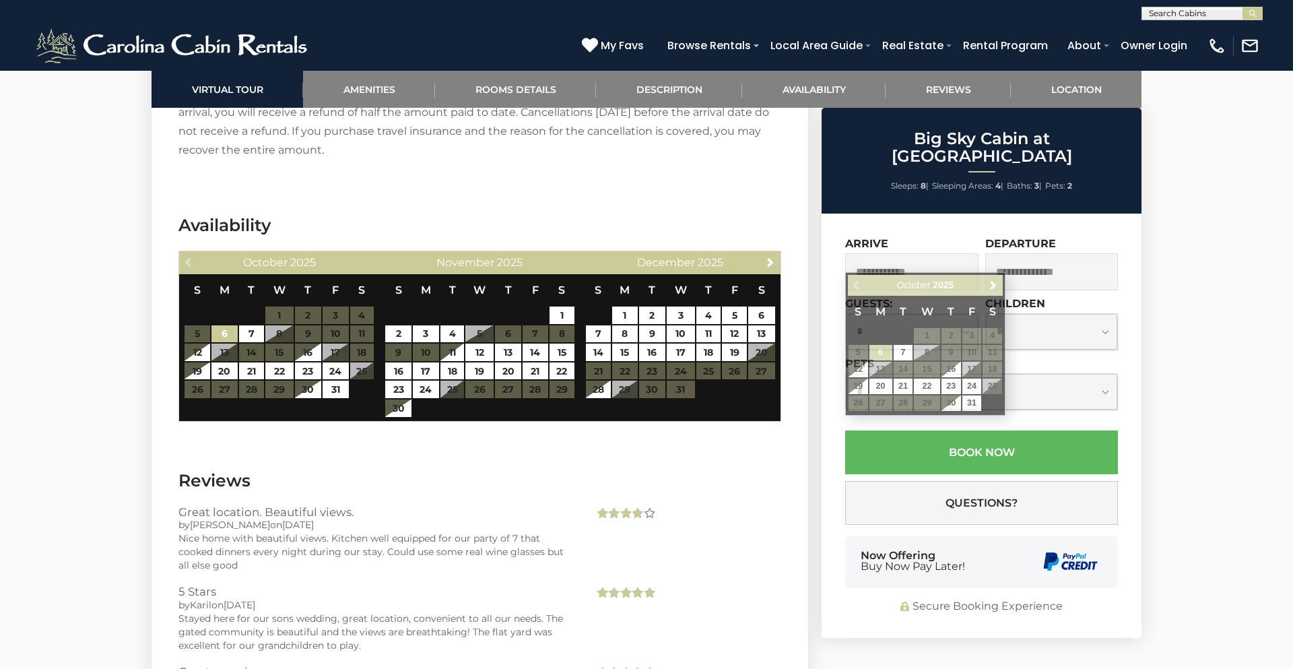
click at [966, 259] on input "text" at bounding box center [911, 271] width 133 height 37
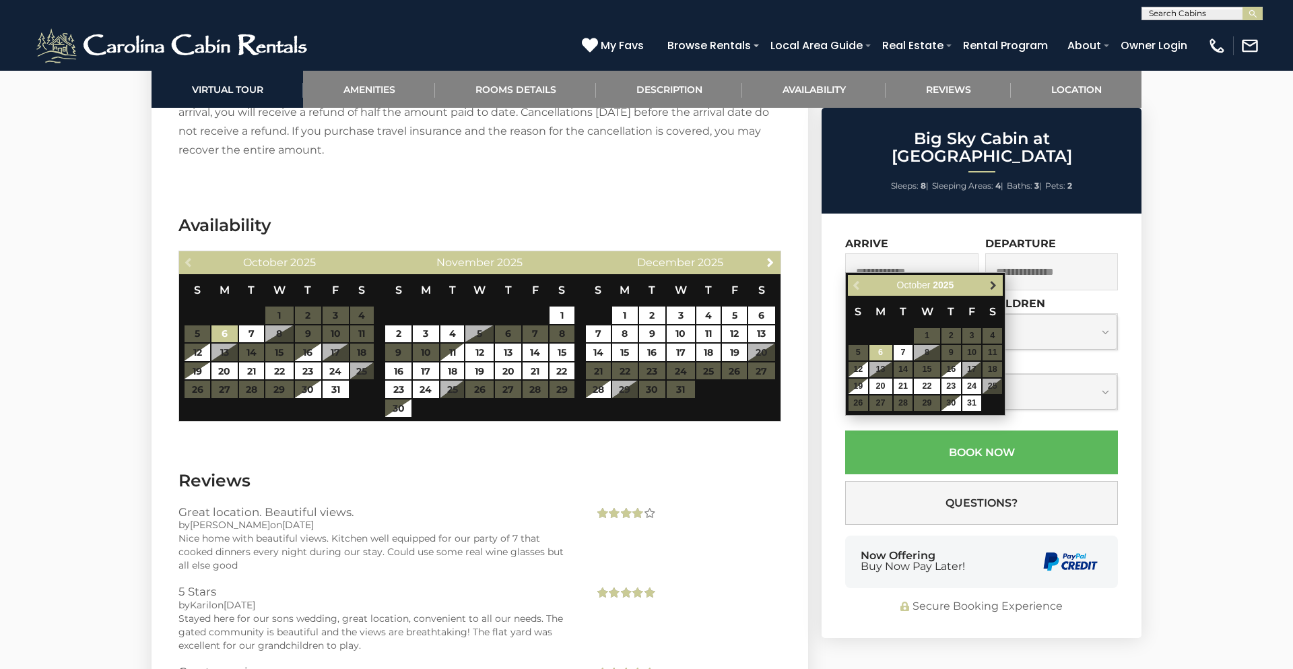
click at [996, 284] on span "Next" at bounding box center [993, 285] width 11 height 11
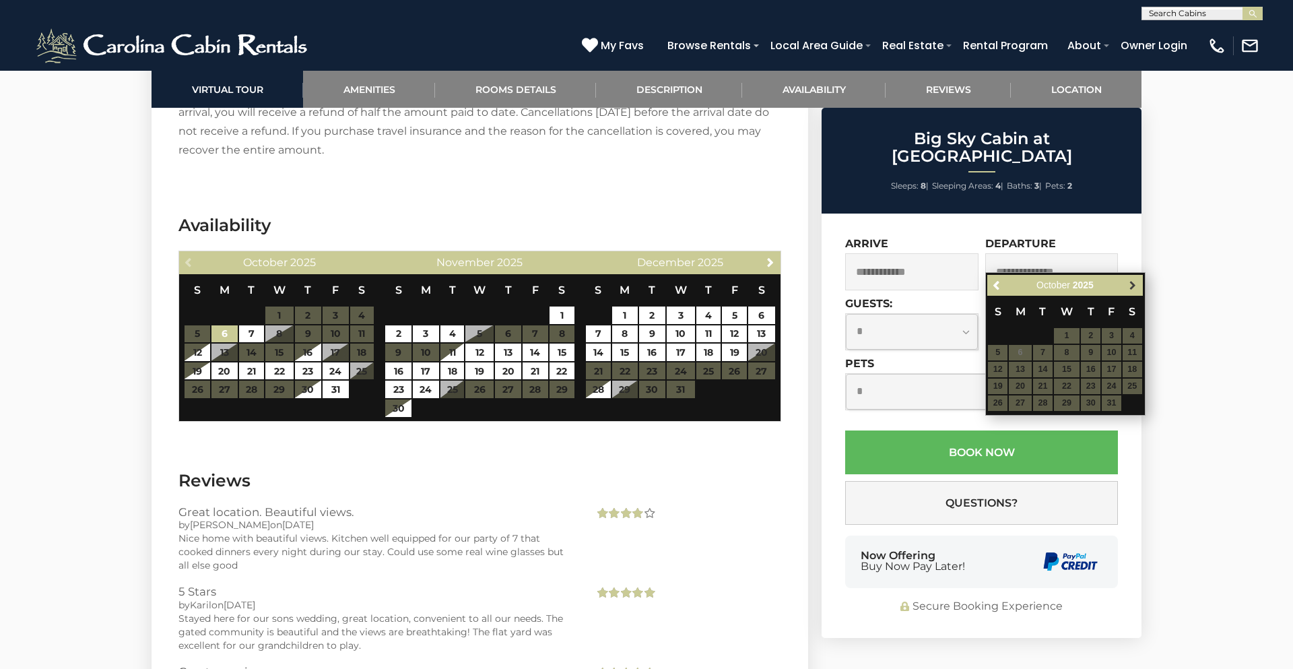
click at [1129, 288] on span "Next" at bounding box center [1132, 285] width 11 height 11
click at [999, 286] on span "Previous" at bounding box center [997, 285] width 11 height 11
click at [993, 288] on span "Previous" at bounding box center [997, 285] width 11 height 11
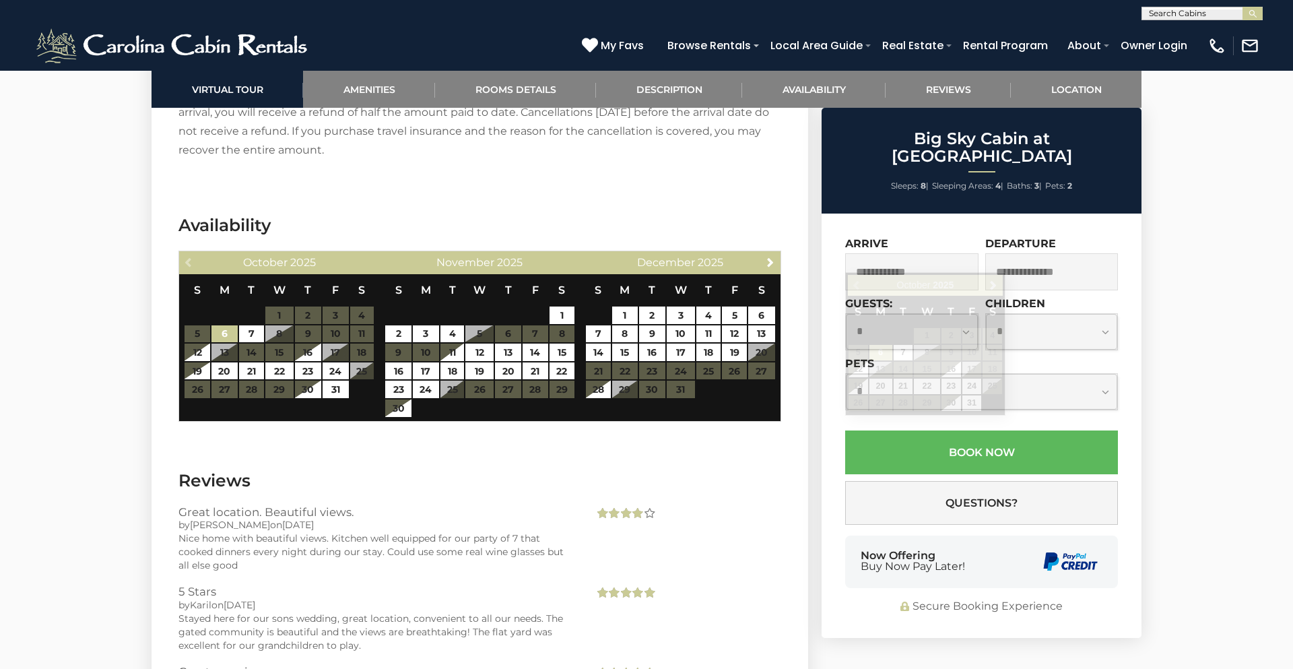
click at [910, 253] on input "text" at bounding box center [911, 271] width 133 height 37
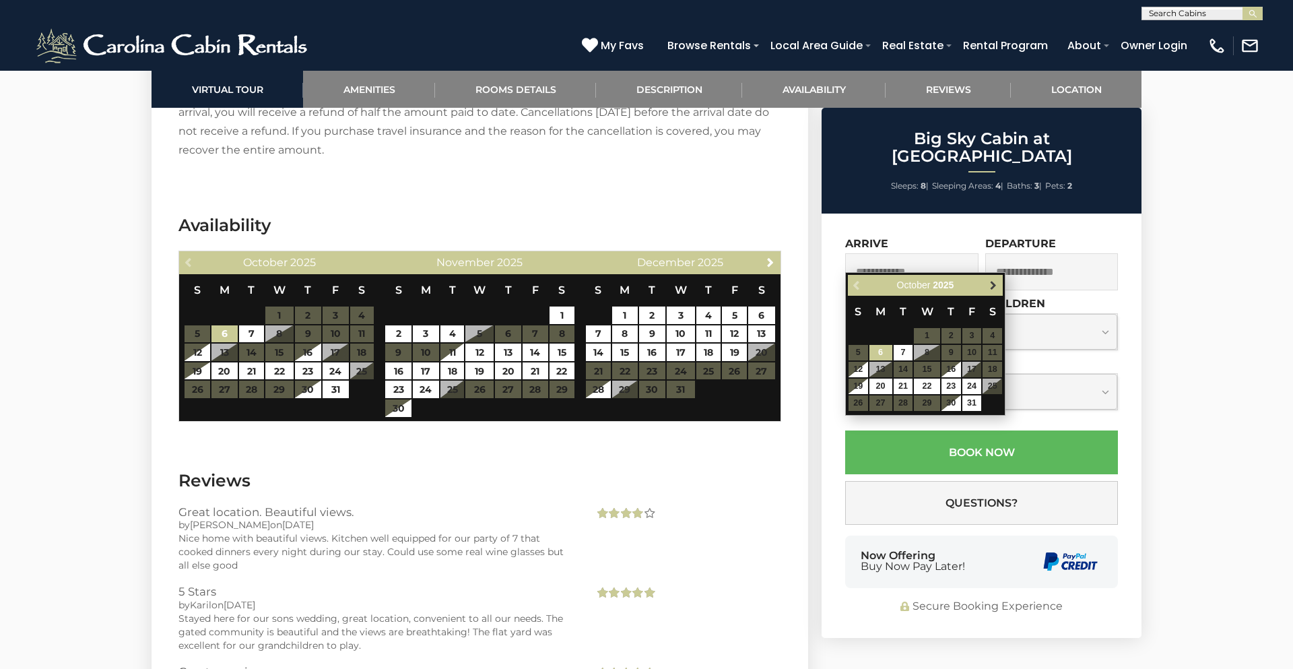
click at [988, 288] on span "Next" at bounding box center [993, 285] width 11 height 11
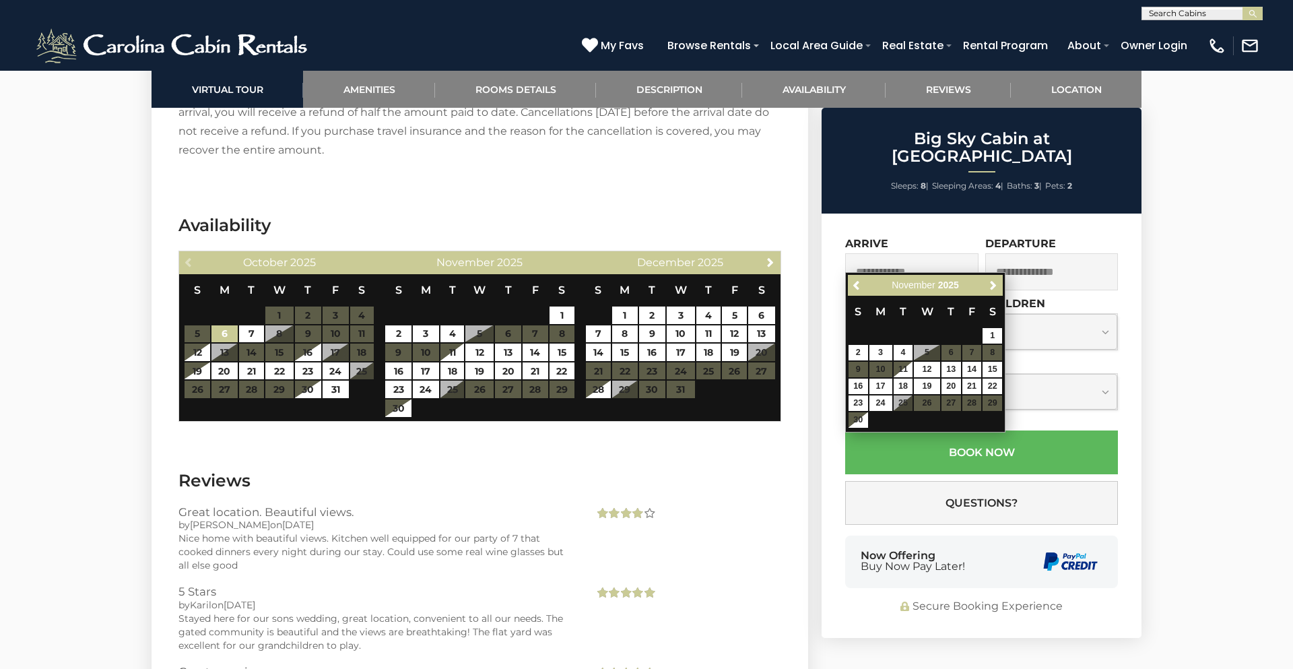
click at [974, 356] on table "S M T W T F S 1 2 3 4 5 6 7 8 9 10 11 12 13 14 15 16 17 18 19 20 21 22 23 24 25…" at bounding box center [925, 362] width 155 height 133
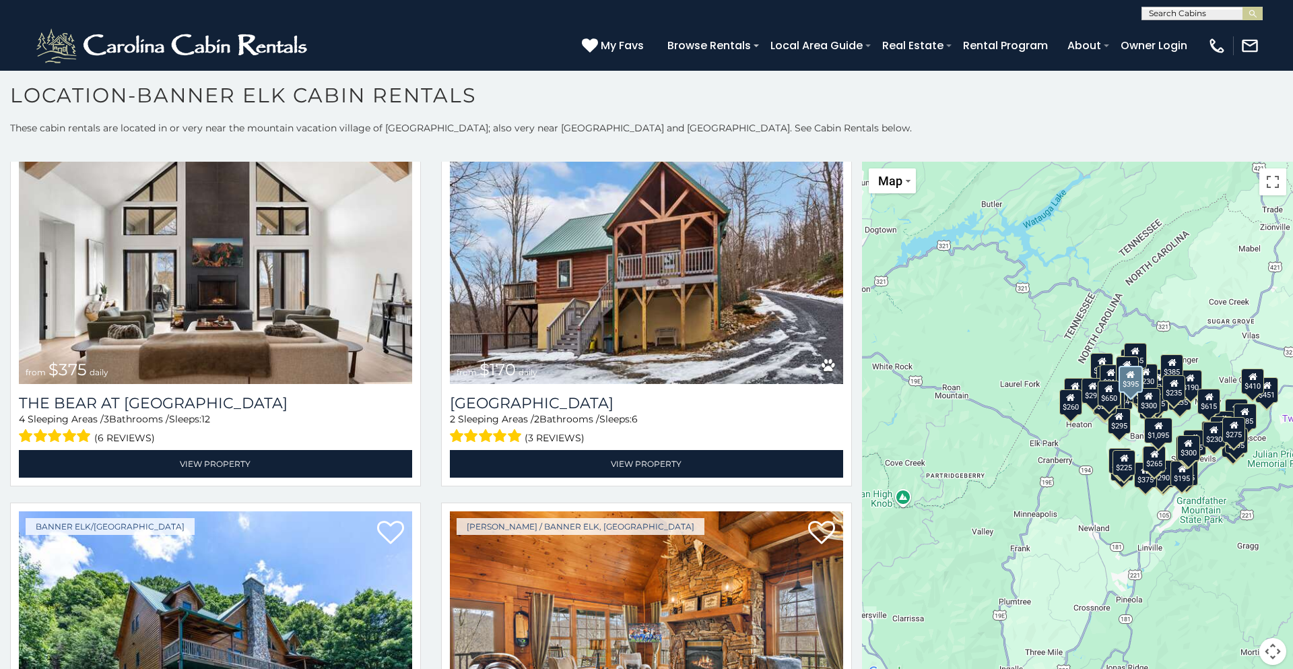
scroll to position [8283, 0]
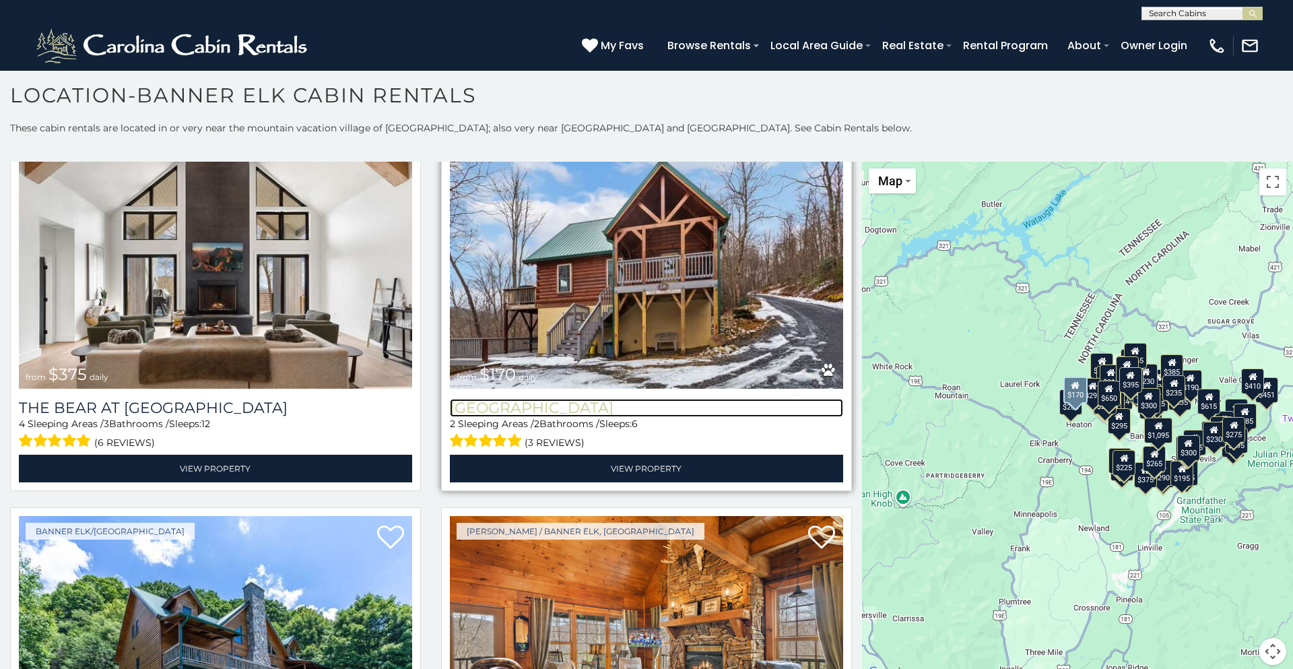
click at [525, 404] on h3 "[GEOGRAPHIC_DATA]" at bounding box center [646, 408] width 393 height 18
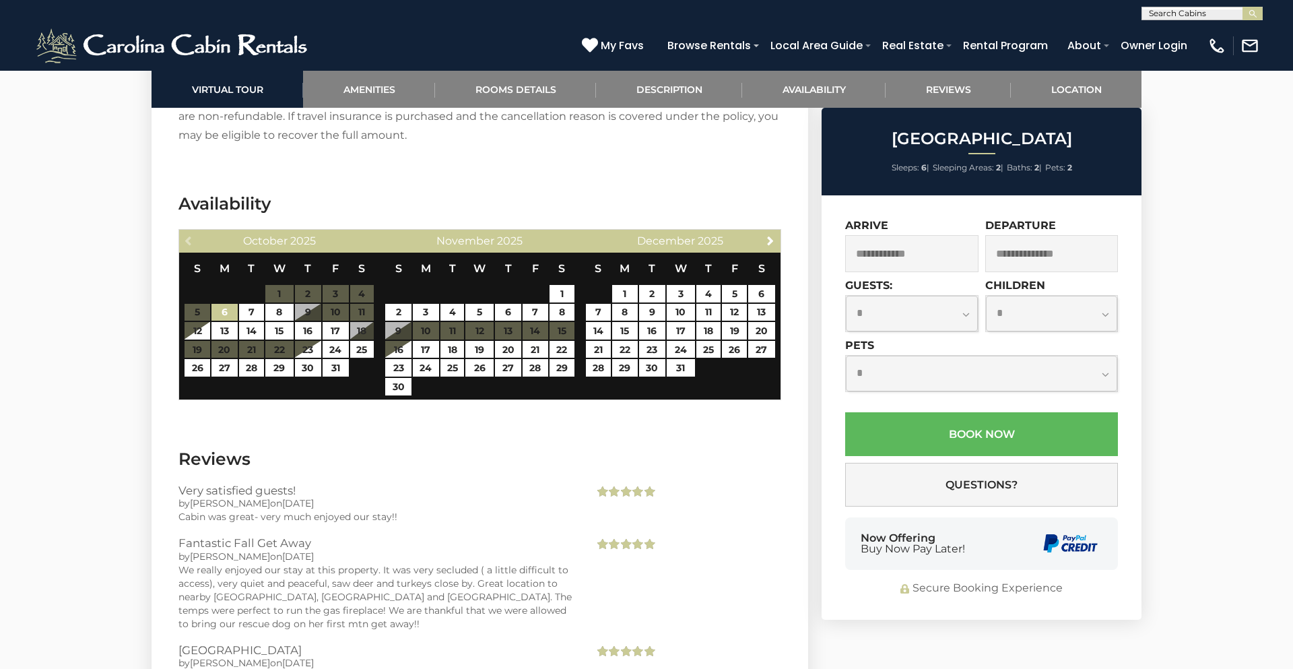
scroll to position [2343, 0]
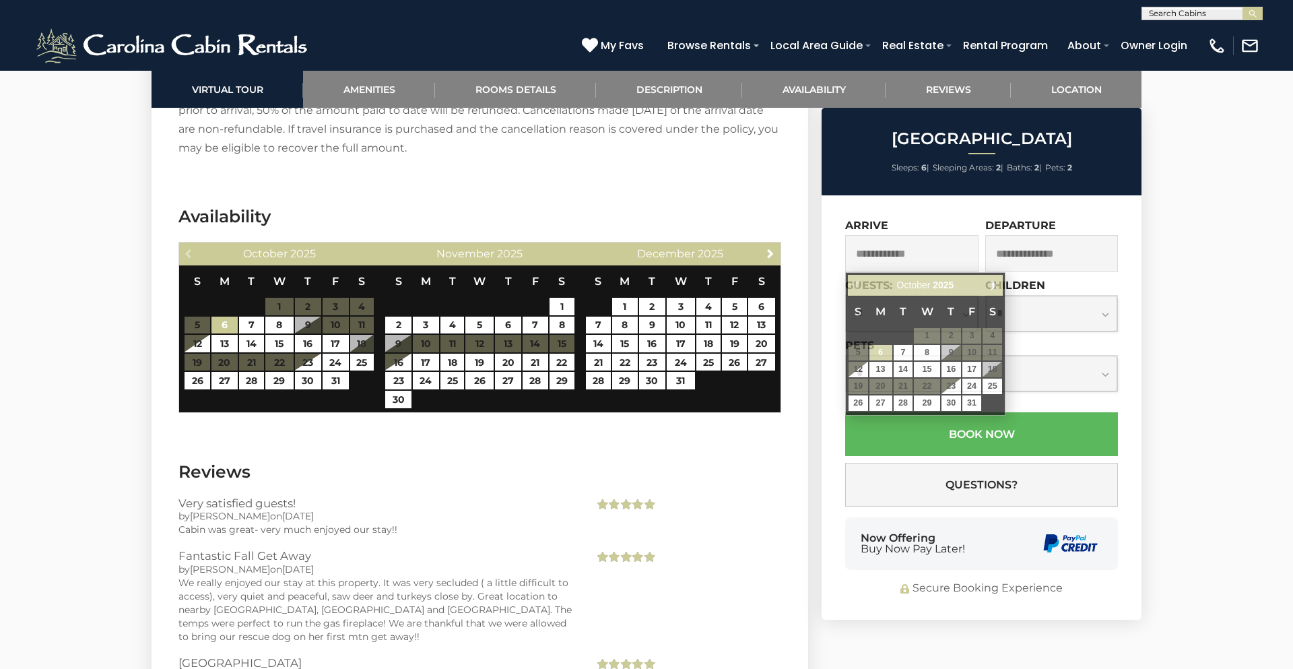
click at [935, 257] on input "text" at bounding box center [911, 253] width 133 height 37
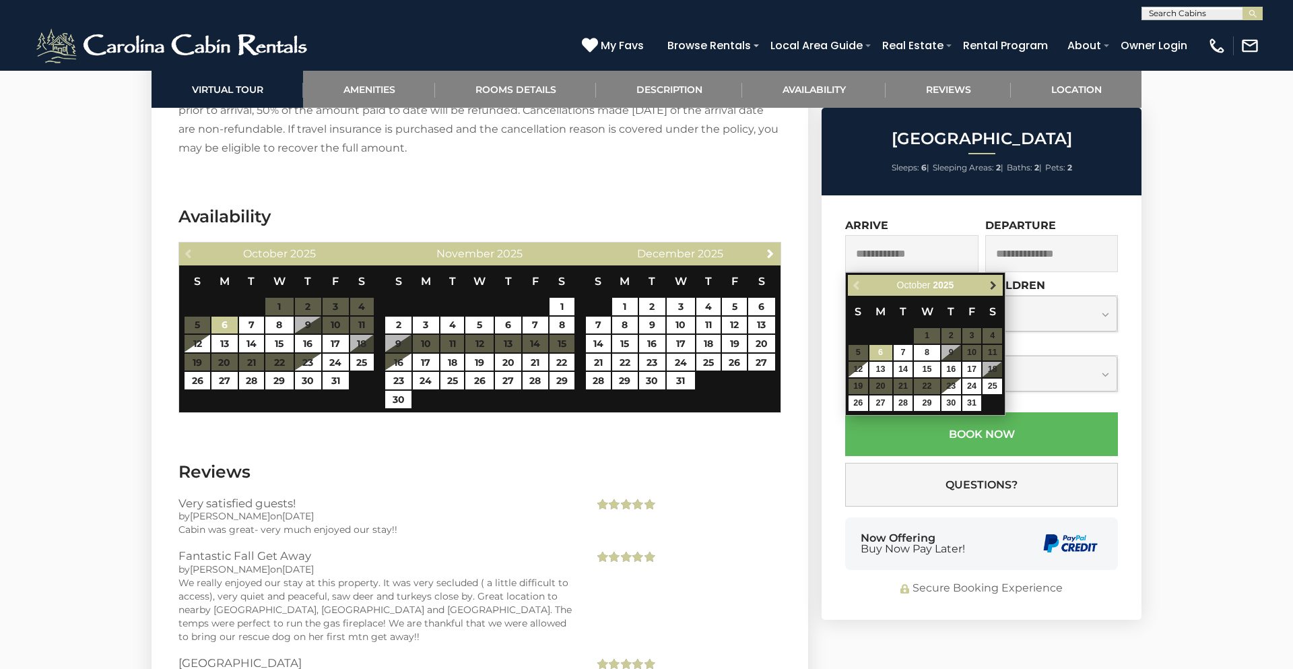
click at [988, 283] on span "Next" at bounding box center [993, 285] width 11 height 11
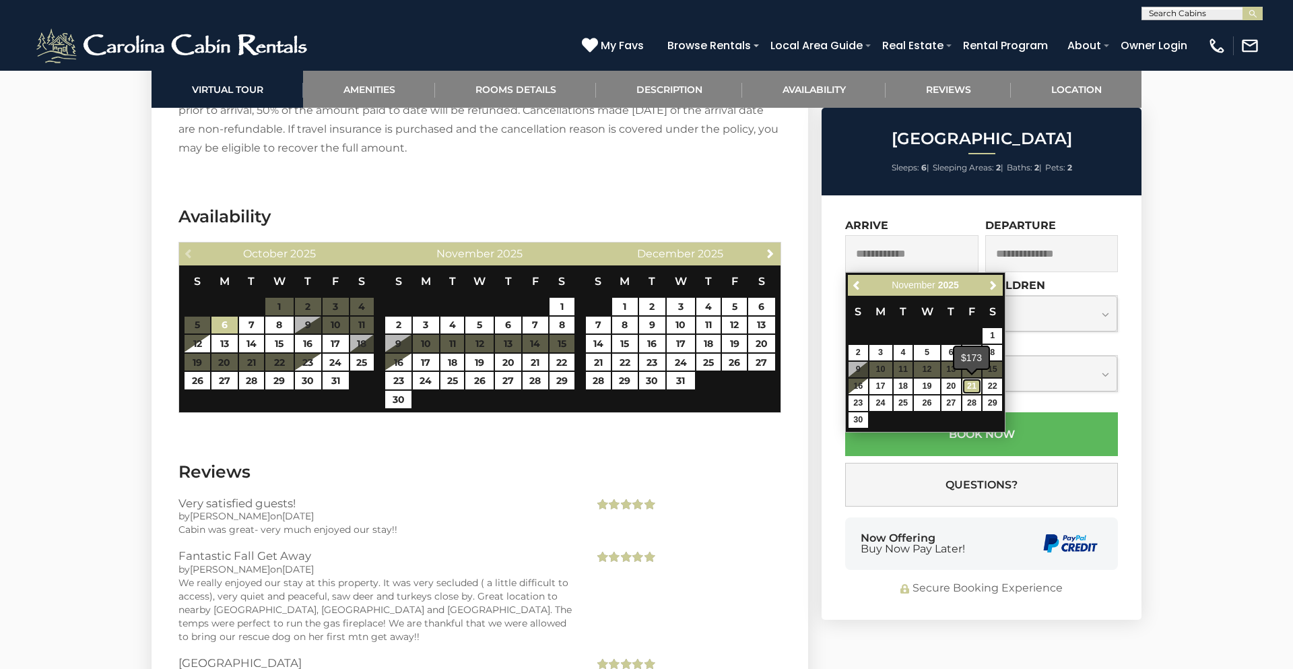
click at [968, 387] on link "21" at bounding box center [972, 385] width 20 height 15
type input "**********"
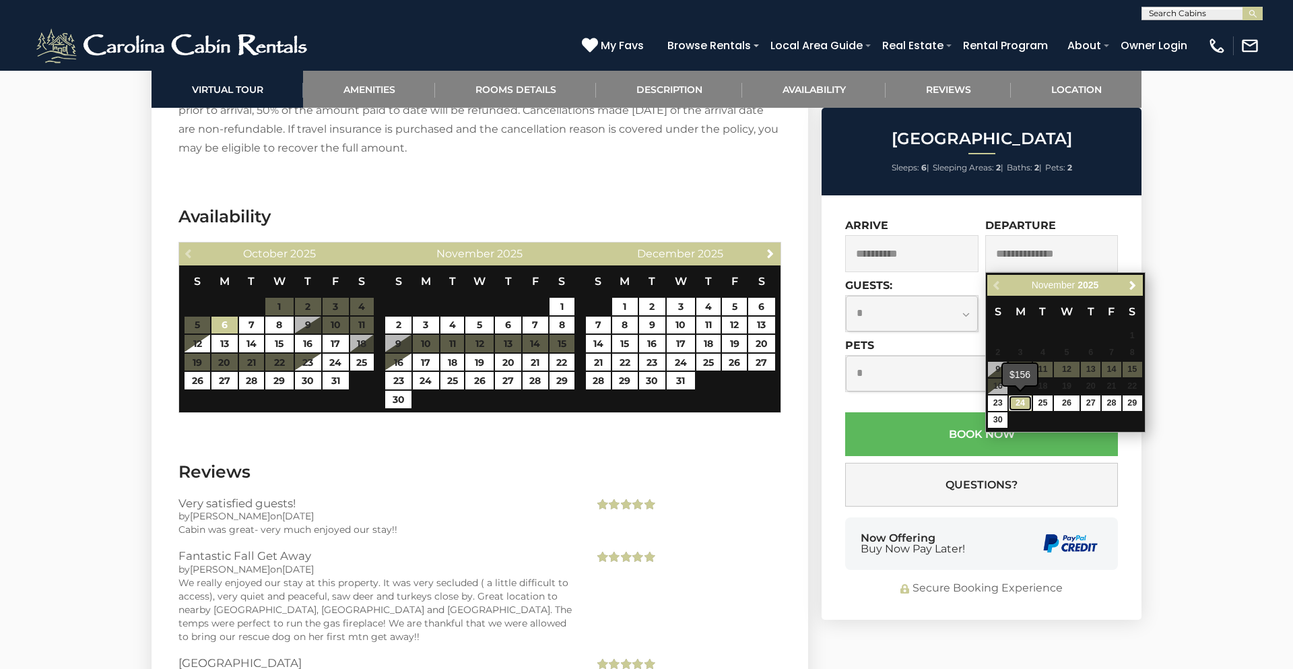
click at [1015, 405] on link "24" at bounding box center [1020, 402] width 23 height 15
type input "**********"
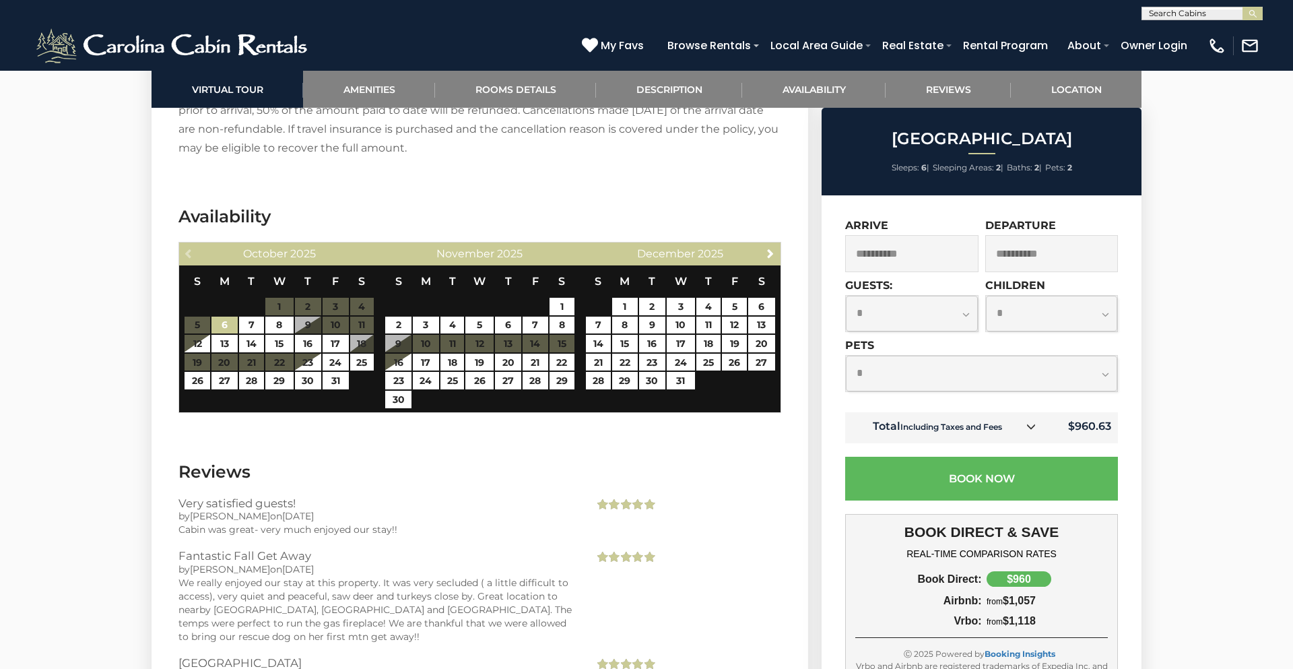
click at [964, 318] on select "**********" at bounding box center [912, 314] width 132 height 36
select select "*"
click at [846, 296] on select "**********" at bounding box center [912, 314] width 132 height 36
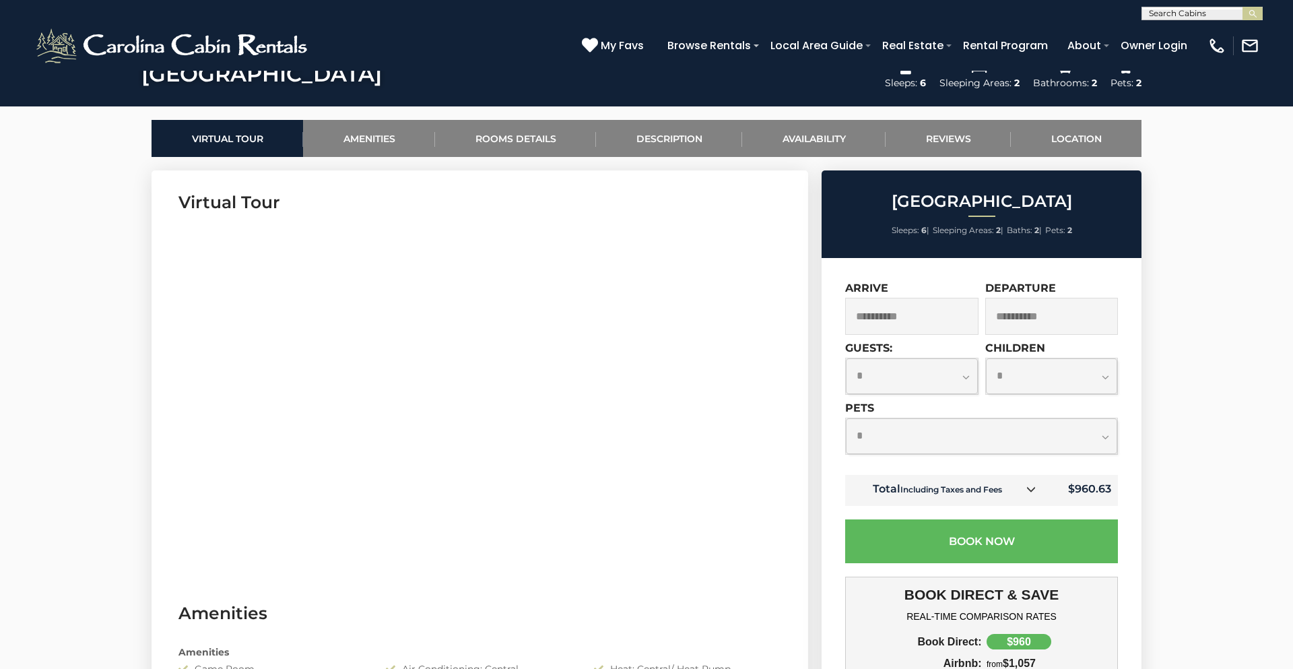
scroll to position [612, 0]
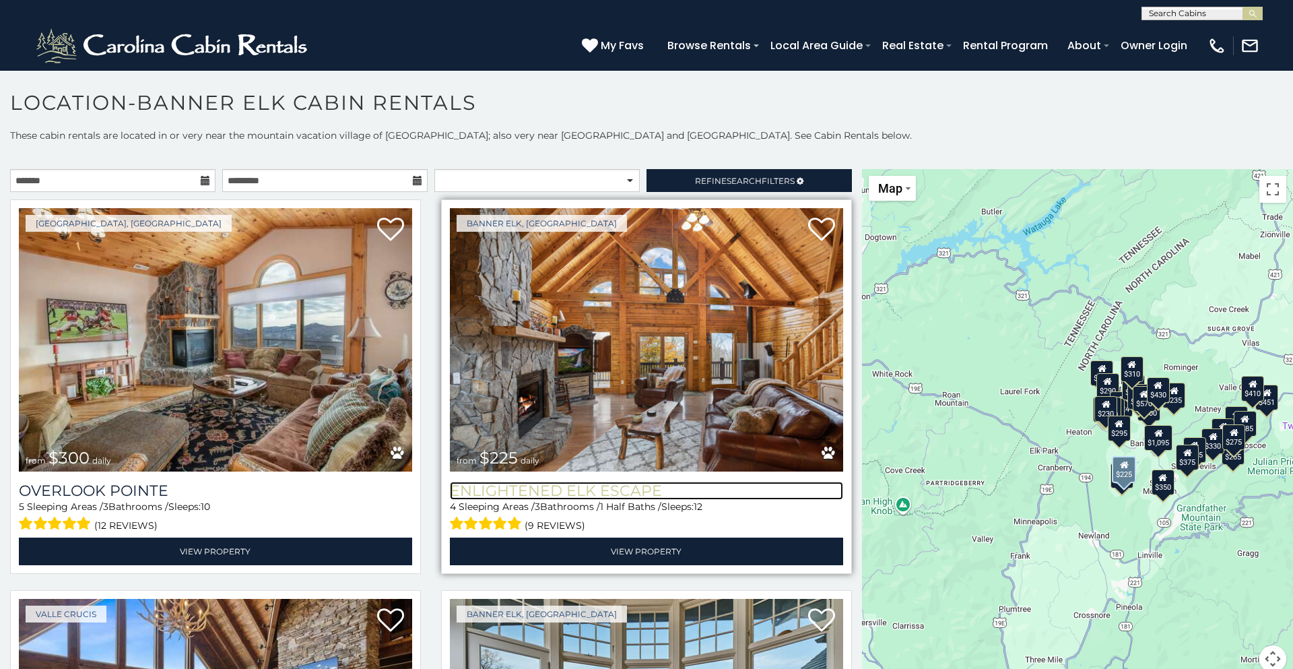
click at [573, 486] on h3 "Enlightened Elk Escape" at bounding box center [646, 490] width 393 height 18
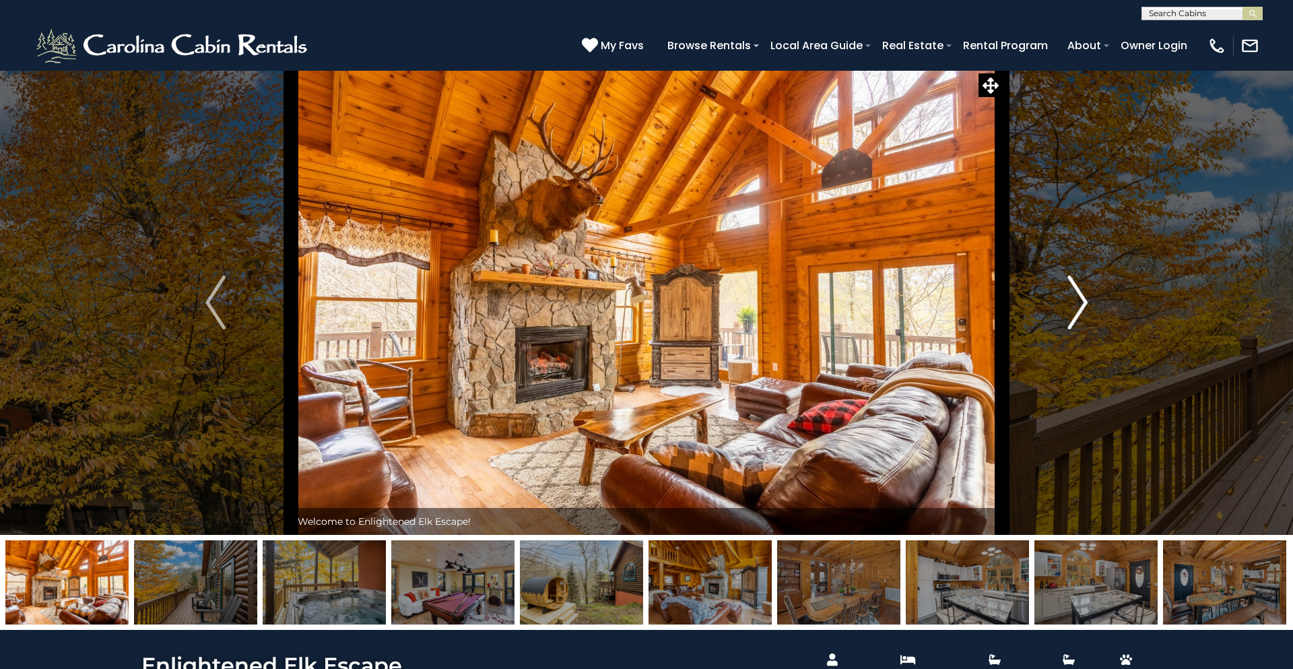
click at [1065, 308] on button "Next" at bounding box center [1077, 302] width 151 height 465
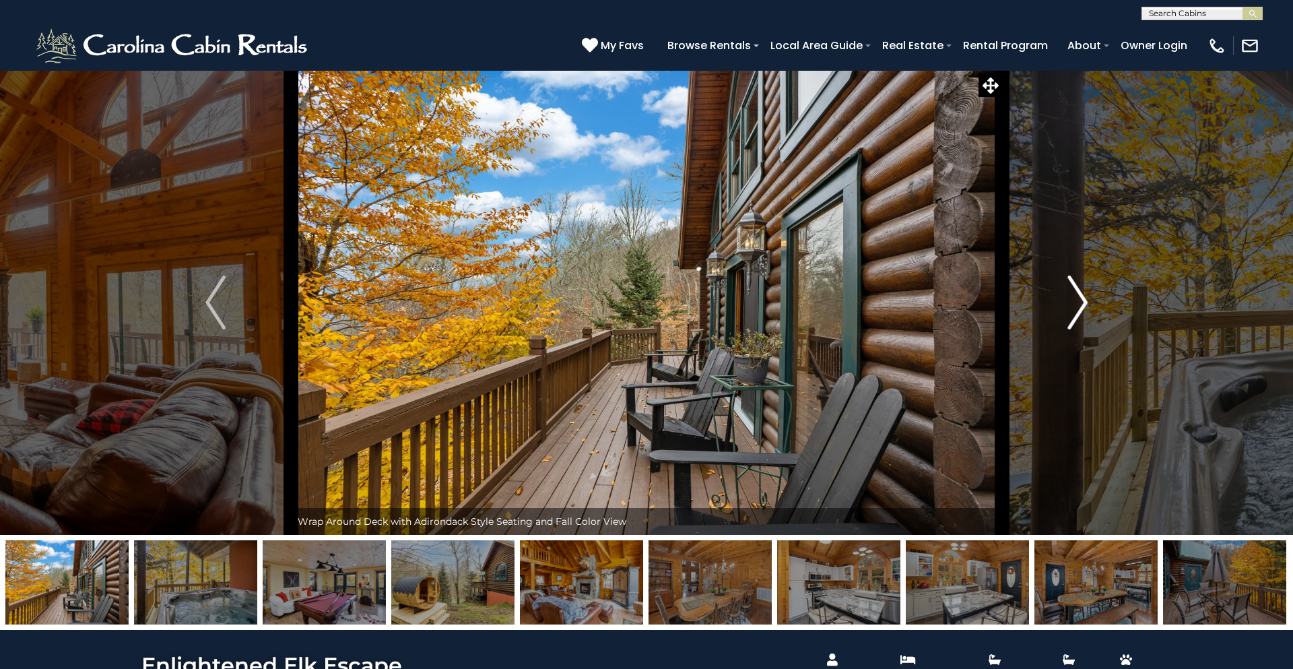
click at [1065, 308] on button "Next" at bounding box center [1077, 302] width 151 height 465
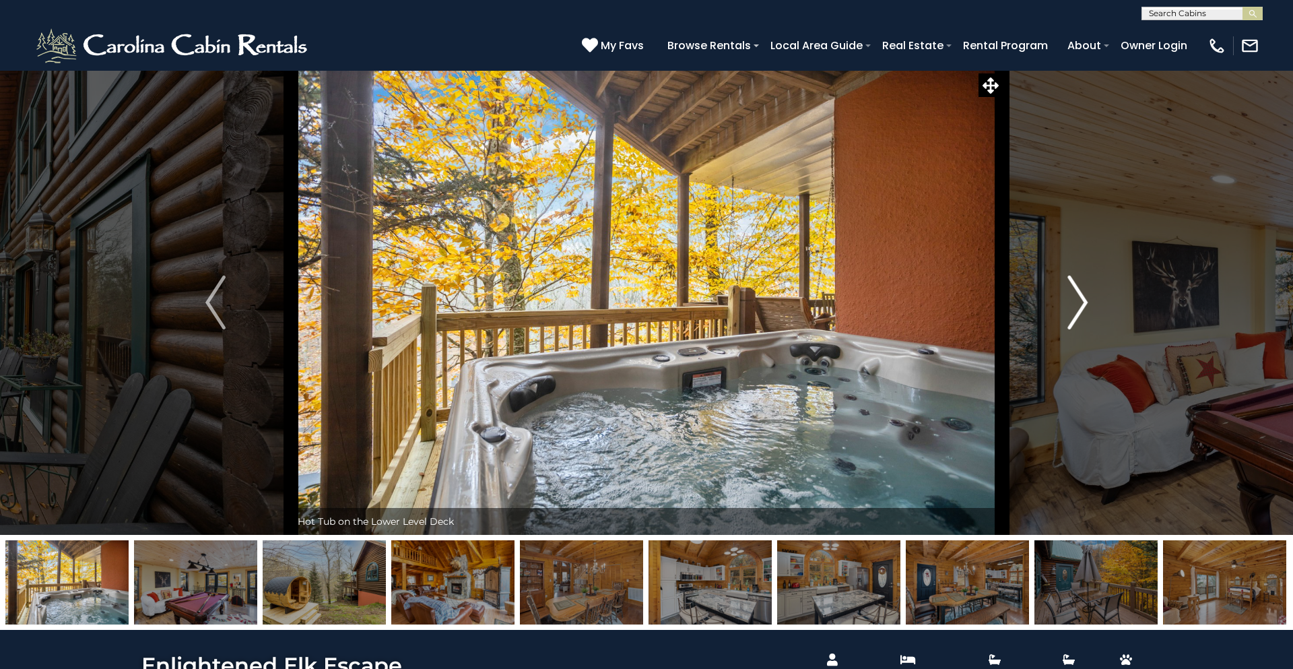
click at [1065, 308] on button "Next" at bounding box center [1077, 302] width 151 height 465
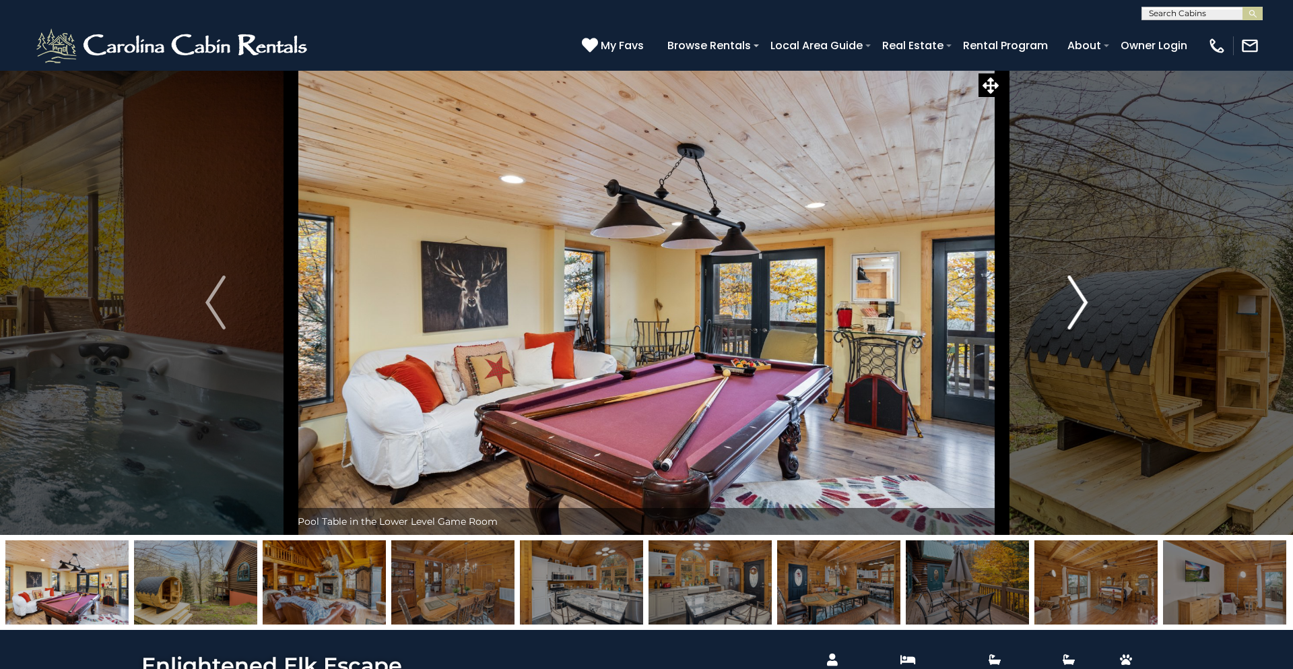
click at [1065, 308] on button "Next" at bounding box center [1077, 302] width 151 height 465
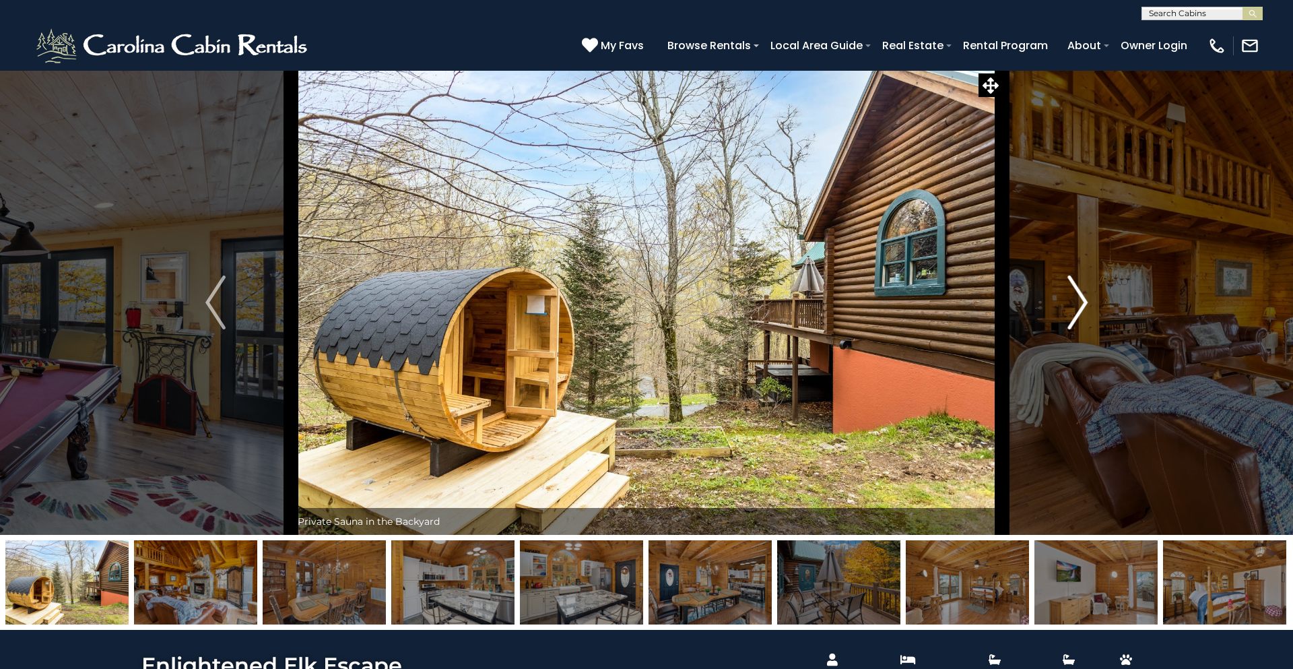
click at [1070, 306] on img "Next" at bounding box center [1077, 302] width 20 height 54
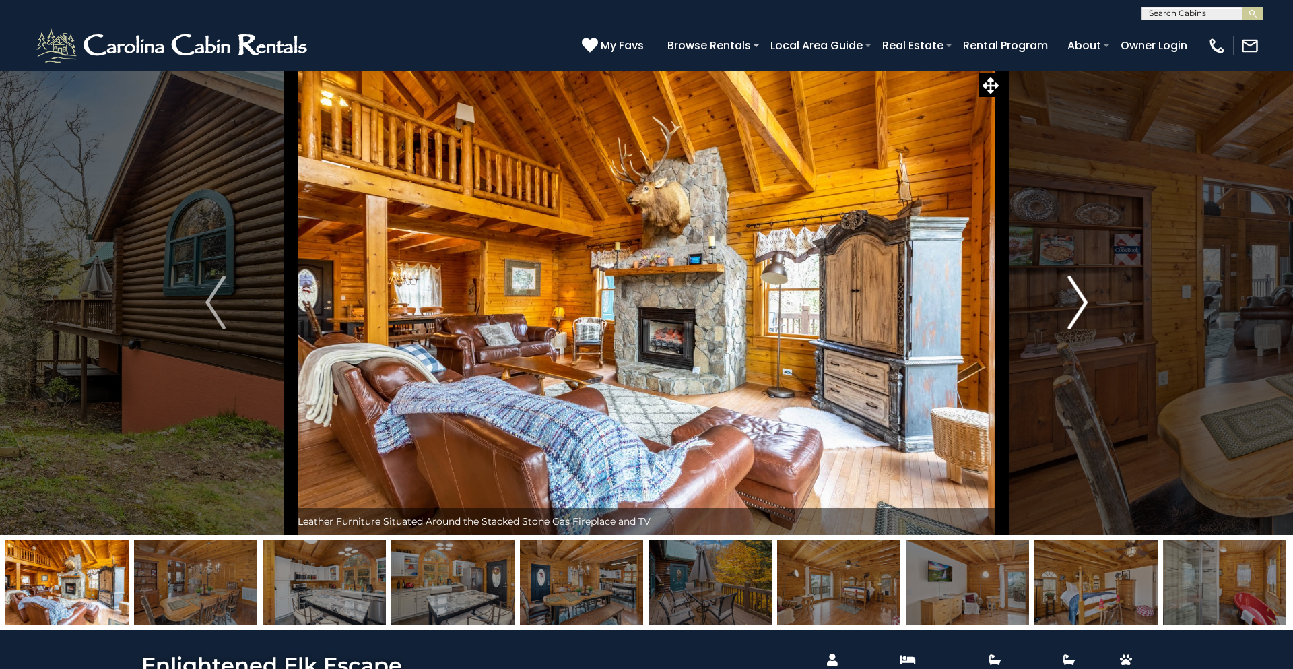
click at [1069, 306] on img "Next" at bounding box center [1077, 302] width 20 height 54
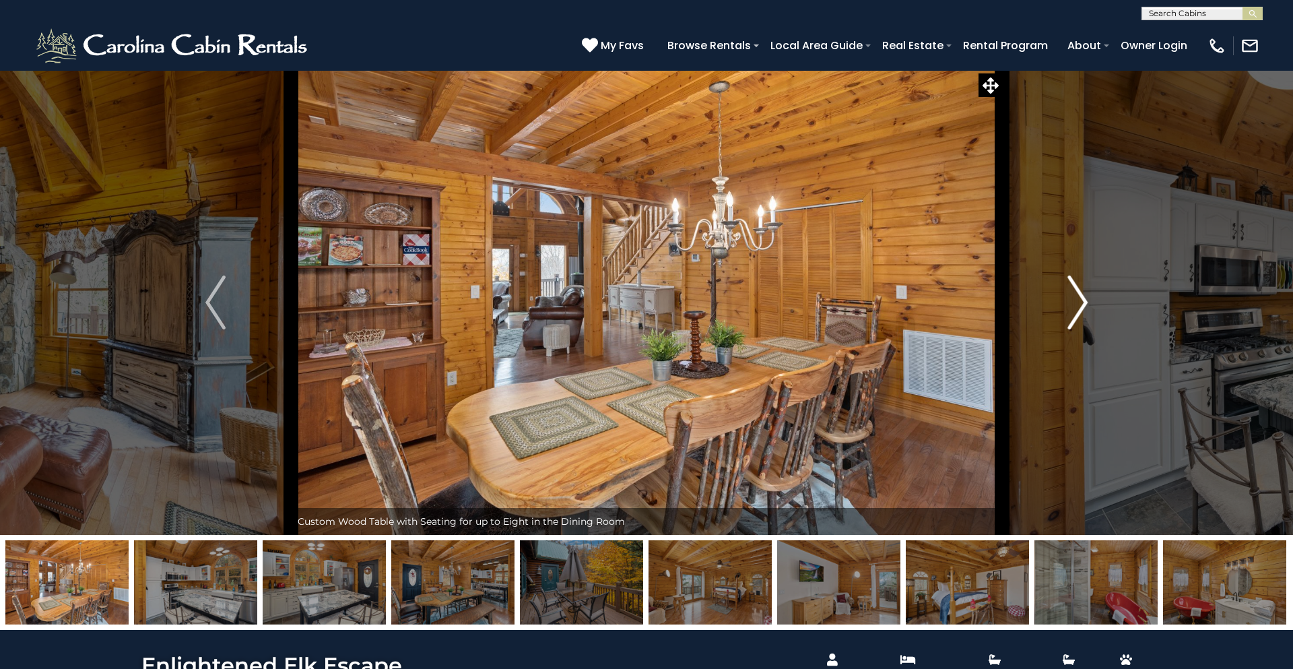
click at [1069, 306] on img "Next" at bounding box center [1077, 302] width 20 height 54
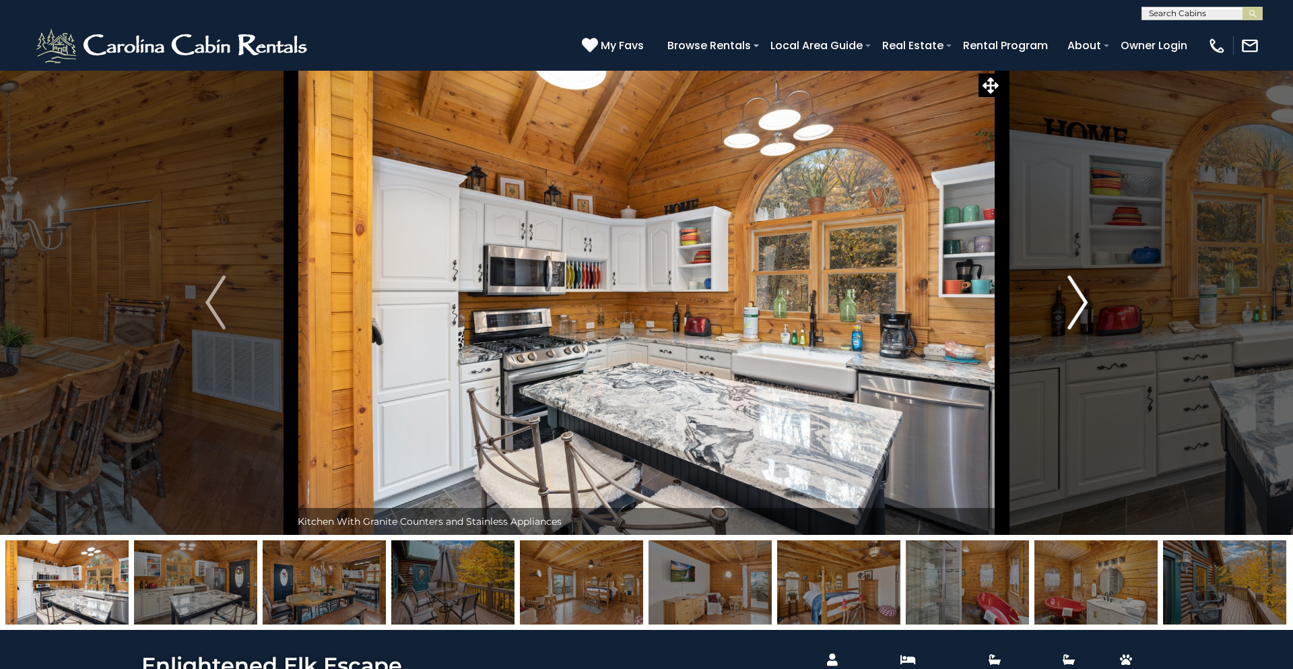
click at [1069, 306] on img "Next" at bounding box center [1077, 302] width 20 height 54
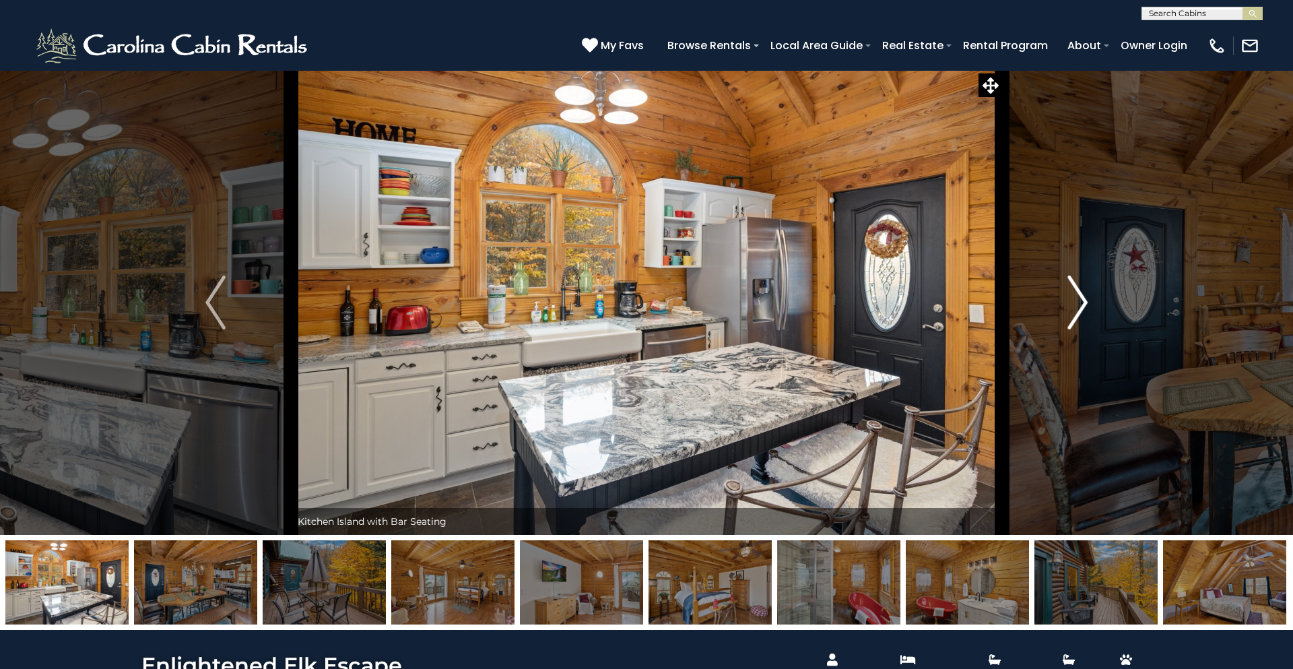
click at [1069, 306] on img "Next" at bounding box center [1077, 302] width 20 height 54
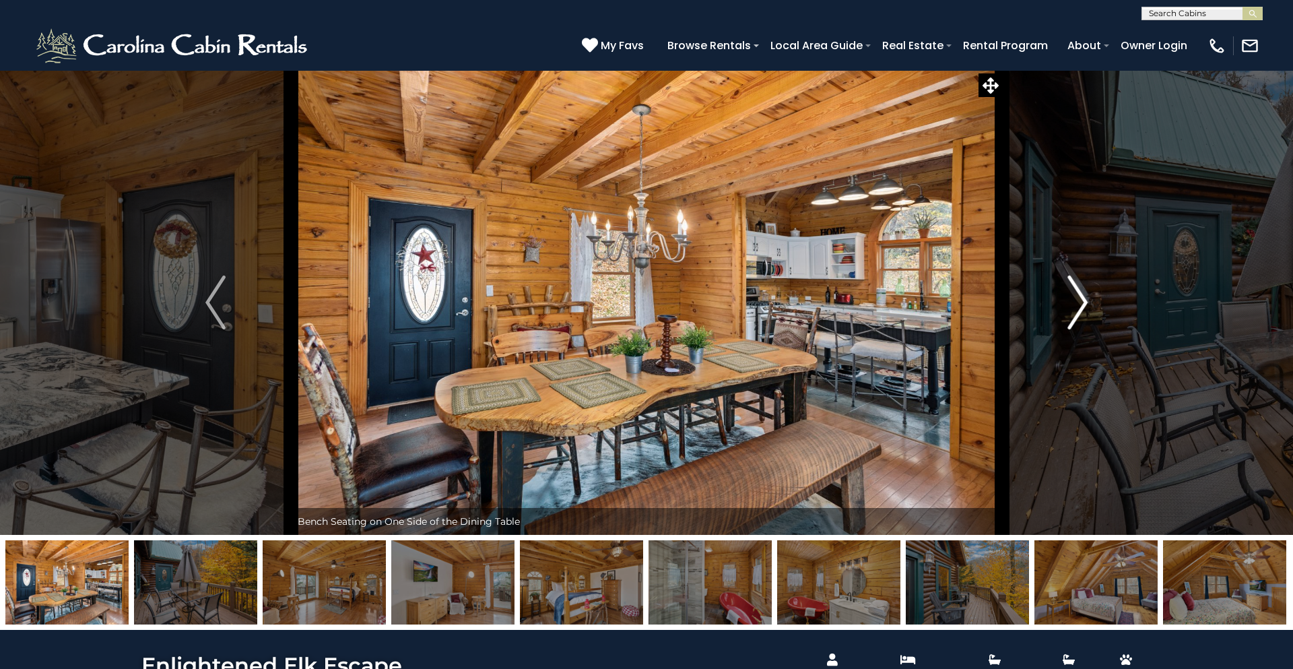
click at [1069, 306] on img "Next" at bounding box center [1077, 302] width 20 height 54
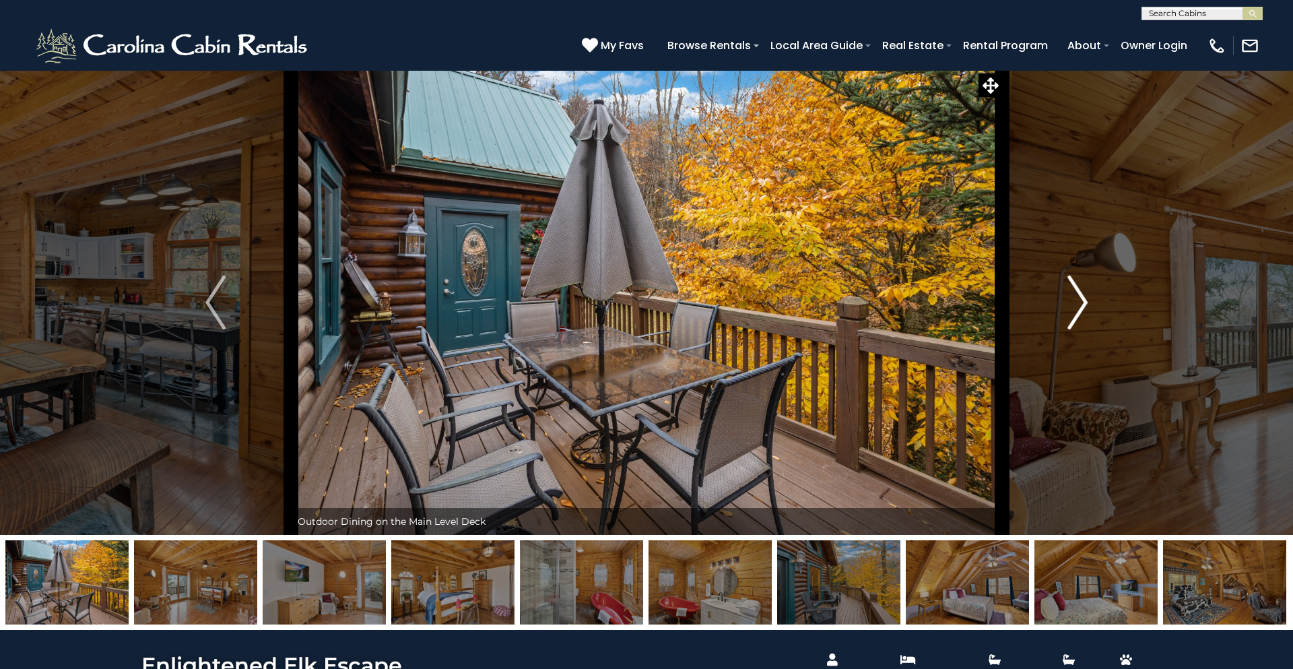
click at [1069, 306] on img "Next" at bounding box center [1077, 302] width 20 height 54
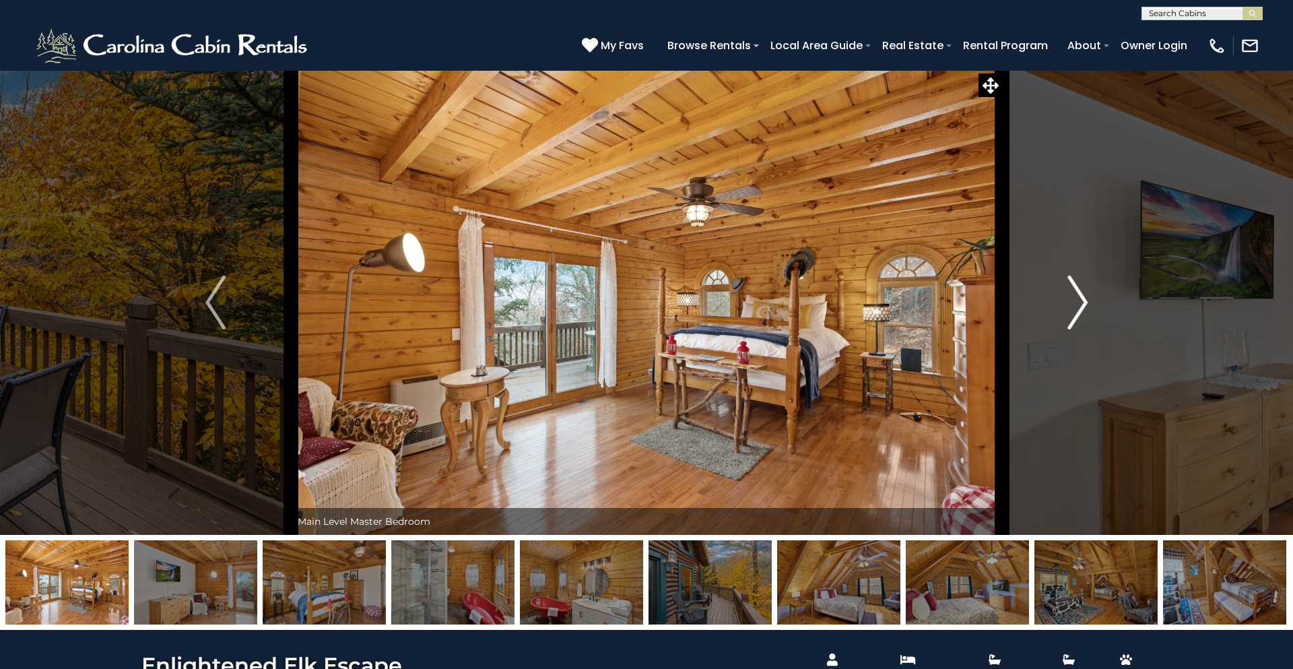
click at [1069, 306] on img "Next" at bounding box center [1077, 302] width 20 height 54
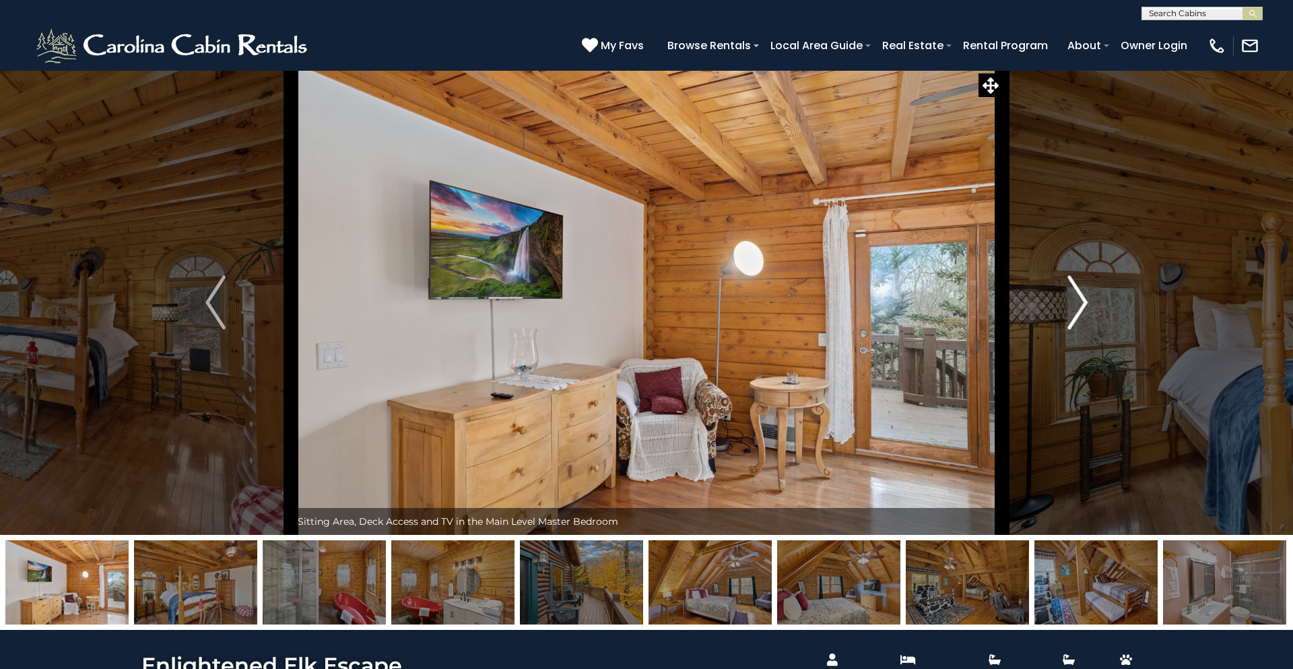
click at [1069, 306] on img "Next" at bounding box center [1077, 302] width 20 height 54
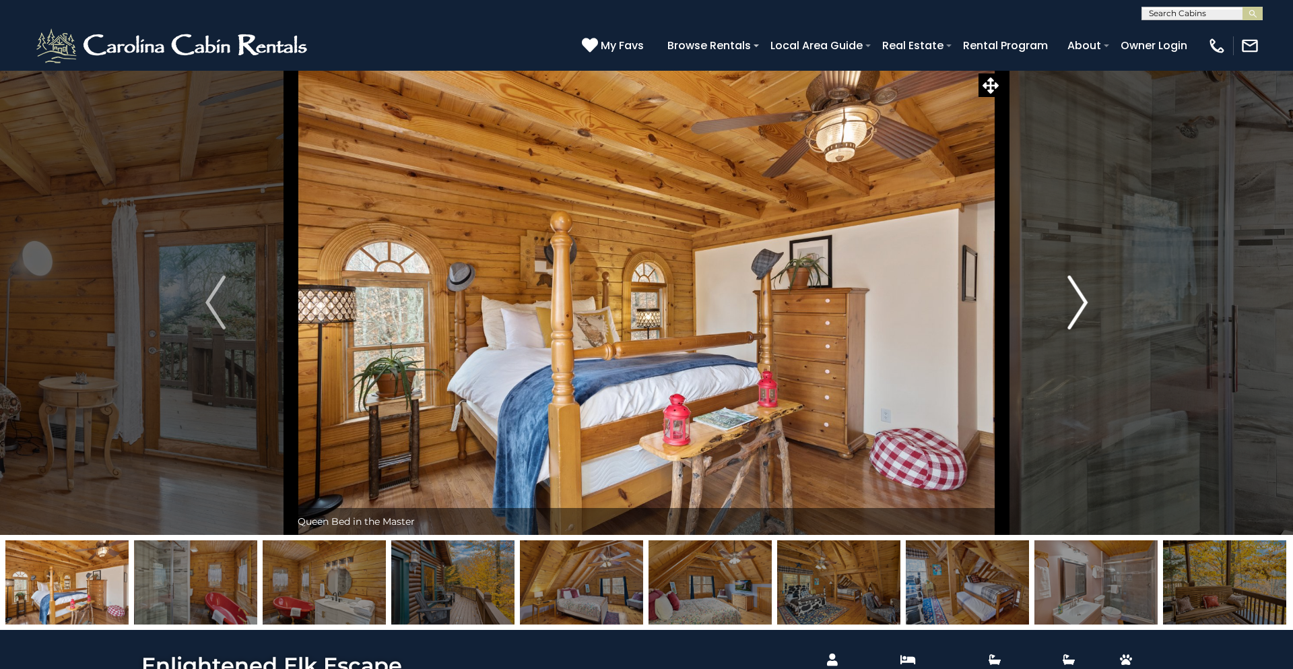
click at [1069, 306] on img "Next" at bounding box center [1077, 302] width 20 height 54
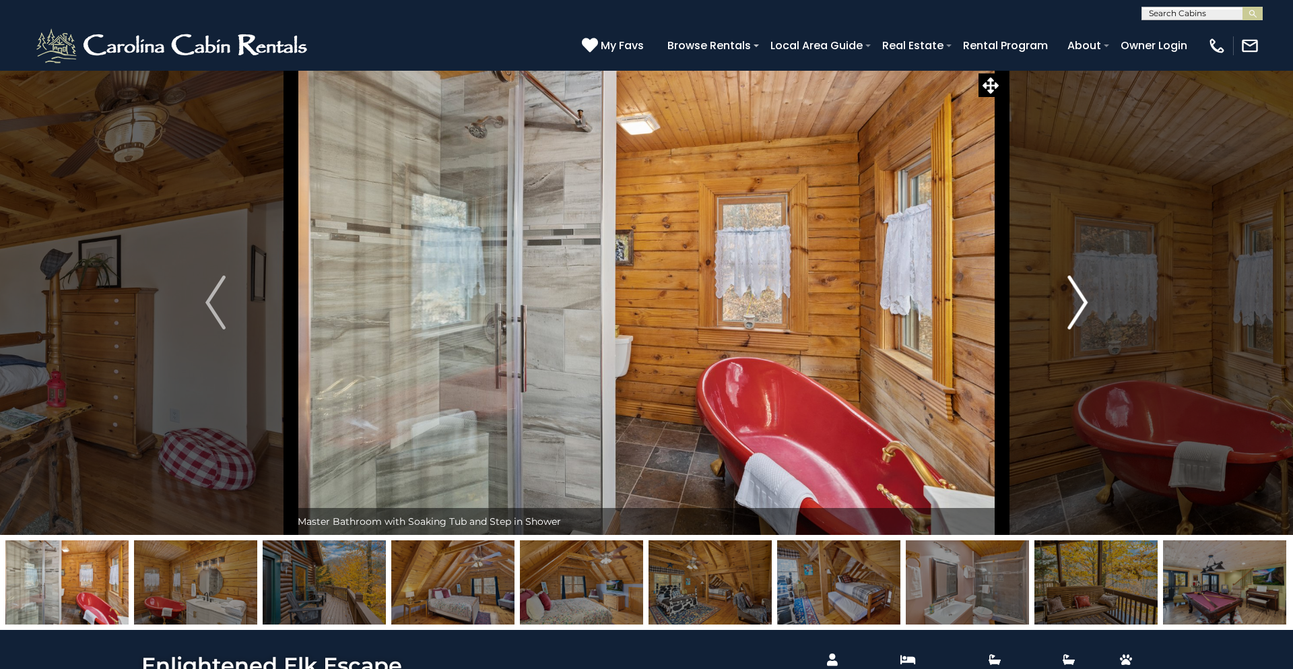
click at [1069, 306] on img "Next" at bounding box center [1077, 302] width 20 height 54
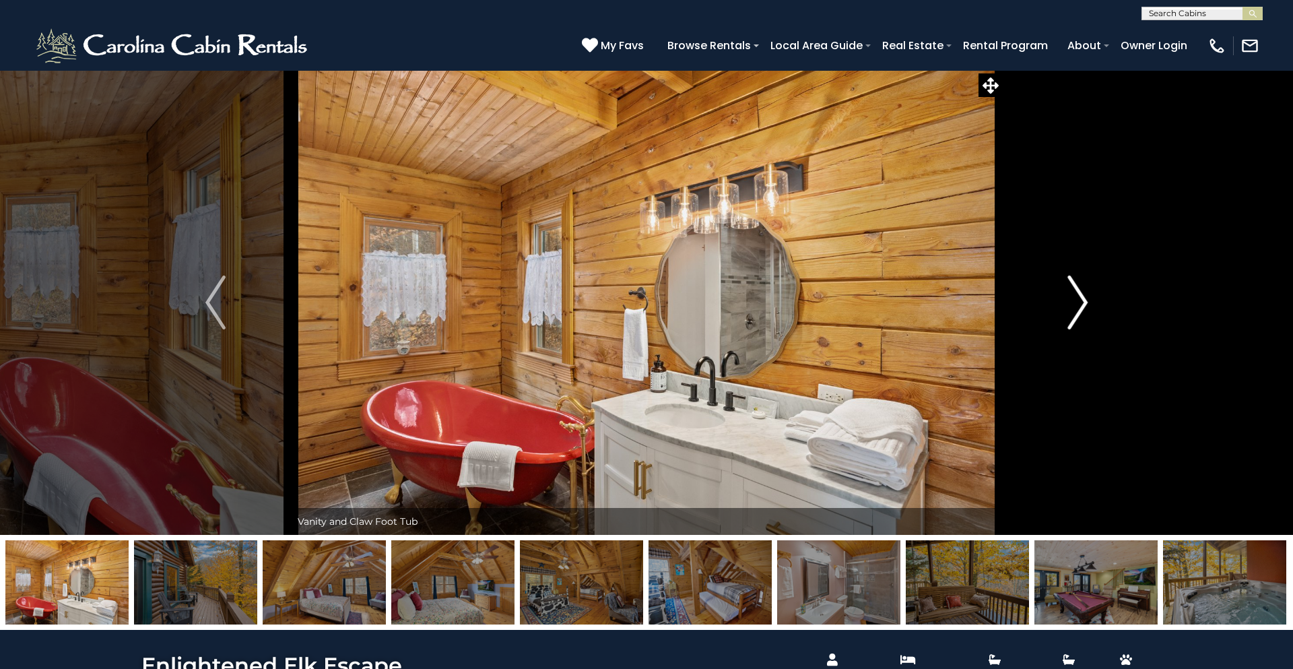
click at [1069, 306] on img "Next" at bounding box center [1077, 302] width 20 height 54
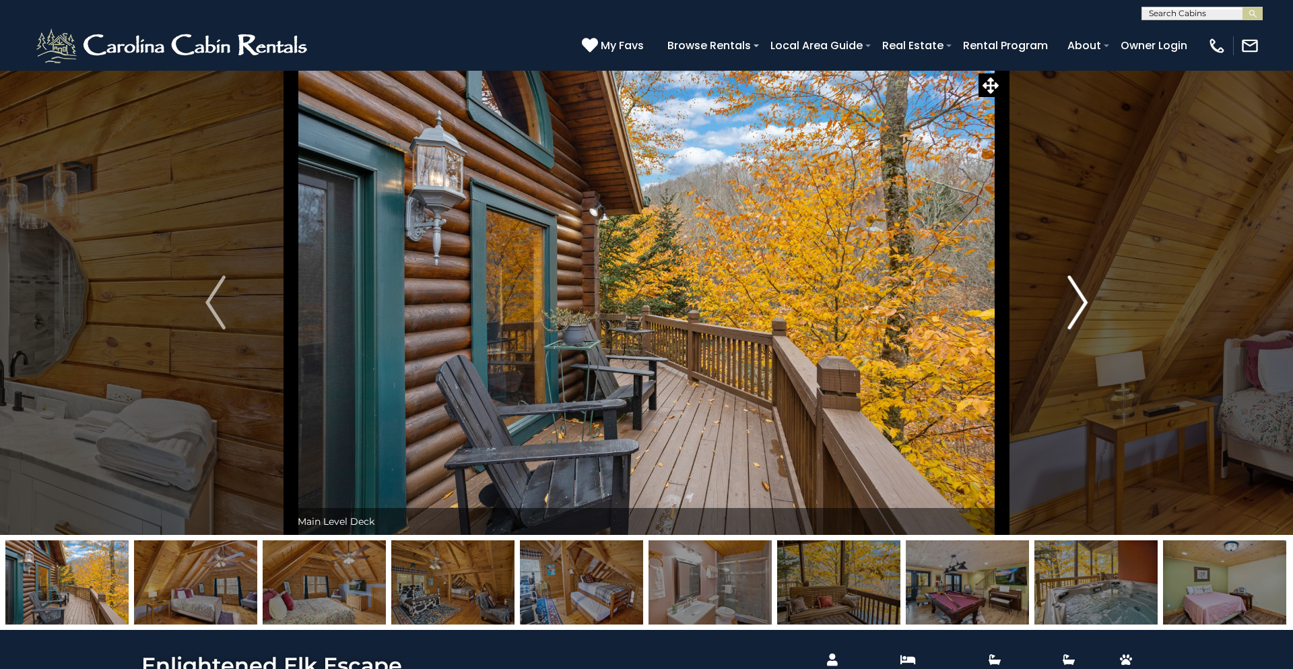
click at [1069, 306] on img "Next" at bounding box center [1077, 302] width 20 height 54
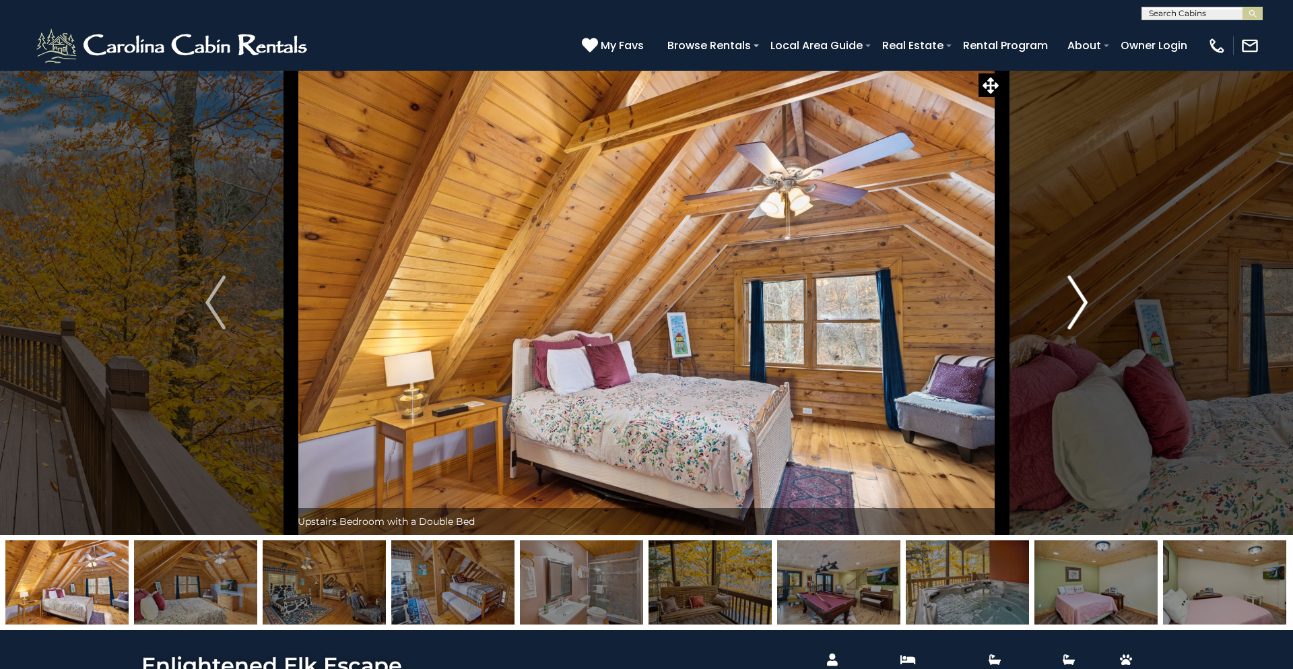
click at [1069, 306] on img "Next" at bounding box center [1077, 302] width 20 height 54
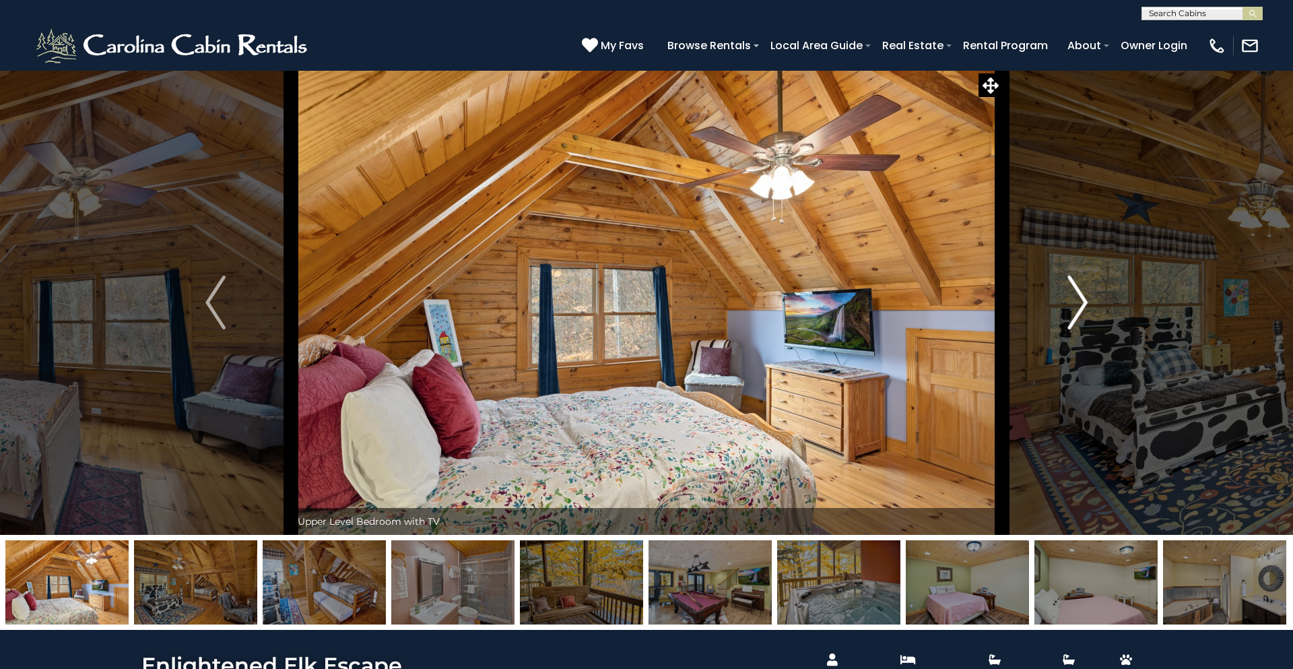
click at [1069, 306] on img "Next" at bounding box center [1077, 302] width 20 height 54
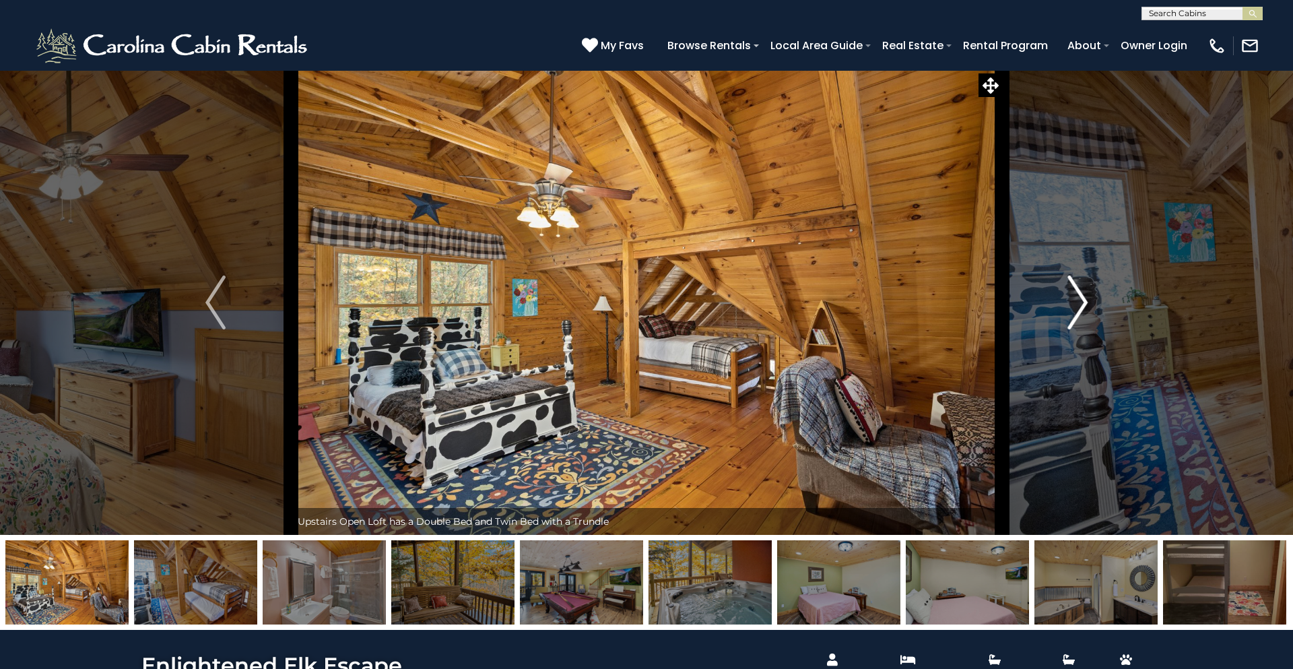
click at [1069, 306] on img "Next" at bounding box center [1077, 302] width 20 height 54
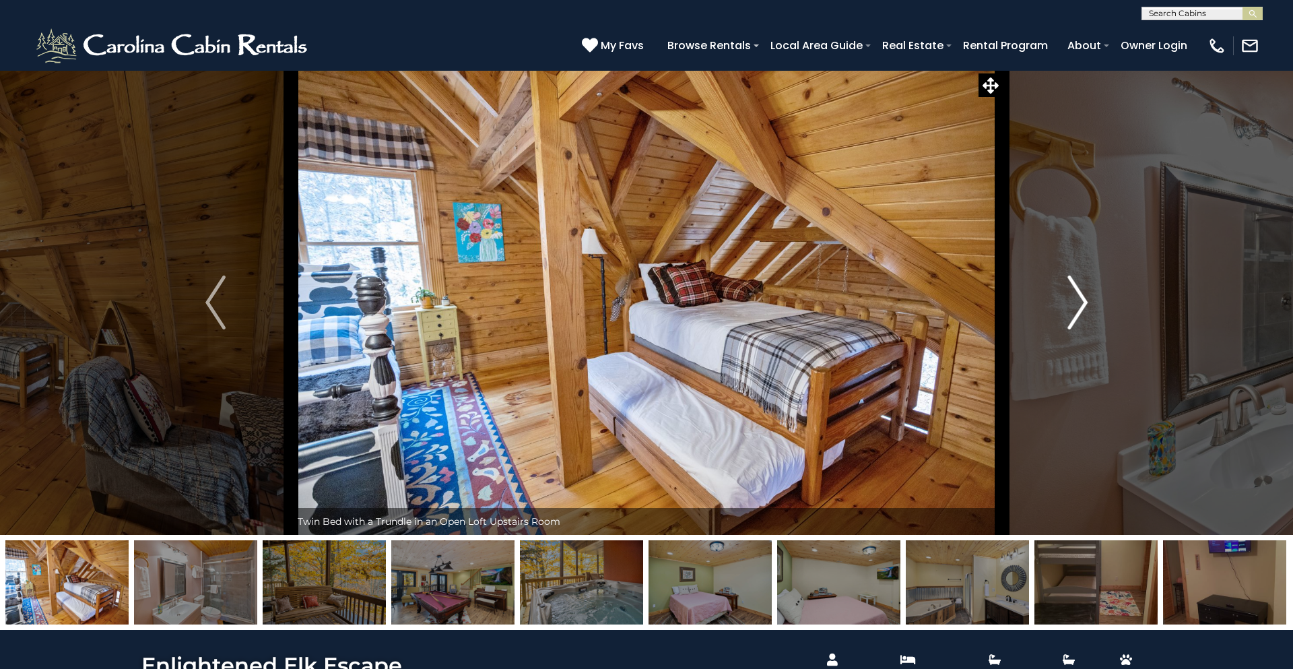
click at [1069, 306] on img "Next" at bounding box center [1077, 302] width 20 height 54
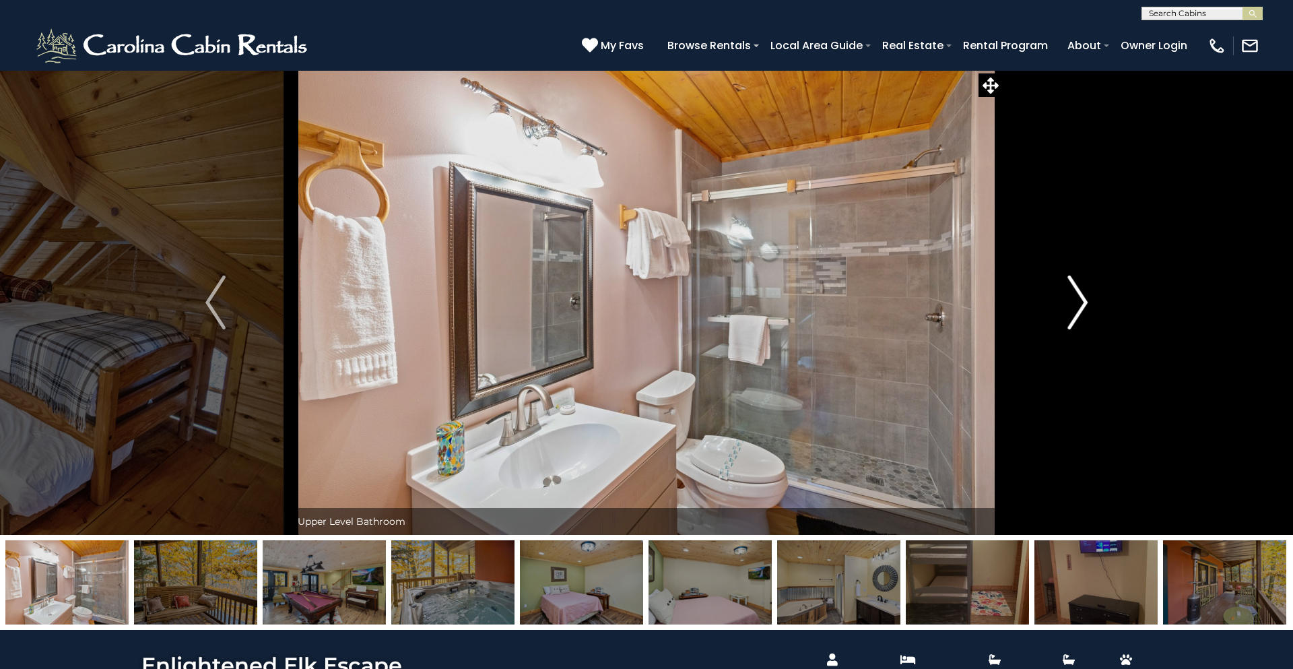
click at [1069, 306] on img "Next" at bounding box center [1077, 302] width 20 height 54
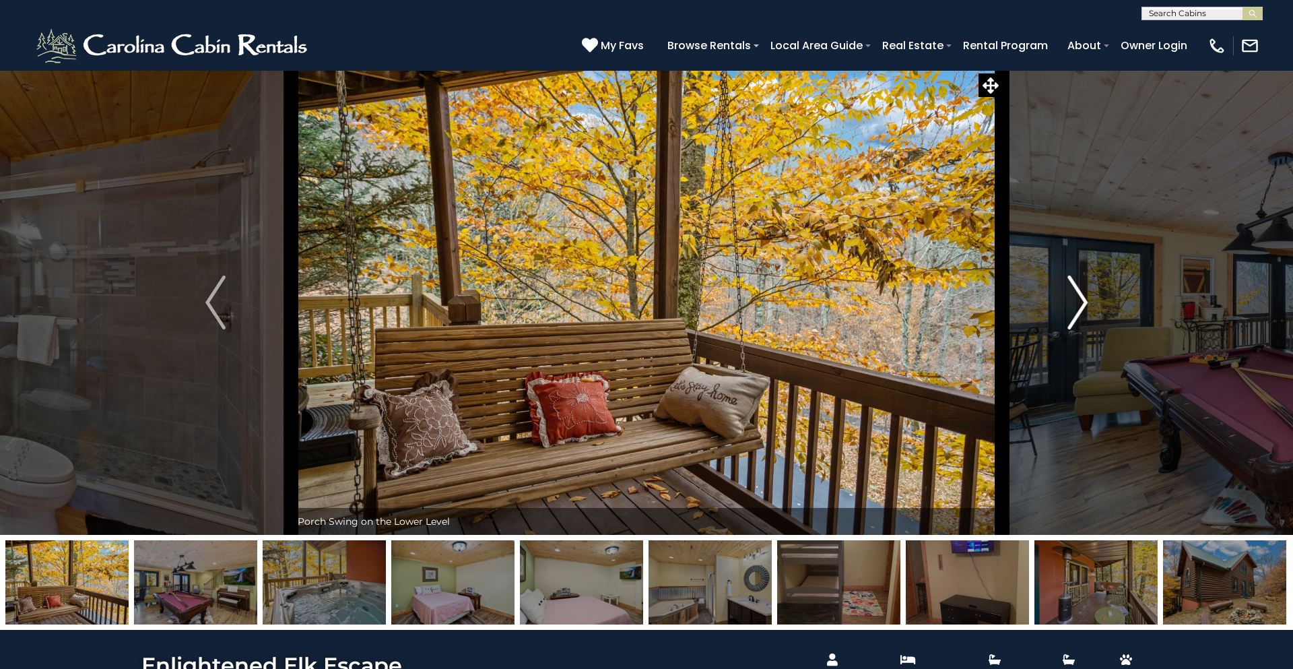
click at [1069, 306] on img "Next" at bounding box center [1077, 302] width 20 height 54
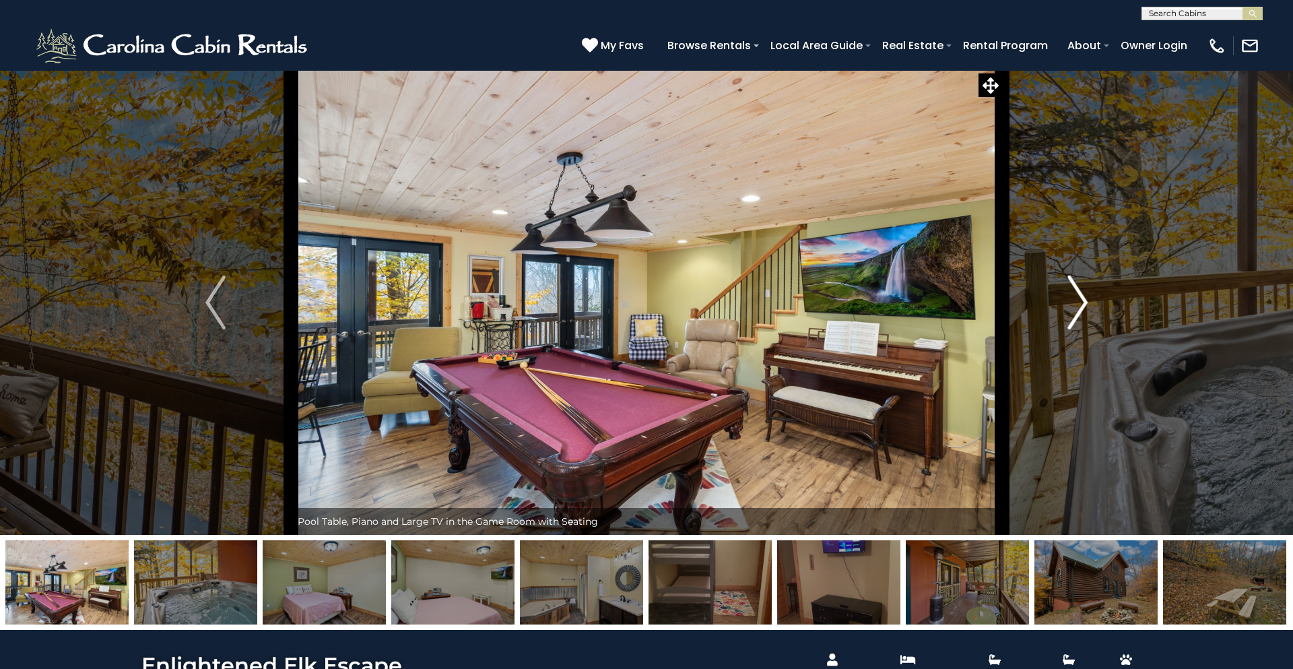
click at [1069, 306] on img "Next" at bounding box center [1077, 302] width 20 height 54
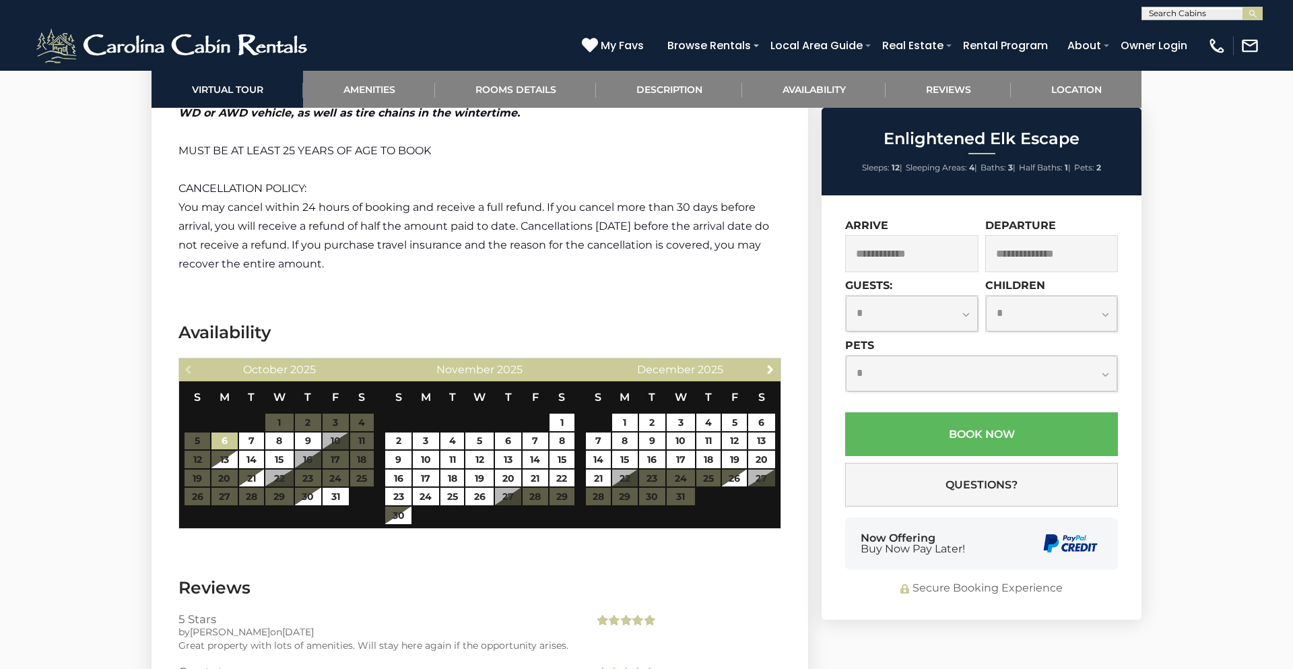
scroll to position [2467, 0]
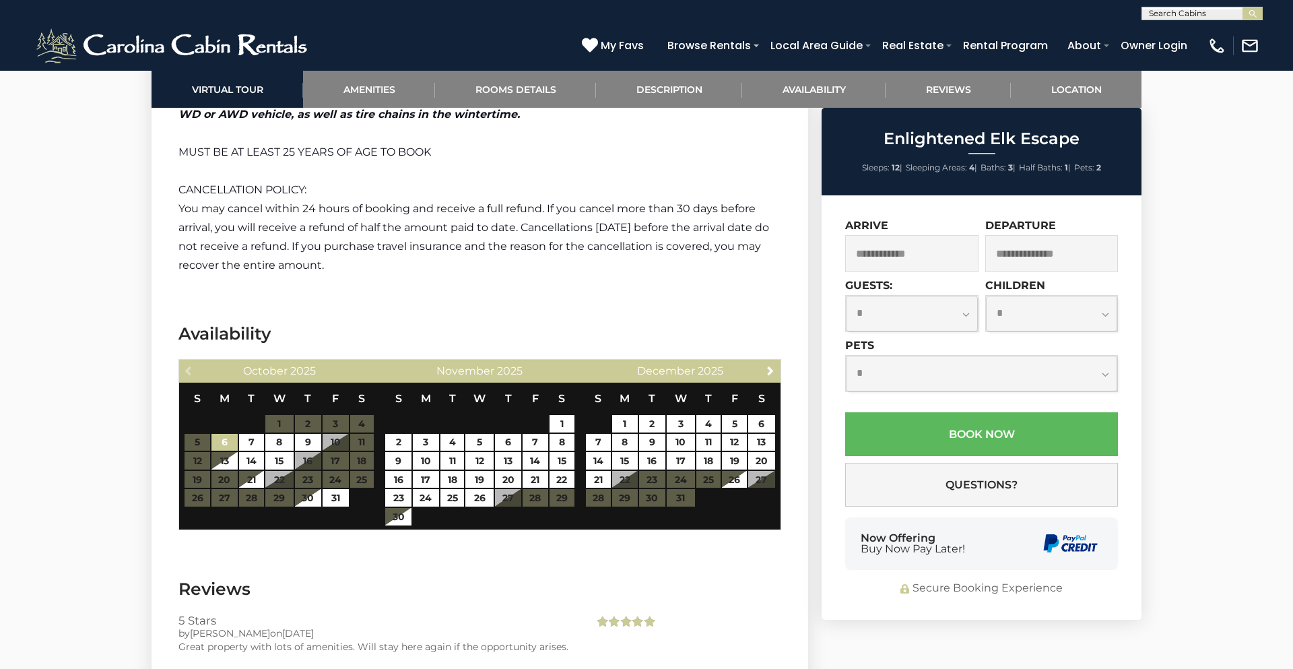
click at [906, 257] on input "text" at bounding box center [911, 253] width 133 height 37
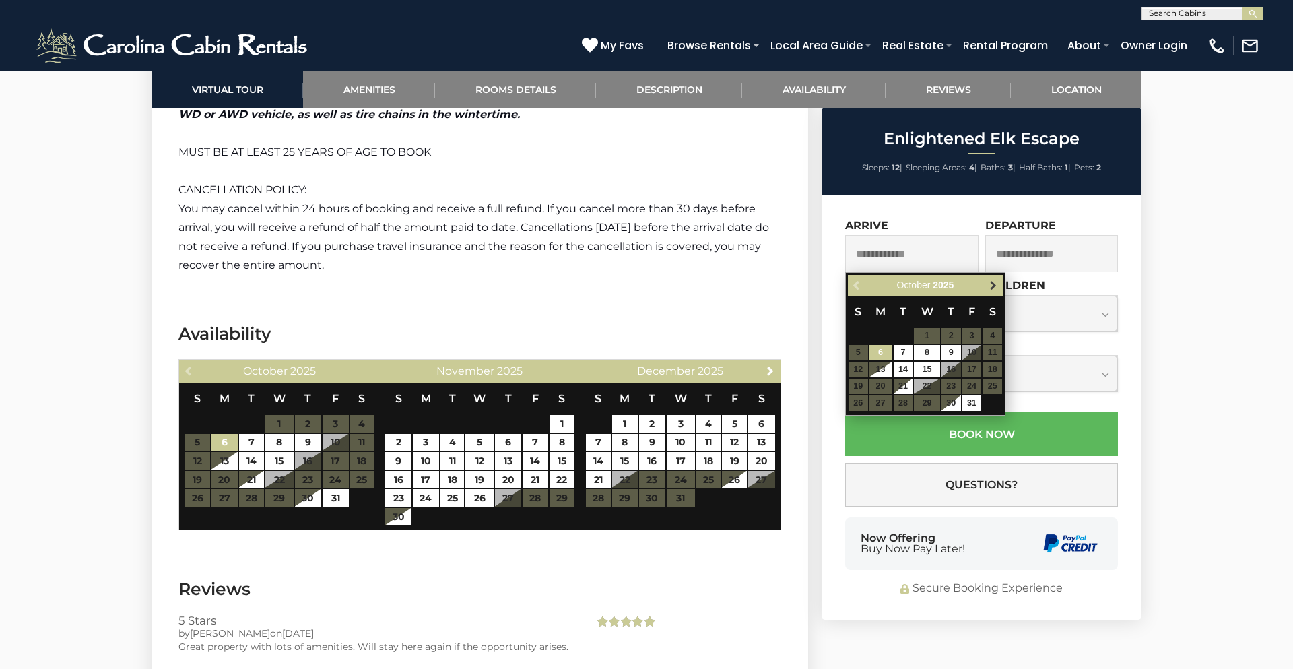
click at [989, 284] on span "Next" at bounding box center [993, 285] width 11 height 11
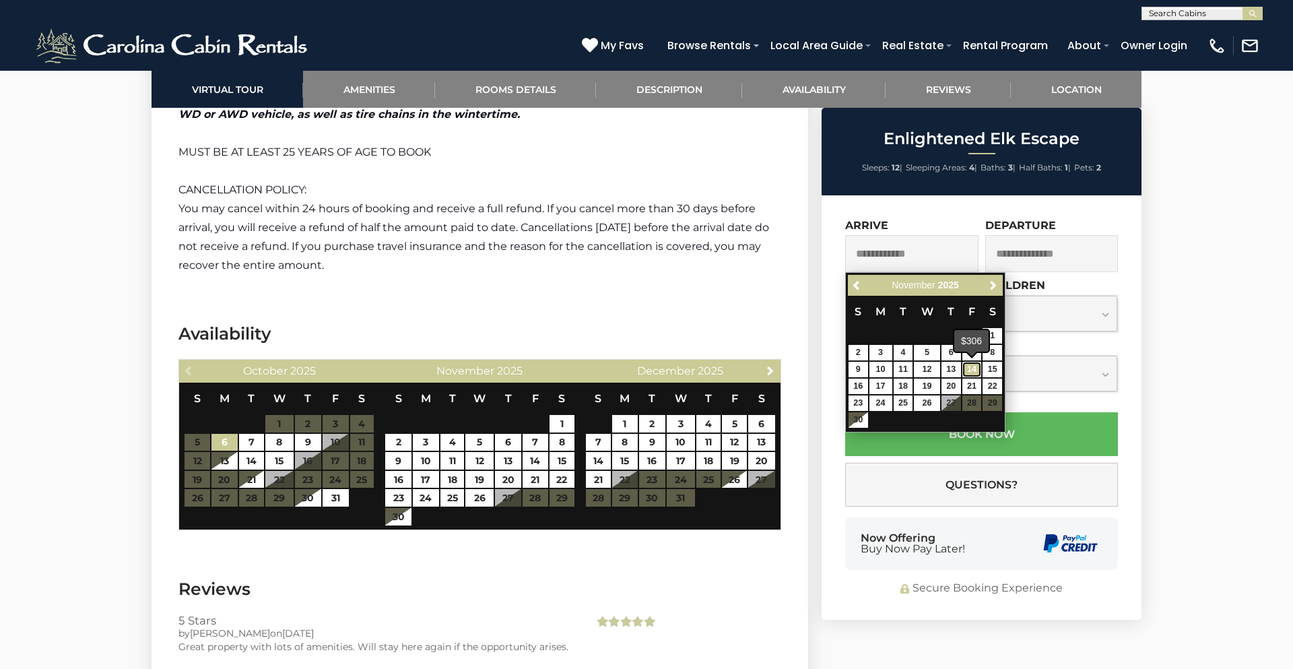
click at [967, 366] on link "14" at bounding box center [972, 369] width 20 height 15
type input "**********"
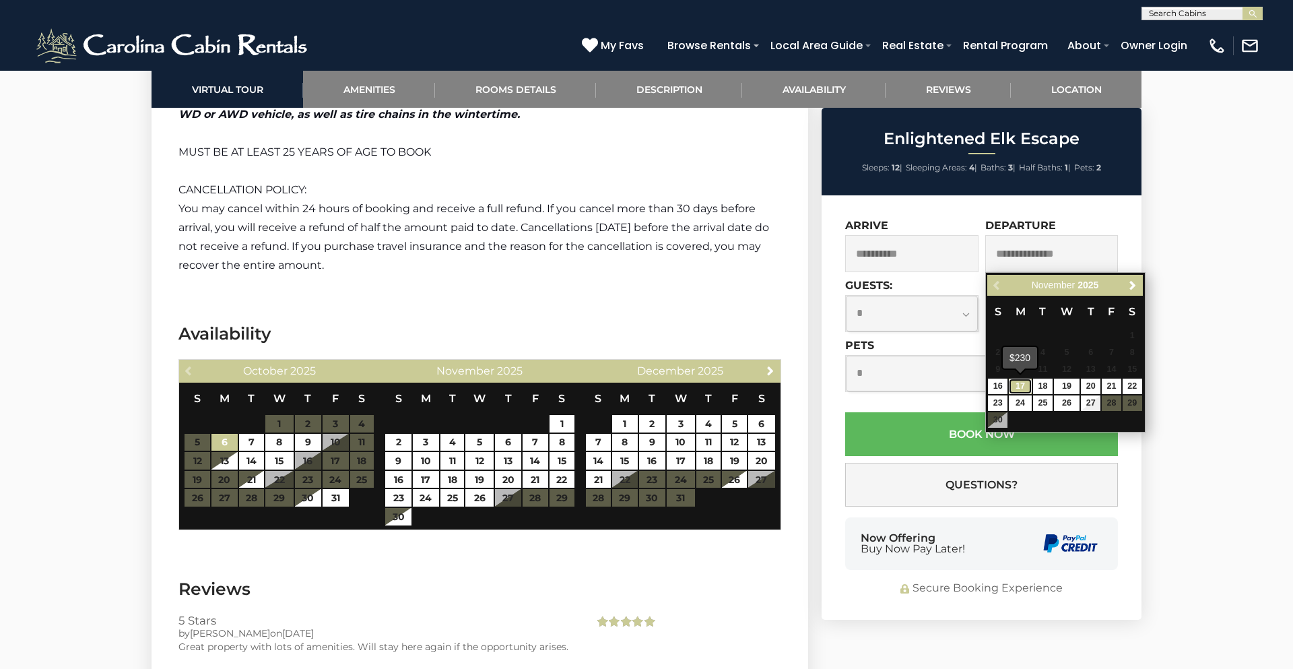
click at [1020, 385] on link "17" at bounding box center [1020, 385] width 23 height 15
type input "**********"
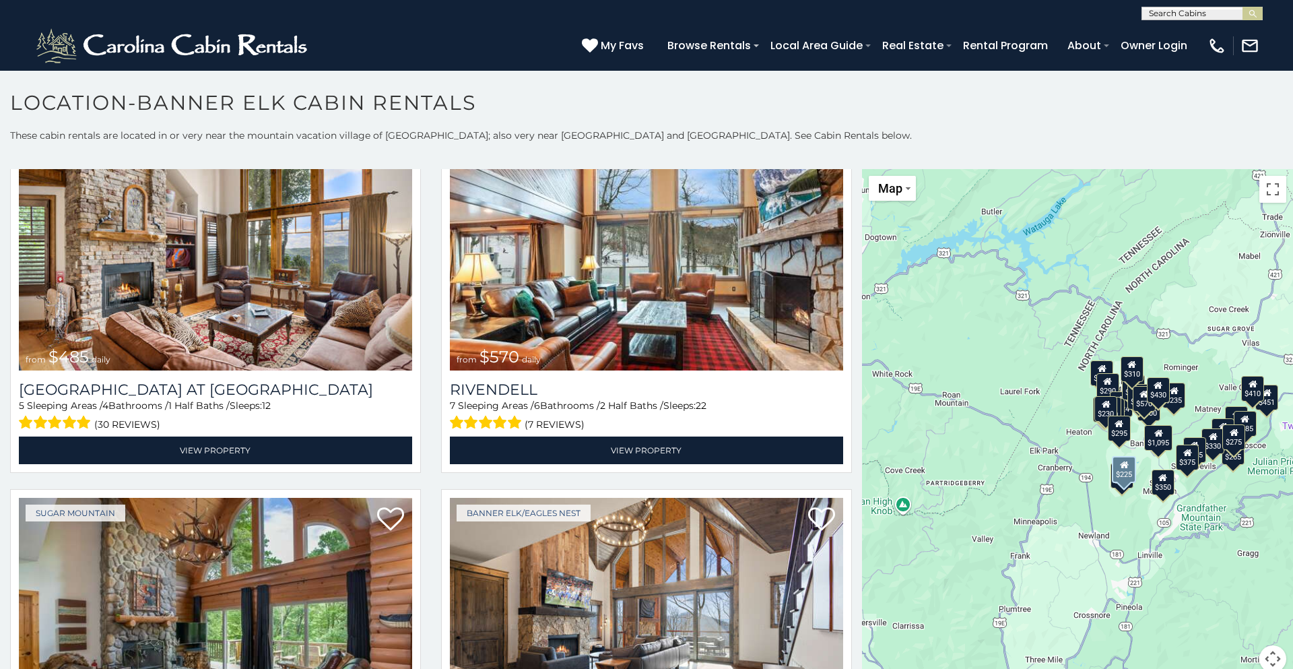
scroll to position [3639, 0]
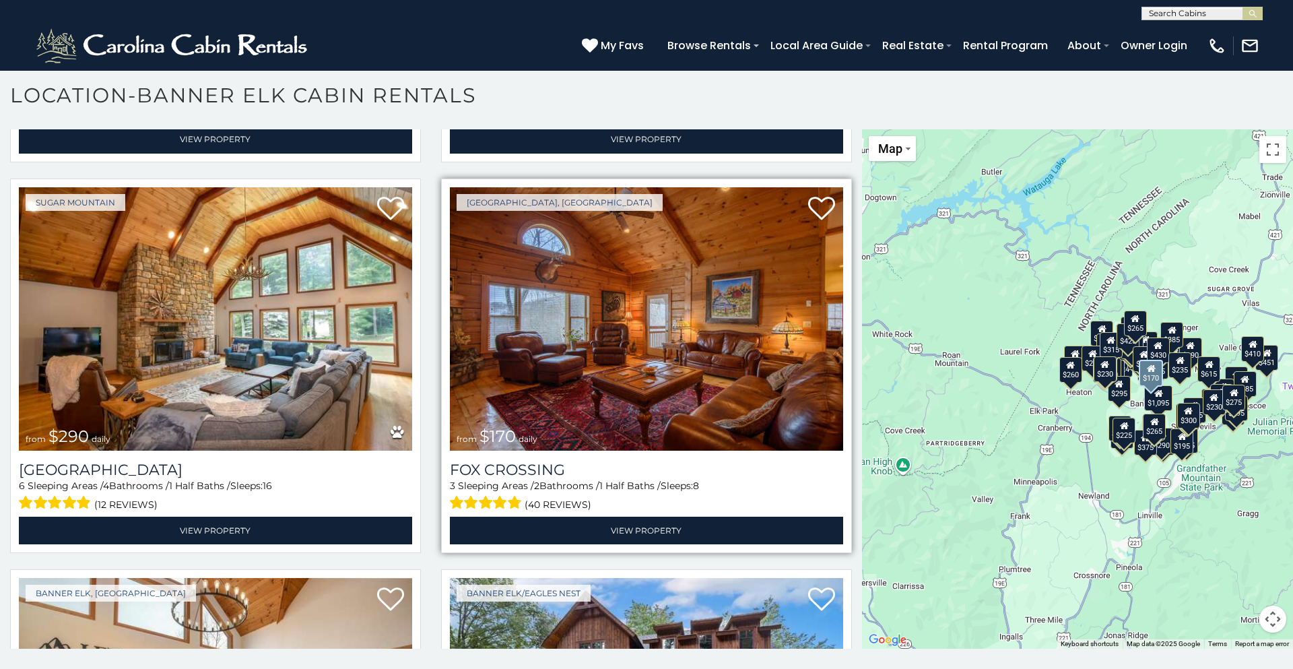
scroll to position [6234, 0]
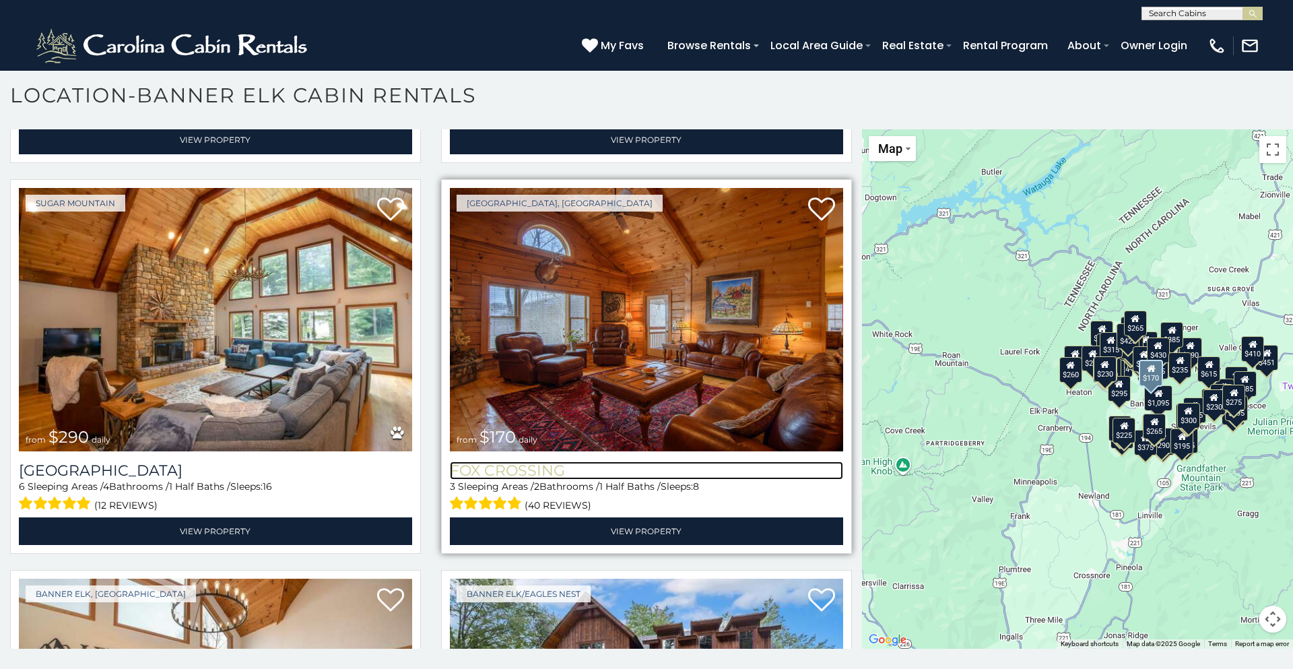
click at [512, 469] on h3 "Fox Crossing" at bounding box center [646, 470] width 393 height 18
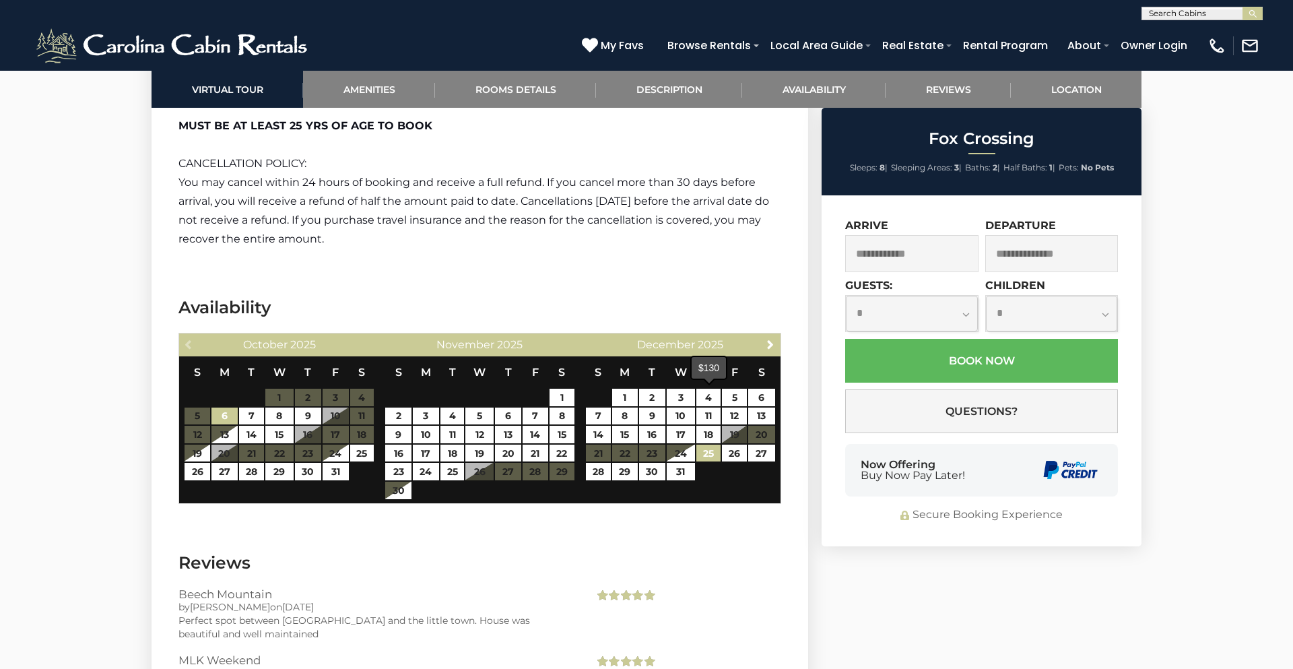
scroll to position [2294, 0]
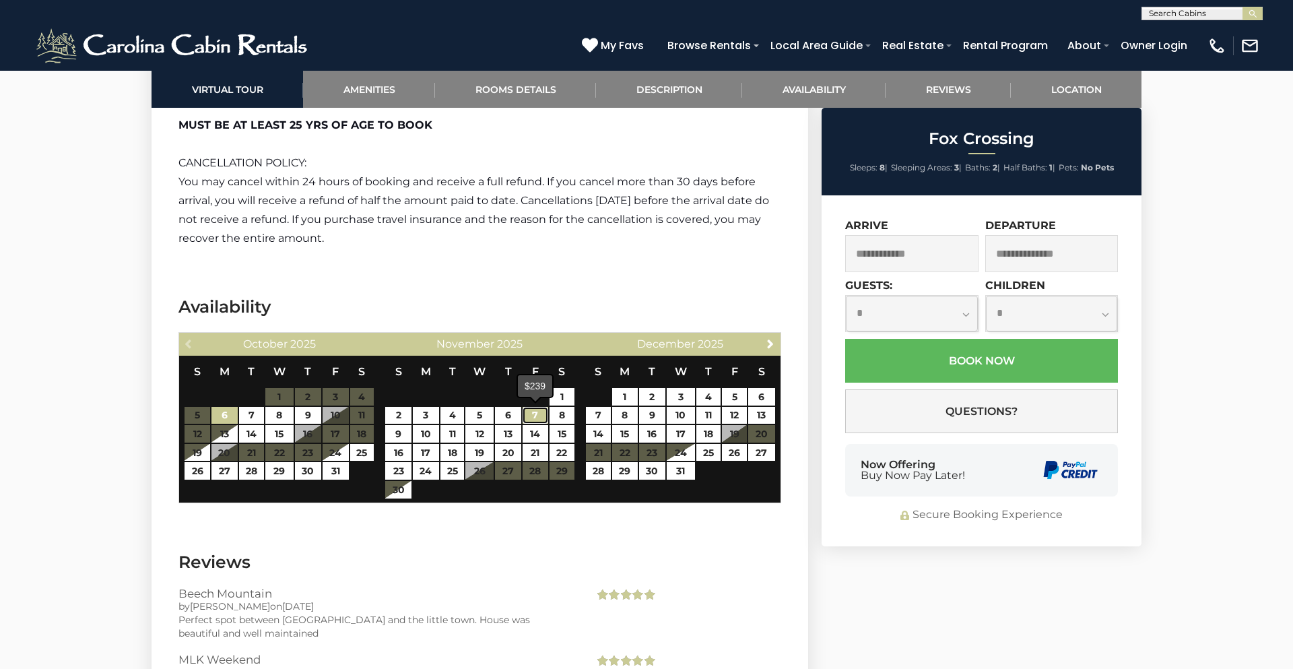
click at [532, 412] on link "7" at bounding box center [535, 416] width 25 height 18
type input "**********"
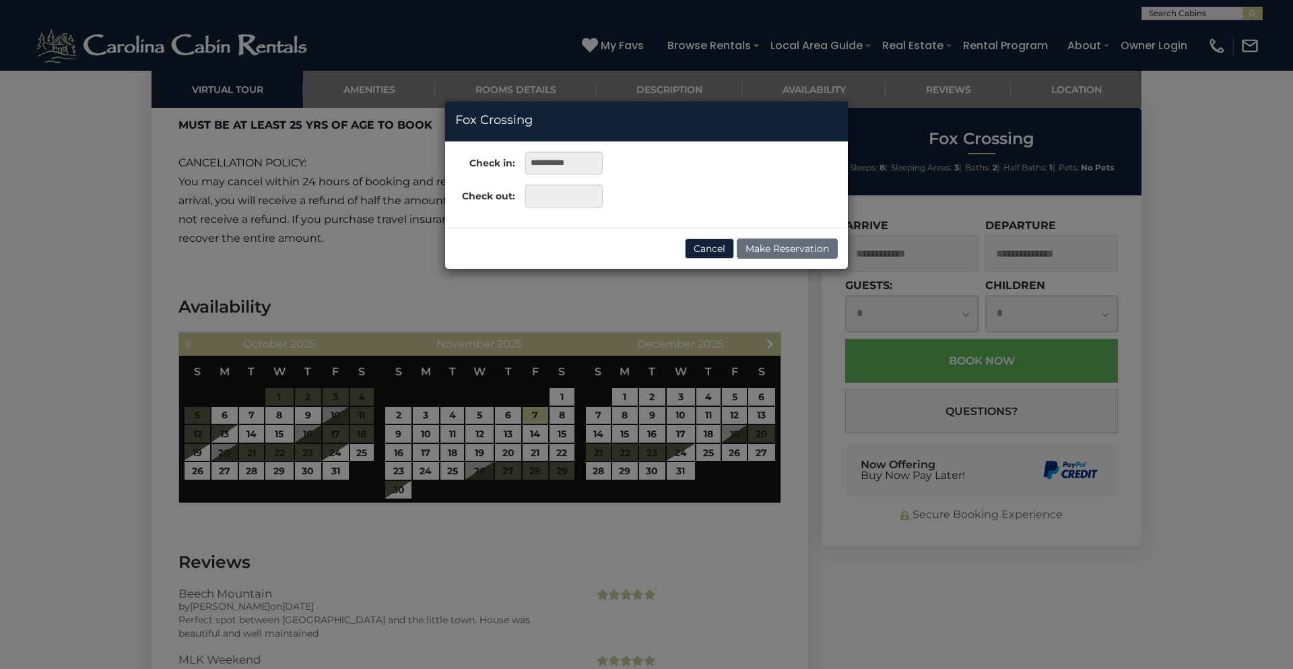
click at [426, 434] on div "**********" at bounding box center [646, 334] width 1293 height 669
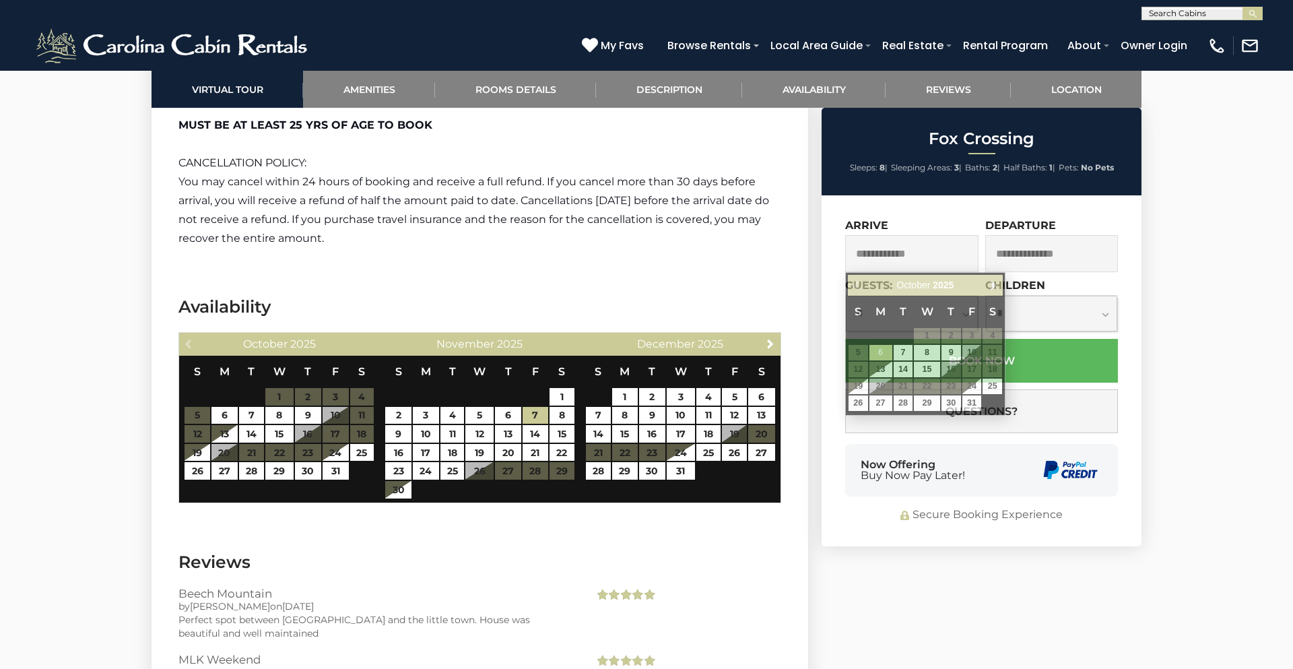
click at [924, 249] on input "text" at bounding box center [911, 253] width 133 height 37
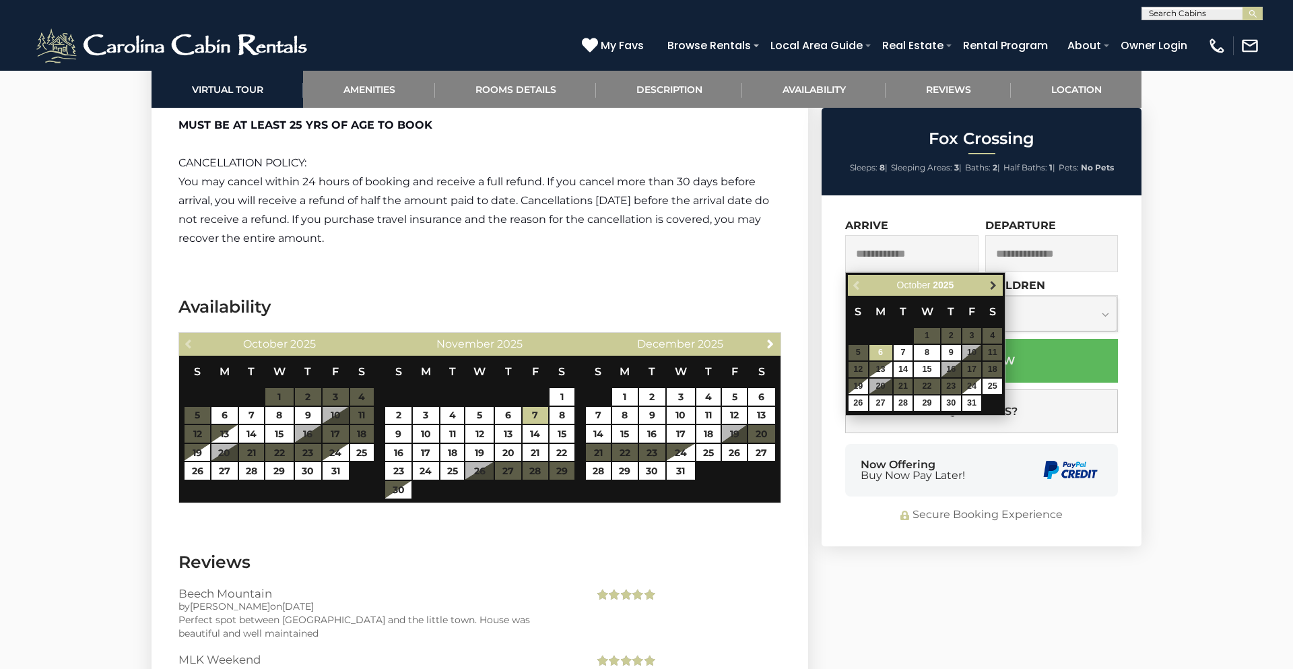
click at [991, 287] on span "Next" at bounding box center [993, 285] width 11 height 11
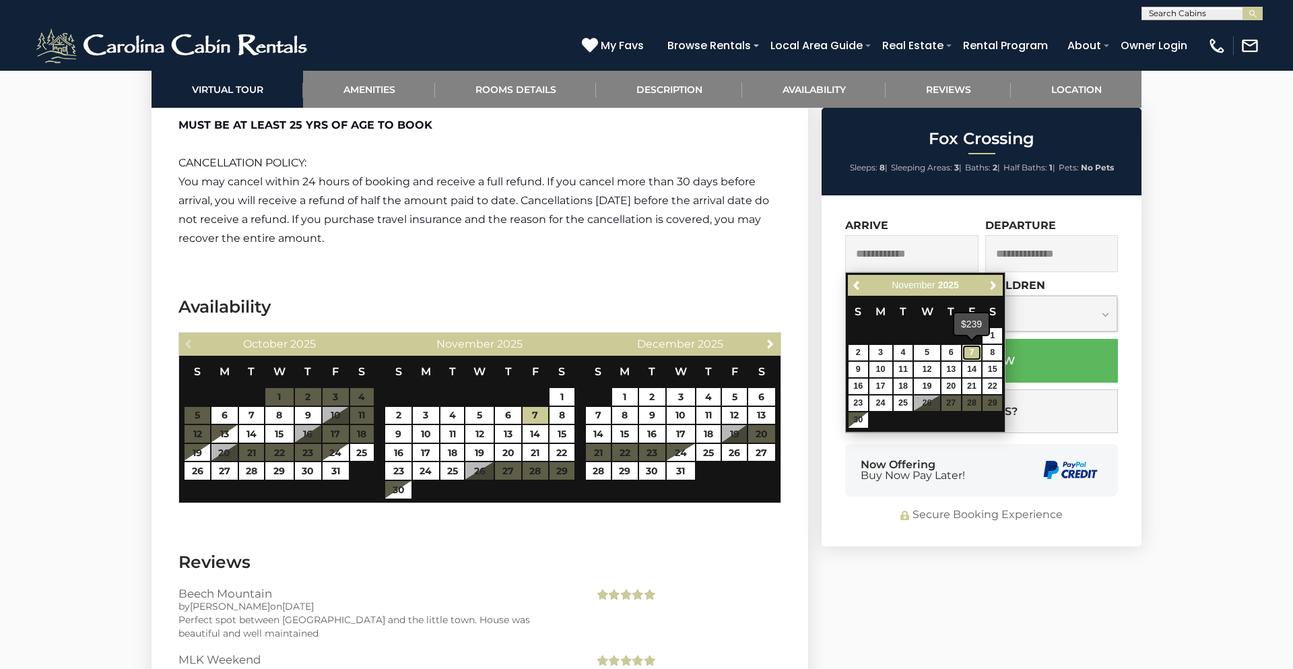
click at [970, 347] on link "7" at bounding box center [972, 352] width 20 height 15
type input "**********"
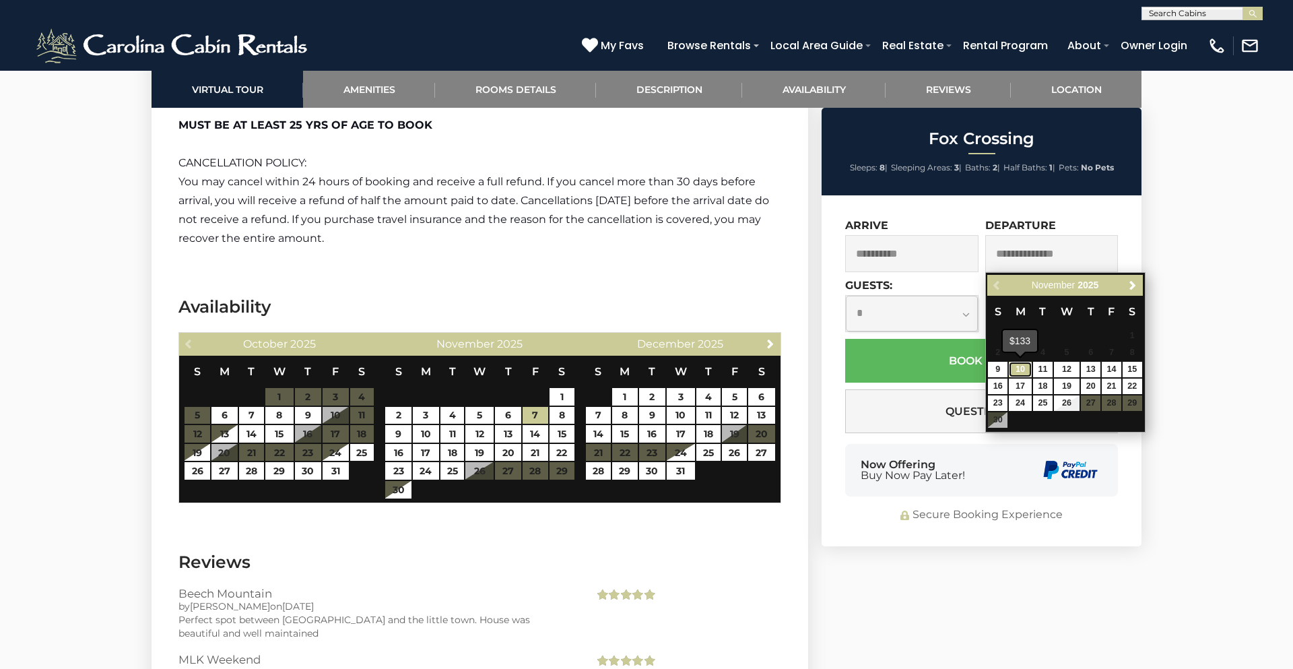
click at [1017, 368] on link "10" at bounding box center [1020, 369] width 23 height 15
type input "**********"
